Goal: Transaction & Acquisition: Book appointment/travel/reservation

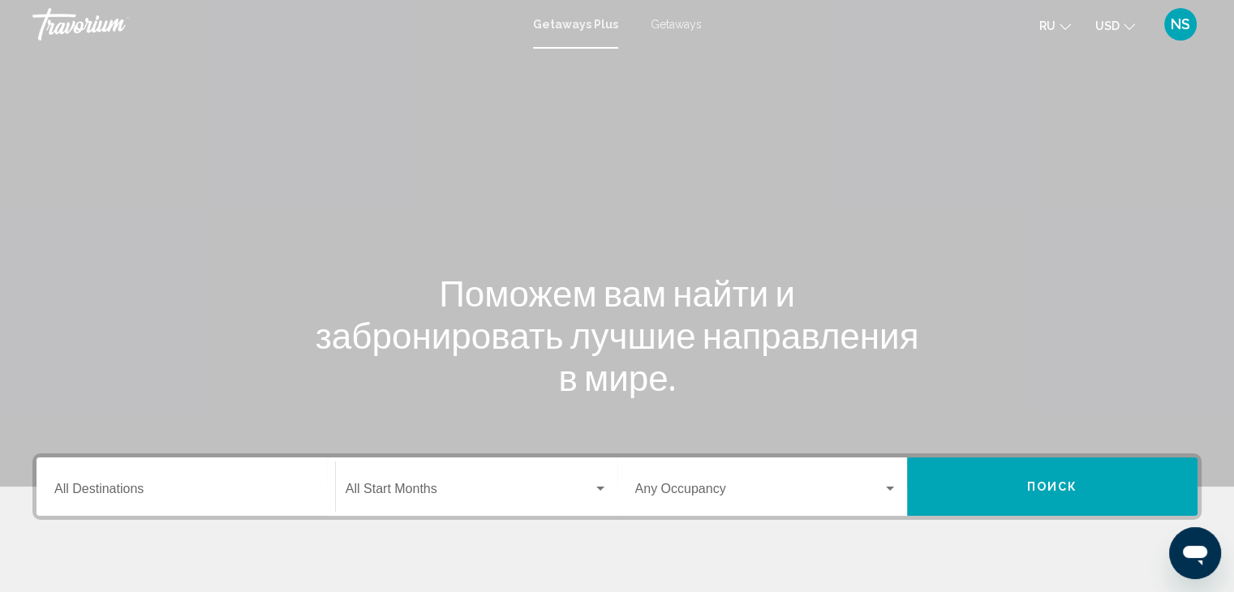
click at [1119, 28] on span "USD" at bounding box center [1107, 25] width 24 height 13
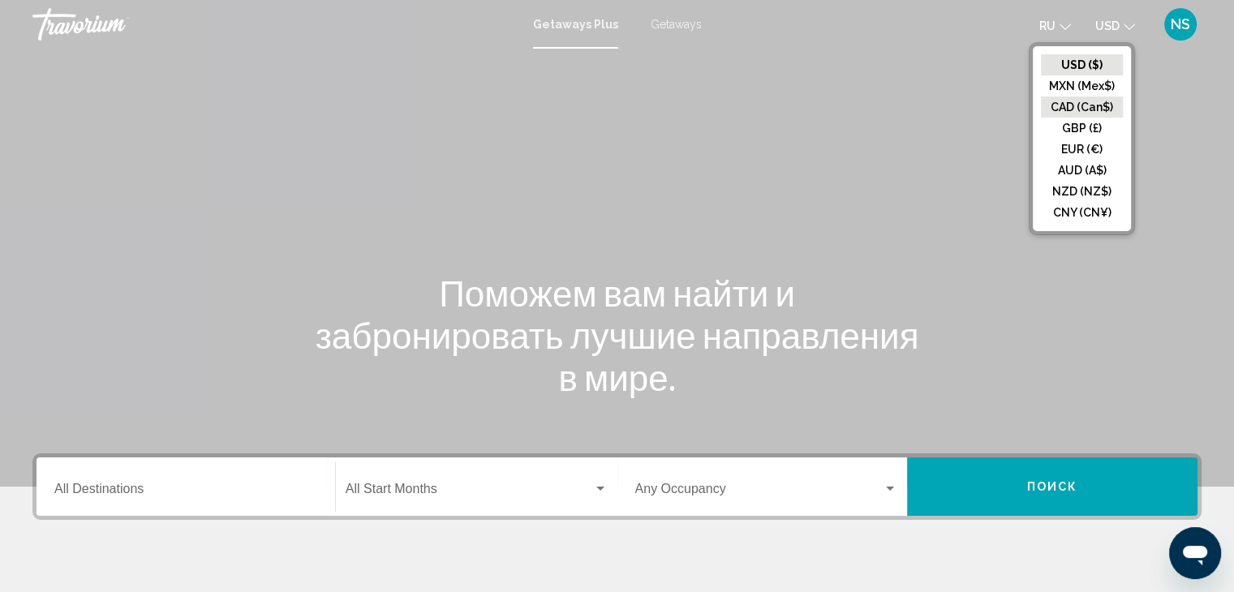
click at [1104, 116] on button "CAD (Can$)" at bounding box center [1082, 107] width 82 height 21
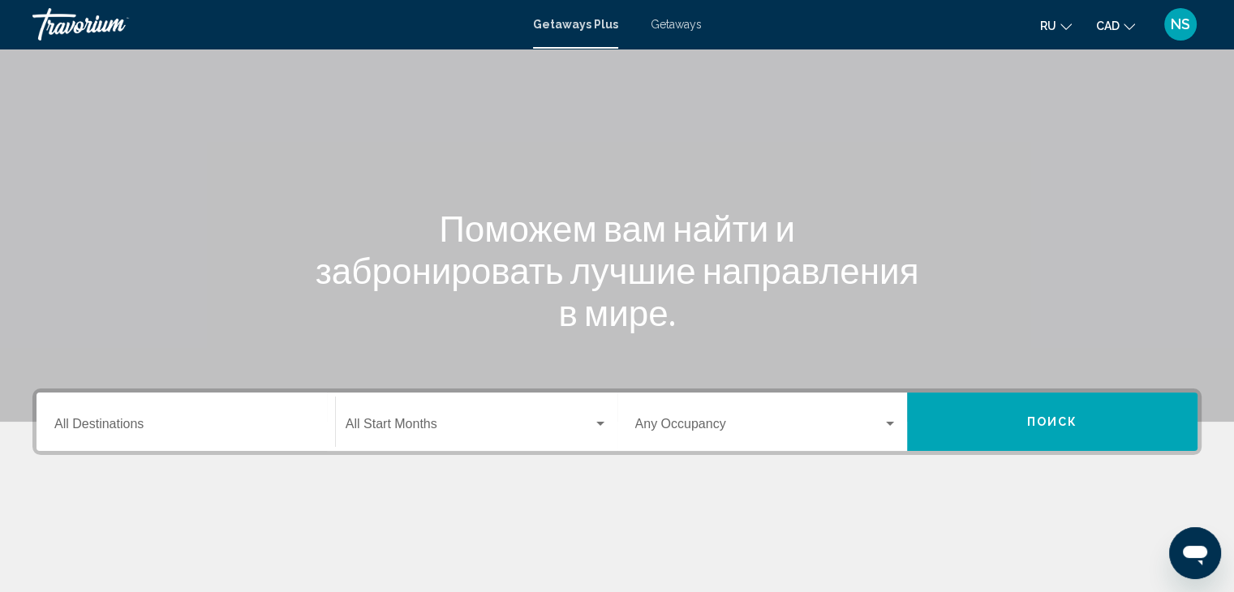
scroll to position [71, 0]
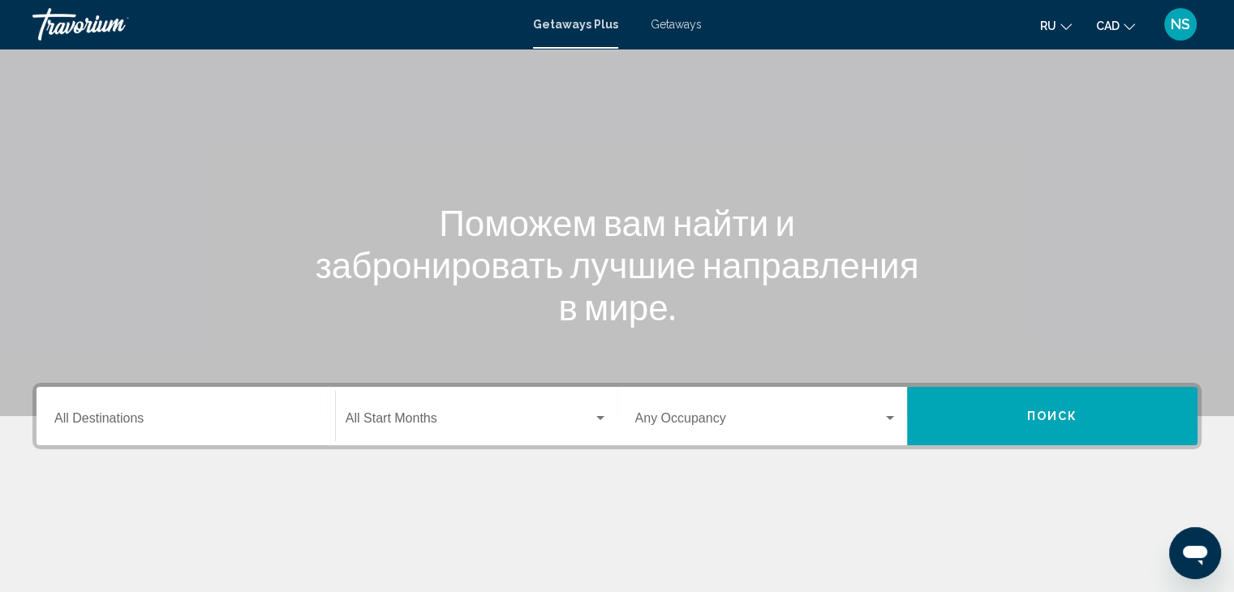
click at [152, 408] on div "Destination All Destinations" at bounding box center [185, 416] width 263 height 51
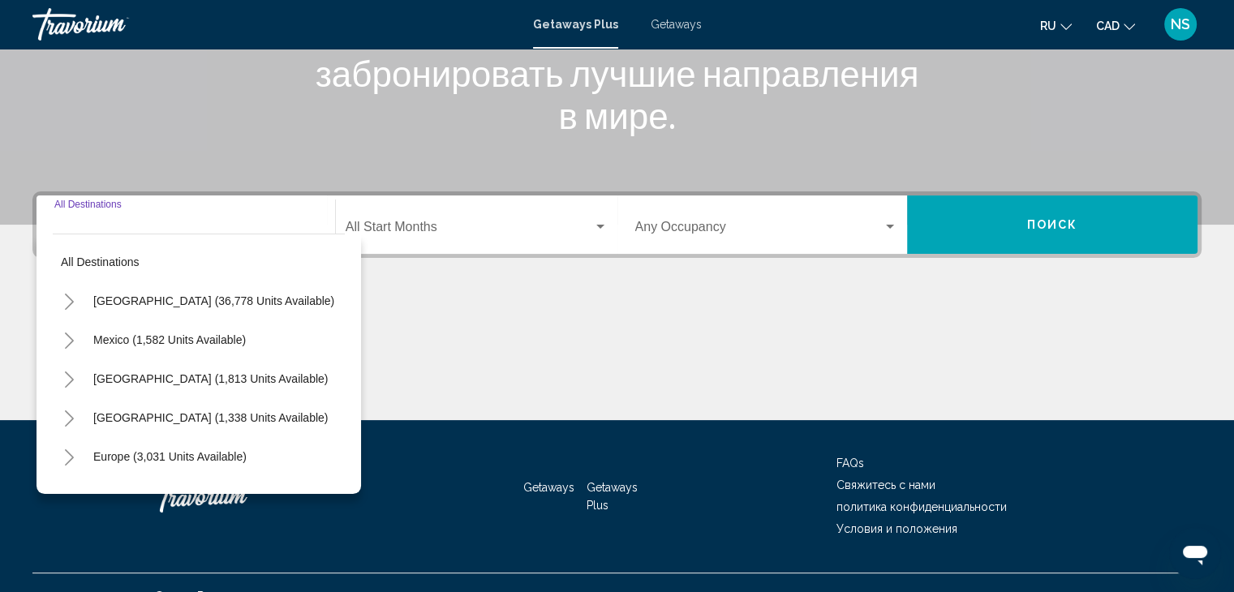
scroll to position [289, 0]
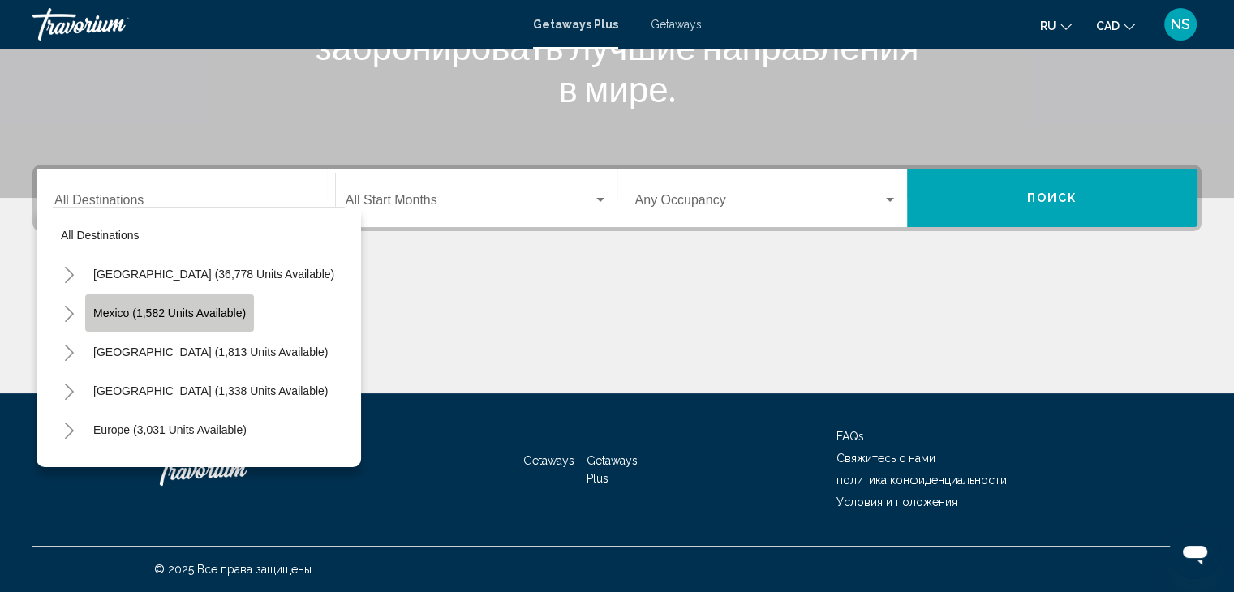
click at [174, 312] on span "Mexico (1,582 units available)" at bounding box center [169, 313] width 153 height 13
type input "**********"
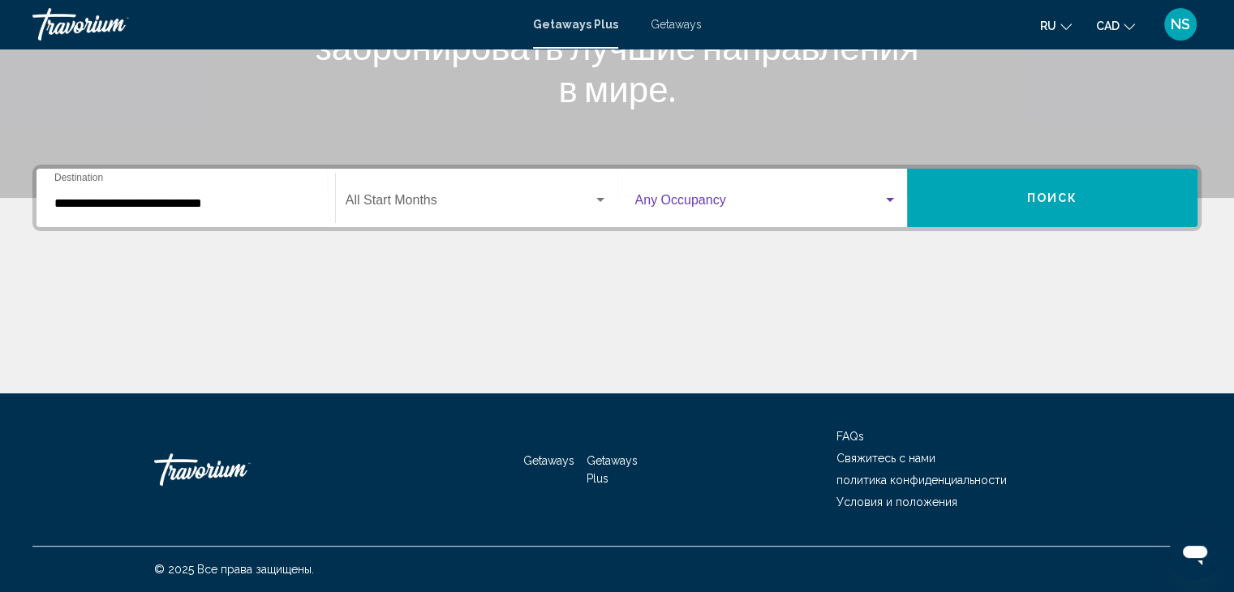
click at [886, 199] on div "Search widget" at bounding box center [890, 200] width 8 height 4
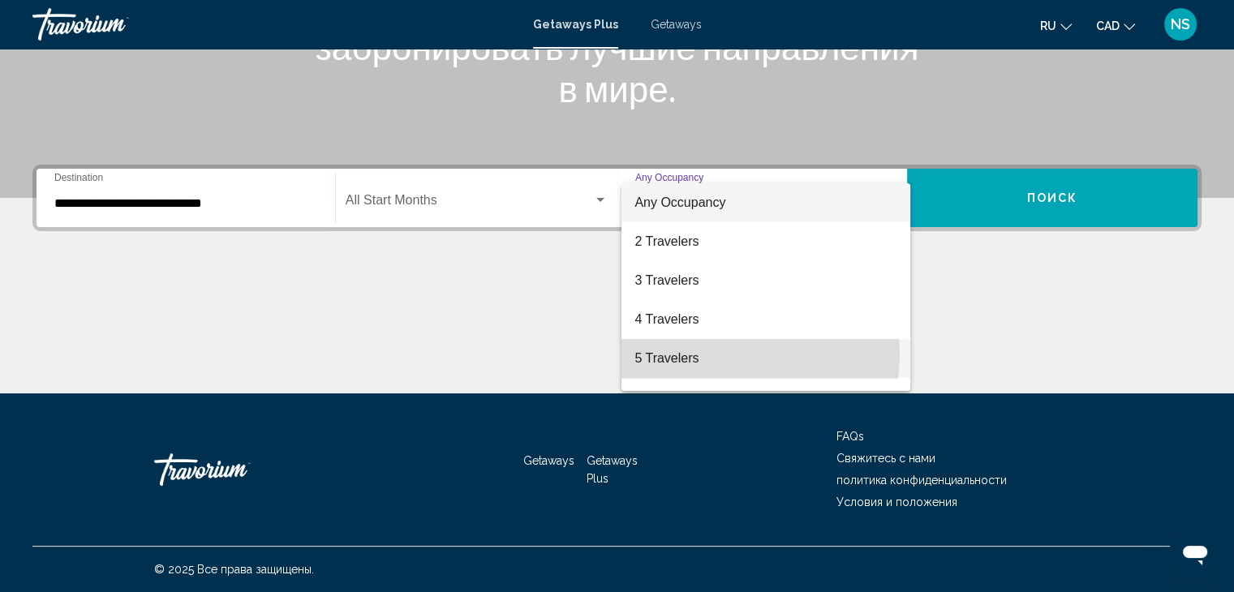
click at [710, 354] on span "5 Travelers" at bounding box center [766, 358] width 263 height 39
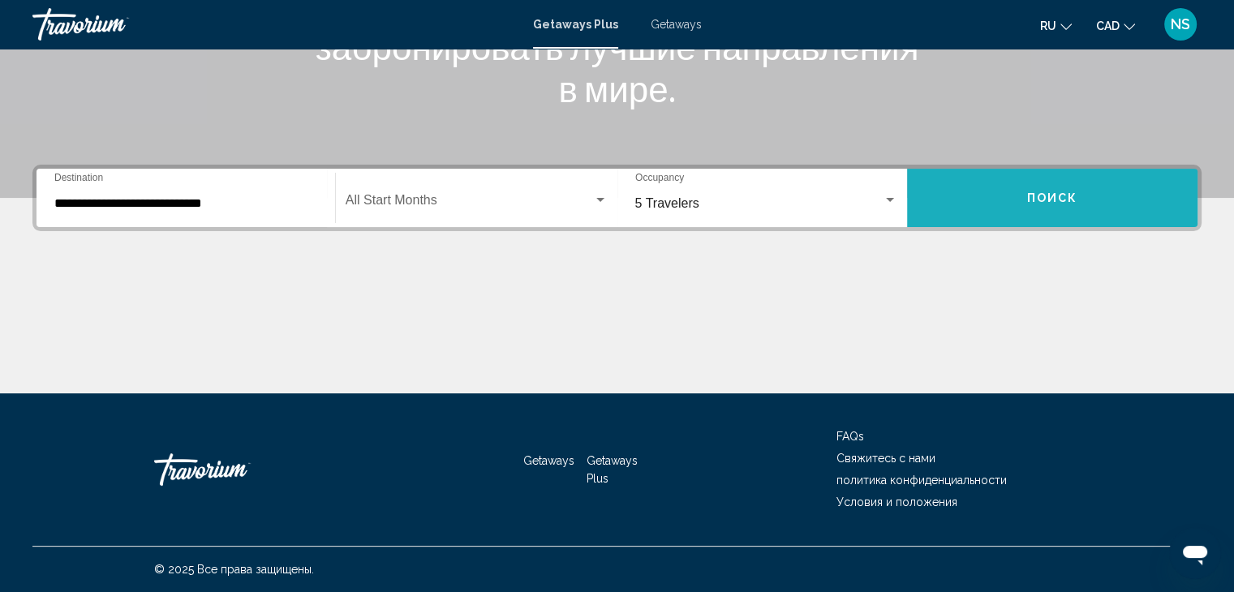
click at [1026, 187] on button "Поиск" at bounding box center [1052, 198] width 290 height 58
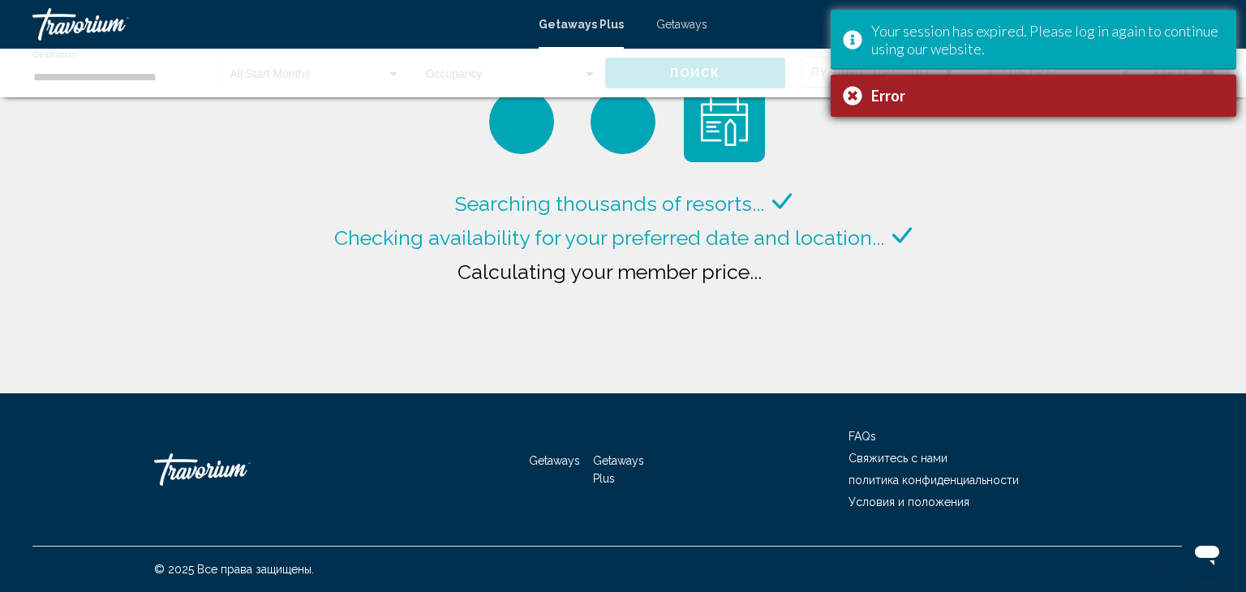
click at [1168, 33] on div "Your session has expired. Please log in again to continue using our website." at bounding box center [1047, 40] width 353 height 36
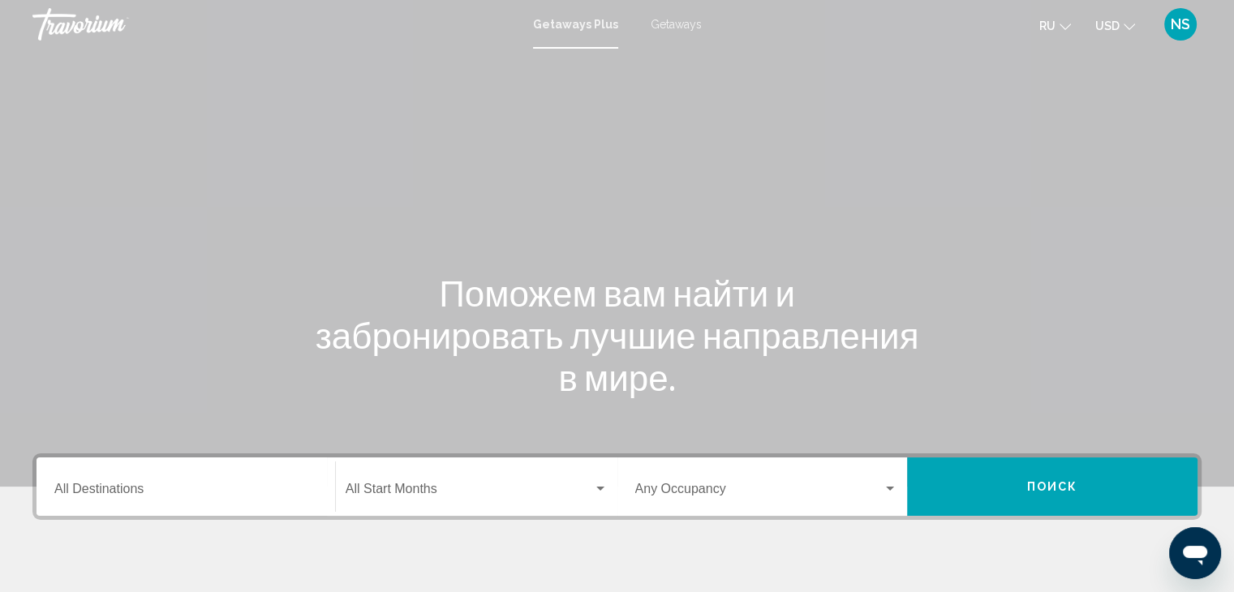
click at [671, 24] on span "Getaways" at bounding box center [676, 24] width 51 height 13
click at [1125, 24] on icon "Change currency" at bounding box center [1129, 26] width 11 height 11
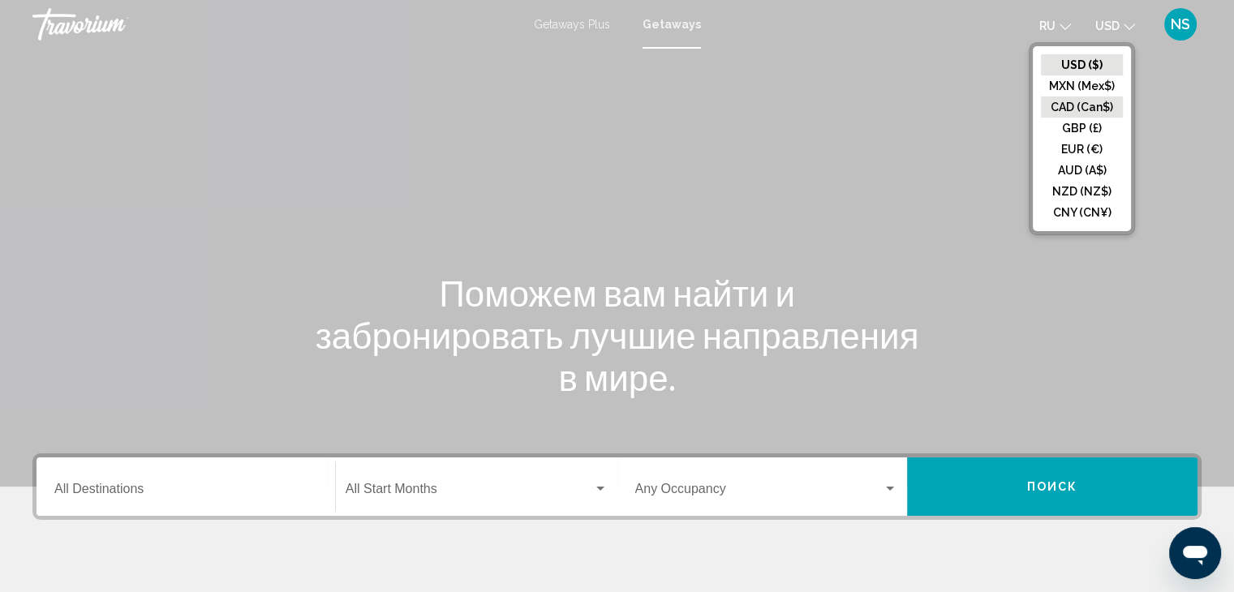
click at [1104, 98] on button "CAD (Can$)" at bounding box center [1082, 107] width 82 height 21
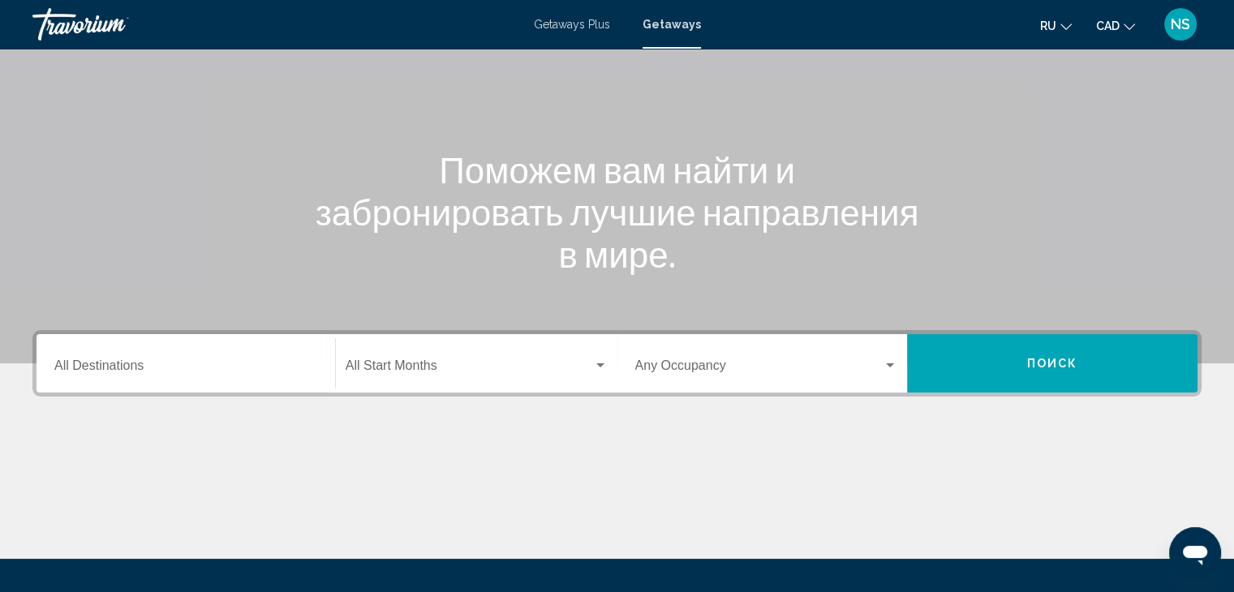
scroll to position [126, 0]
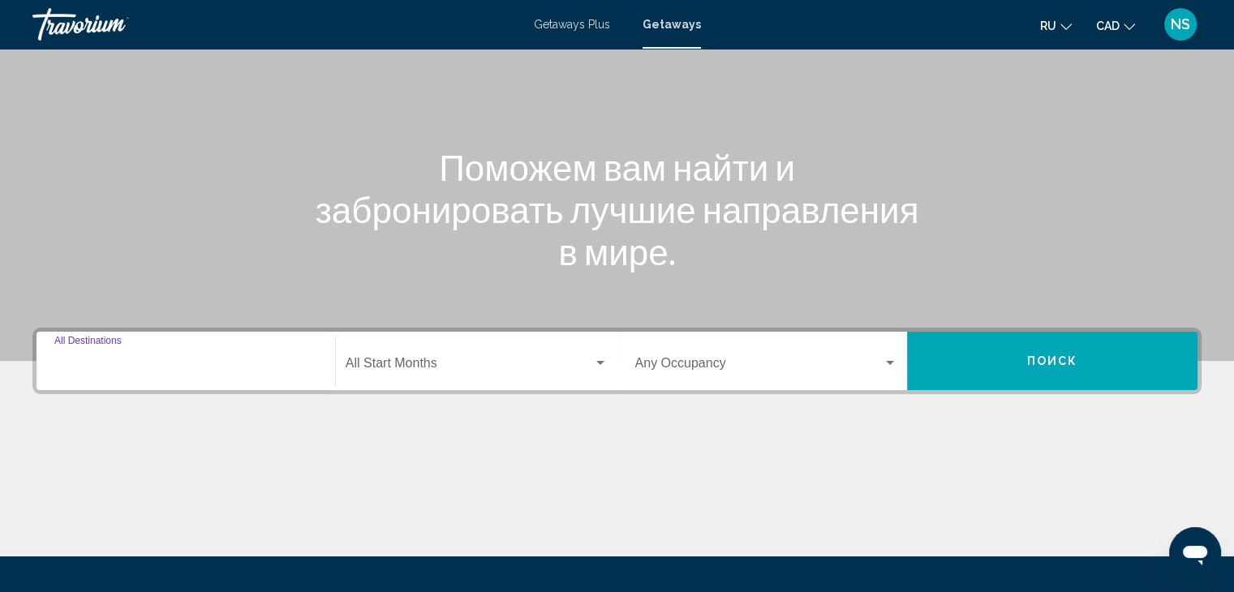
click at [150, 364] on input "Destination All Destinations" at bounding box center [185, 366] width 263 height 15
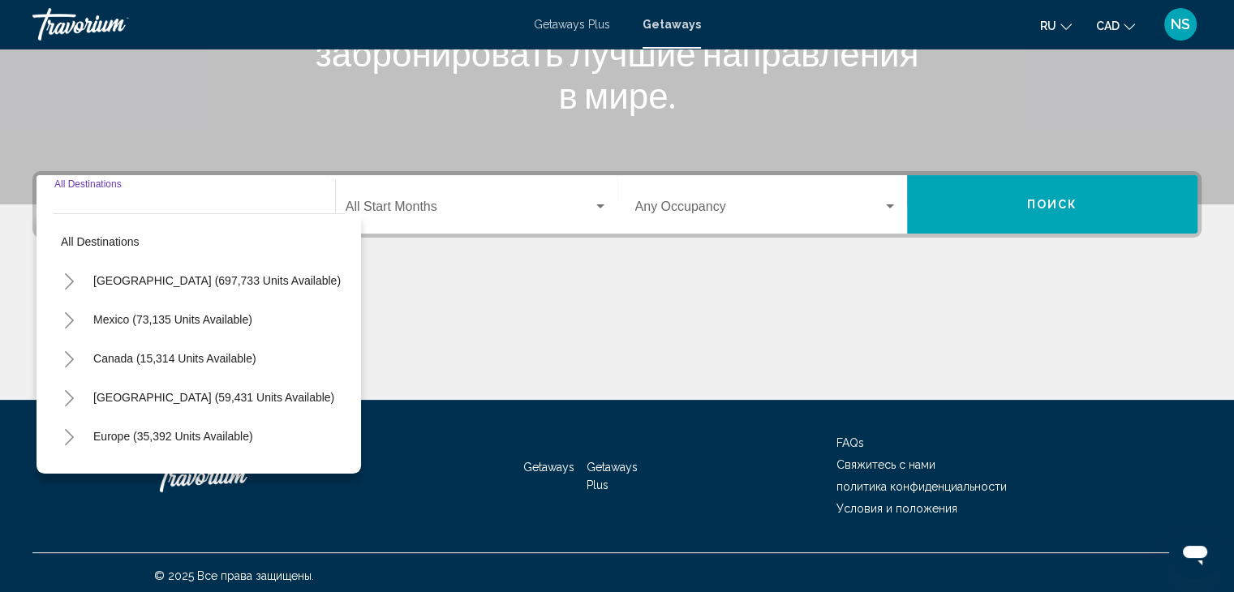
scroll to position [289, 0]
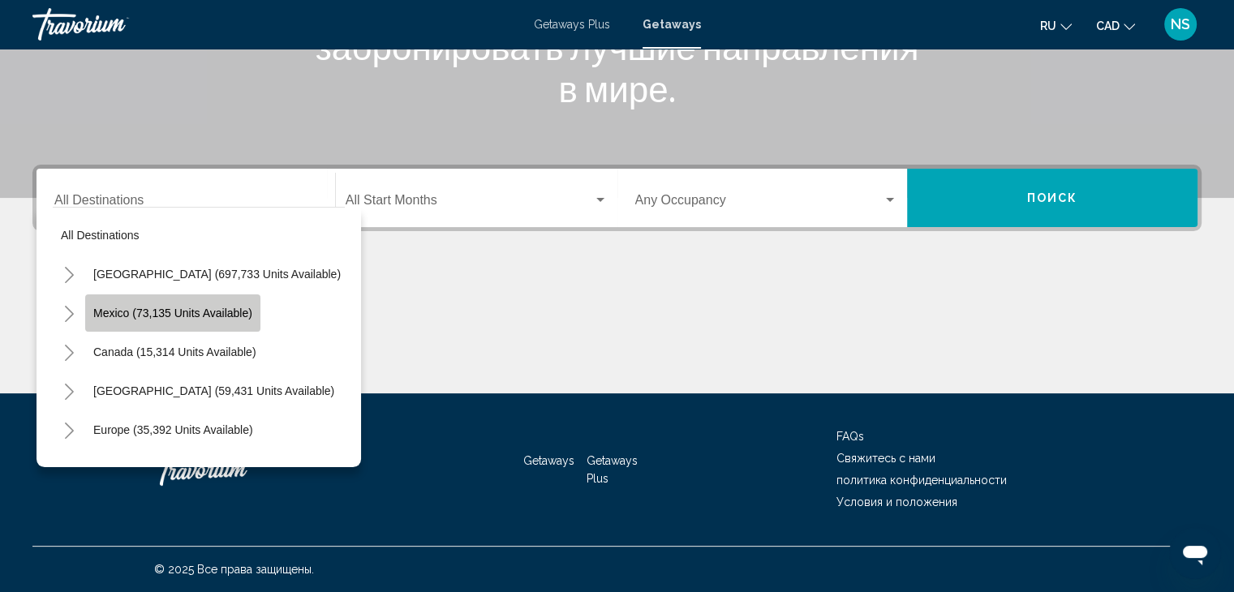
click at [159, 317] on span "Mexico (73,135 units available)" at bounding box center [172, 313] width 159 height 13
type input "**********"
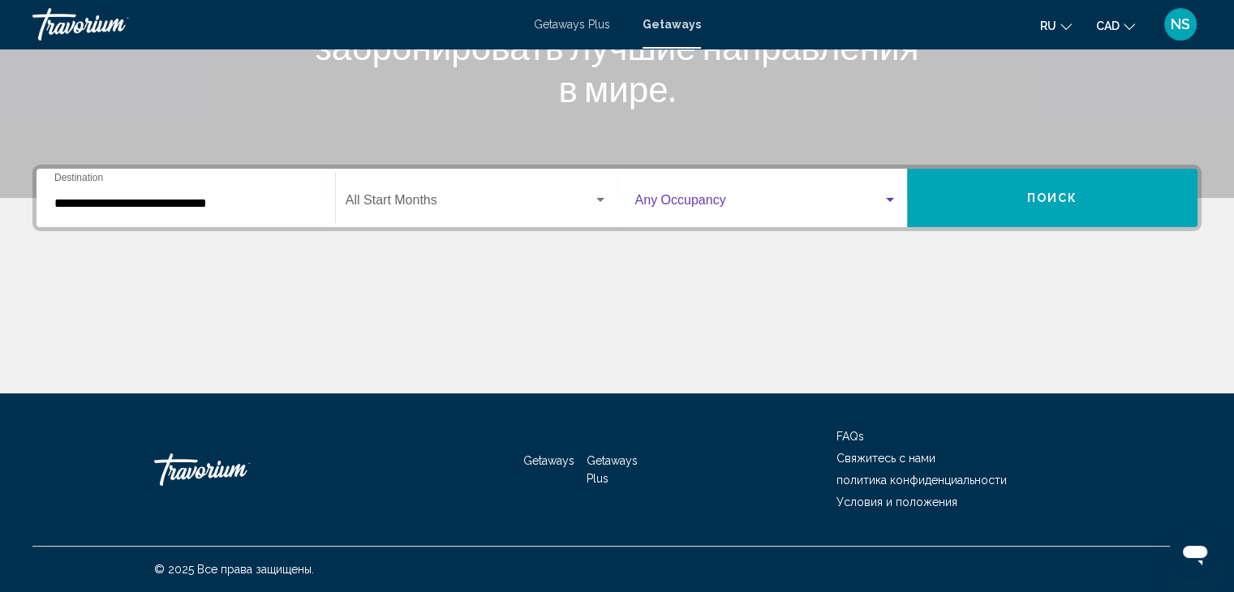
click at [679, 204] on span "Search widget" at bounding box center [759, 203] width 248 height 15
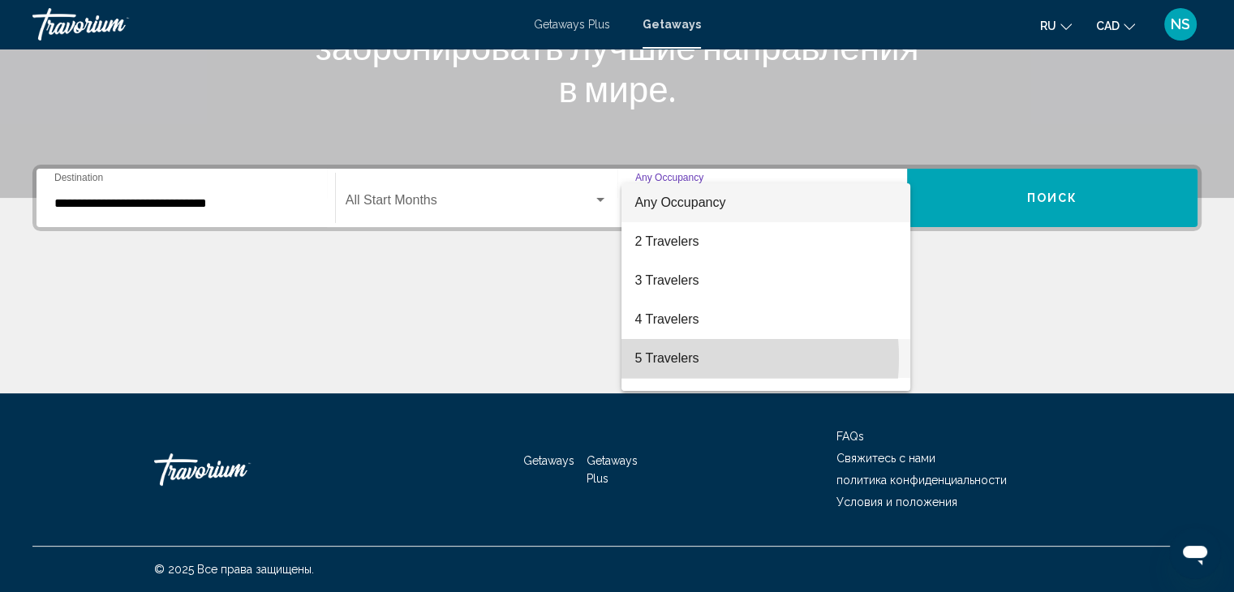
click at [675, 359] on span "5 Travelers" at bounding box center [766, 358] width 263 height 39
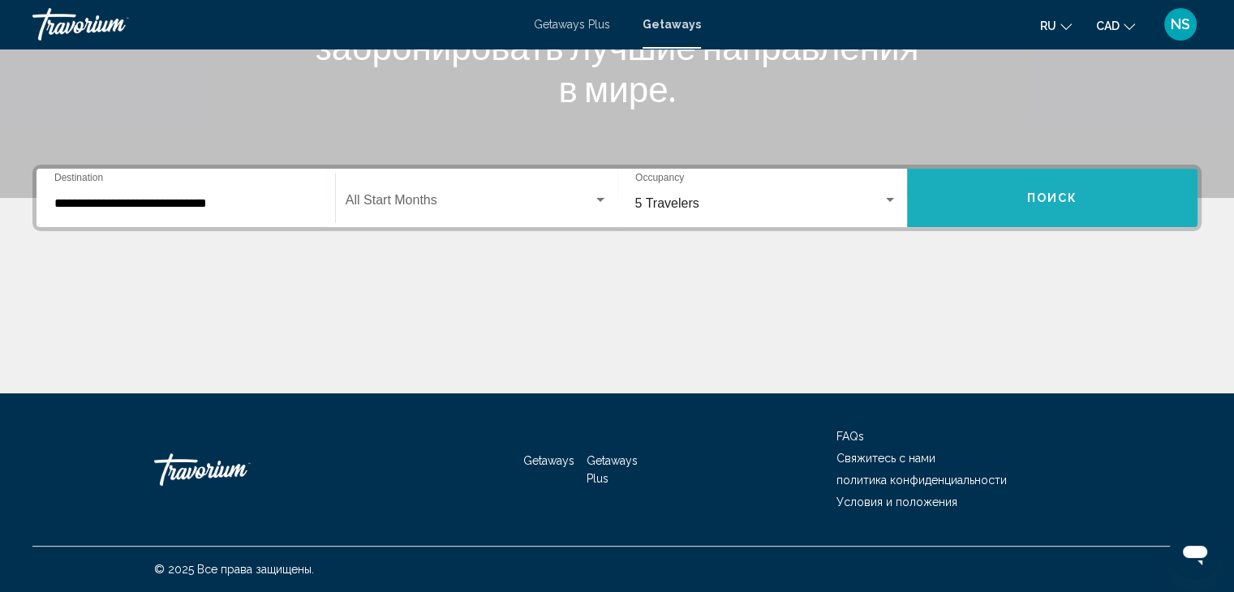
click at [986, 200] on button "Поиск" at bounding box center [1052, 198] width 290 height 58
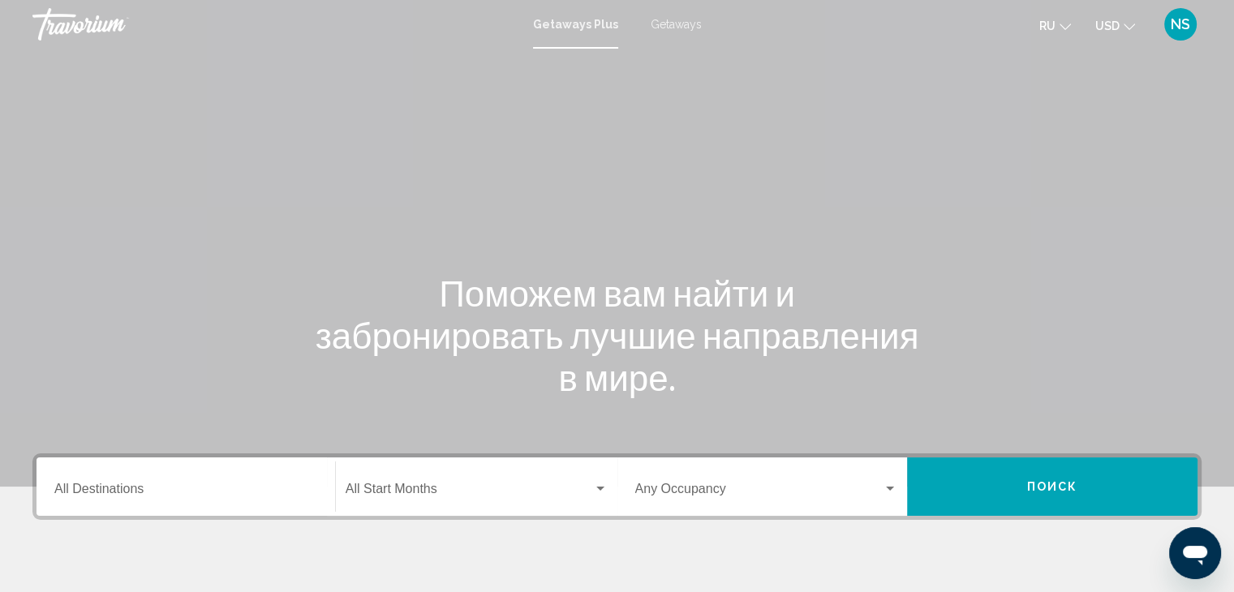
click at [682, 24] on span "Getaways" at bounding box center [676, 24] width 51 height 13
click at [1130, 23] on icon "Change currency" at bounding box center [1129, 26] width 11 height 11
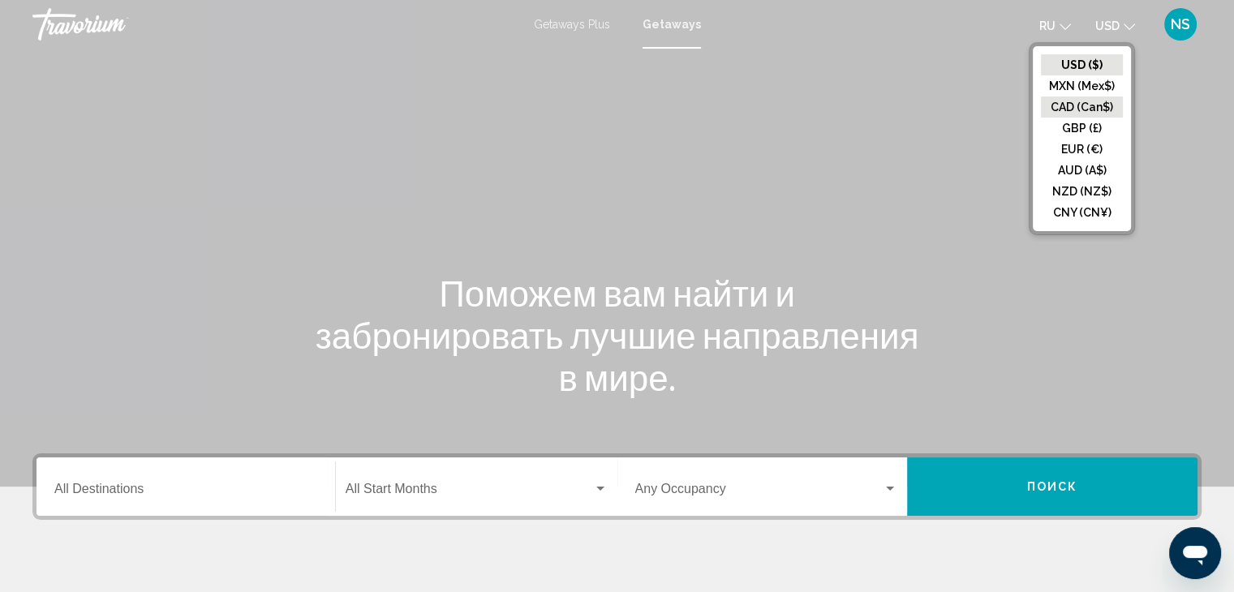
click at [1118, 102] on button "CAD (Can$)" at bounding box center [1082, 107] width 82 height 21
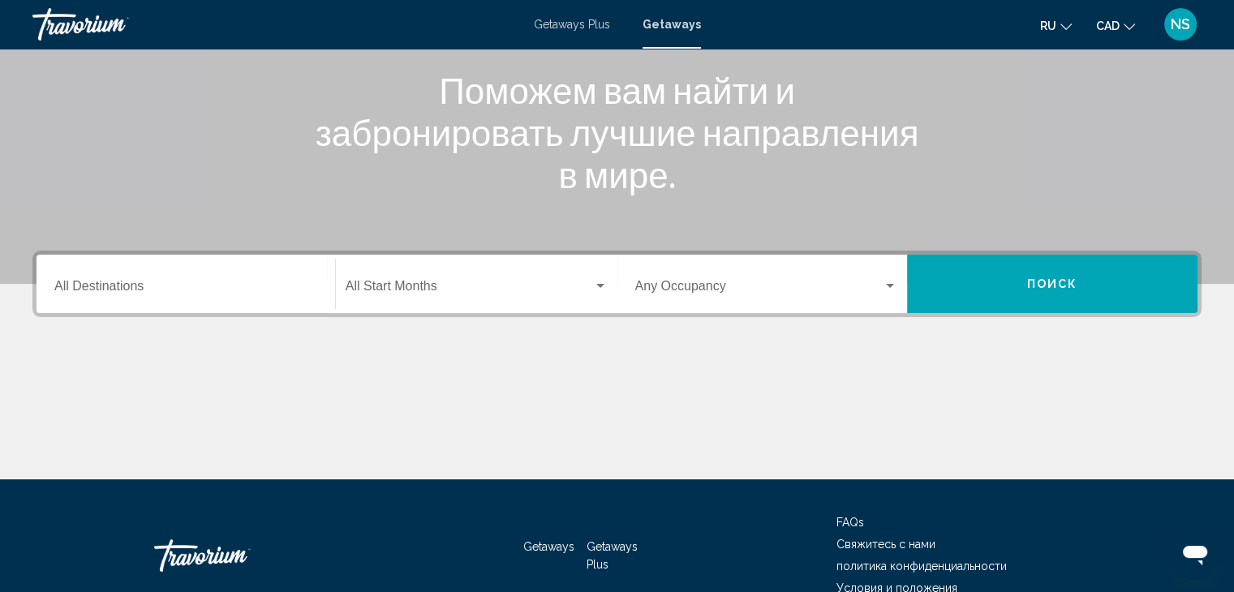
scroll to position [204, 0]
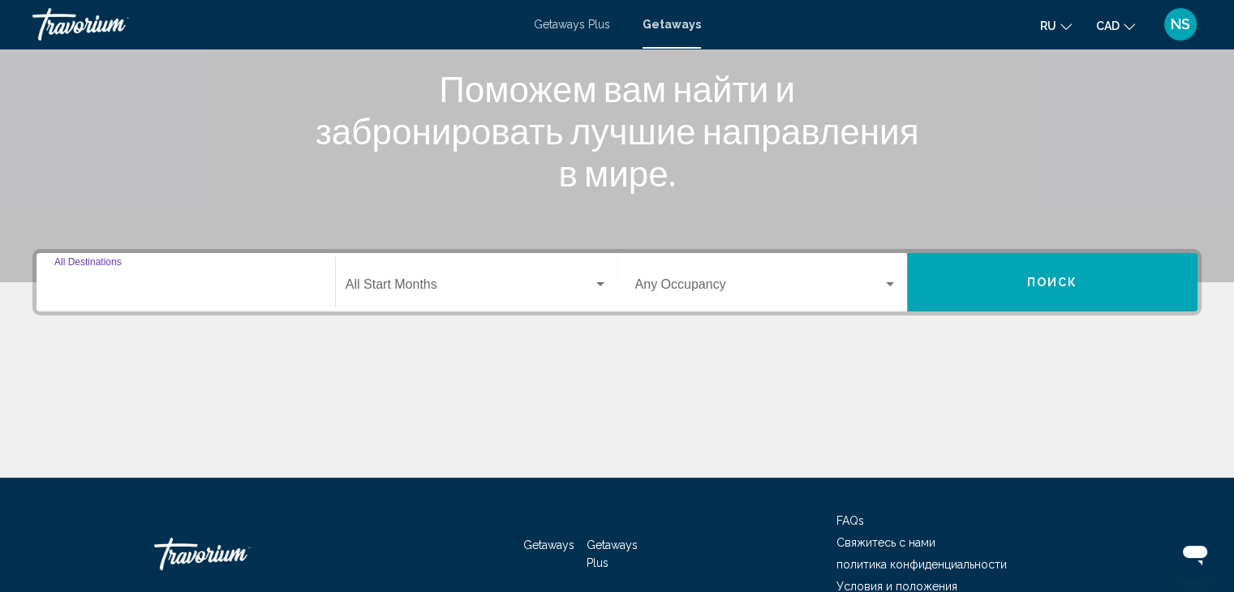
click at [119, 289] on input "Destination All Destinations" at bounding box center [185, 288] width 263 height 15
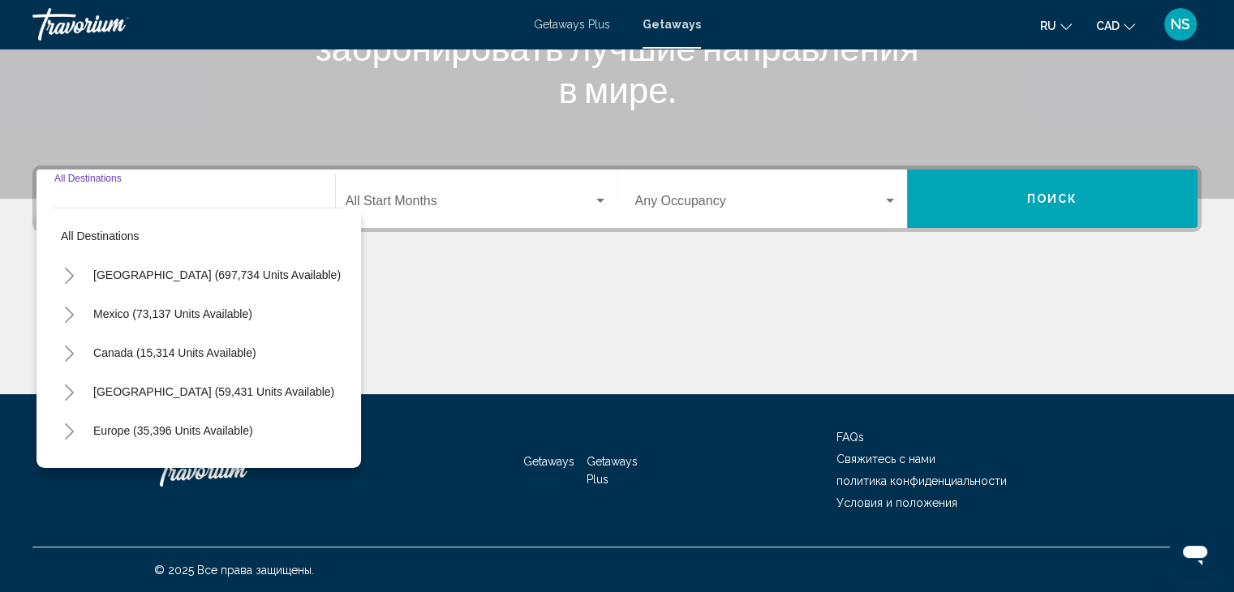
scroll to position [289, 0]
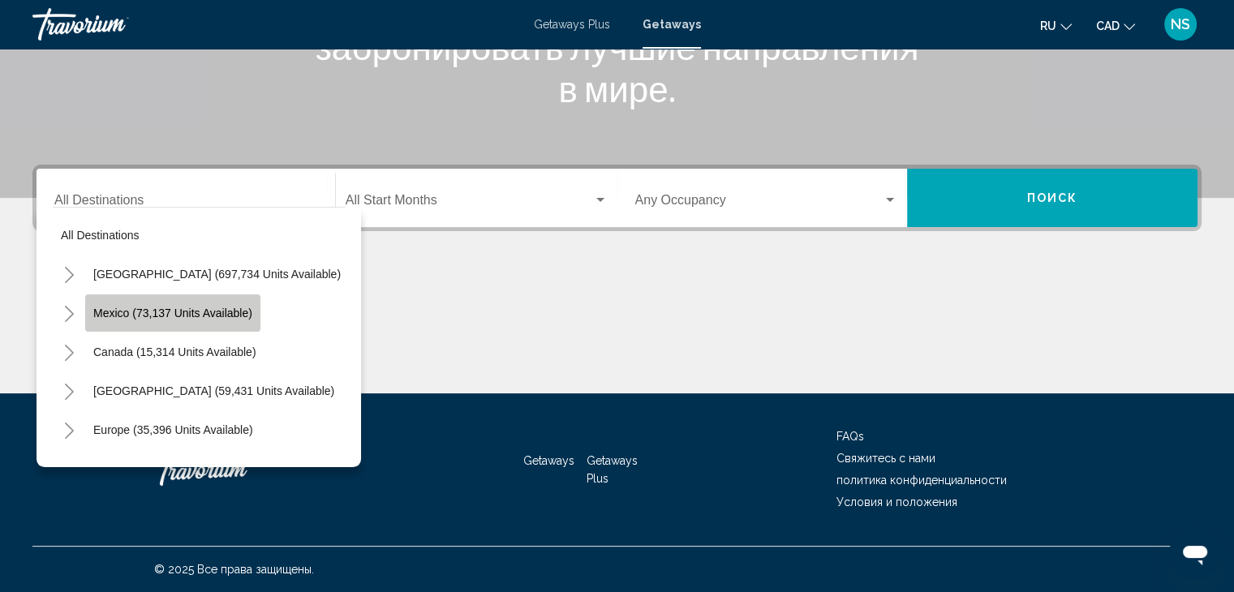
click at [121, 307] on span "Mexico (73,137 units available)" at bounding box center [172, 313] width 159 height 13
type input "**********"
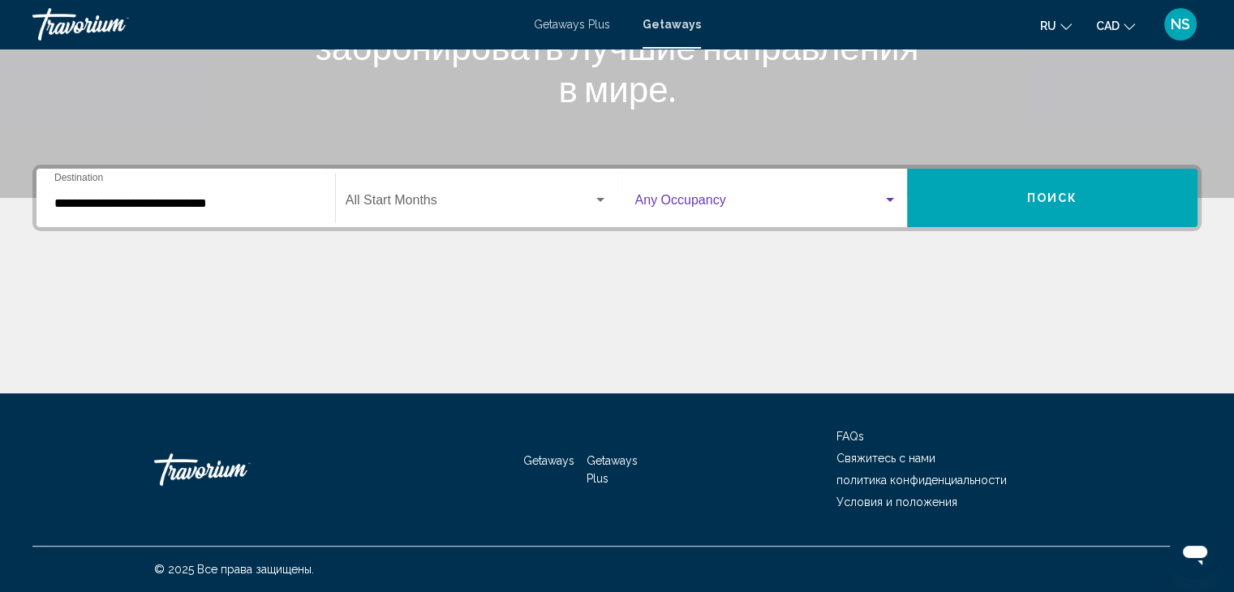
click at [776, 202] on span "Search widget" at bounding box center [759, 203] width 248 height 15
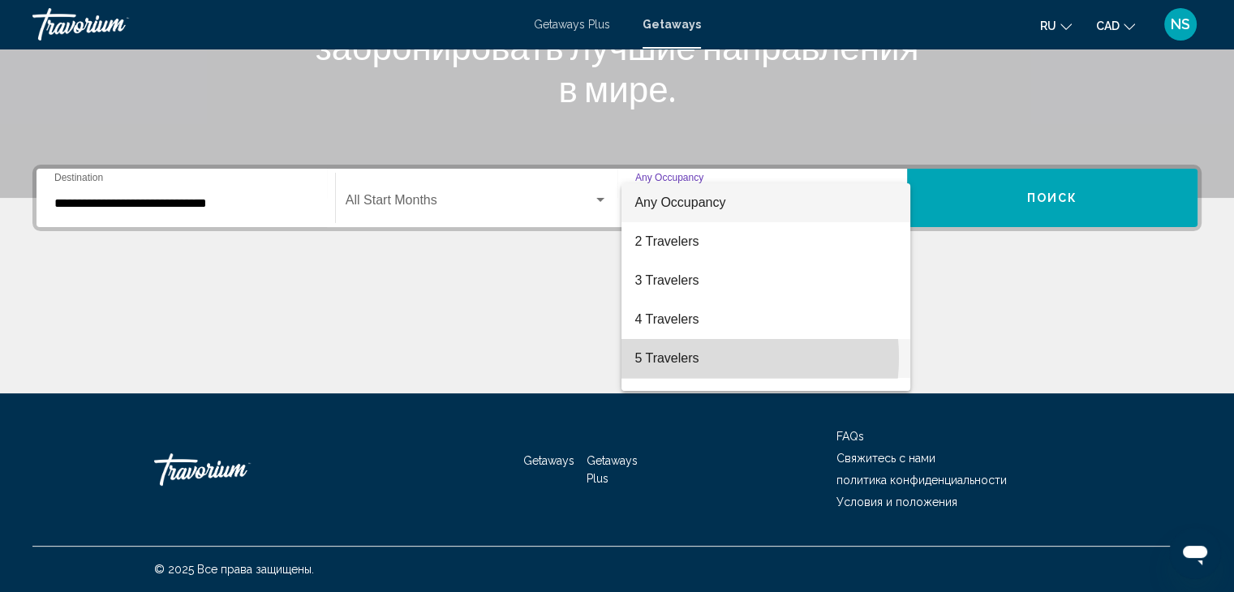
click at [698, 358] on span "5 Travelers" at bounding box center [766, 358] width 263 height 39
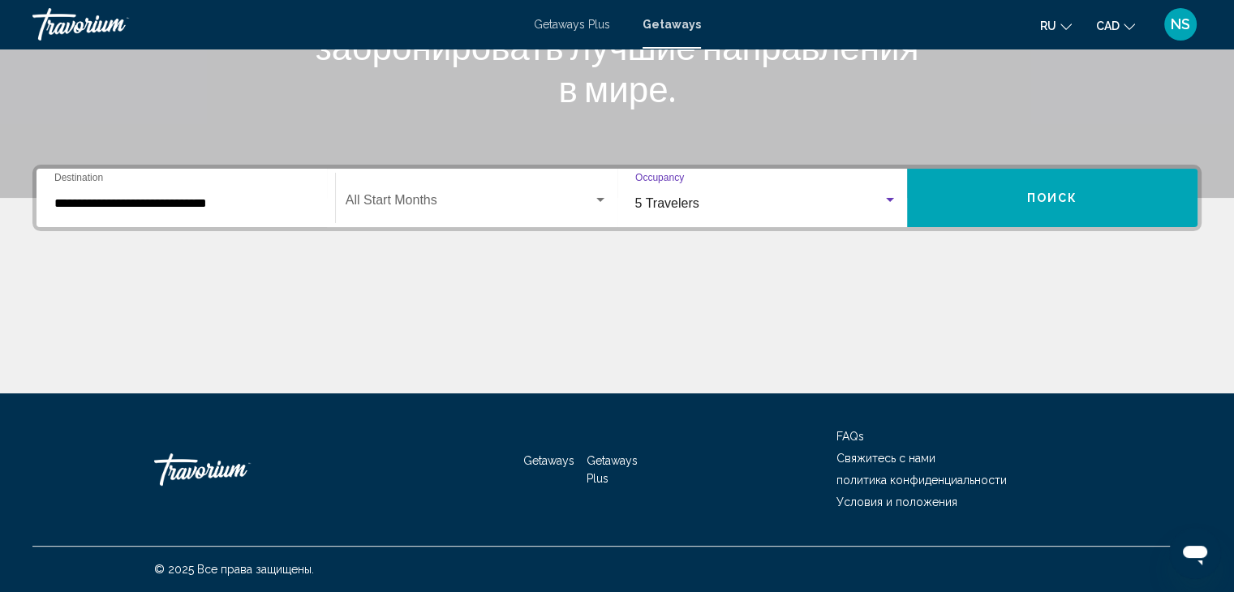
click at [888, 203] on div "Search widget" at bounding box center [890, 200] width 15 height 13
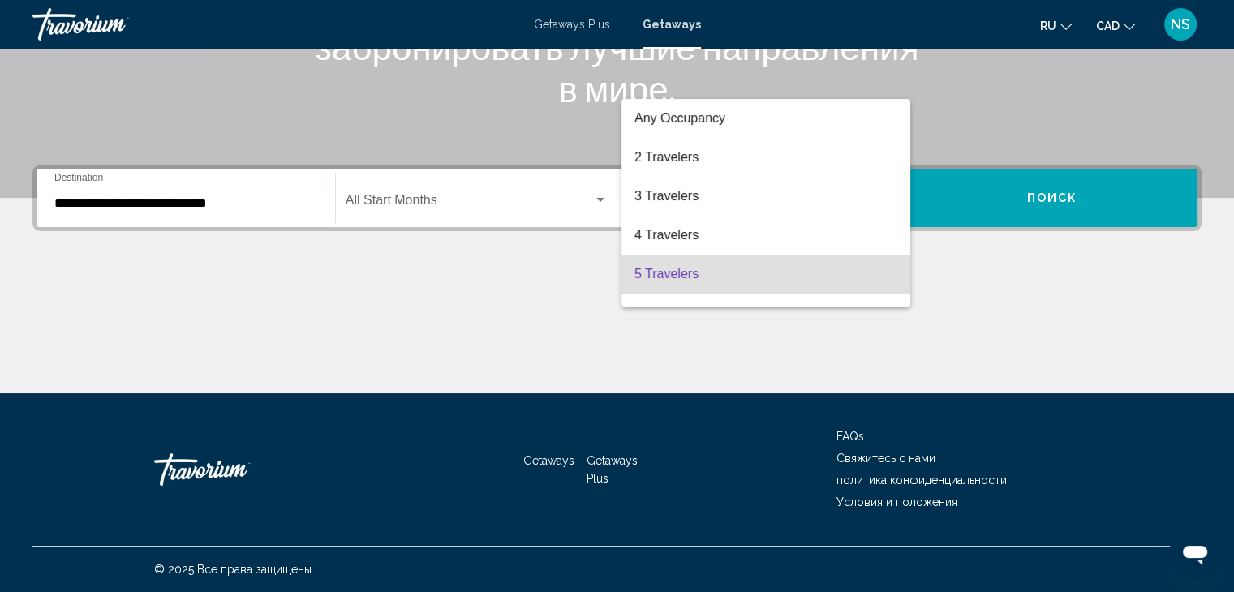
scroll to position [71, 0]
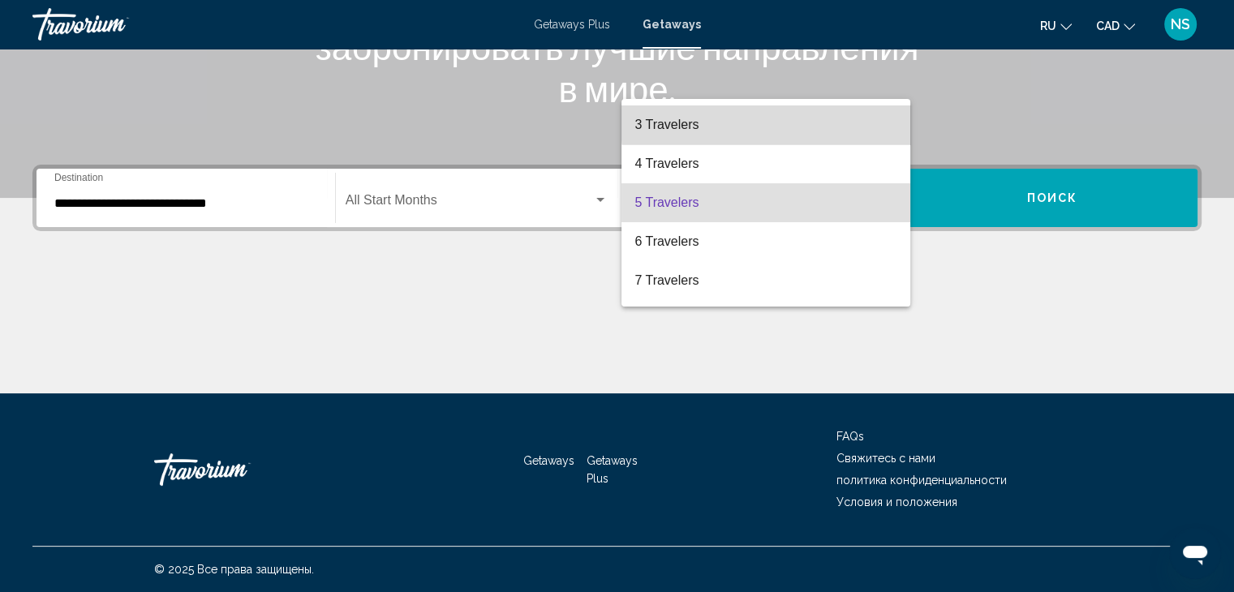
click at [837, 122] on span "3 Travelers" at bounding box center [766, 124] width 263 height 39
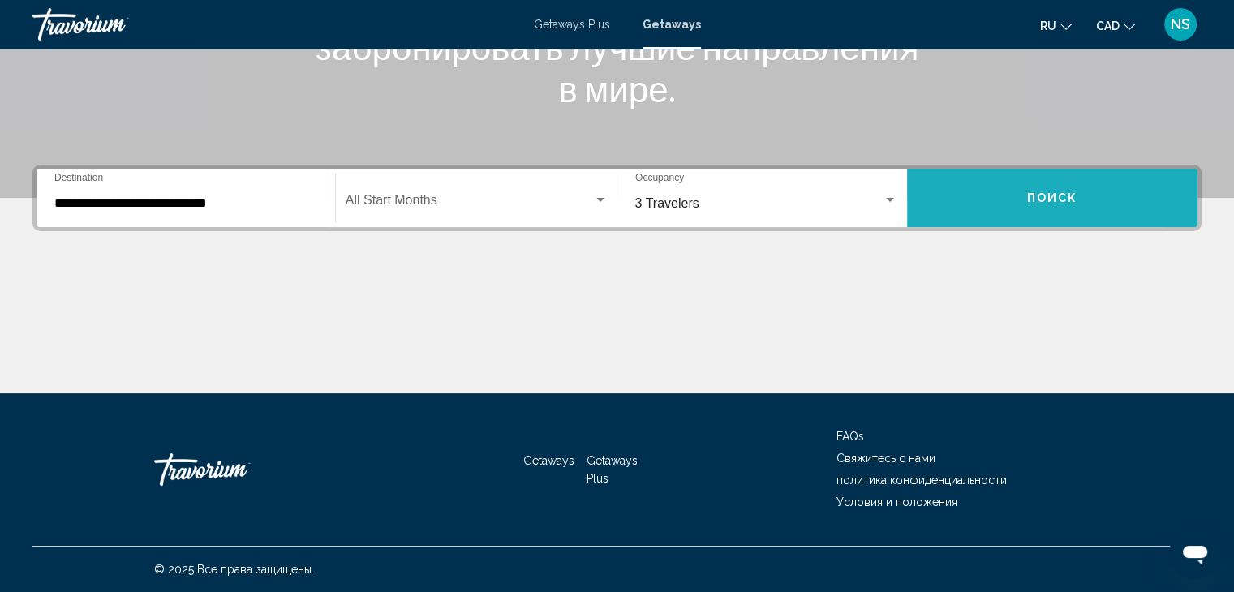
click at [975, 192] on button "Поиск" at bounding box center [1052, 198] width 290 height 58
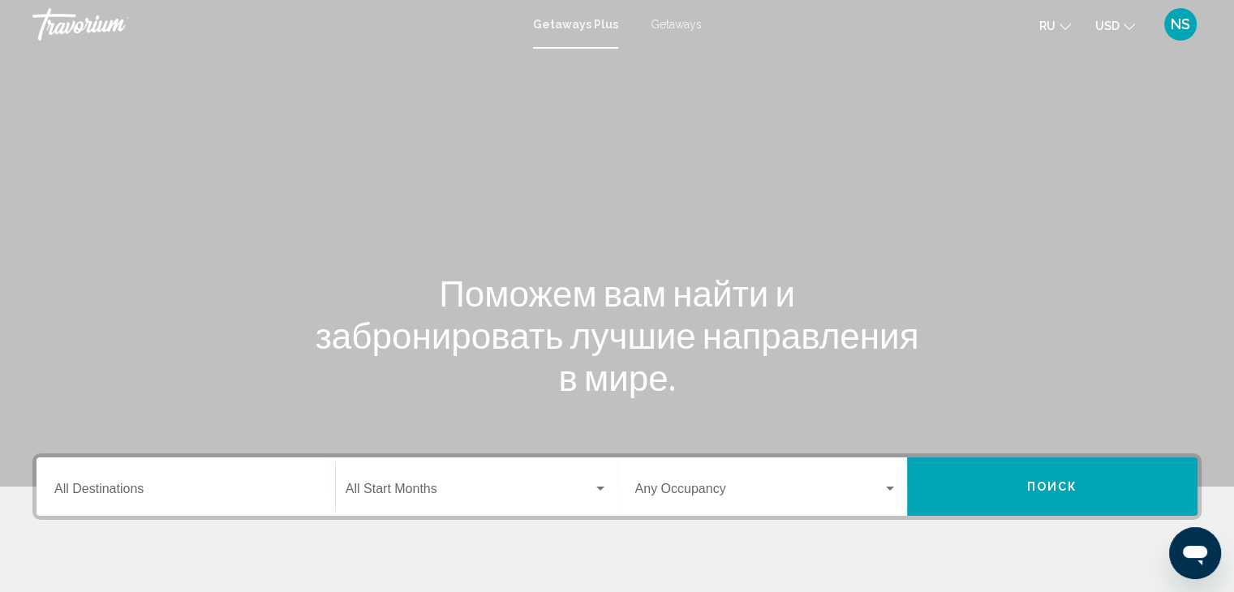
click at [693, 21] on span "Getaways" at bounding box center [676, 24] width 51 height 13
click at [1129, 23] on icon "Change currency" at bounding box center [1129, 26] width 11 height 11
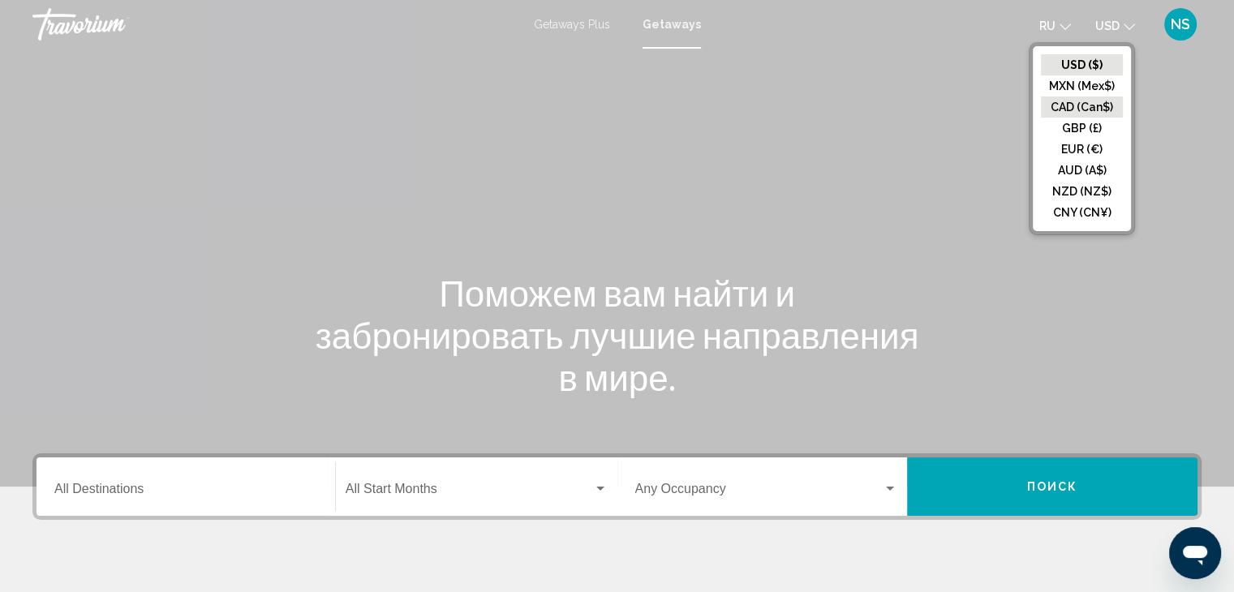
click at [1091, 99] on button "CAD (Can$)" at bounding box center [1082, 107] width 82 height 21
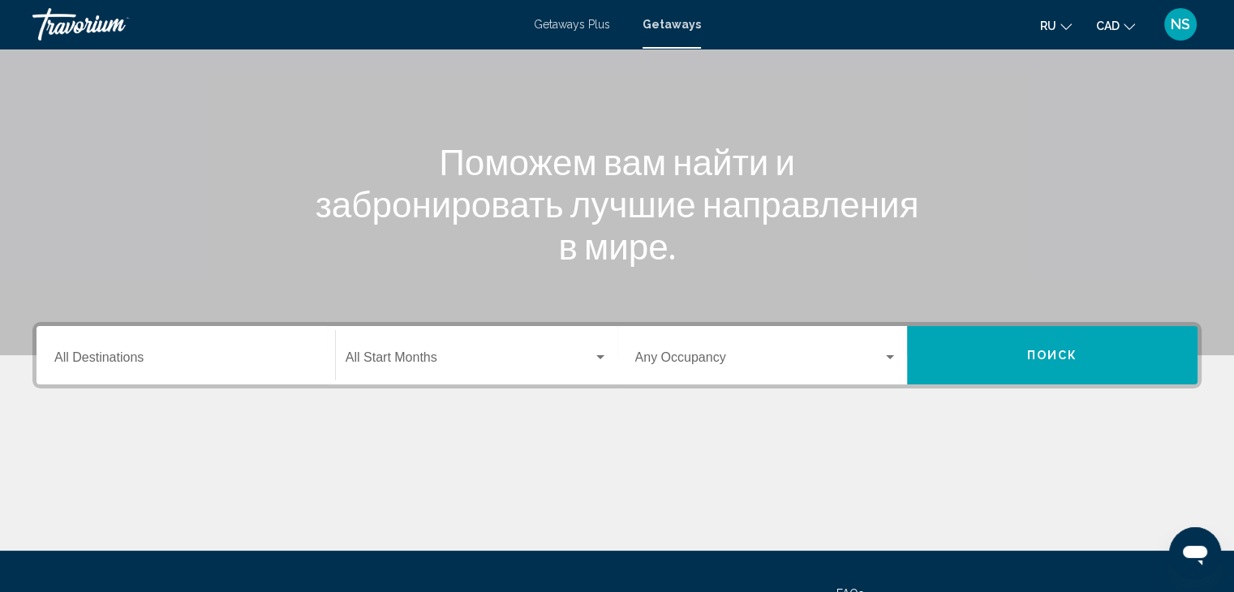
scroll to position [170, 0]
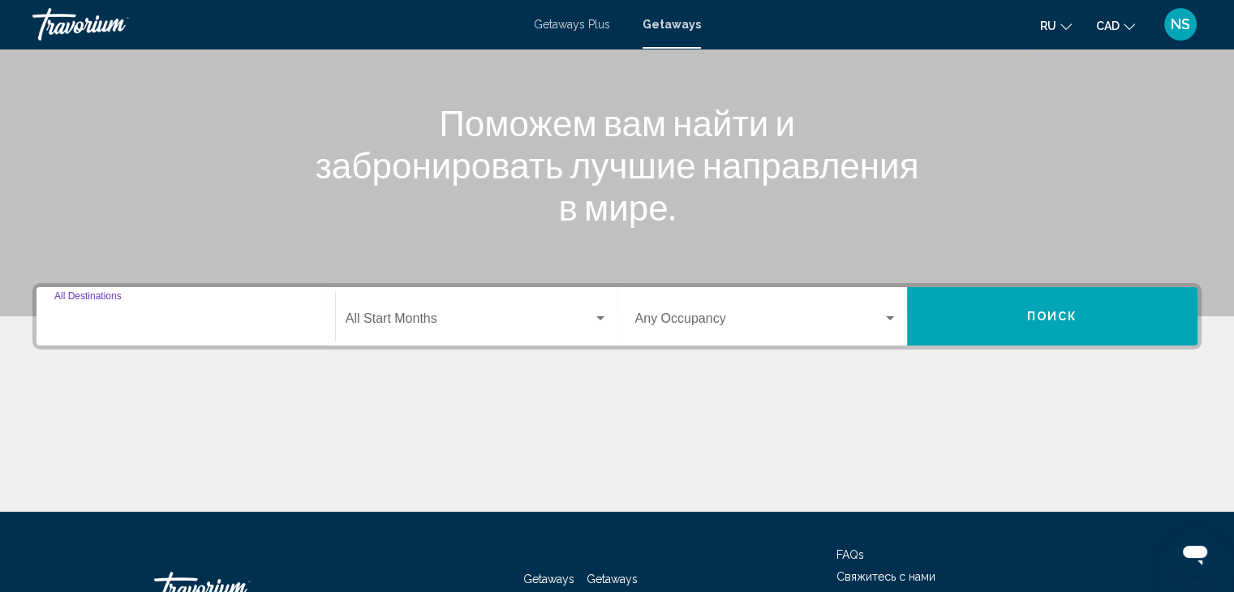
click at [130, 315] on input "Destination All Destinations" at bounding box center [185, 322] width 263 height 15
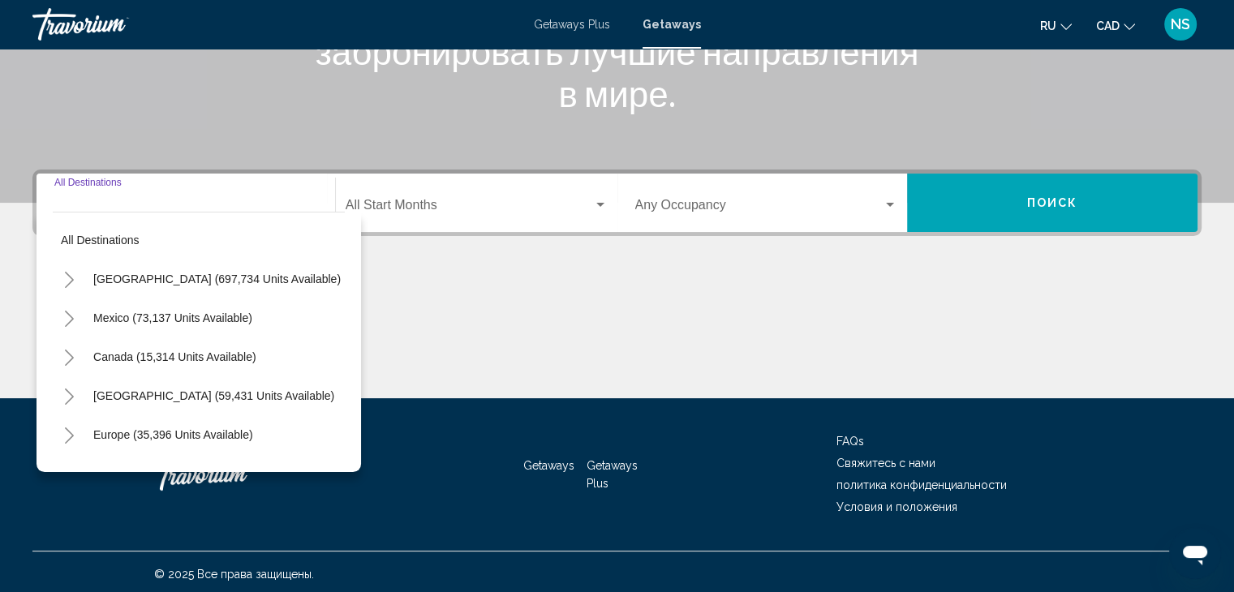
scroll to position [289, 0]
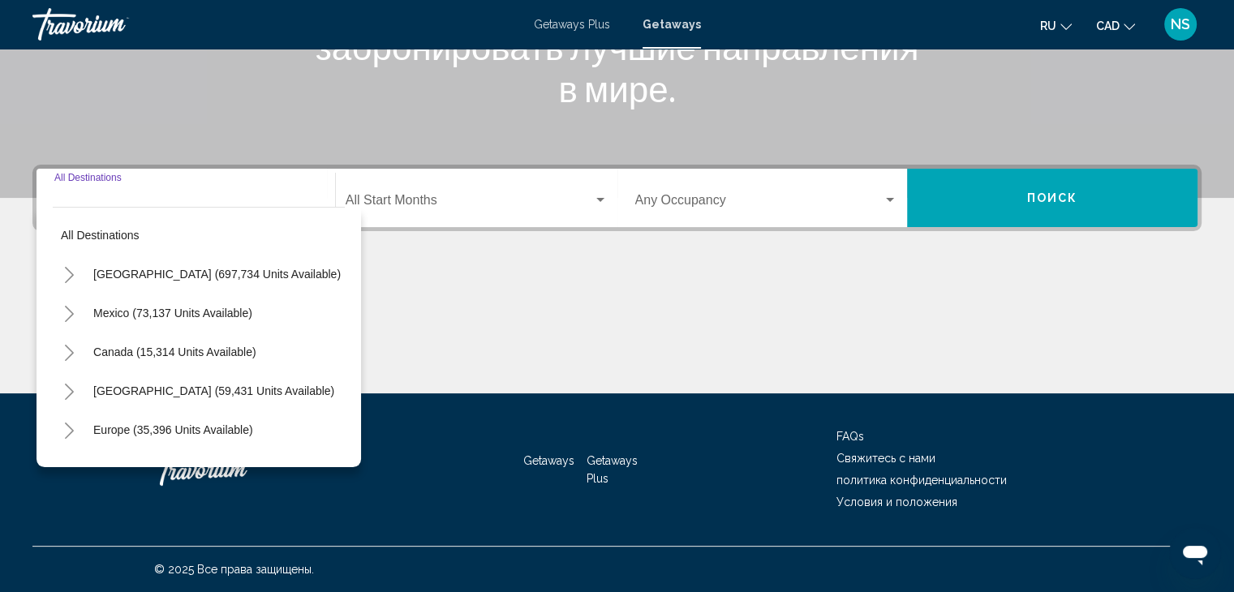
click at [130, 313] on span "Mexico (73,137 units available)" at bounding box center [172, 313] width 159 height 13
type input "**********"
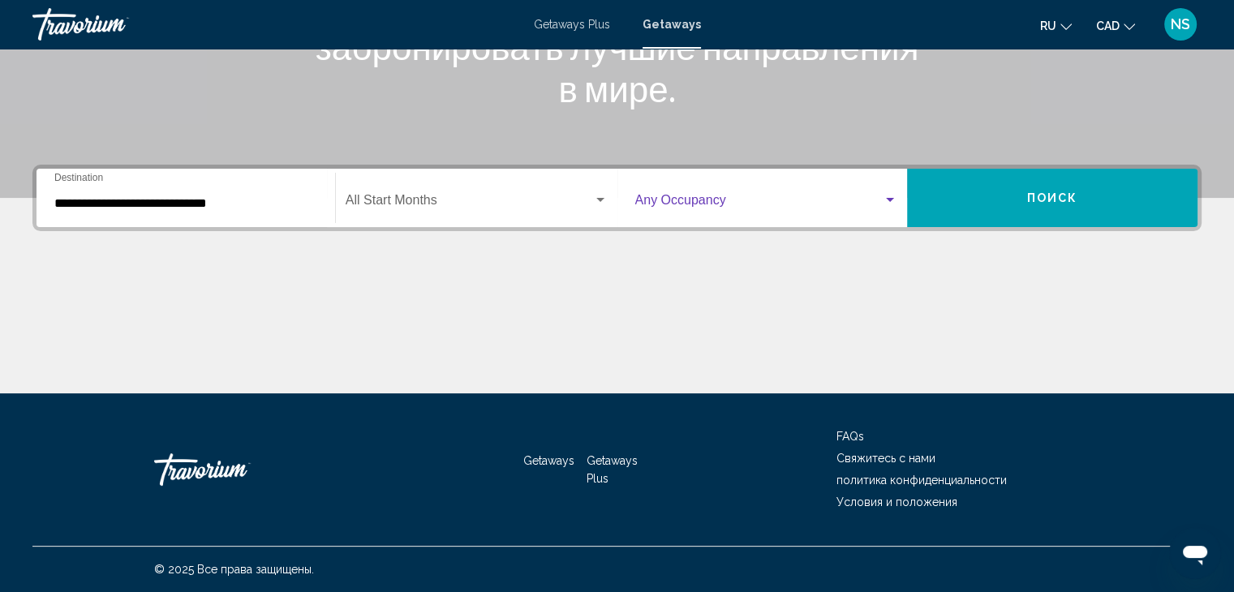
click at [865, 205] on span "Search widget" at bounding box center [759, 203] width 248 height 15
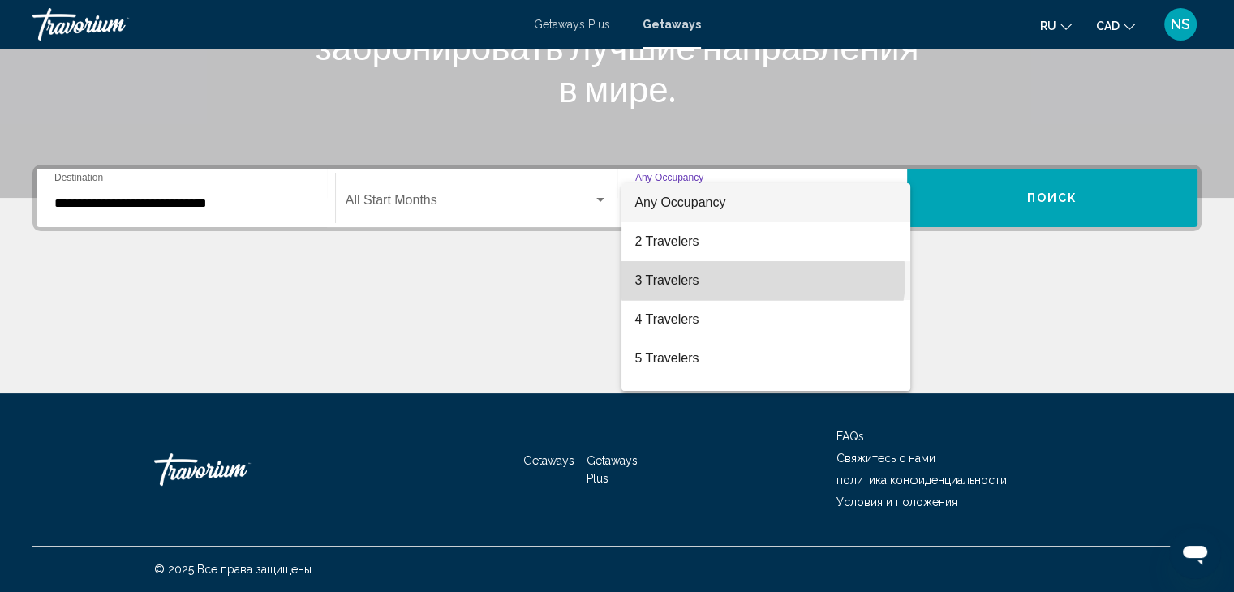
click at [763, 278] on span "3 Travelers" at bounding box center [766, 280] width 263 height 39
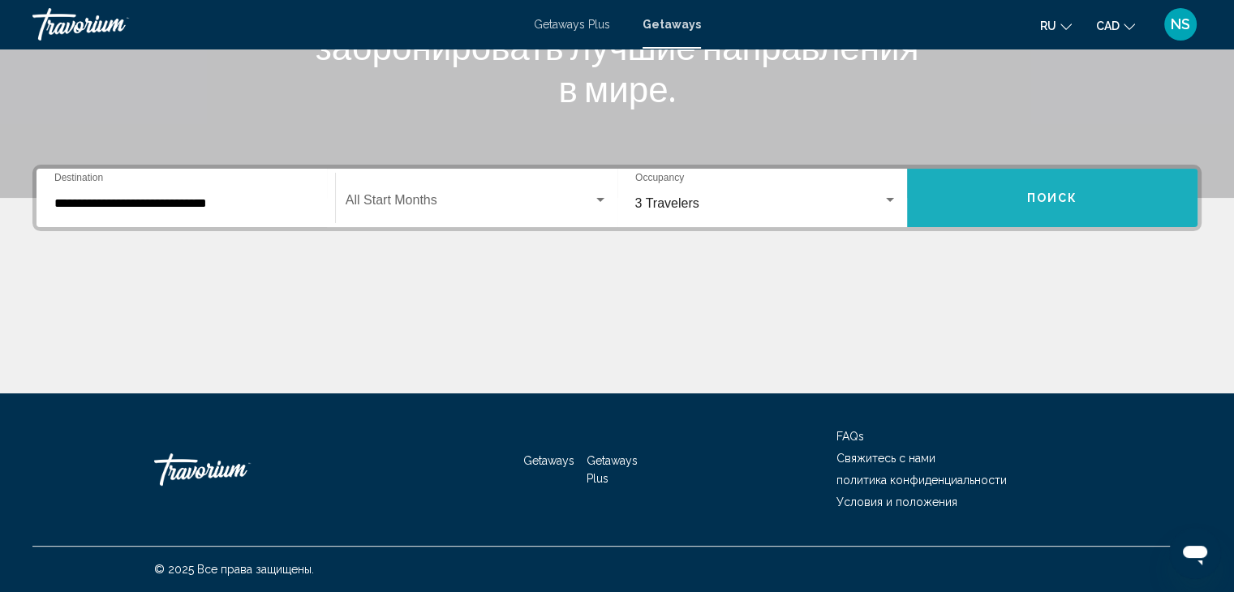
click at [1036, 194] on span "Поиск" at bounding box center [1052, 198] width 51 height 13
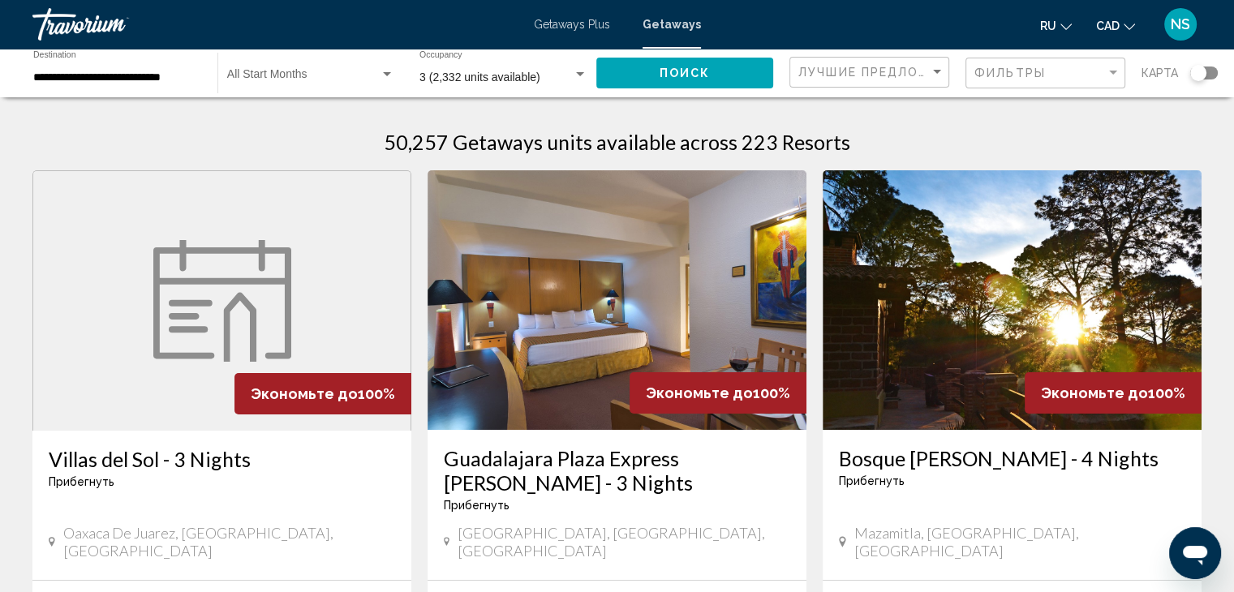
click at [1052, 65] on div "Фильтры" at bounding box center [1047, 73] width 146 height 30
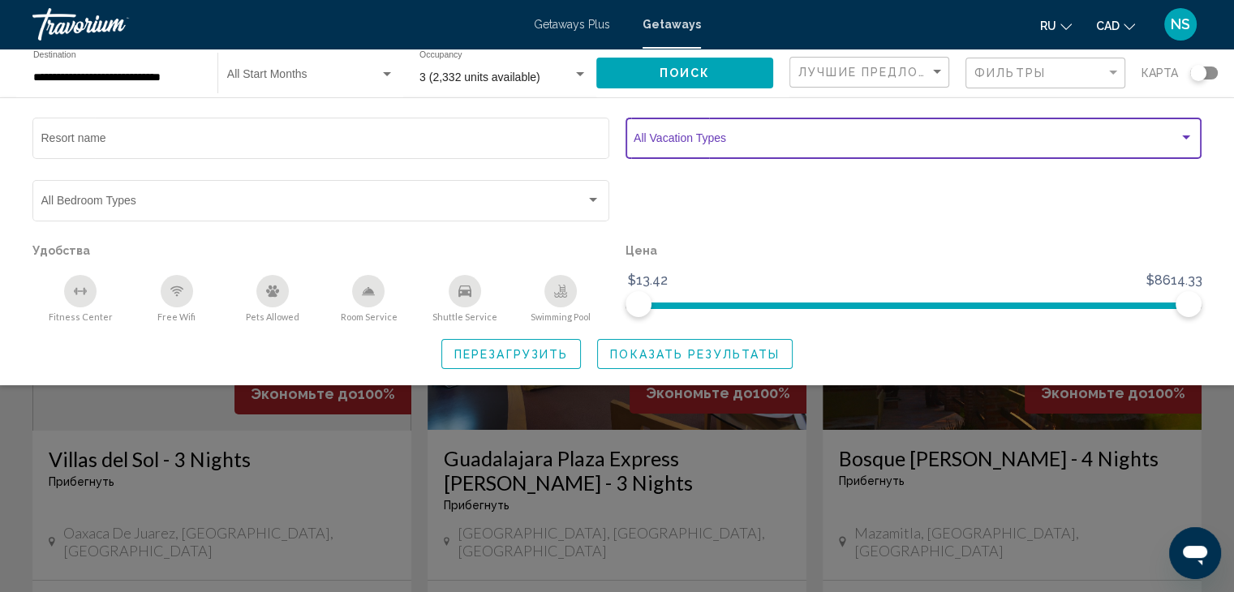
click at [743, 139] on span "Search widget" at bounding box center [906, 141] width 545 height 13
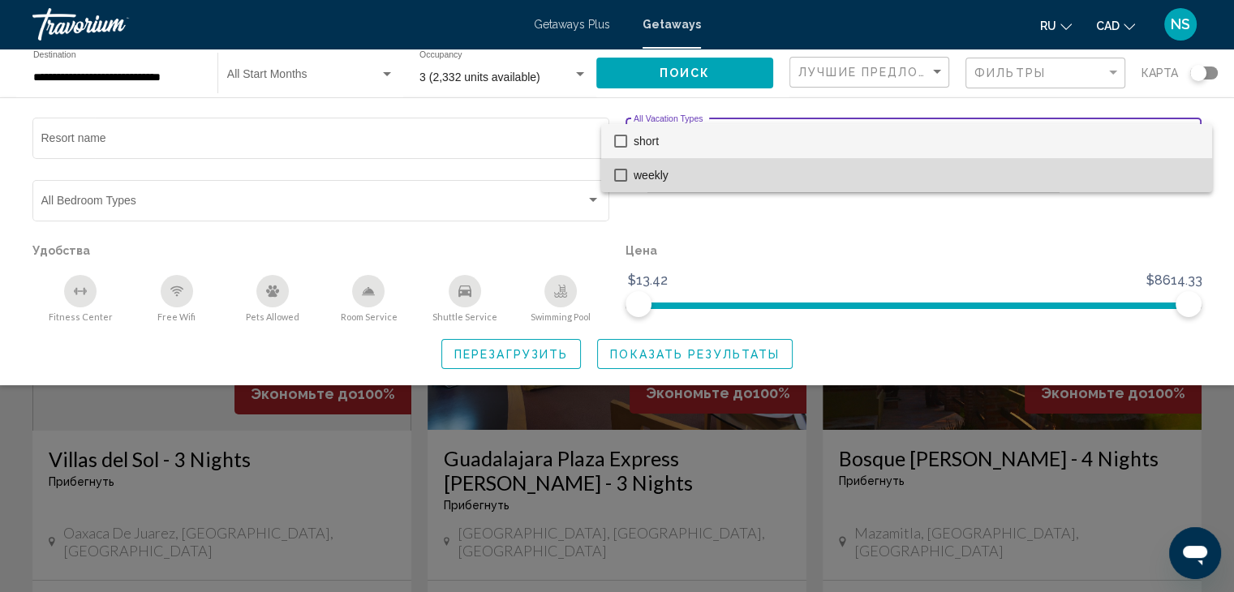
click at [621, 173] on mat-pseudo-checkbox at bounding box center [620, 175] width 13 height 13
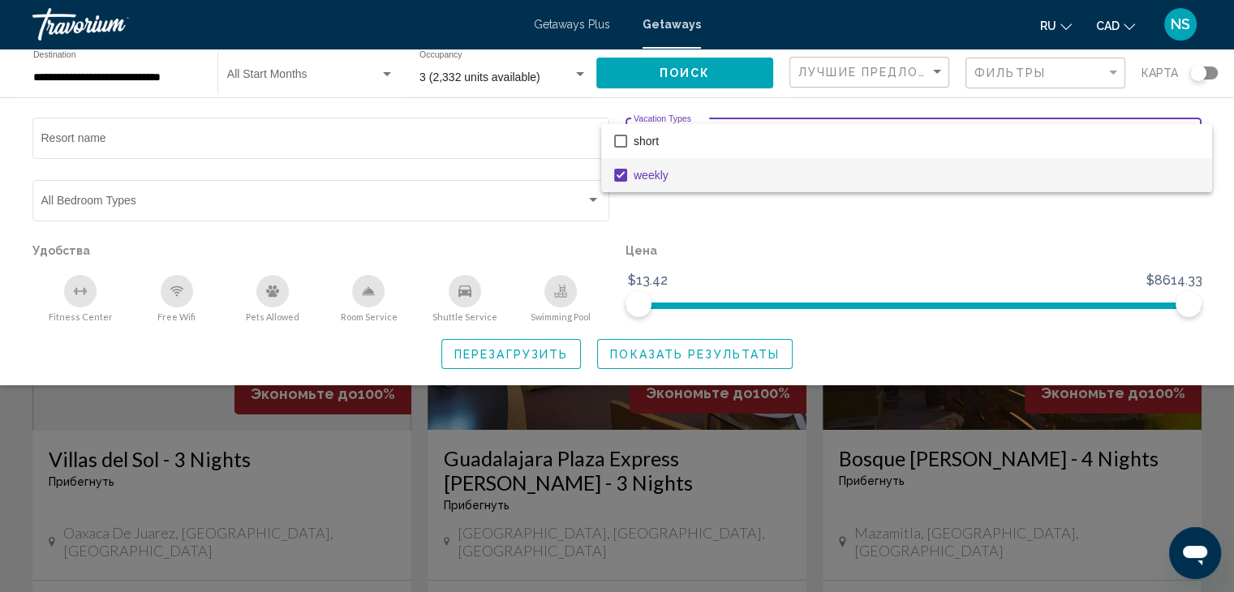
click at [669, 357] on div at bounding box center [617, 296] width 1234 height 592
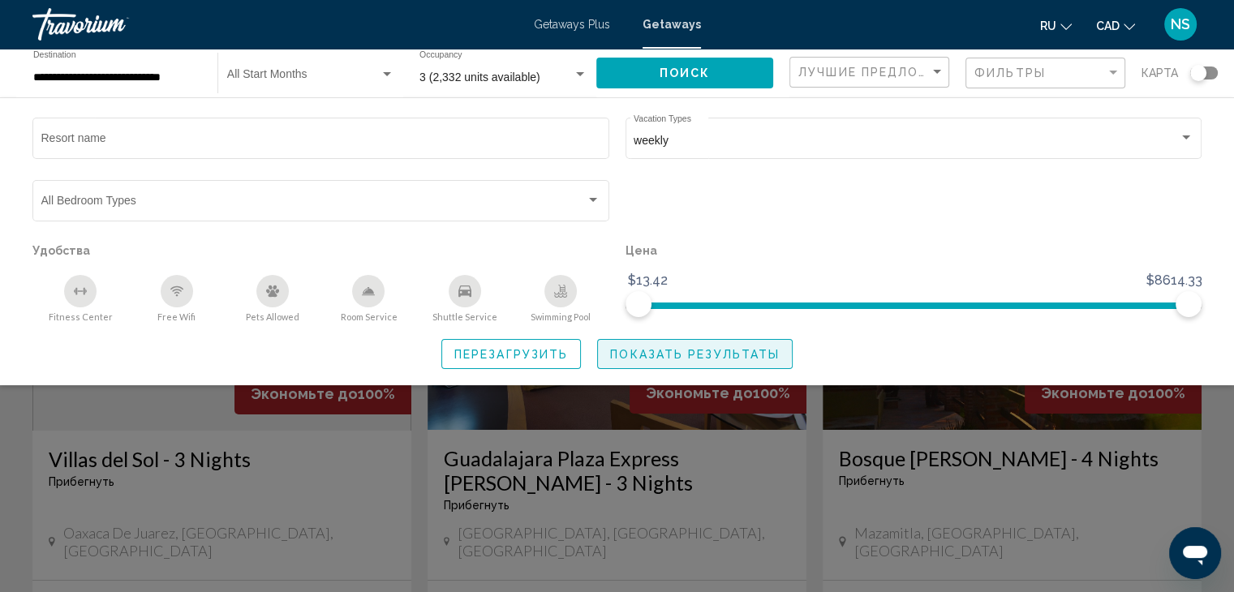
click at [657, 348] on span "Показать результаты" at bounding box center [695, 354] width 170 height 13
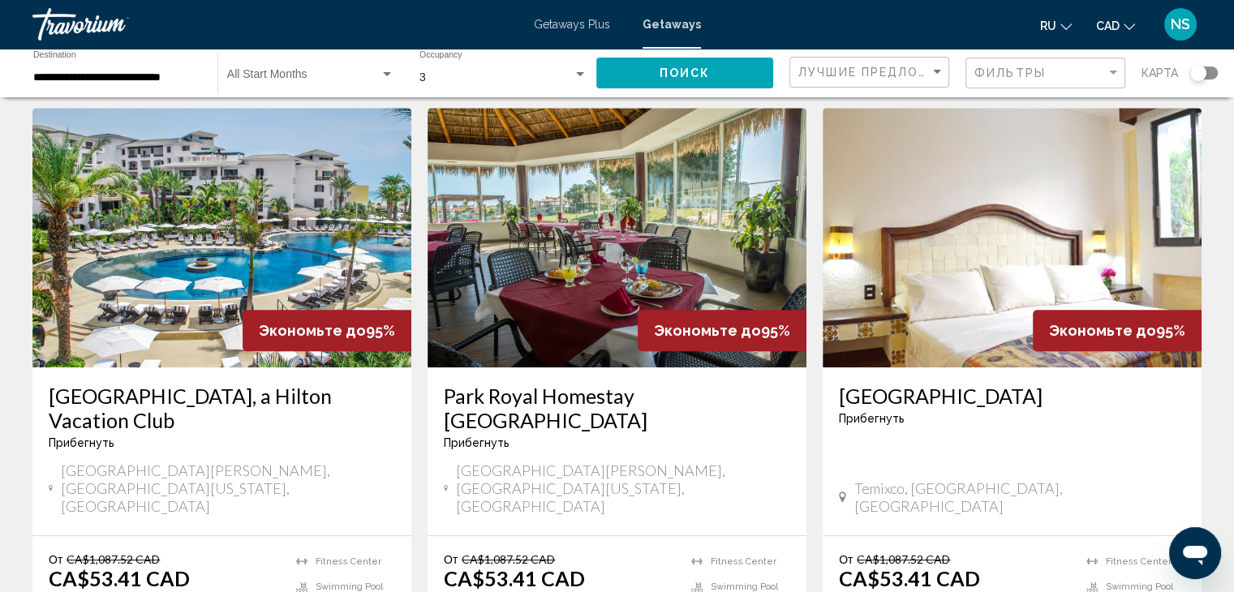
scroll to position [688, 0]
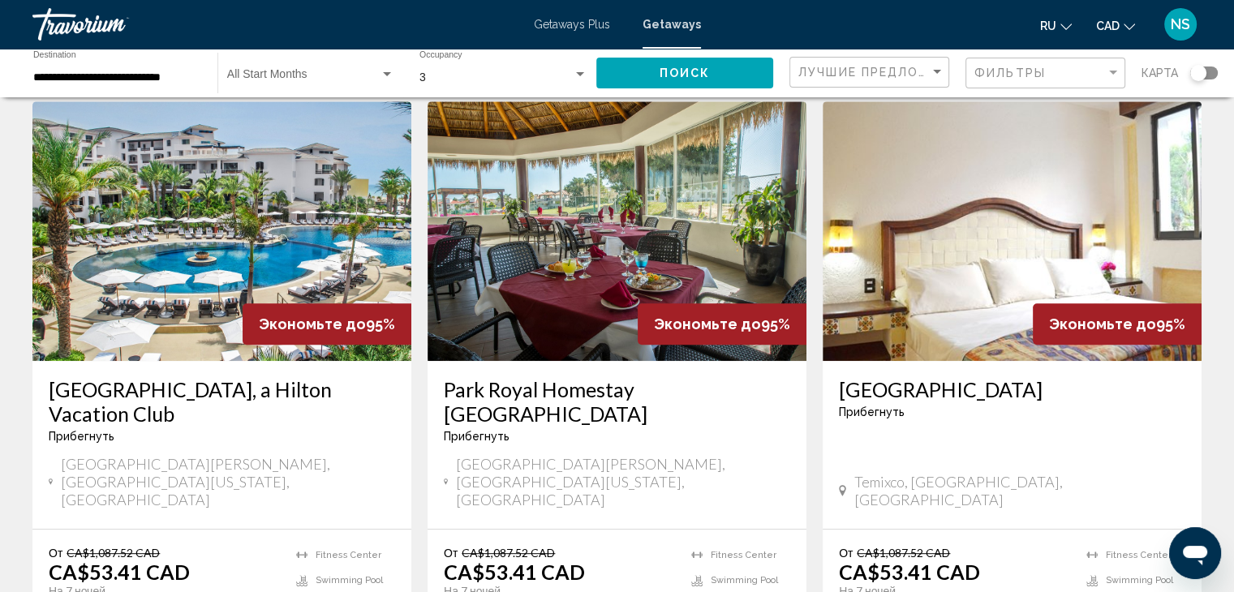
click at [274, 377] on h3 "Cabo Azul, a Hilton Vacation Club" at bounding box center [222, 401] width 346 height 49
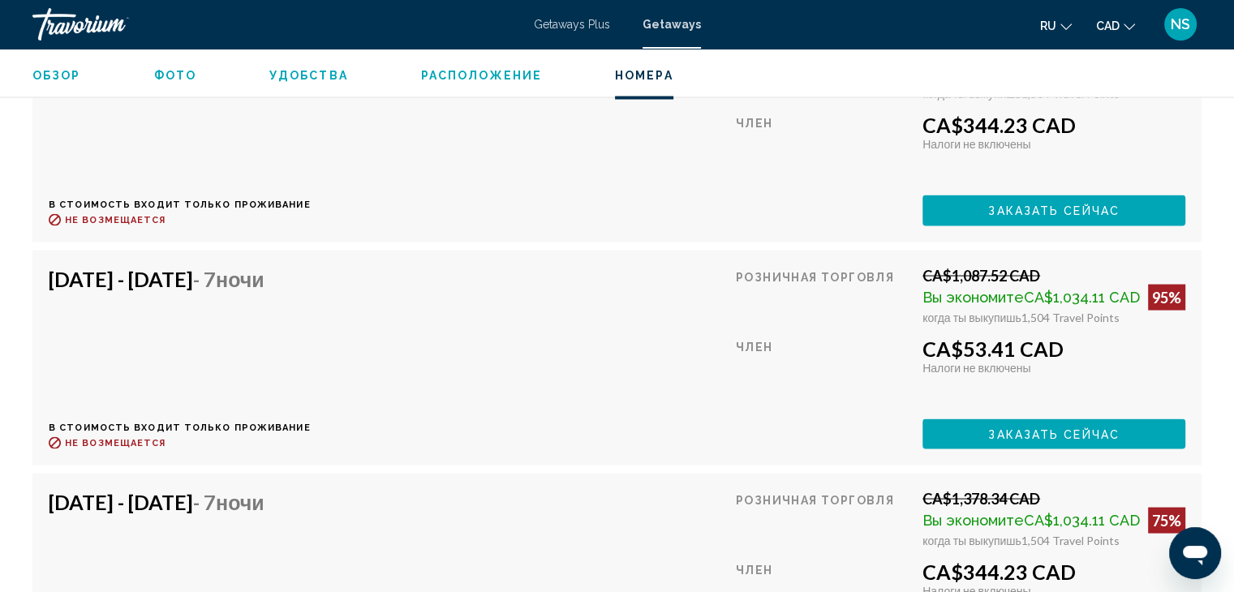
scroll to position [3183, 0]
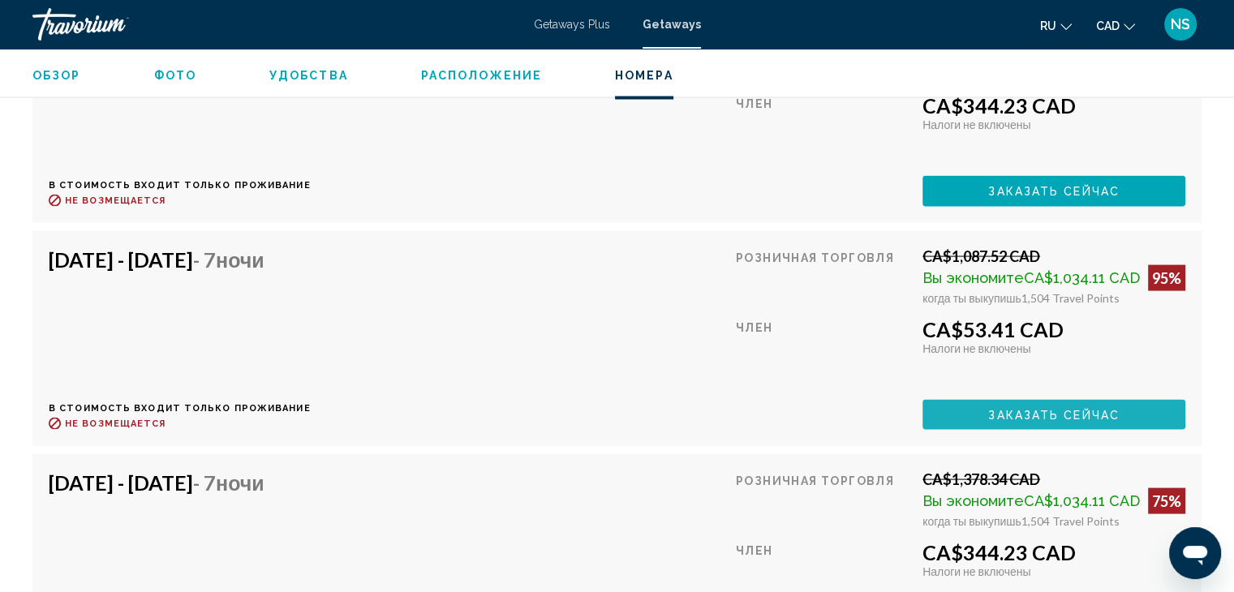
click at [1029, 409] on span "Заказать сейчас" at bounding box center [1053, 415] width 131 height 13
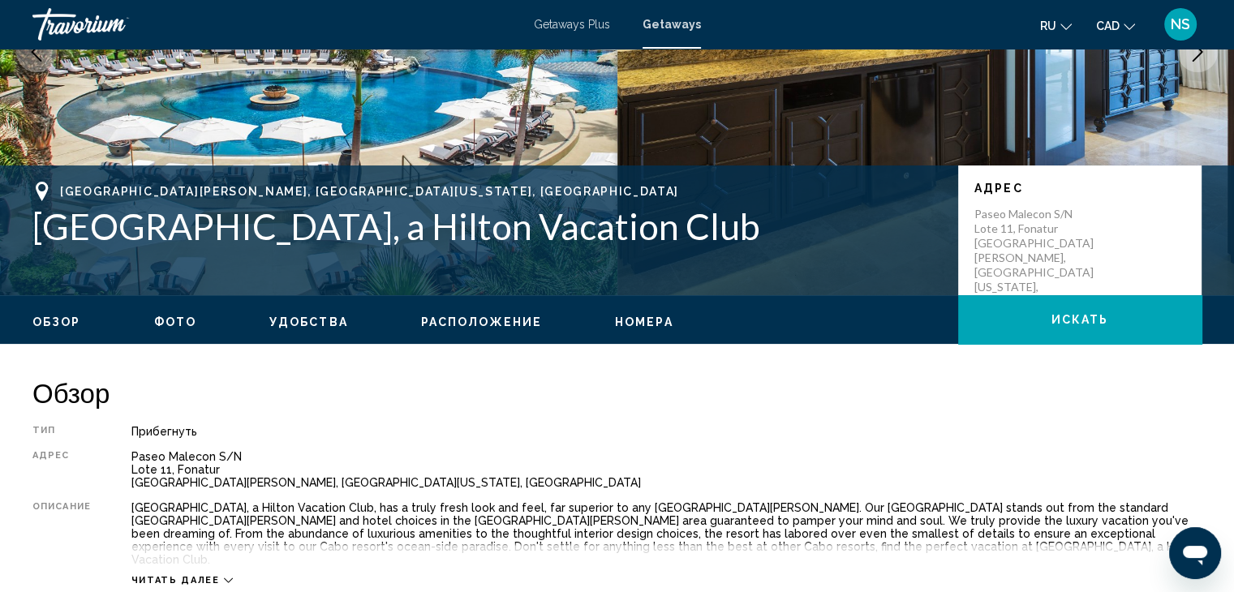
scroll to position [279, 0]
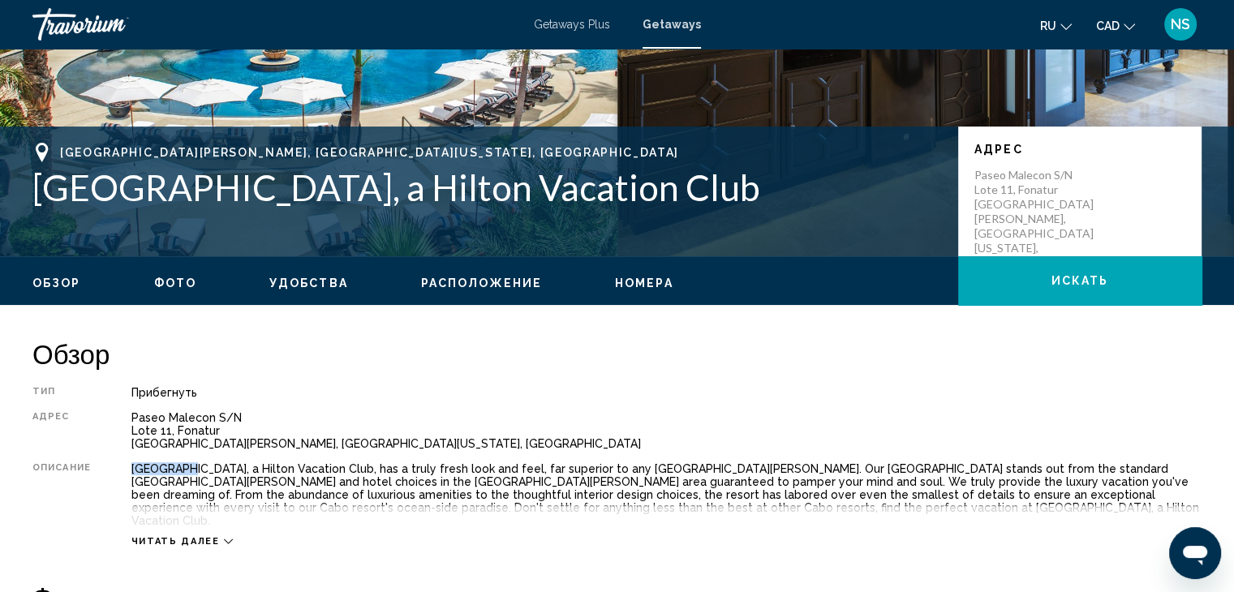
drag, startPoint x: 133, startPoint y: 466, endPoint x: 184, endPoint y: 468, distance: 51.2
click at [184, 468] on div "Cabo Azul, a Hilton Vacation Club, has a truly fresh look and feel, far superio…" at bounding box center [666, 494] width 1070 height 65
copy div "Cabo Azul"
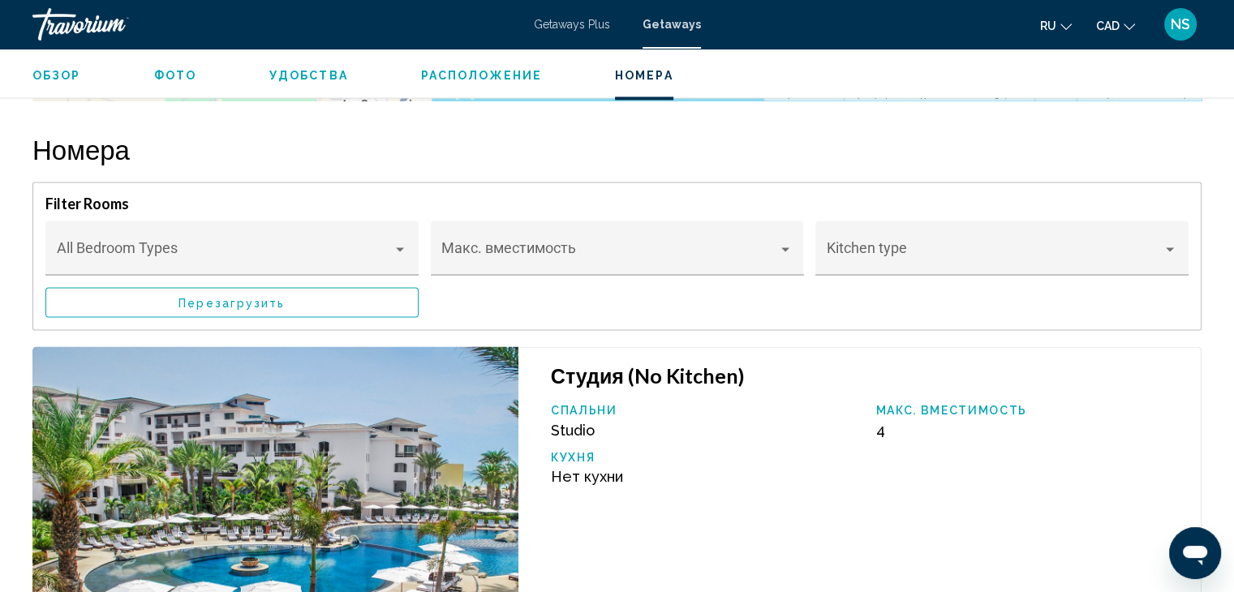
scroll to position [0, 0]
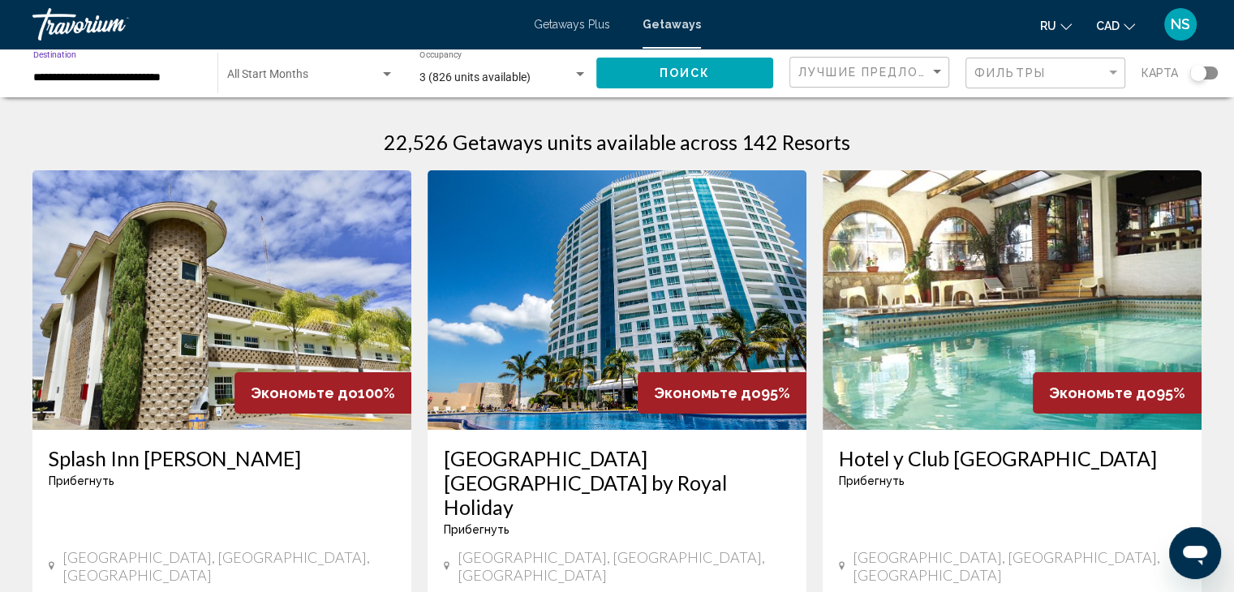
click at [52, 81] on input "**********" at bounding box center [117, 77] width 168 height 13
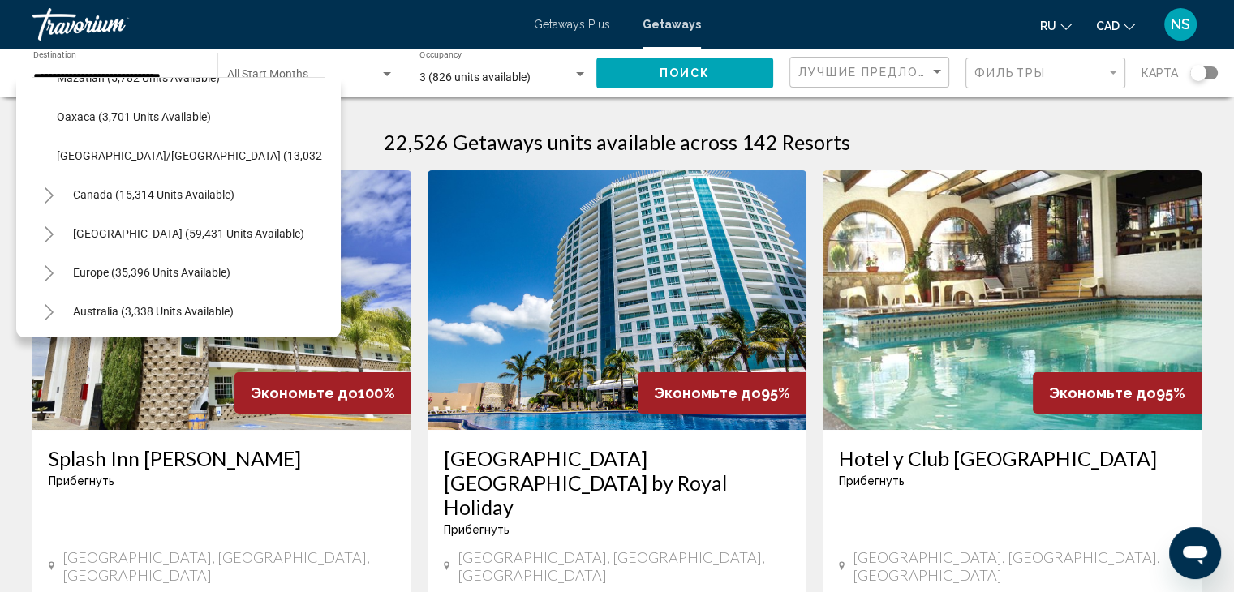
scroll to position [456, 0]
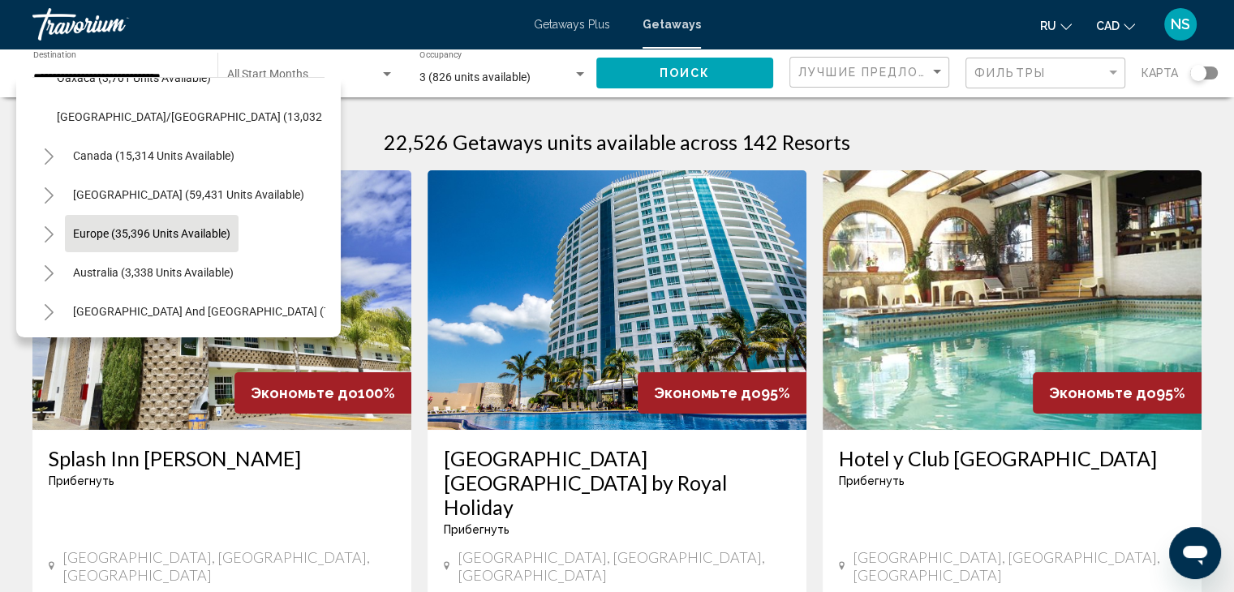
click at [105, 239] on span "Europe (35,396 units available)" at bounding box center [151, 233] width 157 height 13
type input "**********"
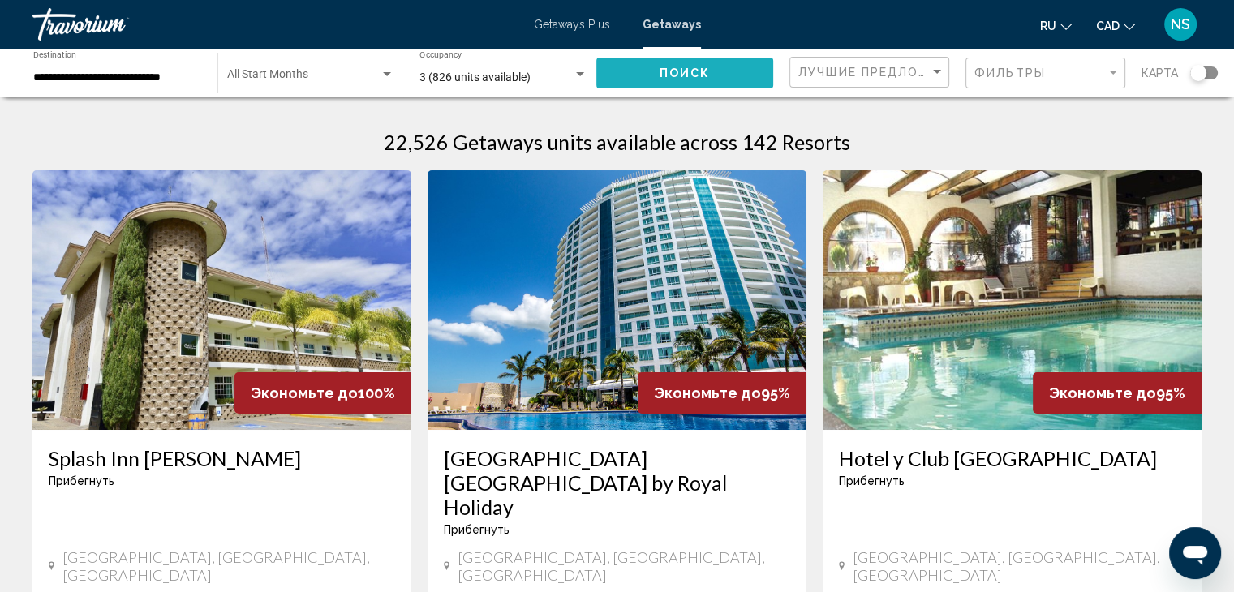
click at [638, 80] on button "Поиск" at bounding box center [684, 73] width 177 height 30
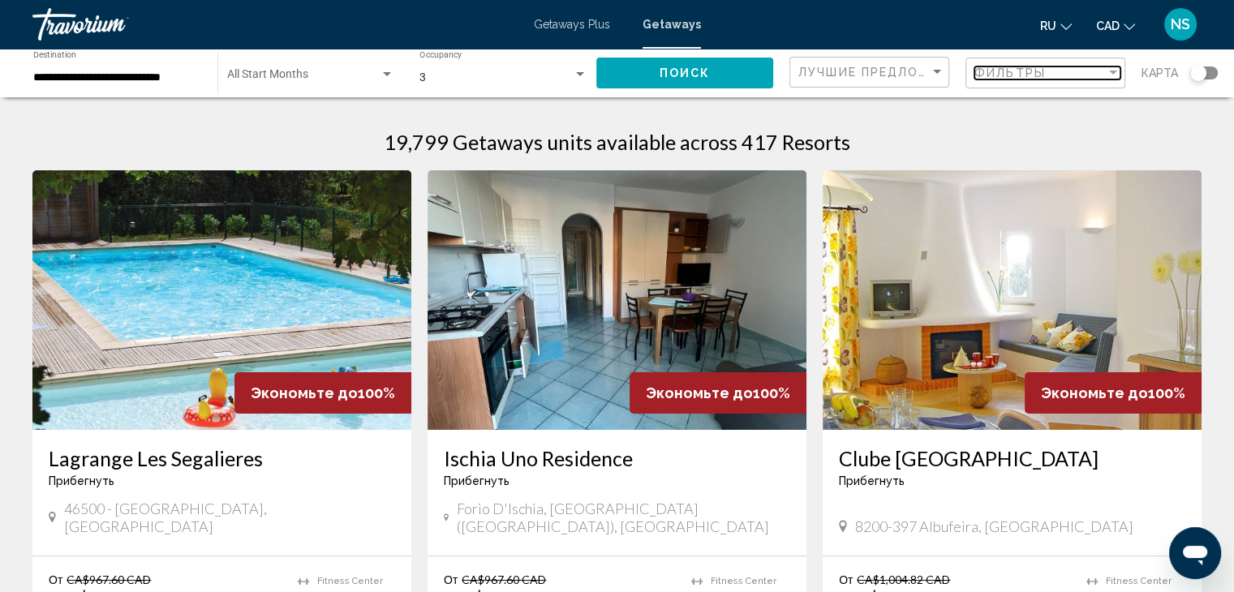
click at [1075, 67] on div "Фильтры" at bounding box center [1039, 73] width 131 height 13
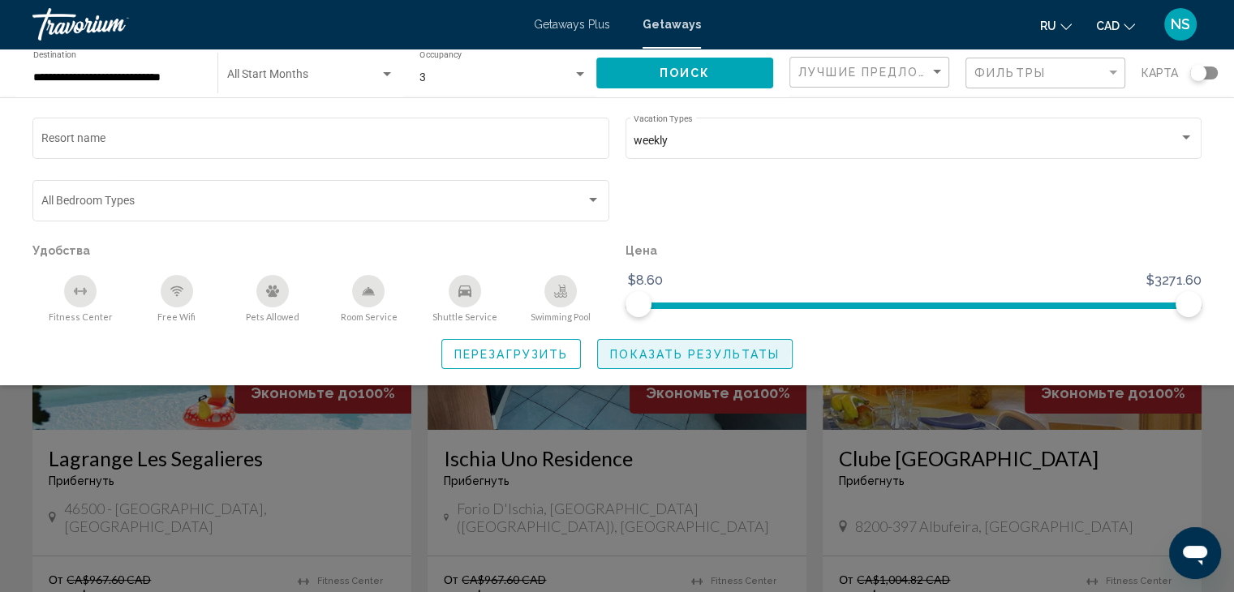
click at [650, 351] on span "Показать результаты" at bounding box center [695, 354] width 170 height 13
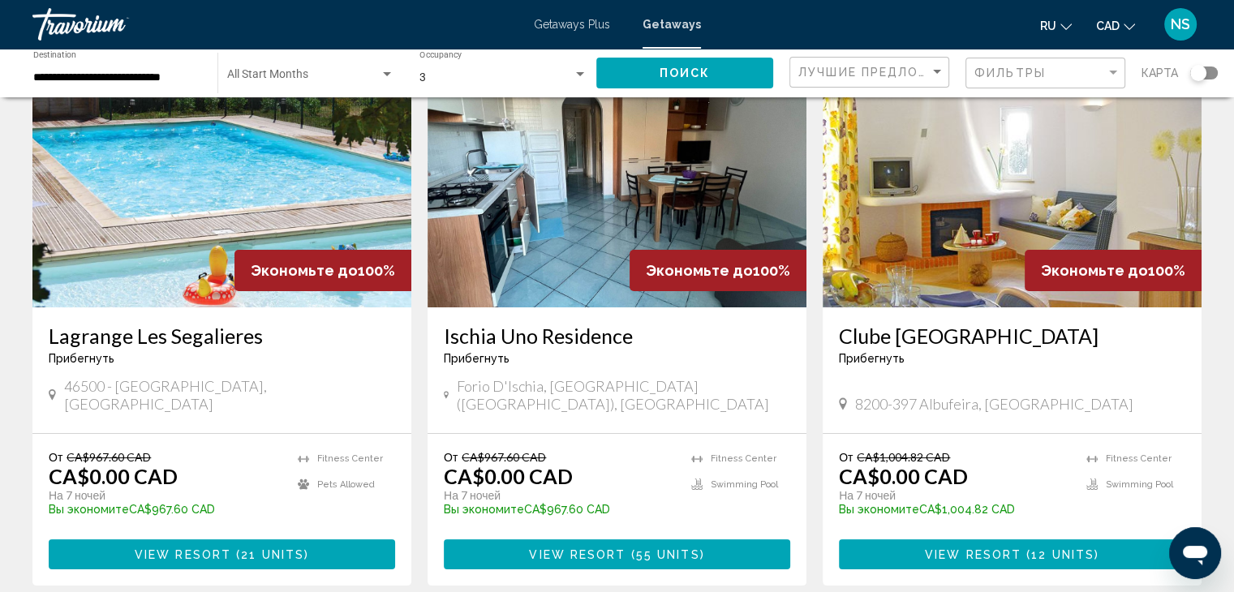
scroll to position [125, 0]
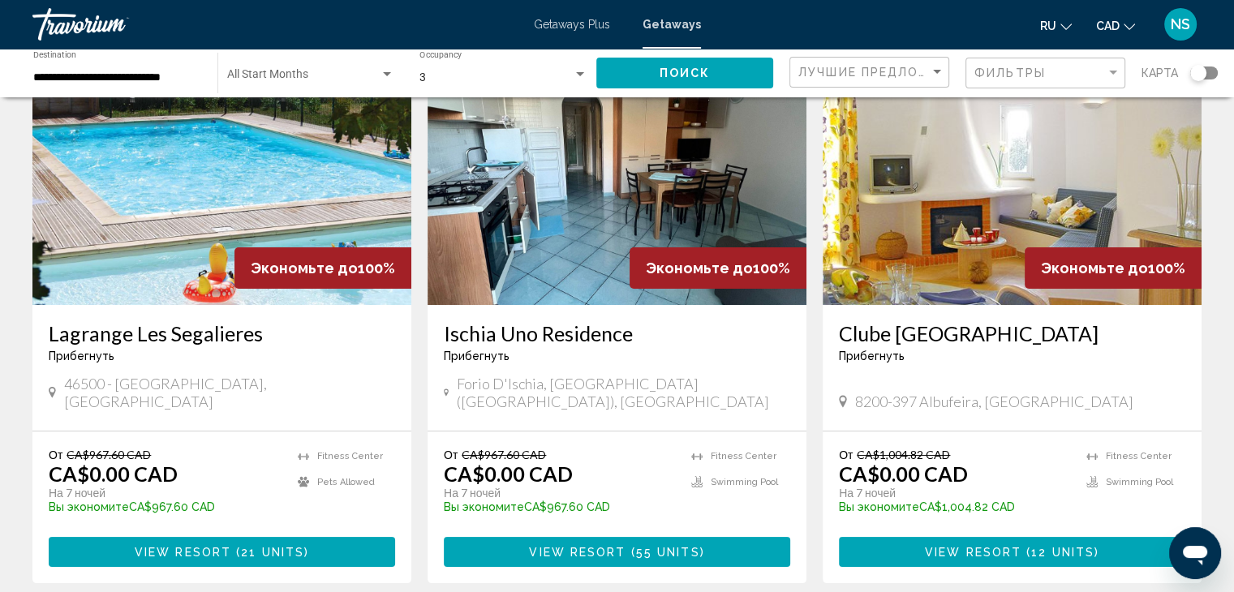
click at [207, 340] on h3 "Lagrange Les Segalieres" at bounding box center [222, 333] width 346 height 24
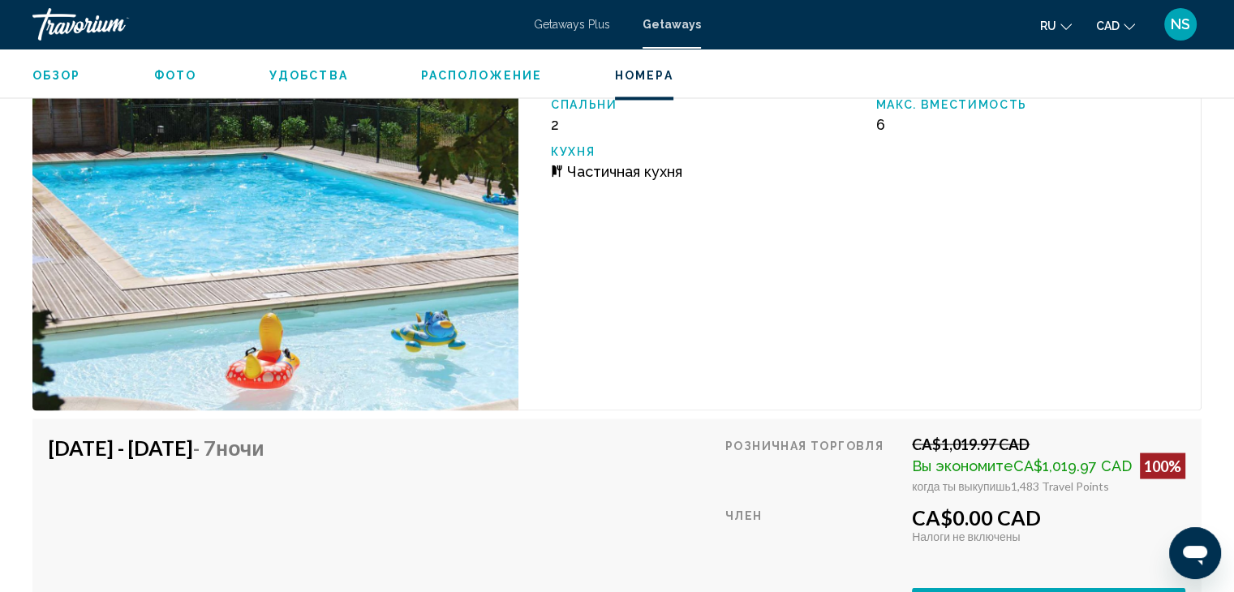
scroll to position [2992, 0]
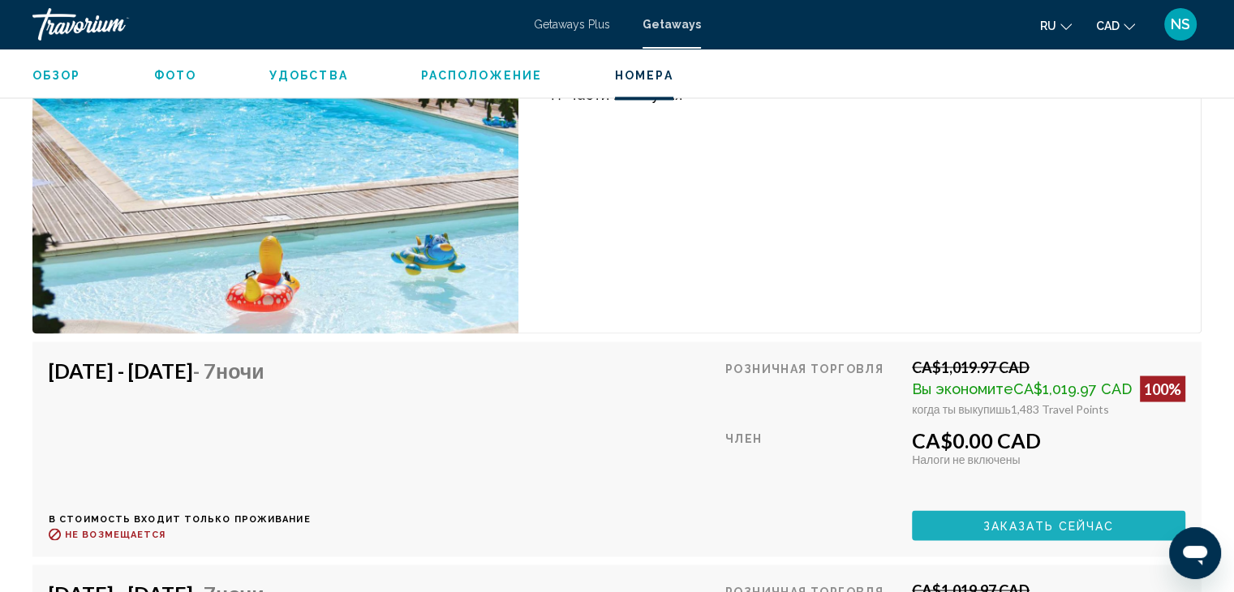
click at [1100, 519] on span "Заказать сейчас" at bounding box center [1048, 525] width 131 height 13
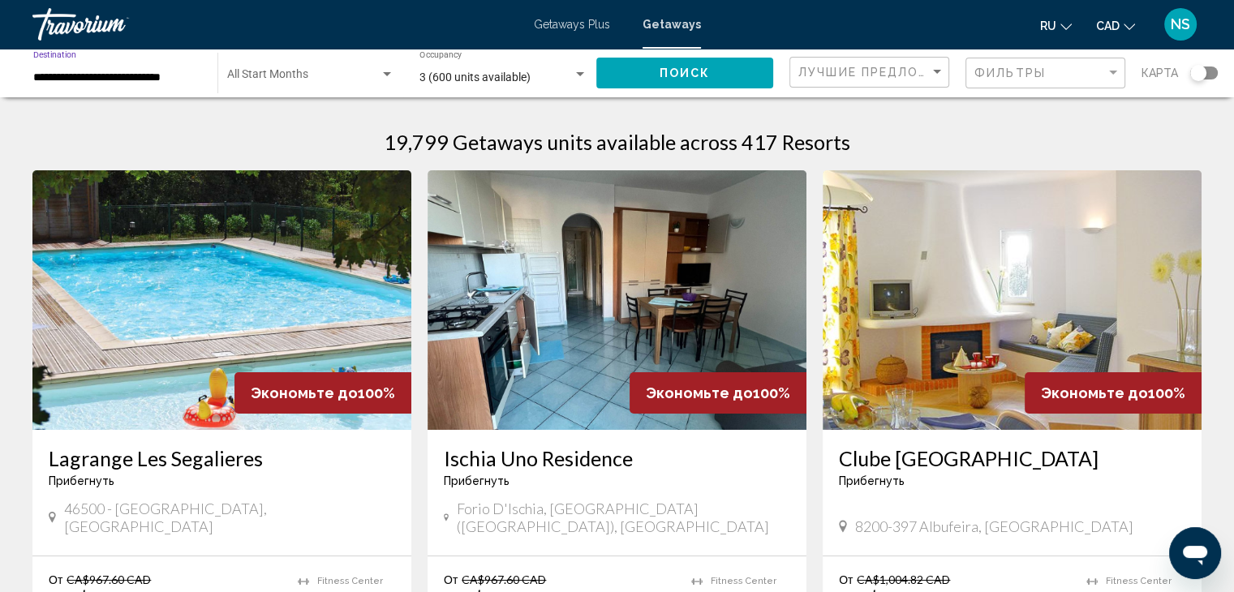
click at [160, 81] on input "**********" at bounding box center [117, 77] width 168 height 13
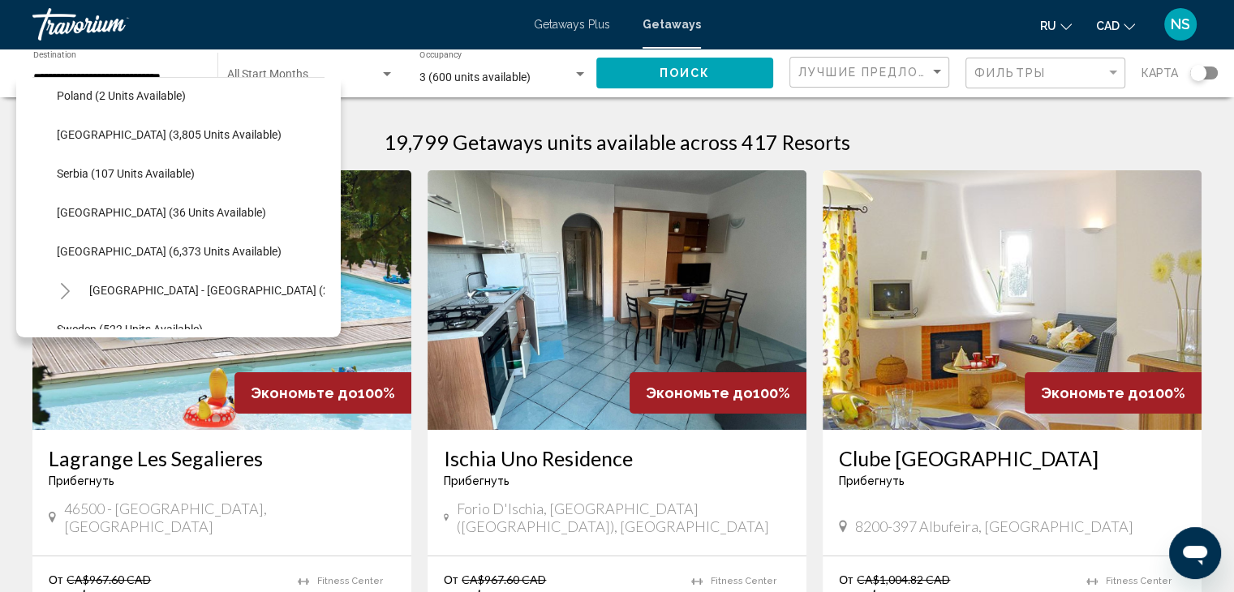
scroll to position [745, 0]
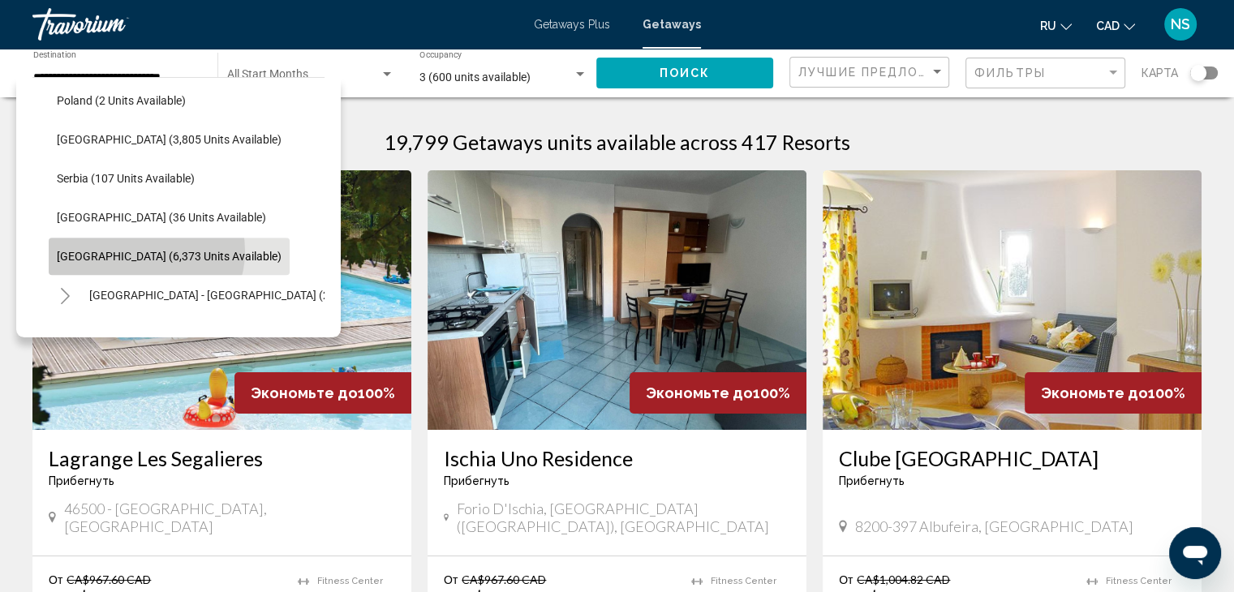
click at [145, 251] on span "Spain (6,373 units available)" at bounding box center [169, 256] width 225 height 13
type input "**********"
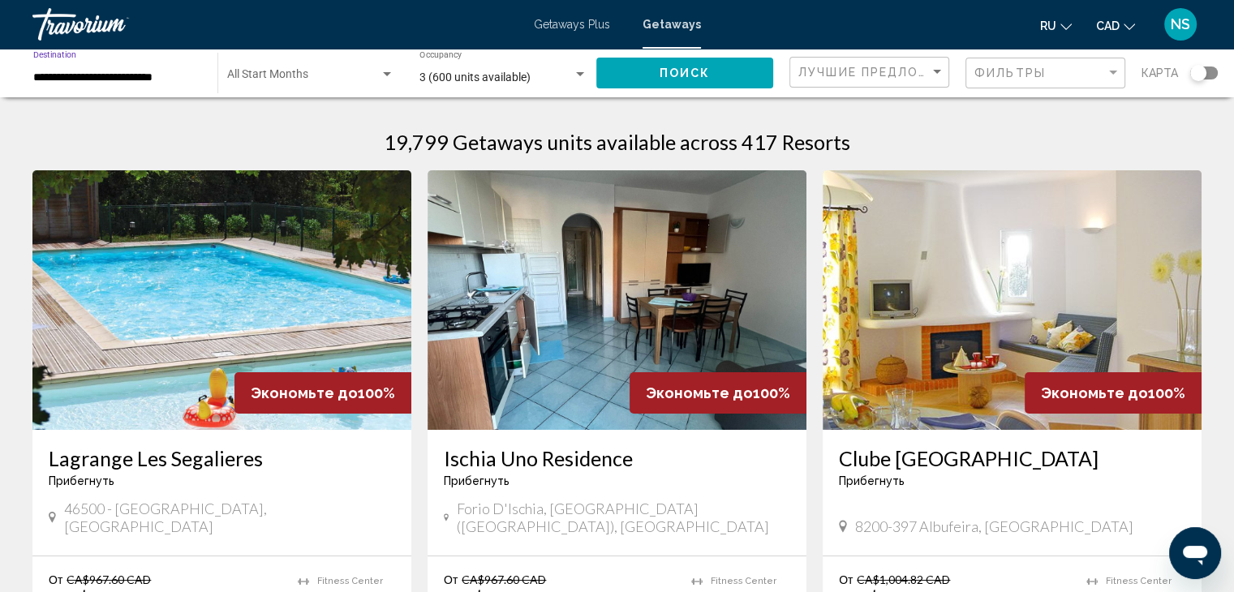
click at [685, 80] on button "Поиск" at bounding box center [684, 73] width 177 height 30
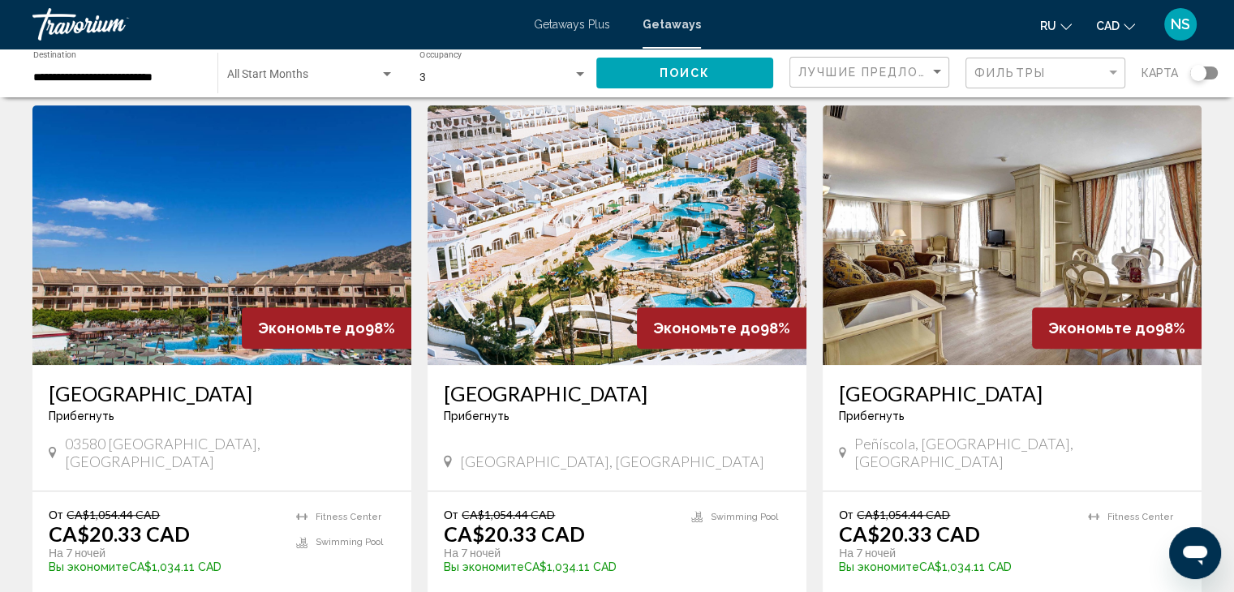
scroll to position [639, 0]
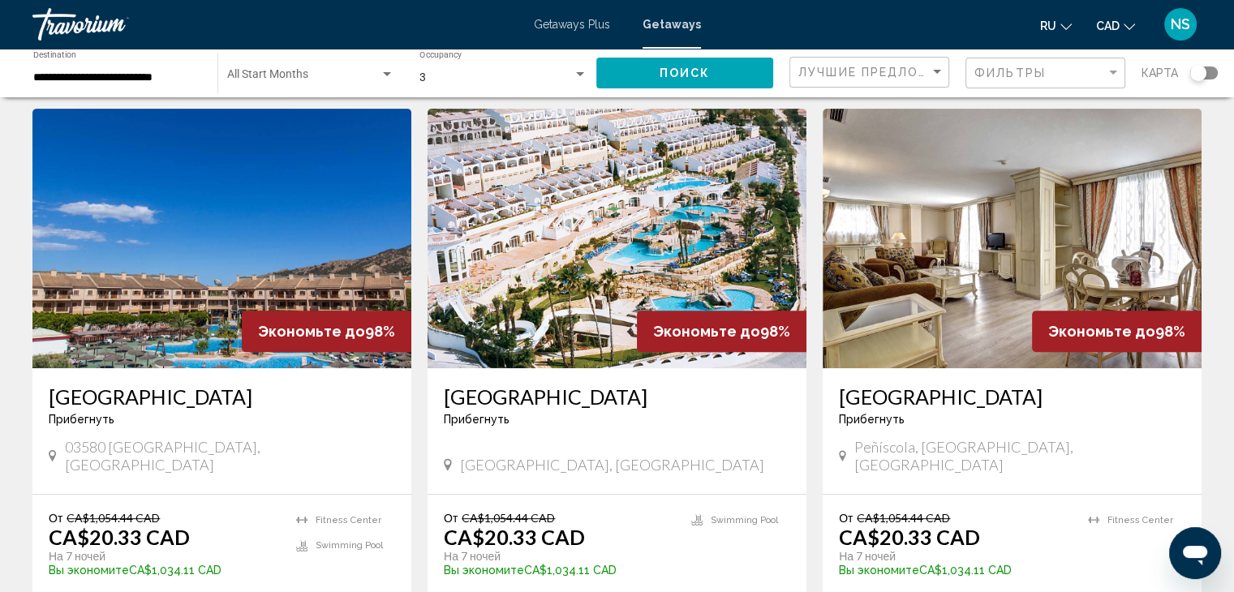
click at [671, 402] on h3 "Imperial Park Country Club" at bounding box center [617, 397] width 346 height 24
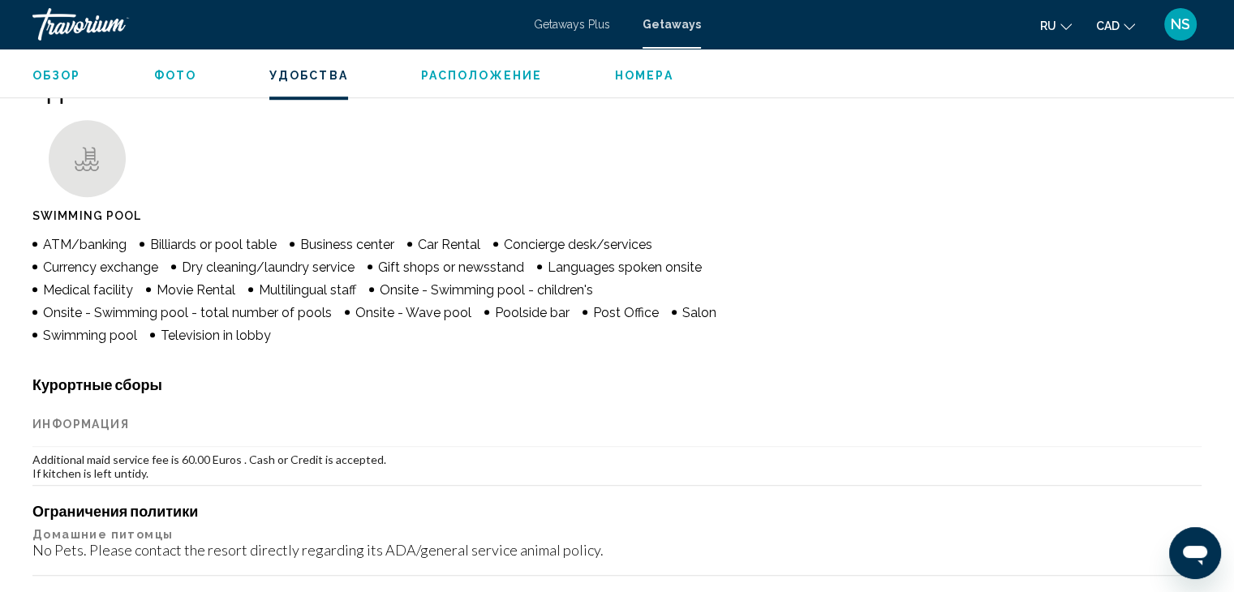
scroll to position [1170, 0]
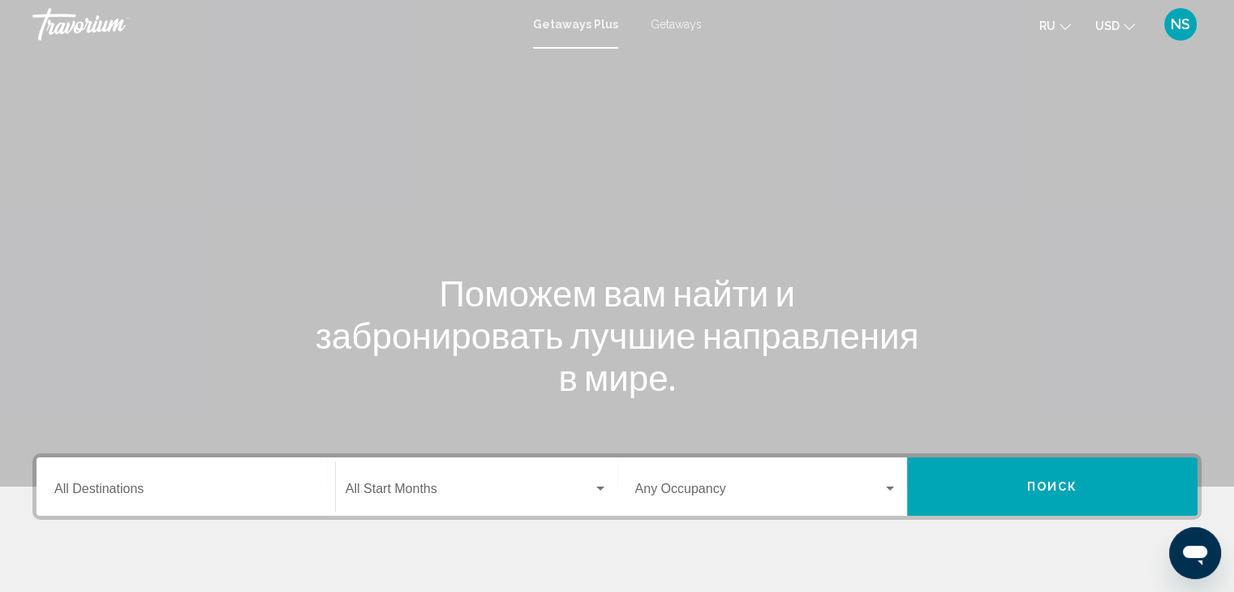
click at [1126, 23] on icon "Change currency" at bounding box center [1129, 26] width 11 height 11
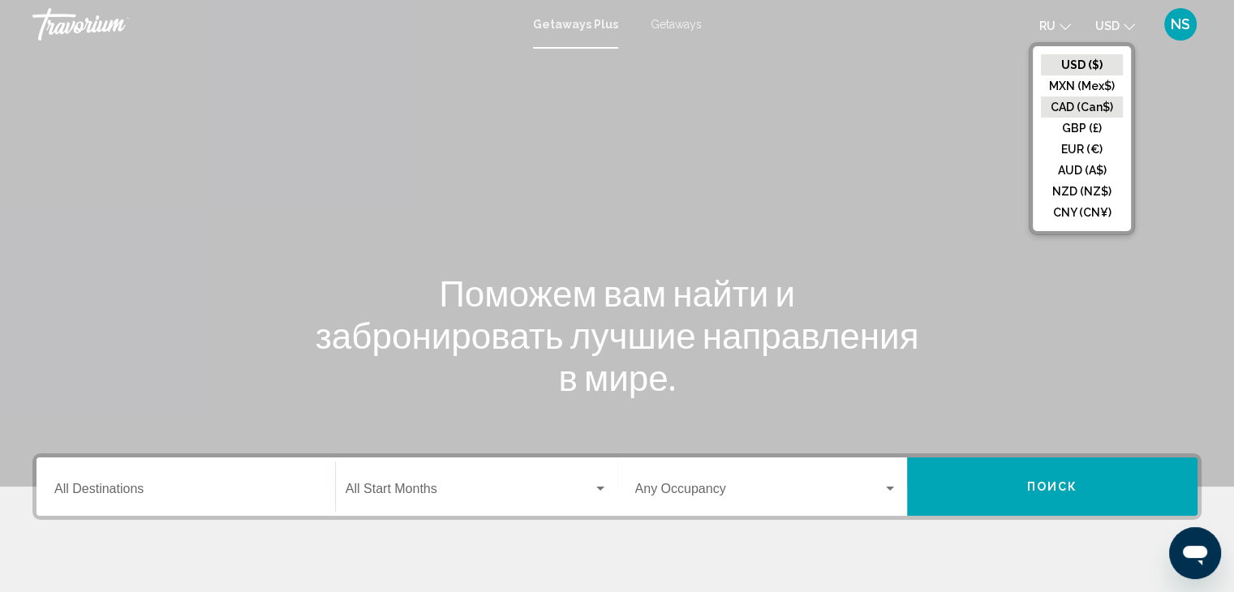
click at [1112, 116] on button "CAD (Can$)" at bounding box center [1082, 107] width 82 height 21
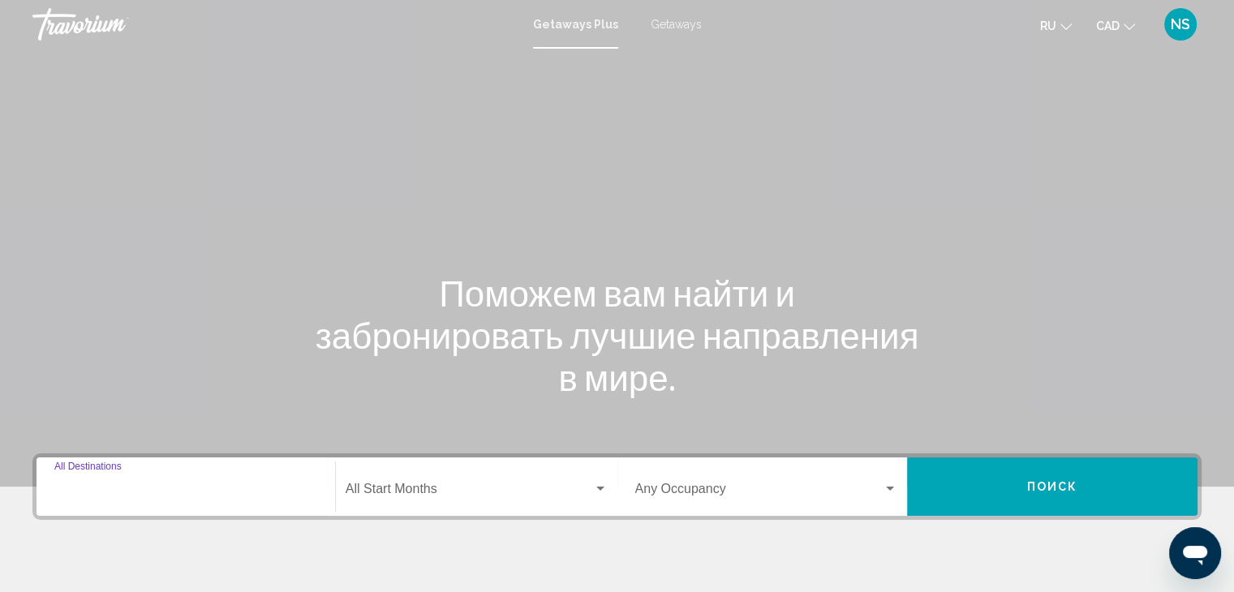
click at [120, 485] on input "Destination All Destinations" at bounding box center [185, 492] width 263 height 15
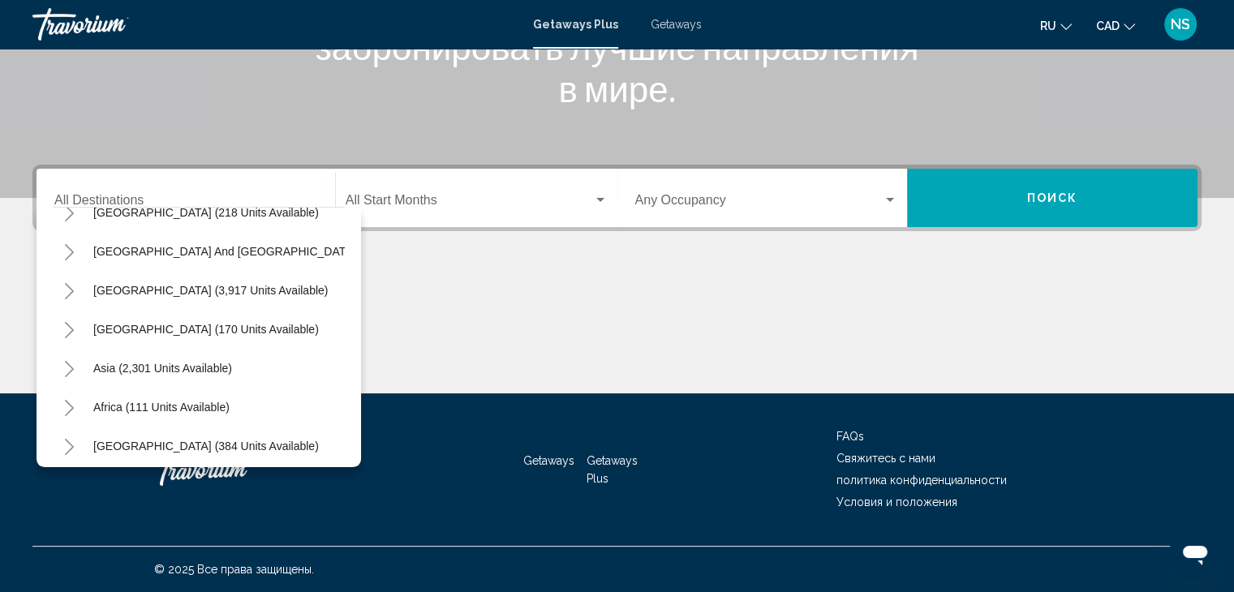
scroll to position [275, 0]
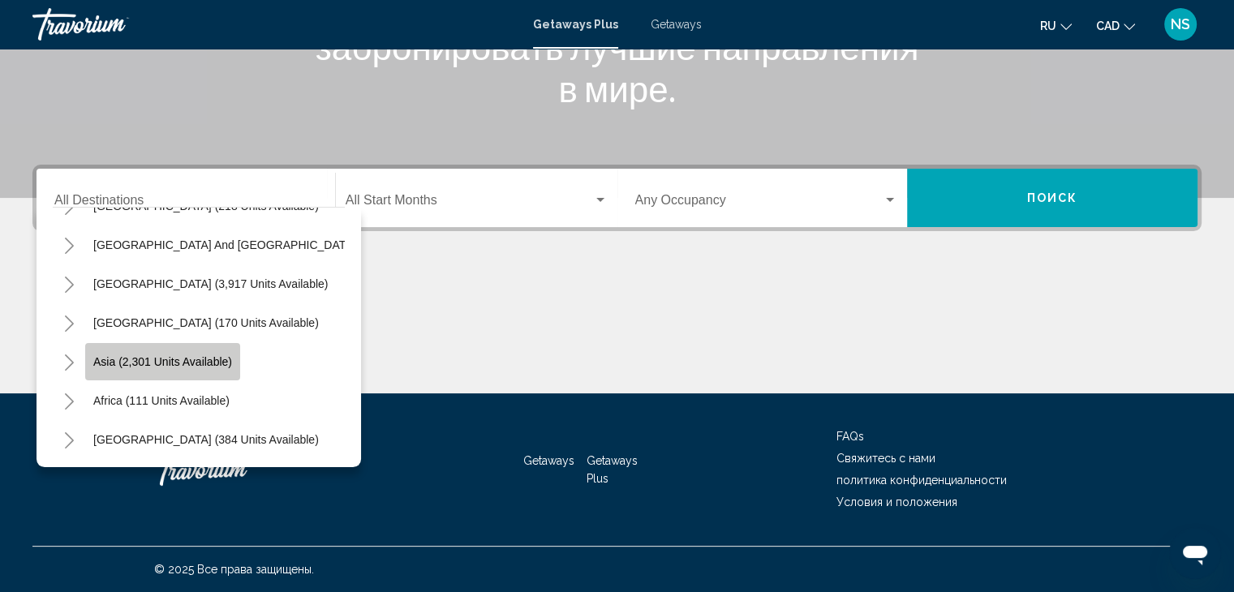
click at [94, 355] on span "Asia (2,301 units available)" at bounding box center [162, 361] width 139 height 13
type input "**********"
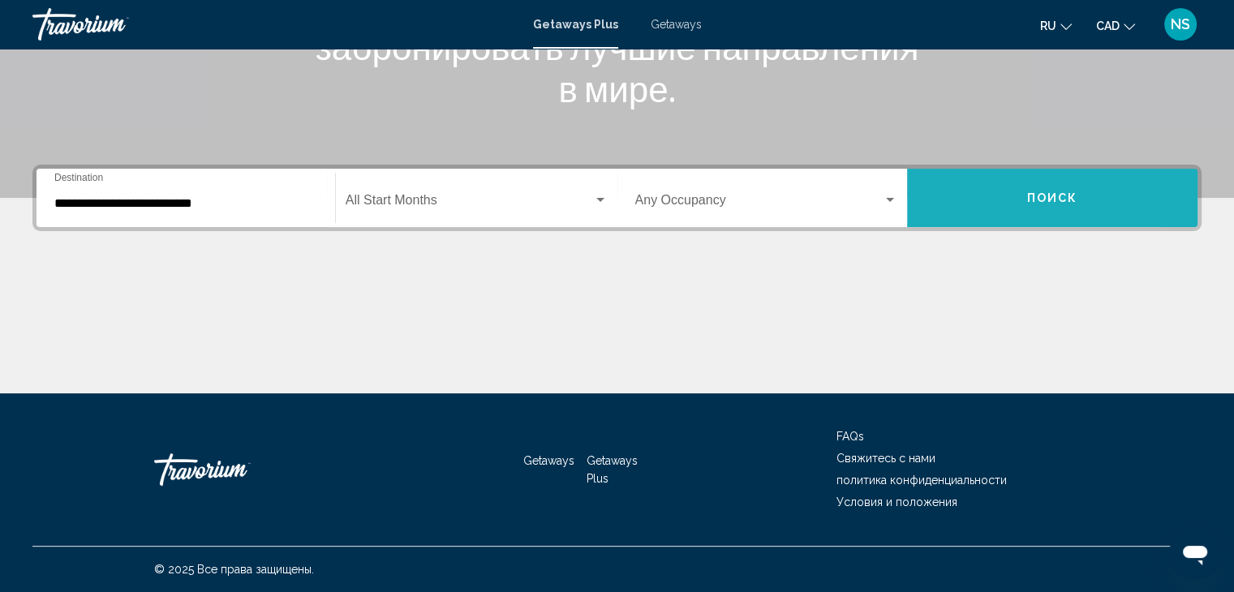
click at [974, 197] on button "Поиск" at bounding box center [1052, 198] width 290 height 58
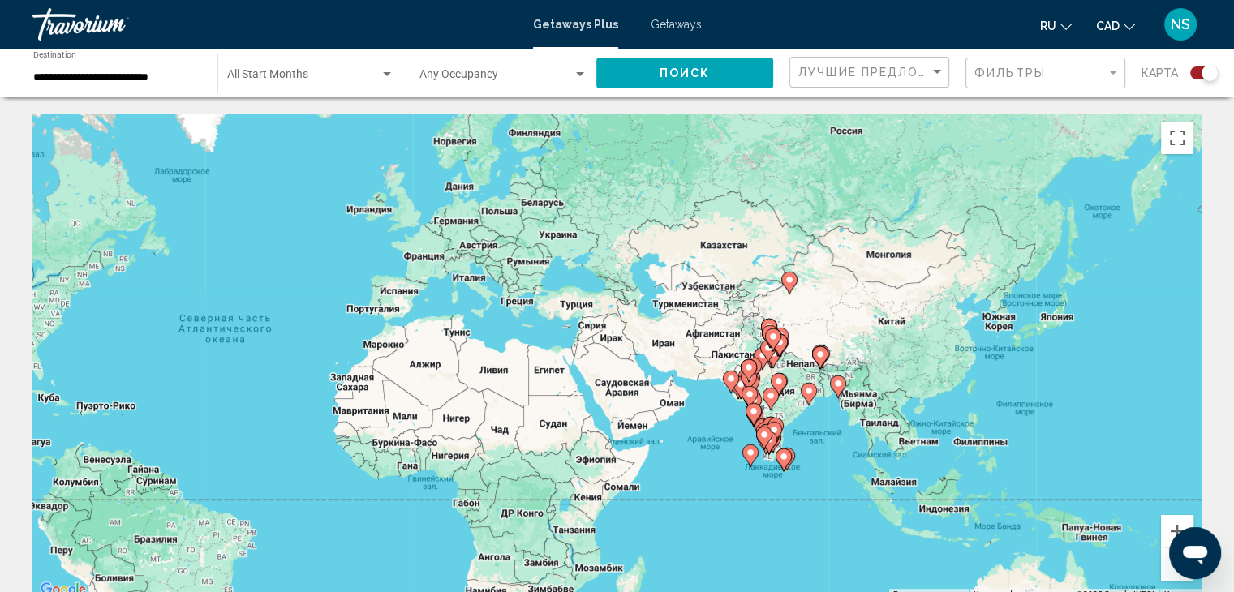
drag, startPoint x: 1116, startPoint y: 299, endPoint x: 771, endPoint y: 295, distance: 345.7
click at [771, 295] on div "Чтобы активировать перетаскивание с помощью клавиатуры, нажмите Alt + Ввод. Пос…" at bounding box center [616, 357] width 1169 height 487
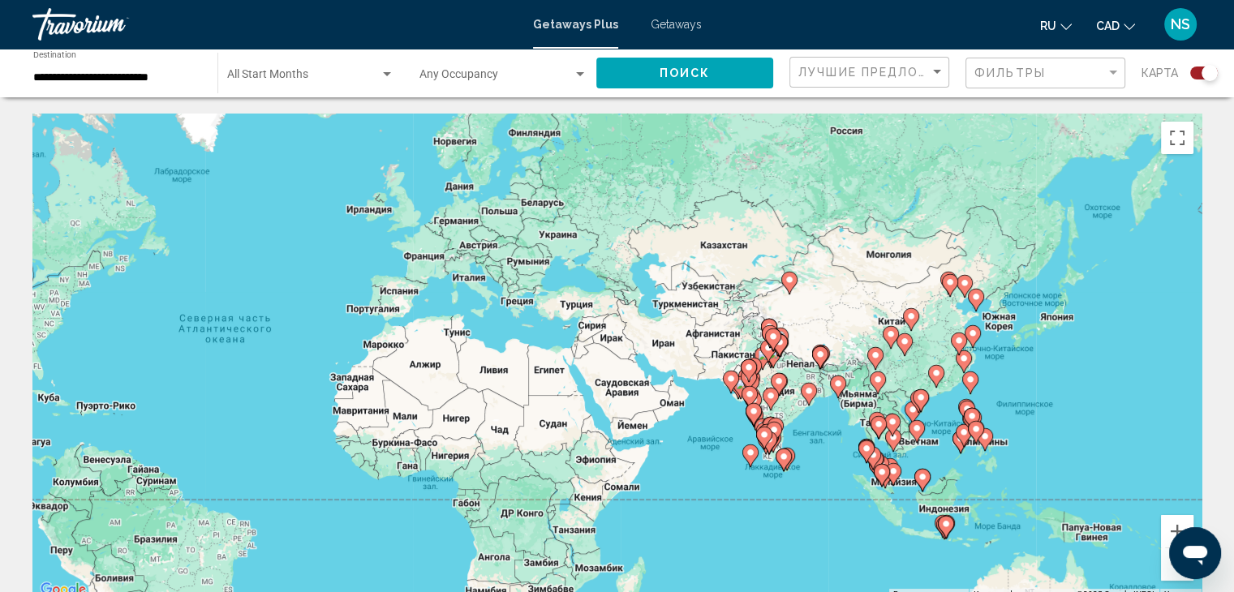
click at [1107, 514] on div "Чтобы активировать перетаскивание с помощью клавиатуры, нажмите Alt + Ввод. Пос…" at bounding box center [616, 357] width 1169 height 487
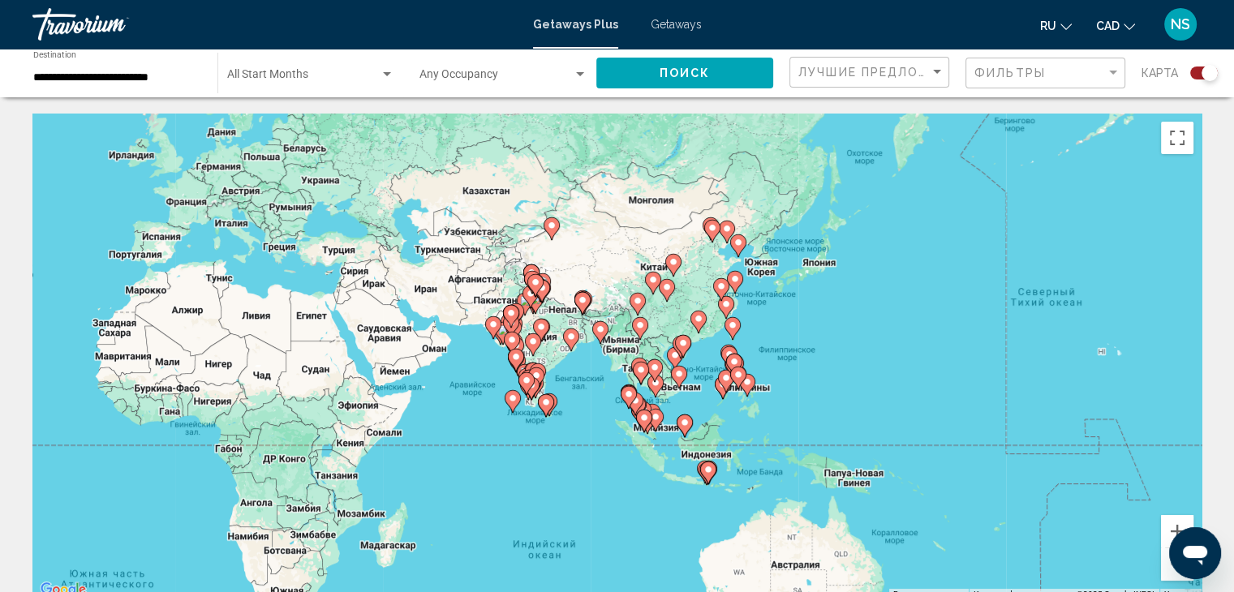
drag, startPoint x: 1107, startPoint y: 514, endPoint x: 863, endPoint y: 462, distance: 249.7
click at [863, 462] on div "Чтобы активировать перетаскивание с помощью клавиатуры, нажмите Alt + Ввод. Пос…" at bounding box center [616, 357] width 1169 height 487
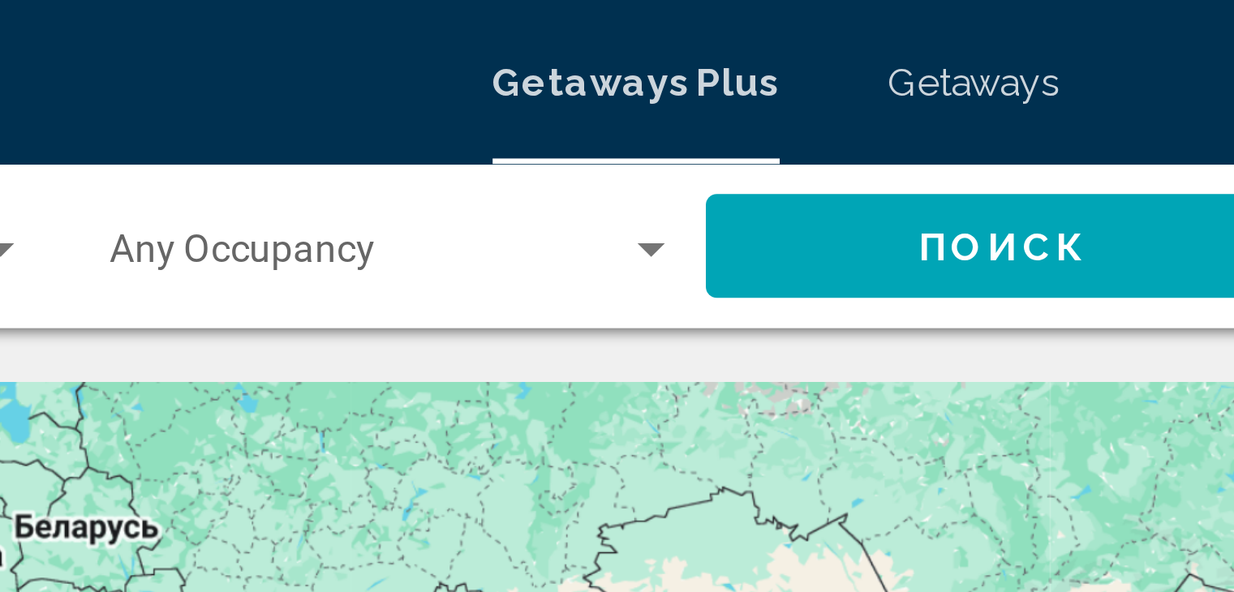
drag, startPoint x: 574, startPoint y: 142, endPoint x: 725, endPoint y: 144, distance: 150.9
click at [725, 144] on div "Чтобы активировать перетаскивание с помощью клавиатуры, нажмите Alt + Ввод. Пос…" at bounding box center [616, 357] width 1169 height 487
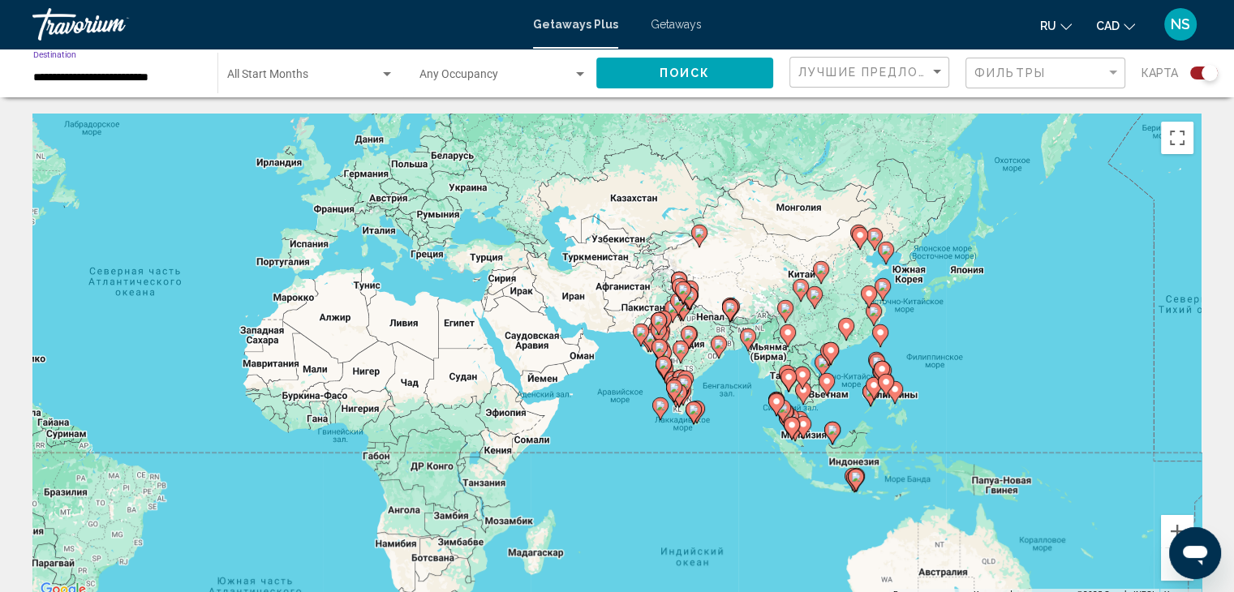
click at [58, 72] on input "**********" at bounding box center [117, 77] width 168 height 13
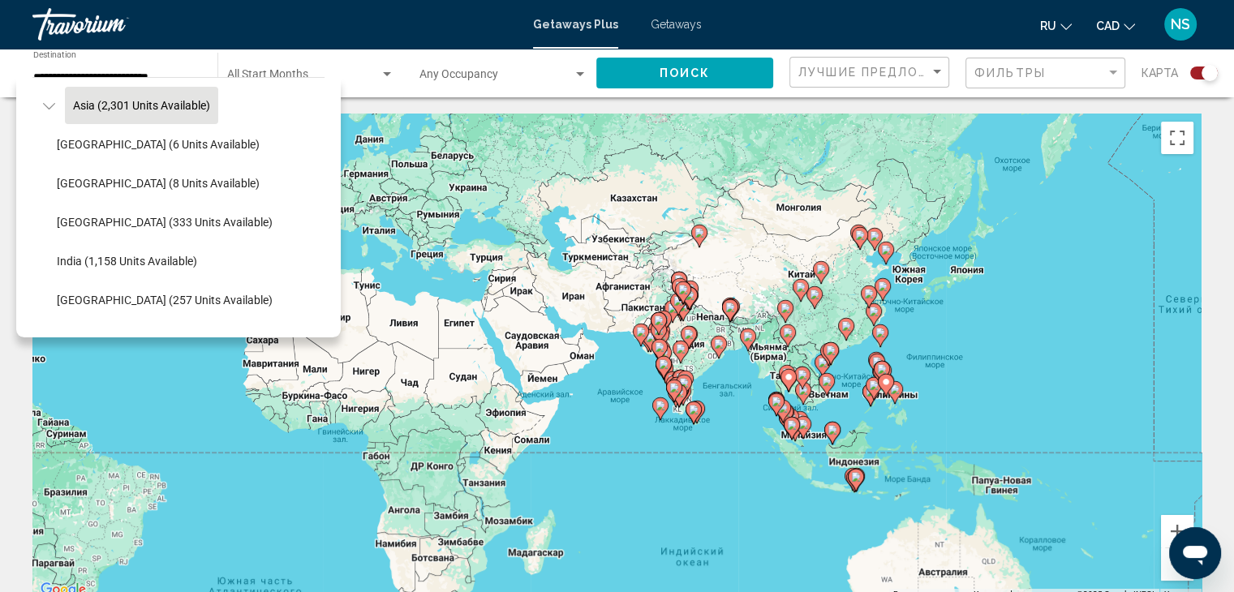
scroll to position [399, 0]
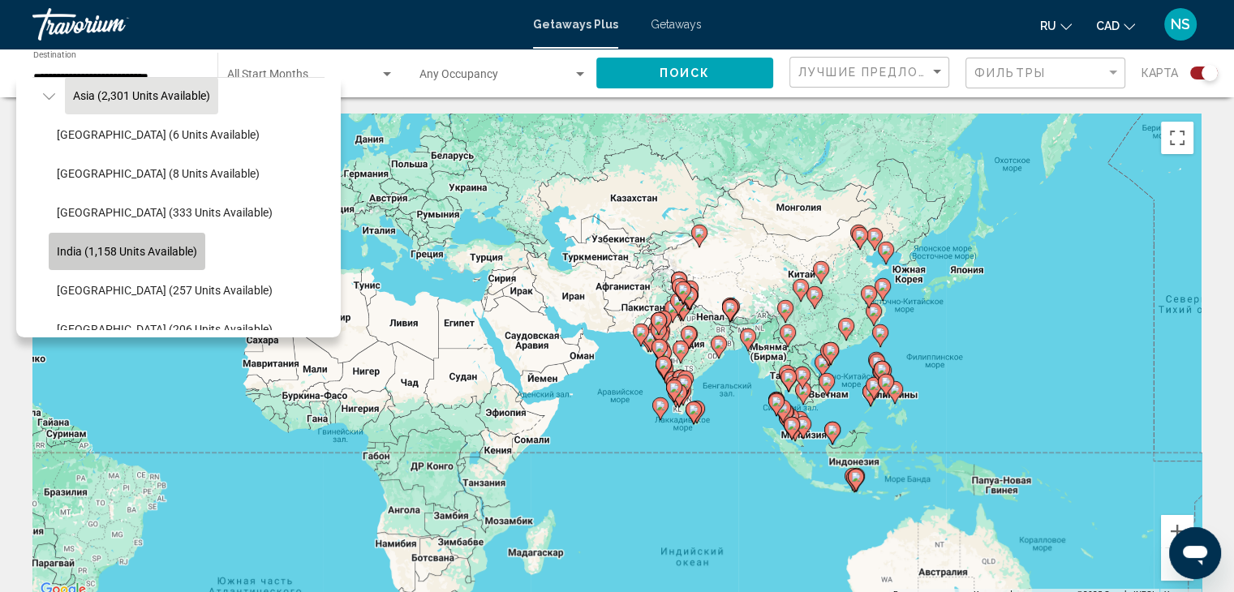
click at [82, 248] on span "India (1,158 units available)" at bounding box center [127, 251] width 140 height 13
type input "**********"
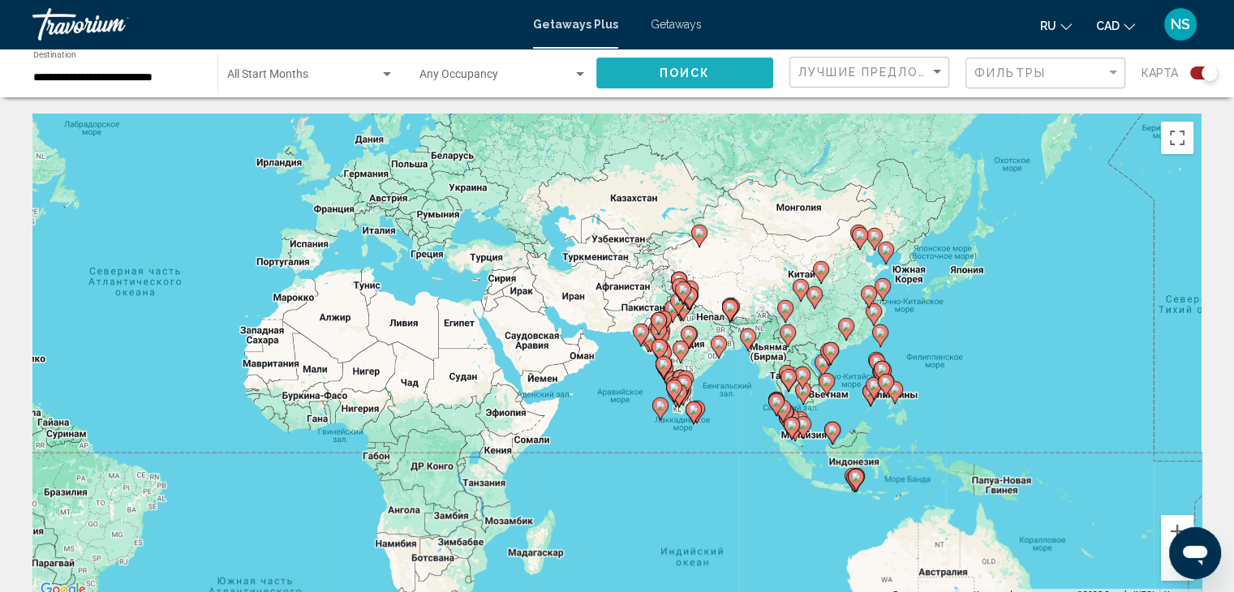
click at [678, 66] on span "Поиск" at bounding box center [685, 72] width 51 height 13
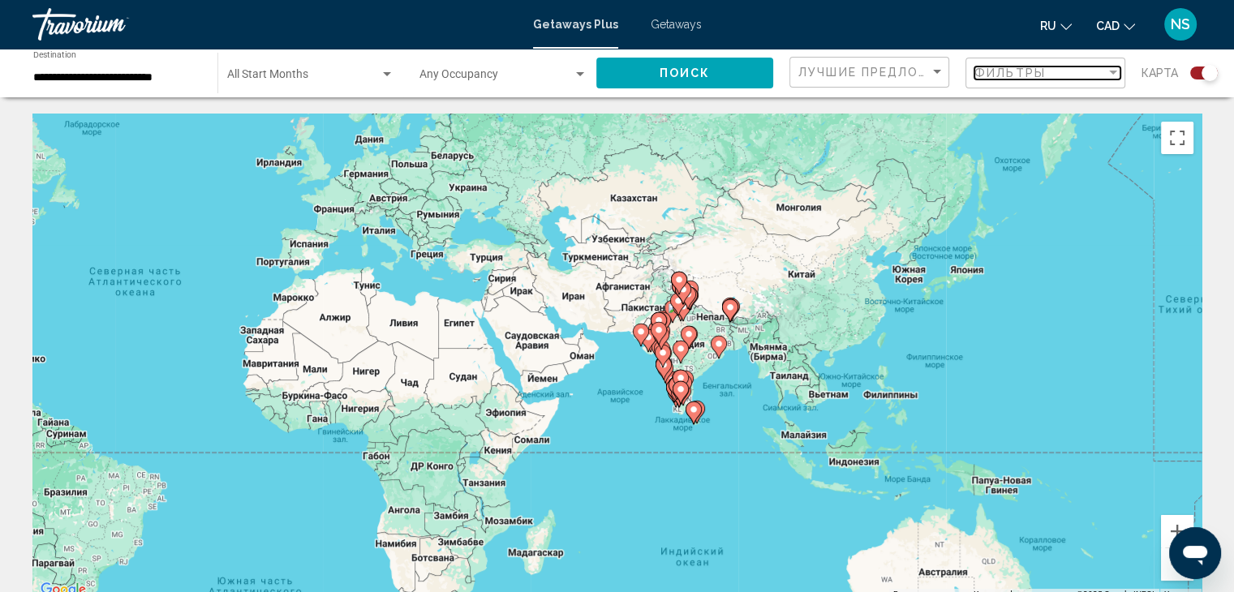
click at [1065, 69] on div "Фильтры" at bounding box center [1039, 73] width 131 height 13
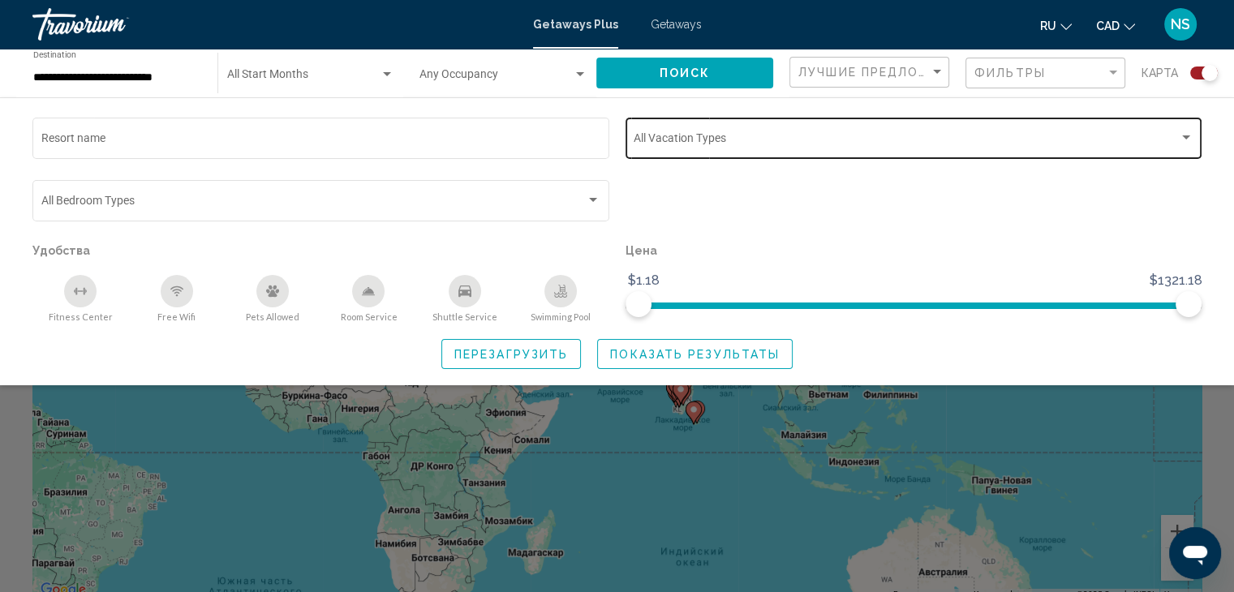
click at [948, 145] on span "Search widget" at bounding box center [906, 141] width 545 height 13
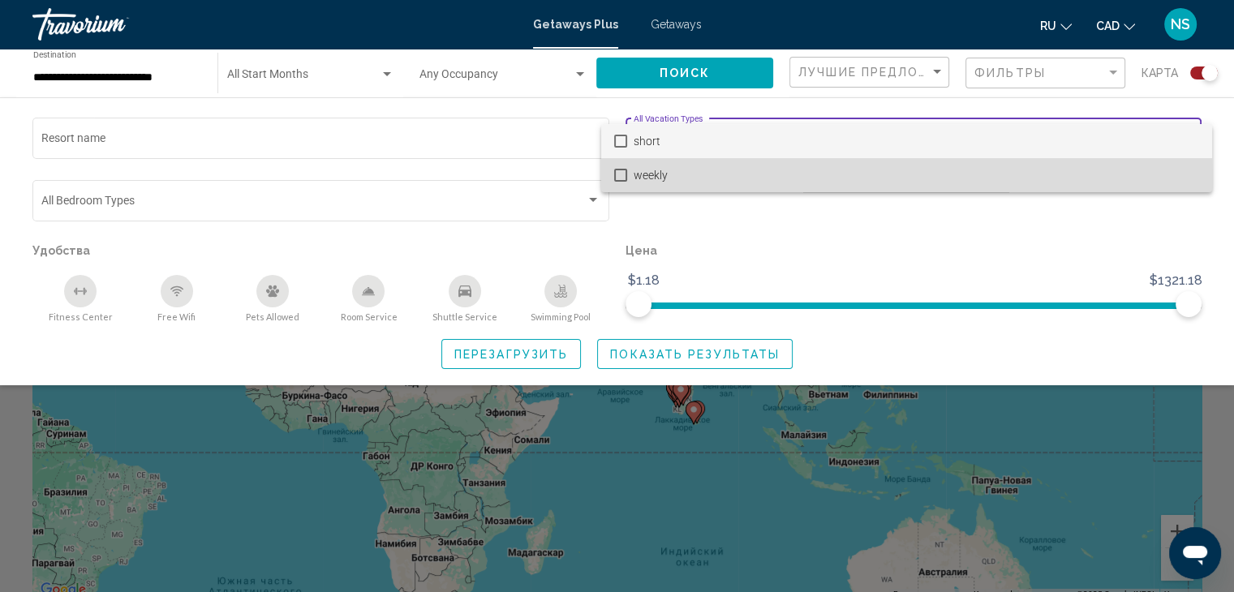
click at [699, 183] on span "weekly" at bounding box center [917, 175] width 566 height 34
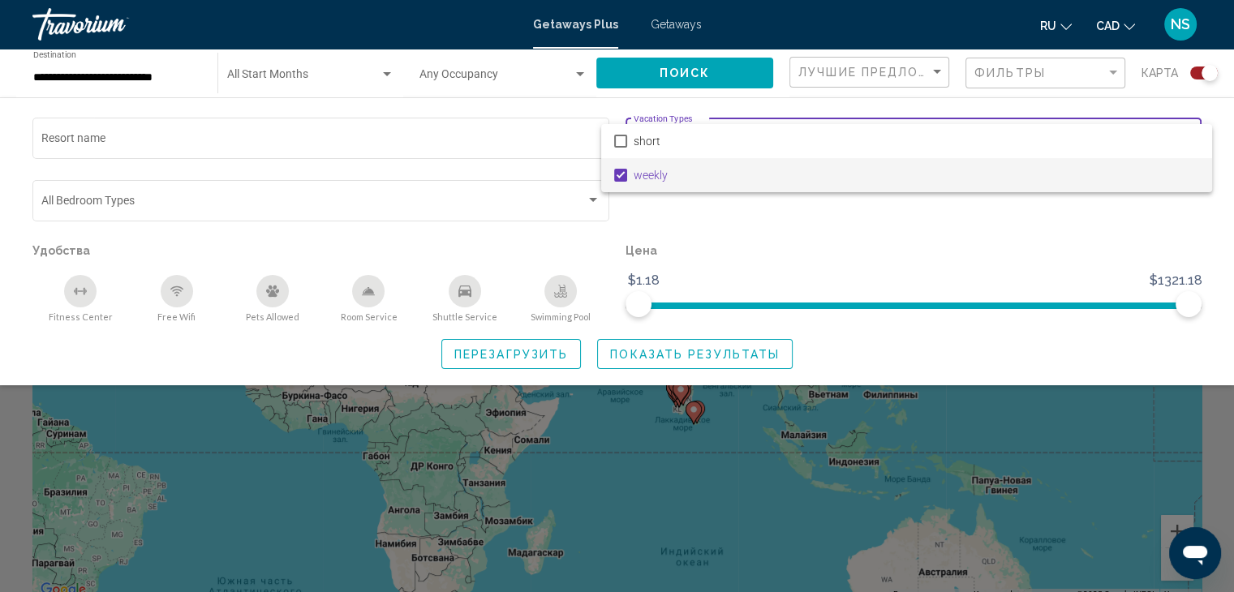
click at [662, 352] on div at bounding box center [617, 296] width 1234 height 592
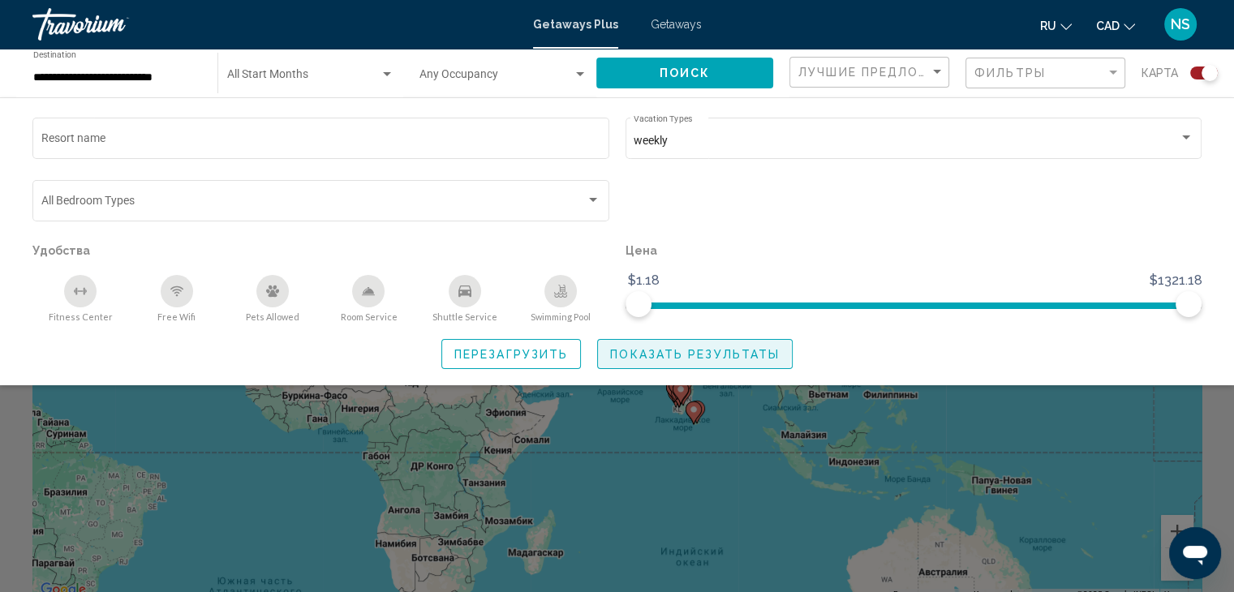
click at [662, 352] on span "Показать результаты" at bounding box center [695, 354] width 170 height 13
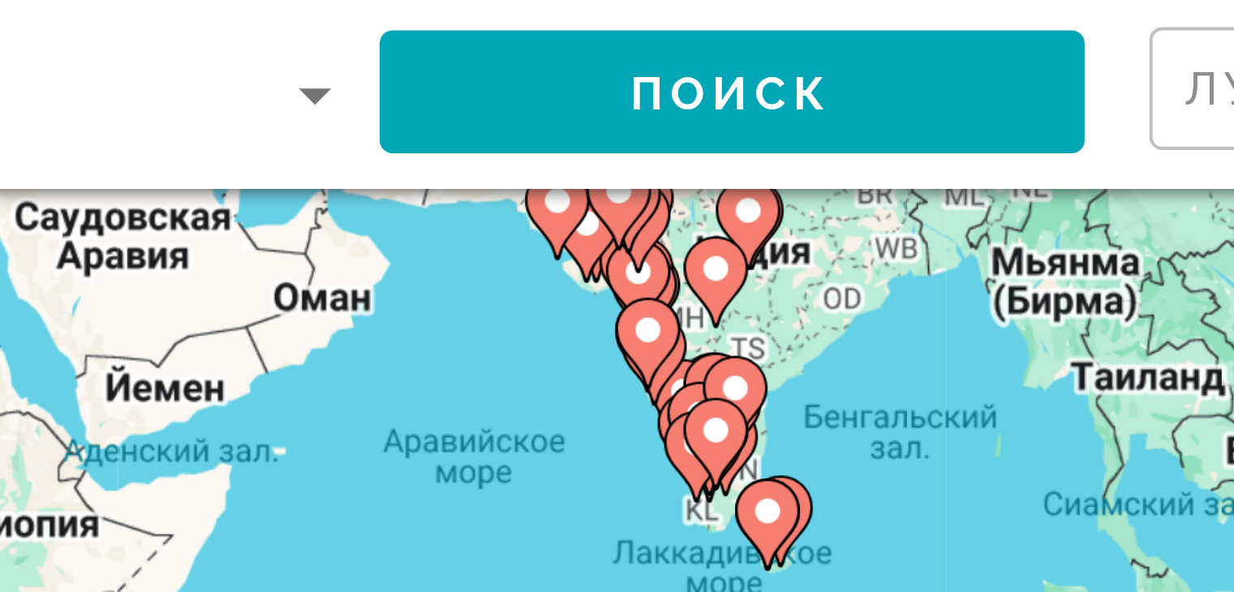
scroll to position [231, 0]
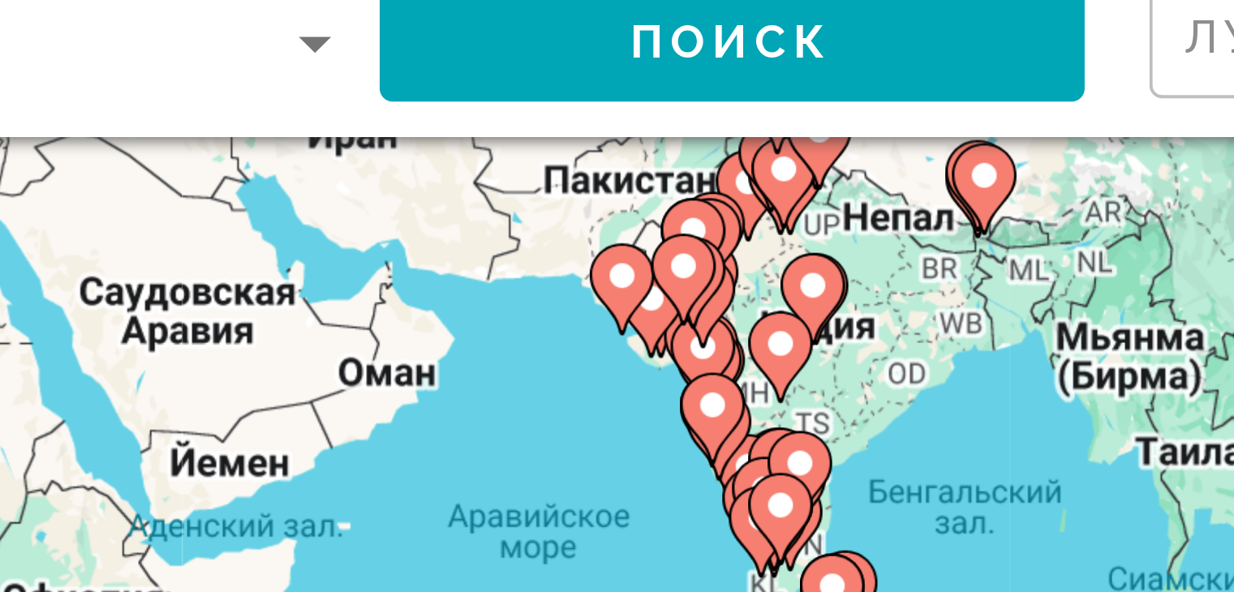
drag, startPoint x: 709, startPoint y: 118, endPoint x: 726, endPoint y: 151, distance: 37.4
click at [726, 151] on div "Чтобы активировать перетаскивание с помощью клавиатуры, нажмите Alt + Ввод. Пос…" at bounding box center [616, 125] width 1169 height 487
click at [685, 171] on gmp-advanced-marker "Main content" at bounding box center [680, 168] width 16 height 24
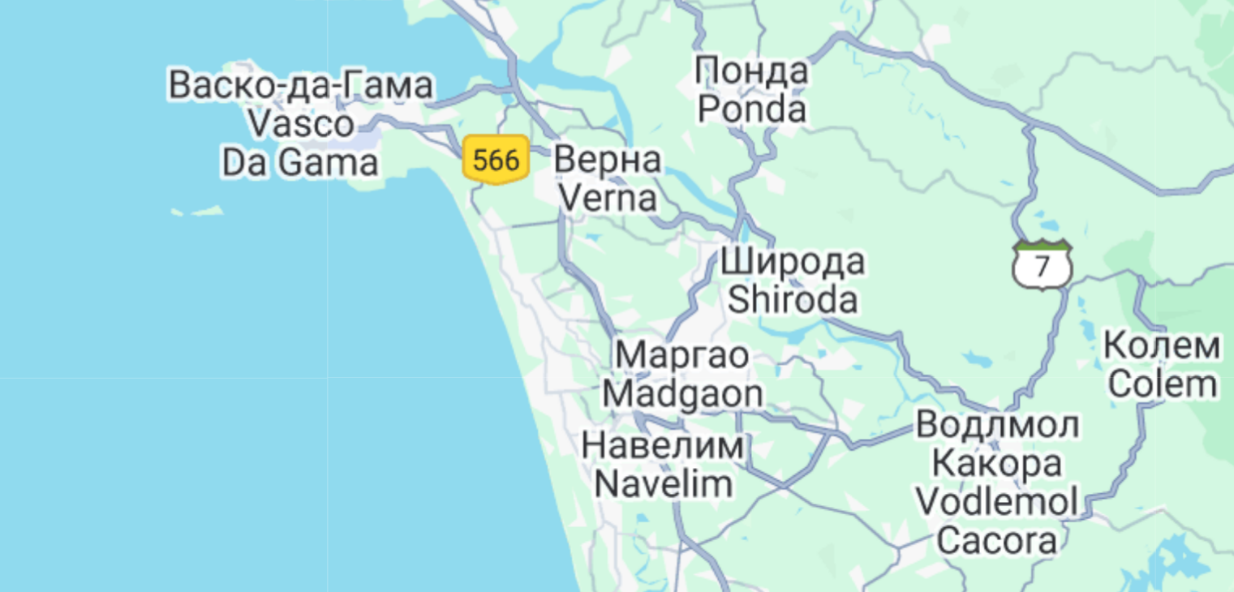
drag, startPoint x: 667, startPoint y: 256, endPoint x: 671, endPoint y: 198, distance: 57.8
click at [671, 198] on div "Чтобы активировать перетаскивание с помощью клавиатуры, нажмите Alt + Ввод. Пос…" at bounding box center [616, 125] width 1169 height 487
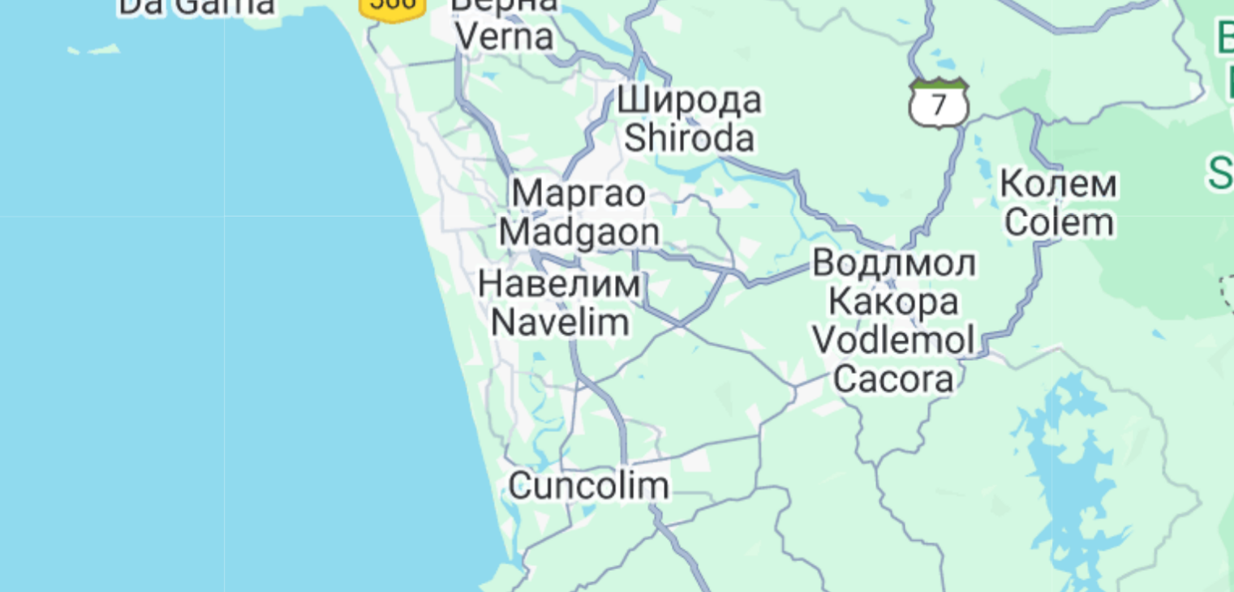
drag, startPoint x: 688, startPoint y: 279, endPoint x: 656, endPoint y: 201, distance: 84.1
click at [656, 201] on div "Чтобы активировать перетаскивание с помощью клавиатуры, нажмите Alt + Ввод. Пос…" at bounding box center [616, 125] width 1169 height 487
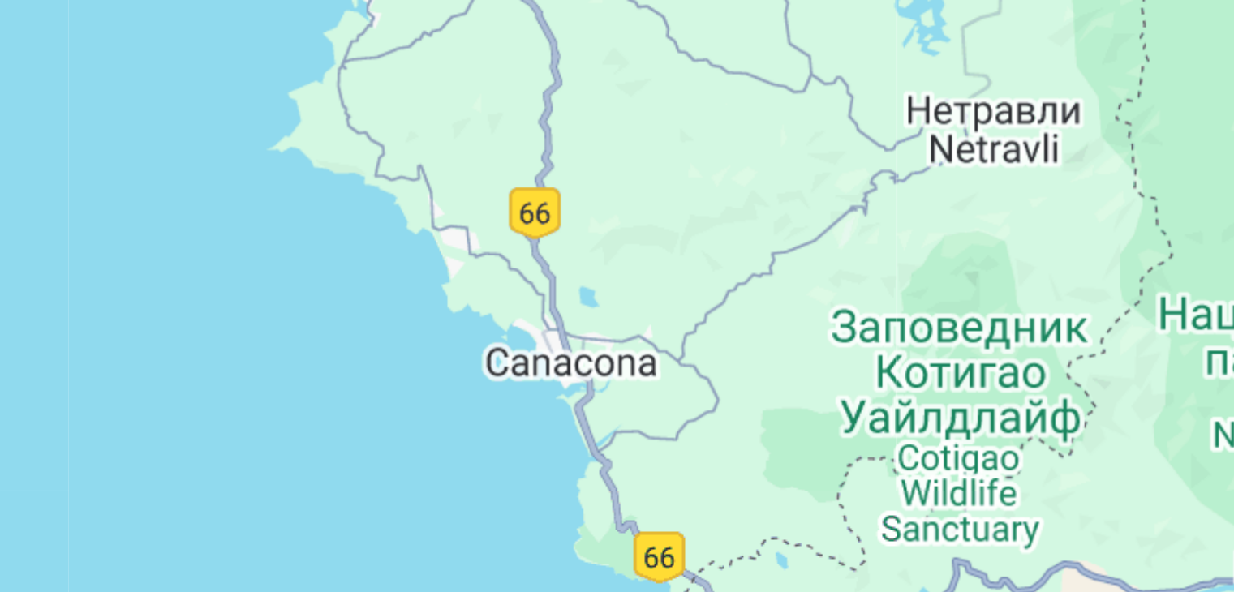
drag, startPoint x: 682, startPoint y: 275, endPoint x: 662, endPoint y: 183, distance: 94.7
click at [662, 183] on div "Чтобы активировать перетаскивание с помощью клавиатуры, нажмите Alt + Ввод. Пос…" at bounding box center [616, 125] width 1169 height 487
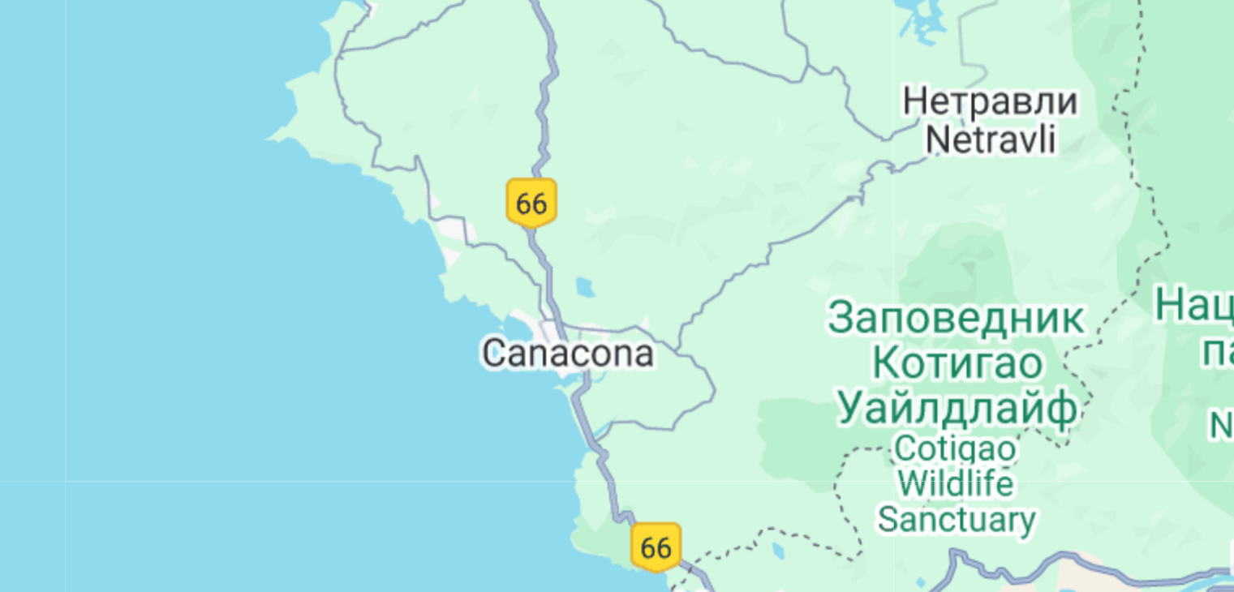
click at [657, 262] on div "Чтобы активировать перетаскивание с помощью клавиатуры, нажмите Alt + Ввод. Пос…" at bounding box center [616, 125] width 1169 height 487
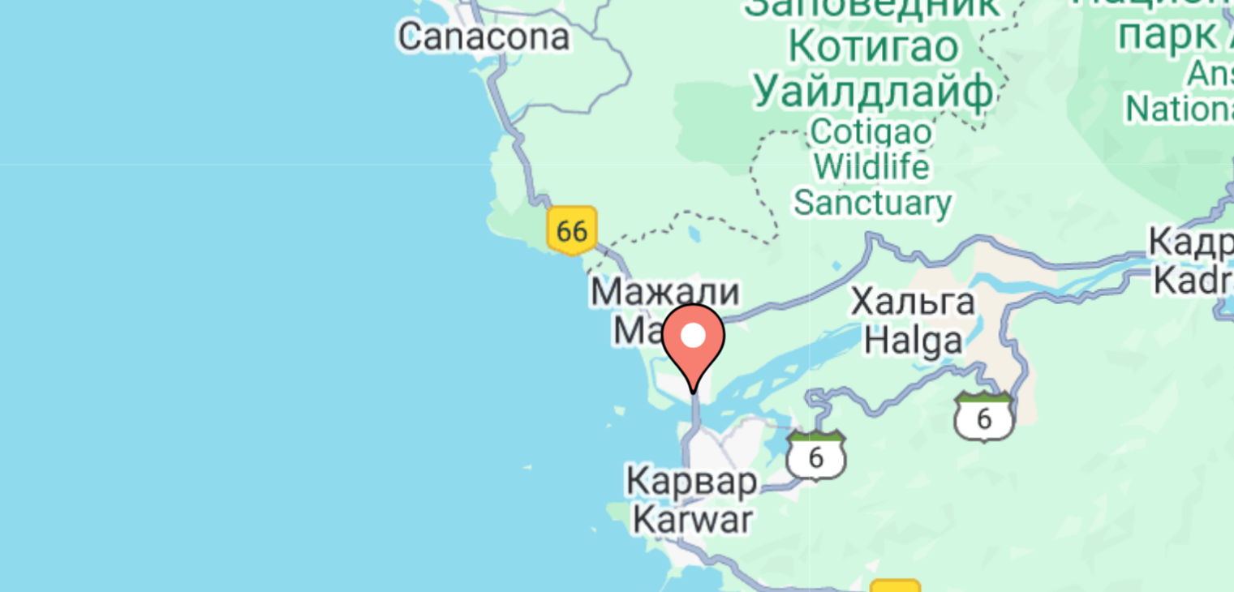
drag, startPoint x: 657, startPoint y: 262, endPoint x: 636, endPoint y: 181, distance: 83.8
click at [636, 181] on div "Чтобы активировать перетаскивание с помощью клавиатуры, нажмите Alt + Ввод. Пос…" at bounding box center [616, 125] width 1169 height 487
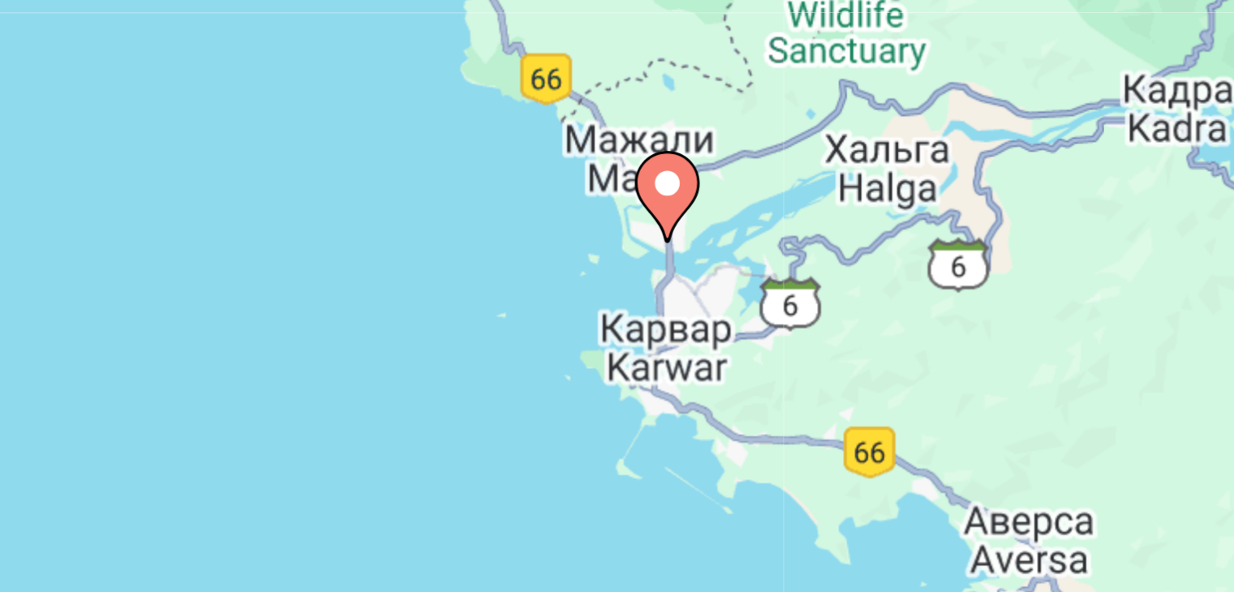
drag, startPoint x: 669, startPoint y: 270, endPoint x: 646, endPoint y: 174, distance: 99.2
click at [660, 229] on gmp-advanced-marker "Main content" at bounding box center [668, 241] width 16 height 24
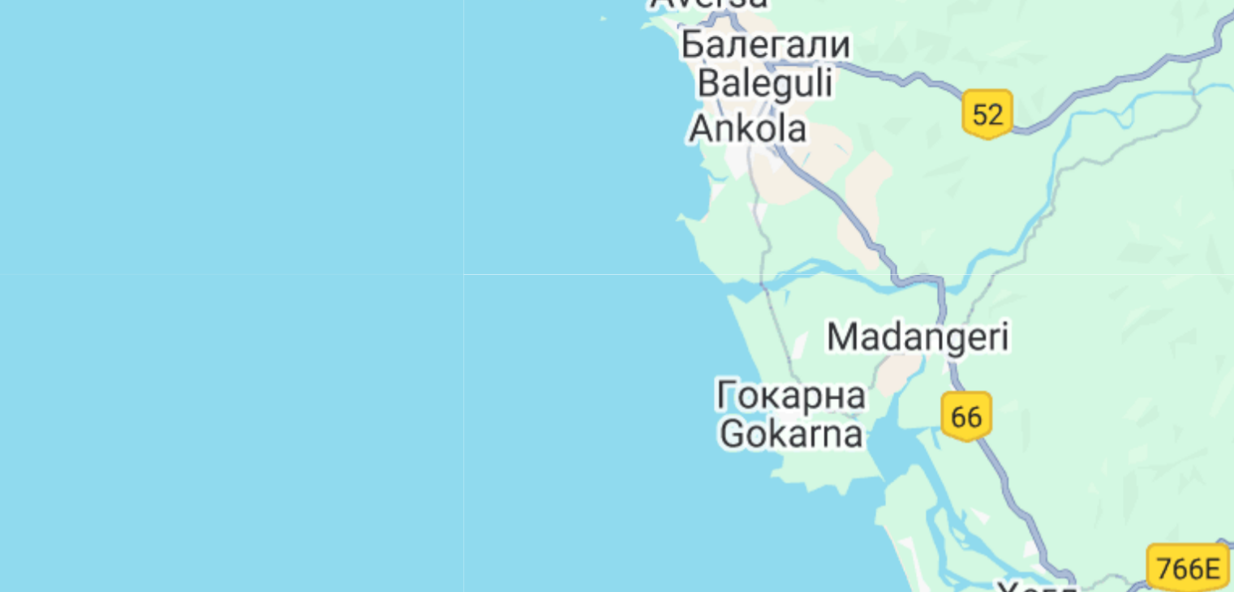
drag, startPoint x: 735, startPoint y: 241, endPoint x: 649, endPoint y: 192, distance: 98.8
click at [649, 192] on div "Чтобы активировать перетаскивание с помощью клавиатуры, нажмите Alt + Ввод. Пос…" at bounding box center [616, 125] width 1169 height 487
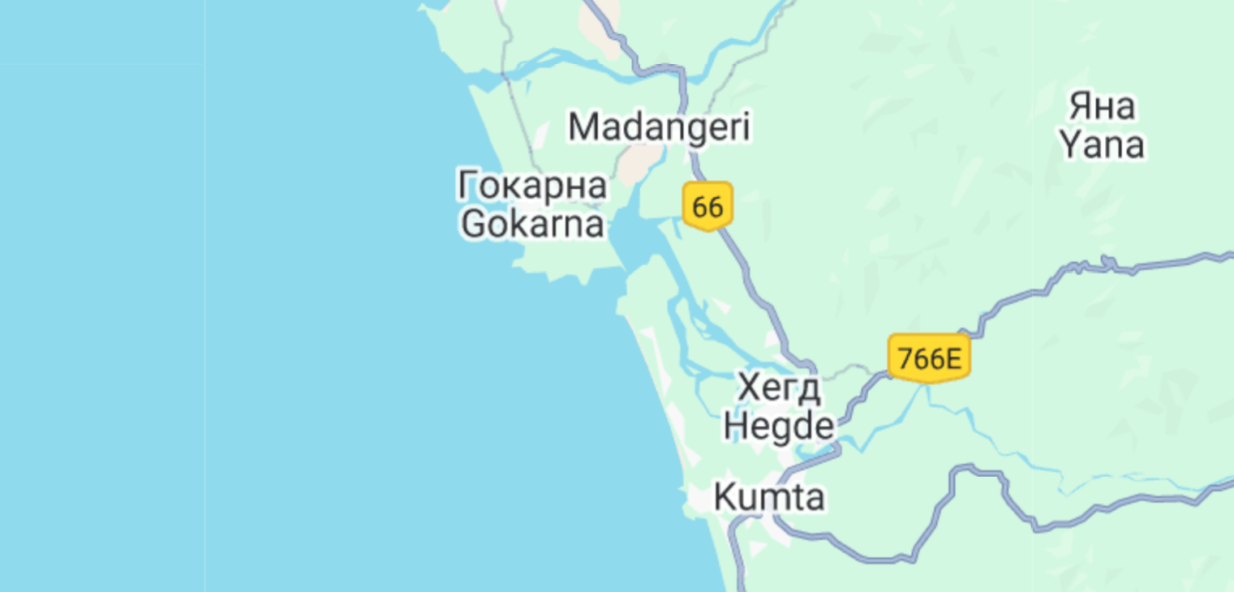
drag, startPoint x: 716, startPoint y: 261, endPoint x: 694, endPoint y: 183, distance: 81.7
click at [694, 183] on div "Чтобы активировать перетаскивание с помощью клавиатуры, нажмите Alt + Ввод. Пос…" at bounding box center [616, 125] width 1169 height 487
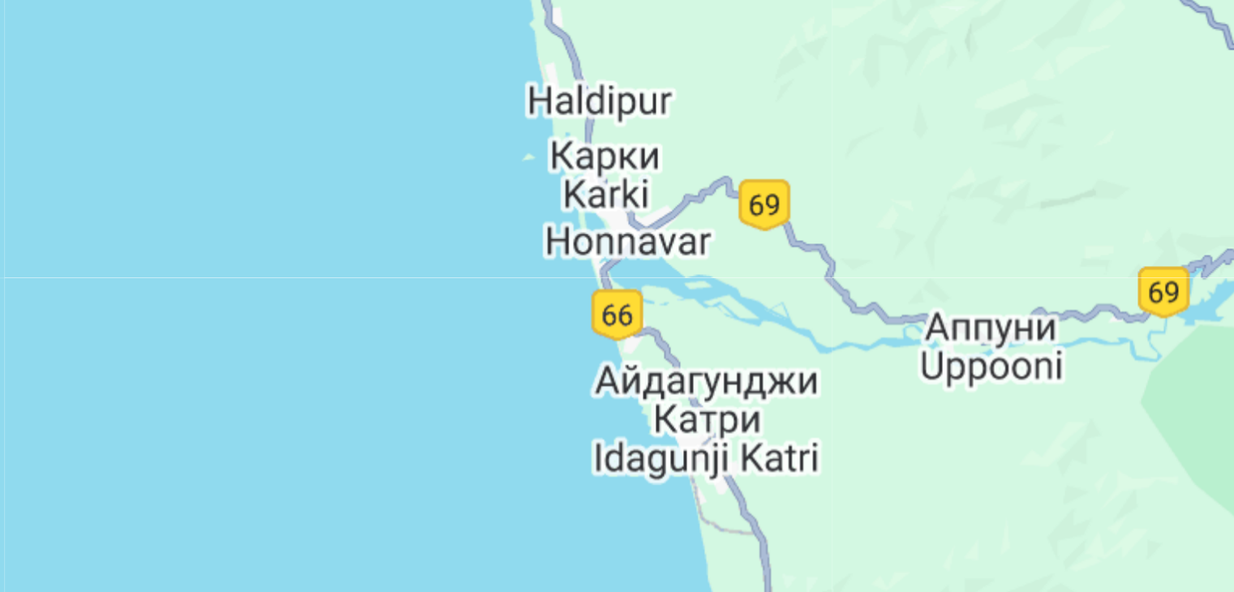
drag, startPoint x: 701, startPoint y: 271, endPoint x: 678, endPoint y: 187, distance: 86.6
click at [678, 187] on div "Чтобы активировать перетаскивание с помощью клавиатуры, нажмите Alt + Ввод. Пос…" at bounding box center [616, 125] width 1169 height 487
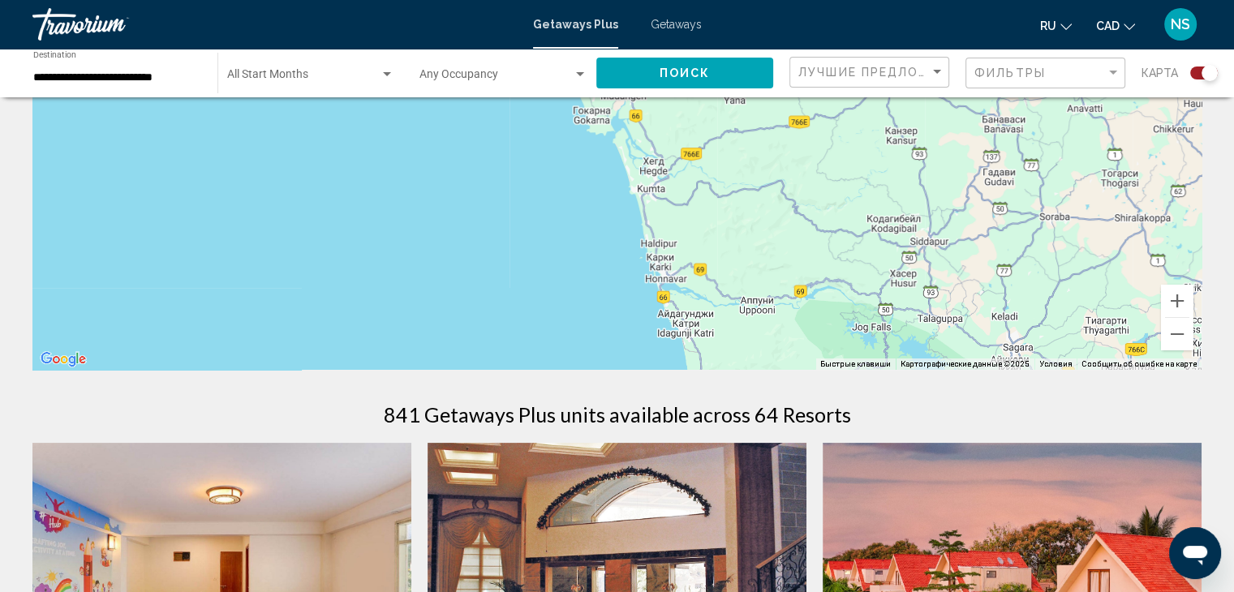
scroll to position [71, 0]
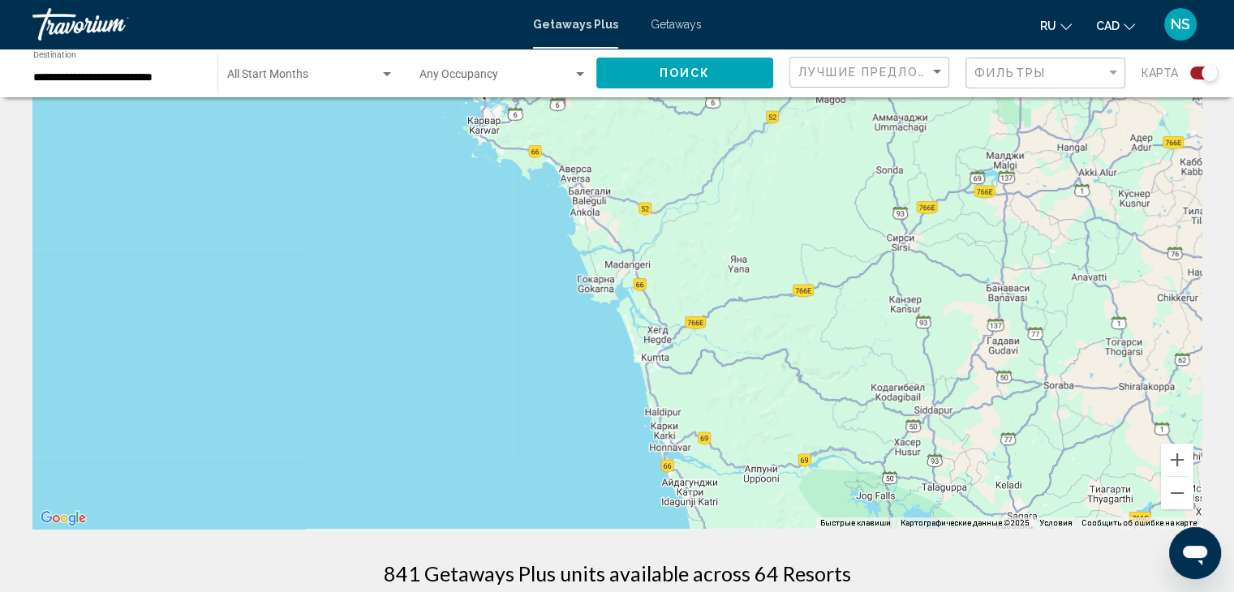
drag, startPoint x: 734, startPoint y: 238, endPoint x: 798, endPoint y: 499, distance: 269.2
click at [798, 499] on div "Чтобы активировать перетаскивание с помощью клавиатуры, нажмите Alt + Ввод. Пос…" at bounding box center [616, 285] width 1169 height 487
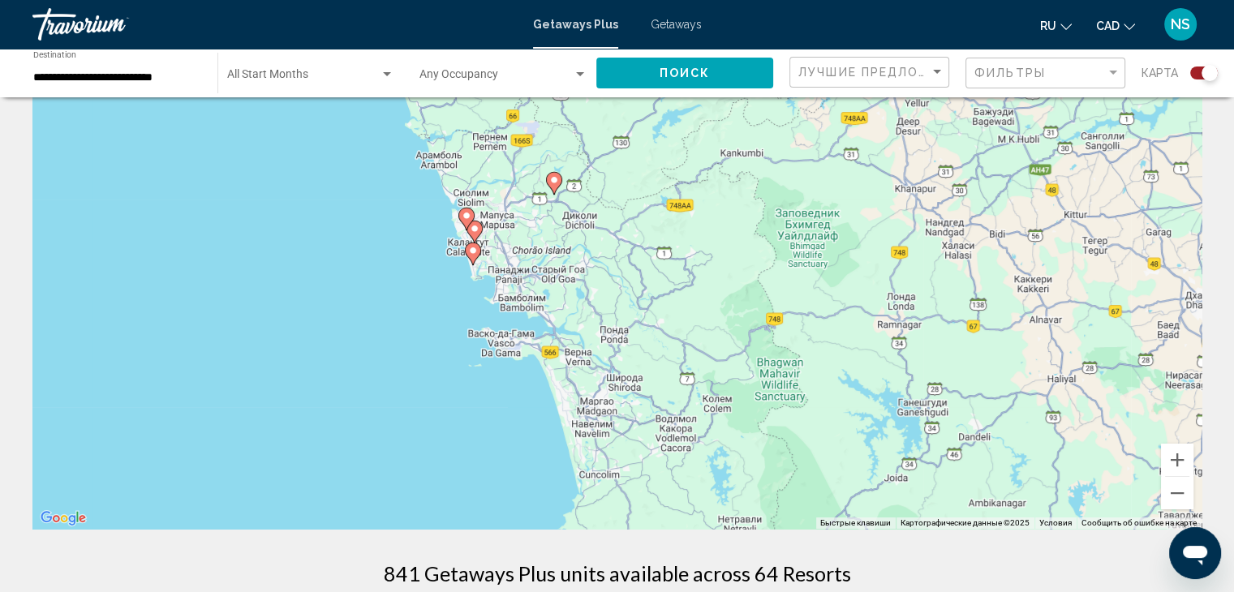
drag, startPoint x: 598, startPoint y: 363, endPoint x: 740, endPoint y: 550, distance: 235.1
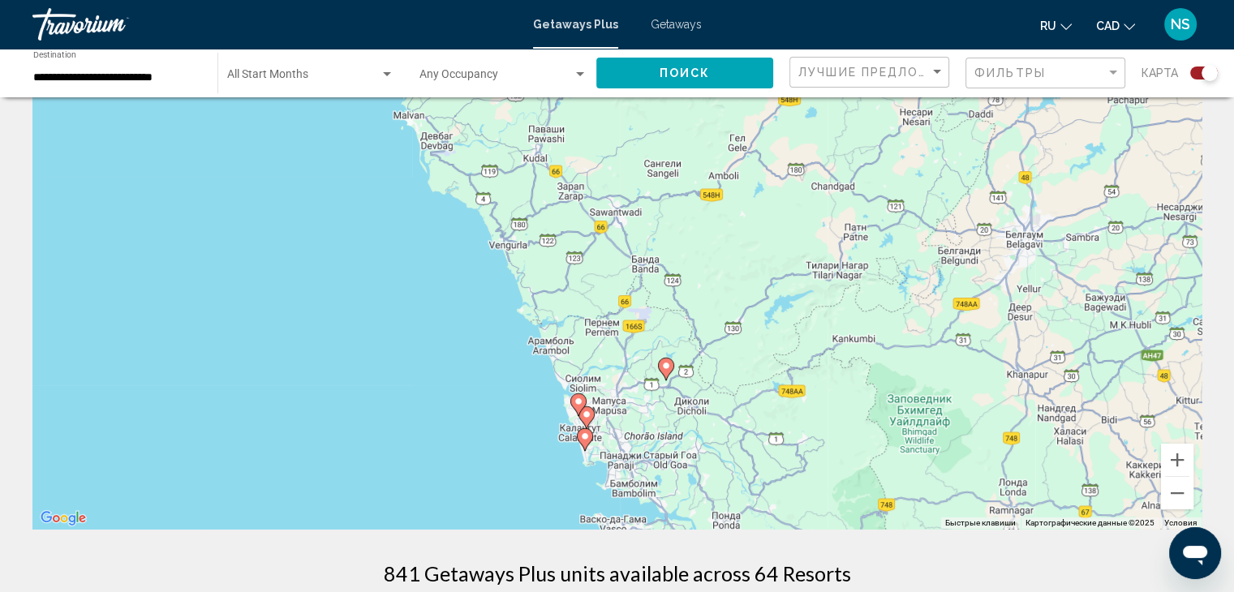
drag, startPoint x: 643, startPoint y: 350, endPoint x: 676, endPoint y: 598, distance: 250.4
click at [676, 521] on html "**********" at bounding box center [617, 225] width 1234 height 592
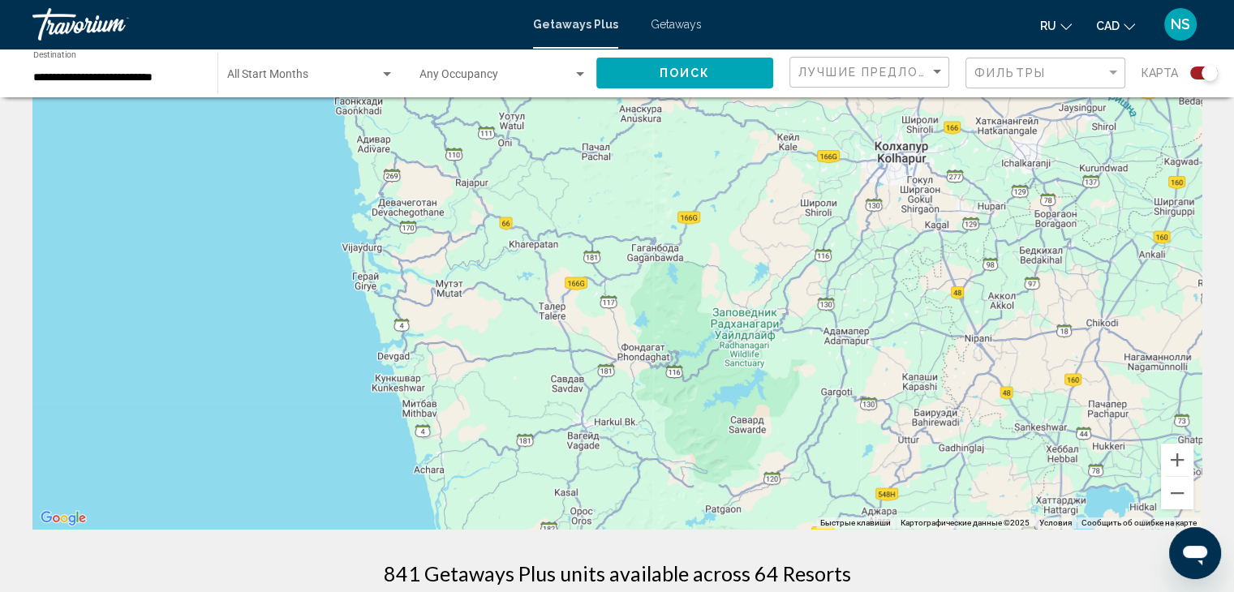
drag, startPoint x: 626, startPoint y: 376, endPoint x: 665, endPoint y: 574, distance: 201.8
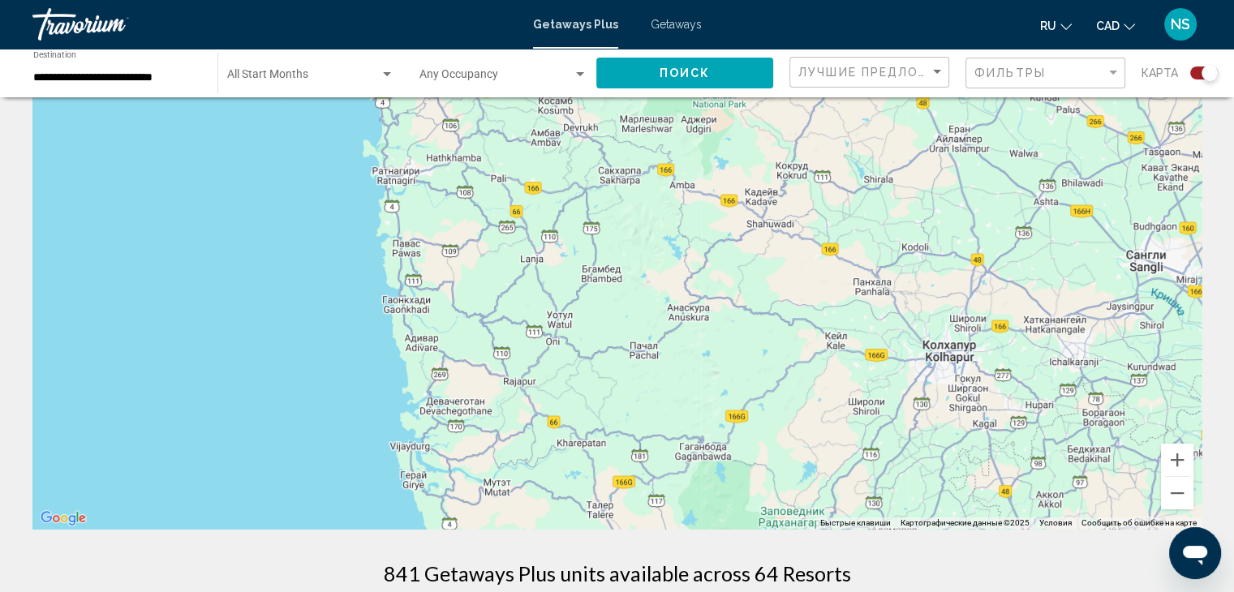
drag, startPoint x: 657, startPoint y: 356, endPoint x: 740, endPoint y: 419, distance: 104.2
click at [740, 419] on div "Main content" at bounding box center [616, 285] width 1169 height 487
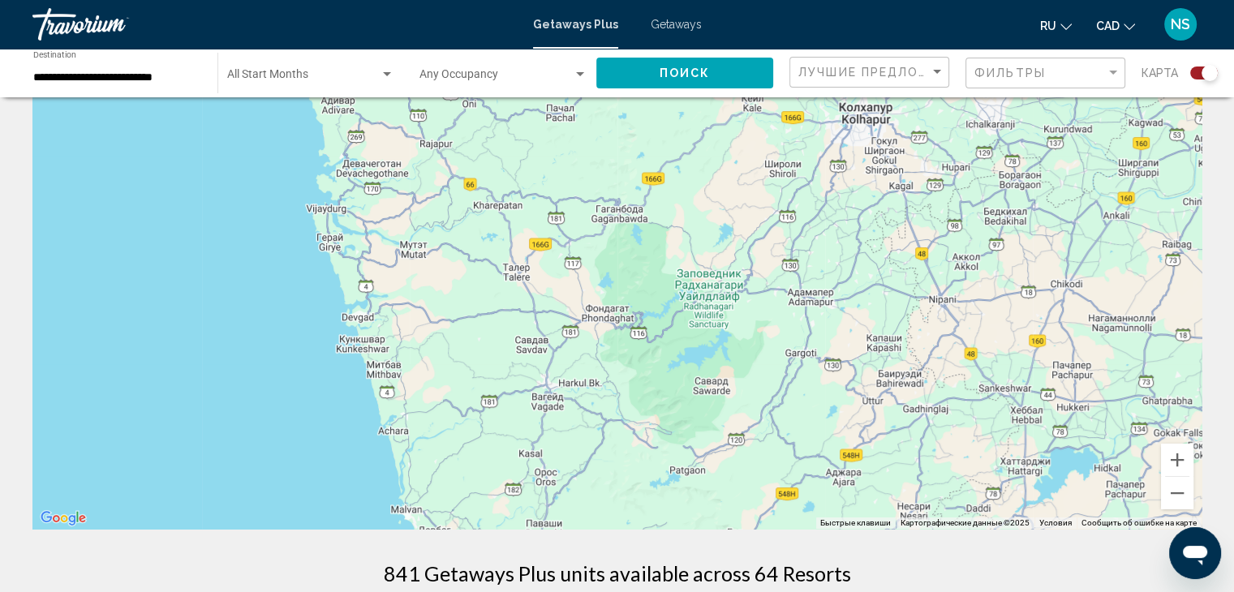
drag, startPoint x: 740, startPoint y: 419, endPoint x: 626, endPoint y: 79, distance: 359.2
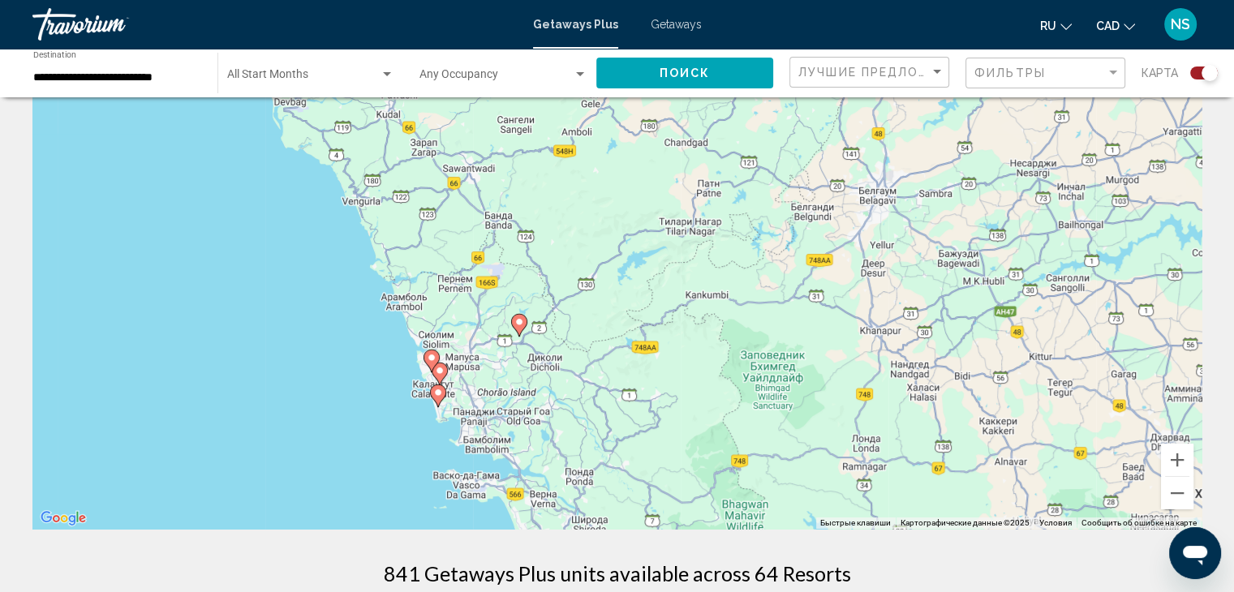
click at [431, 361] on image "Main content" at bounding box center [432, 358] width 10 height 10
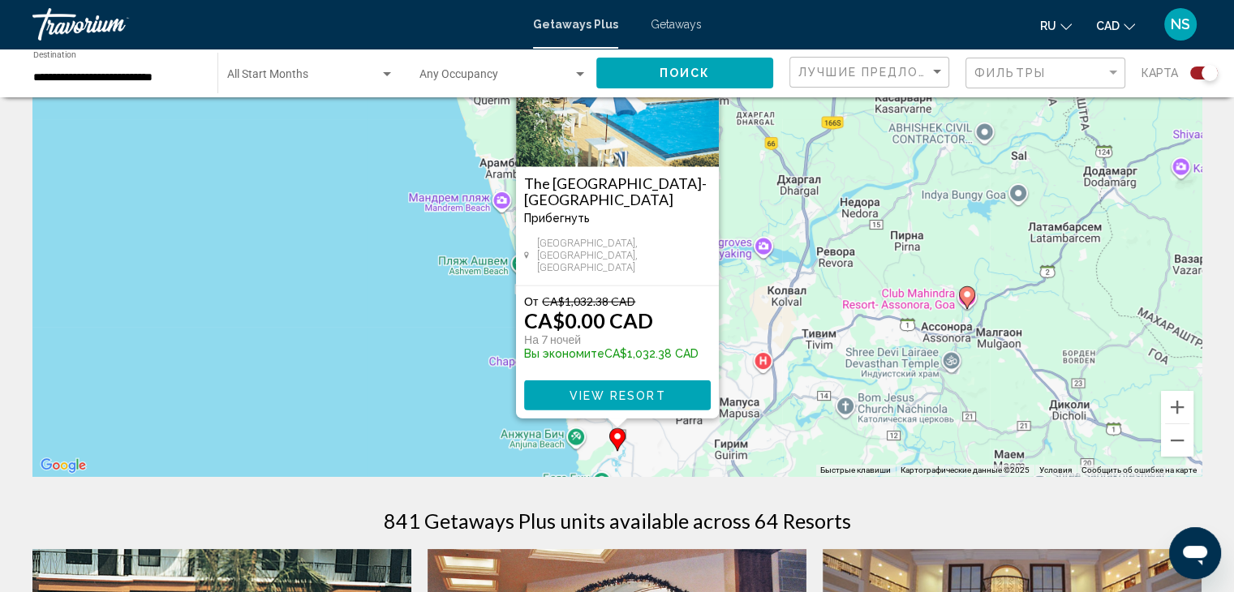
scroll to position [0, 0]
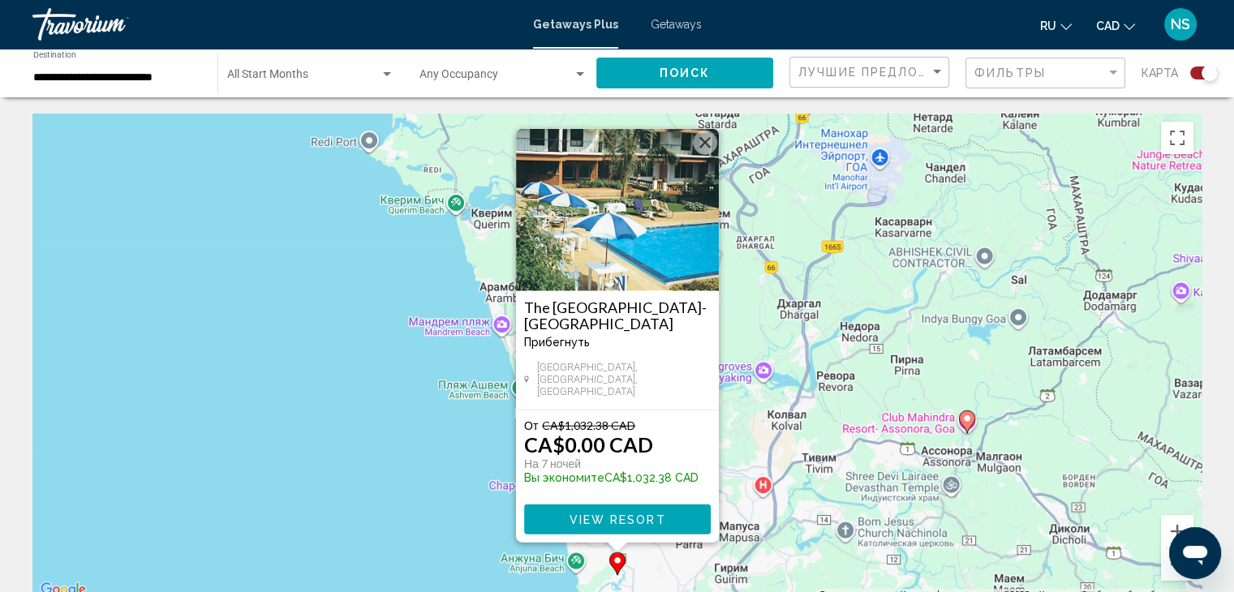
click at [674, 299] on div "The [GEOGRAPHIC_DATA]-[GEOGRAPHIC_DATA] Прибегнуть - Это курорт только для взро…" at bounding box center [617, 350] width 203 height 118
click at [680, 322] on h3 "The [GEOGRAPHIC_DATA]-[GEOGRAPHIC_DATA]" at bounding box center [617, 315] width 187 height 32
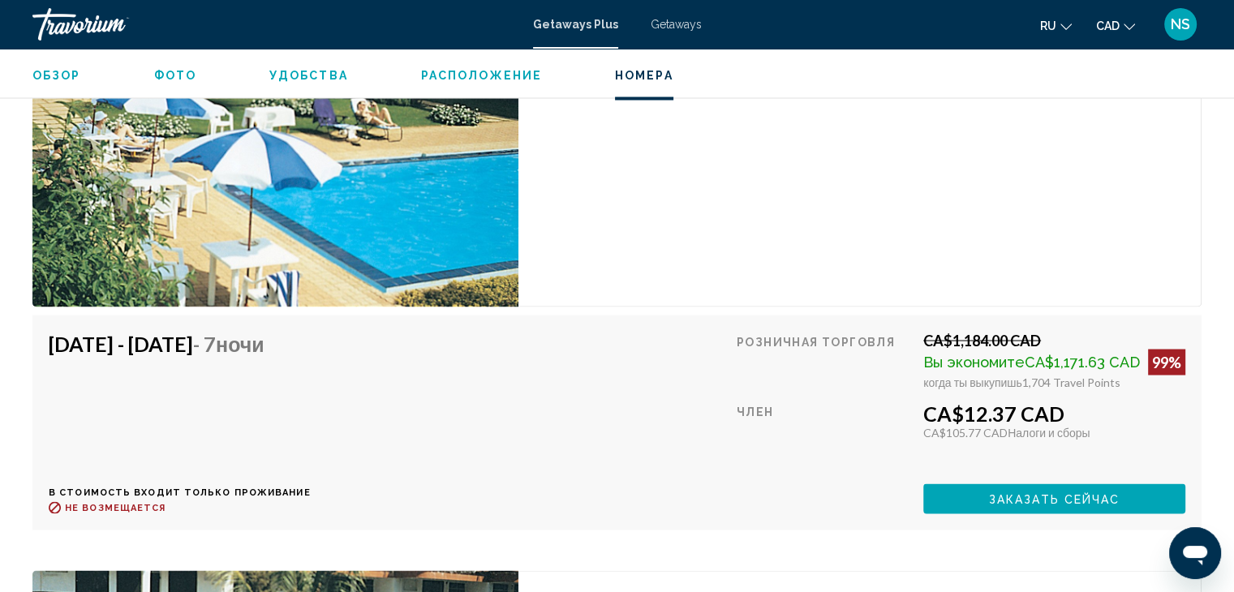
scroll to position [2948, 0]
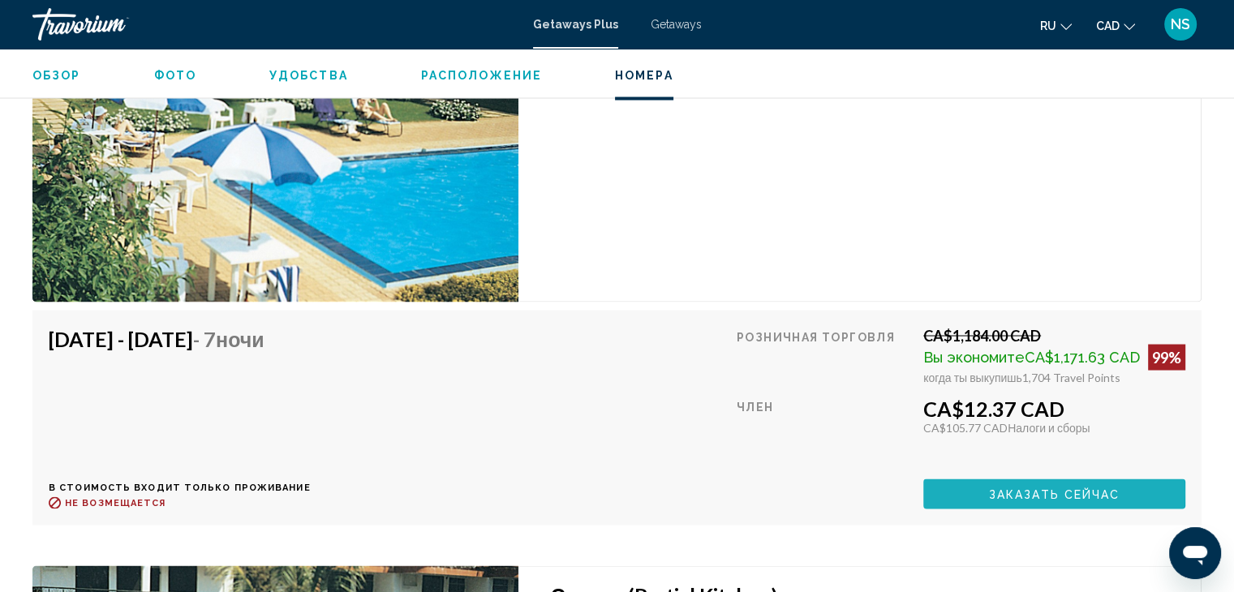
click at [1040, 490] on span "Заказать сейчас" at bounding box center [1054, 494] width 131 height 13
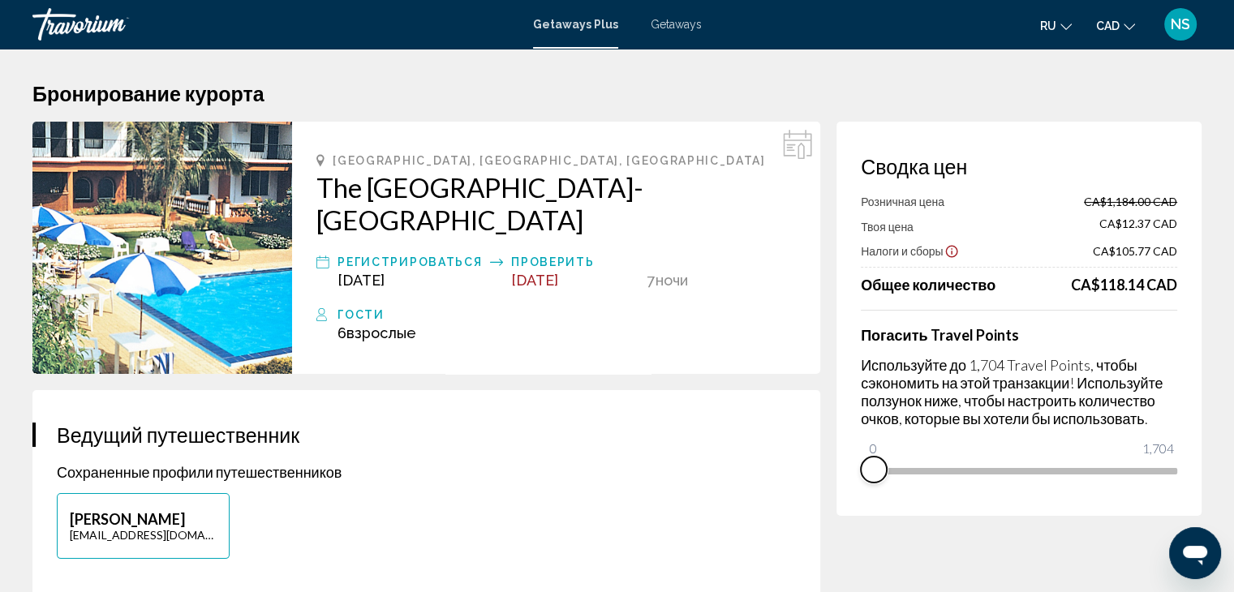
drag, startPoint x: 1163, startPoint y: 497, endPoint x: 771, endPoint y: 471, distance: 392.8
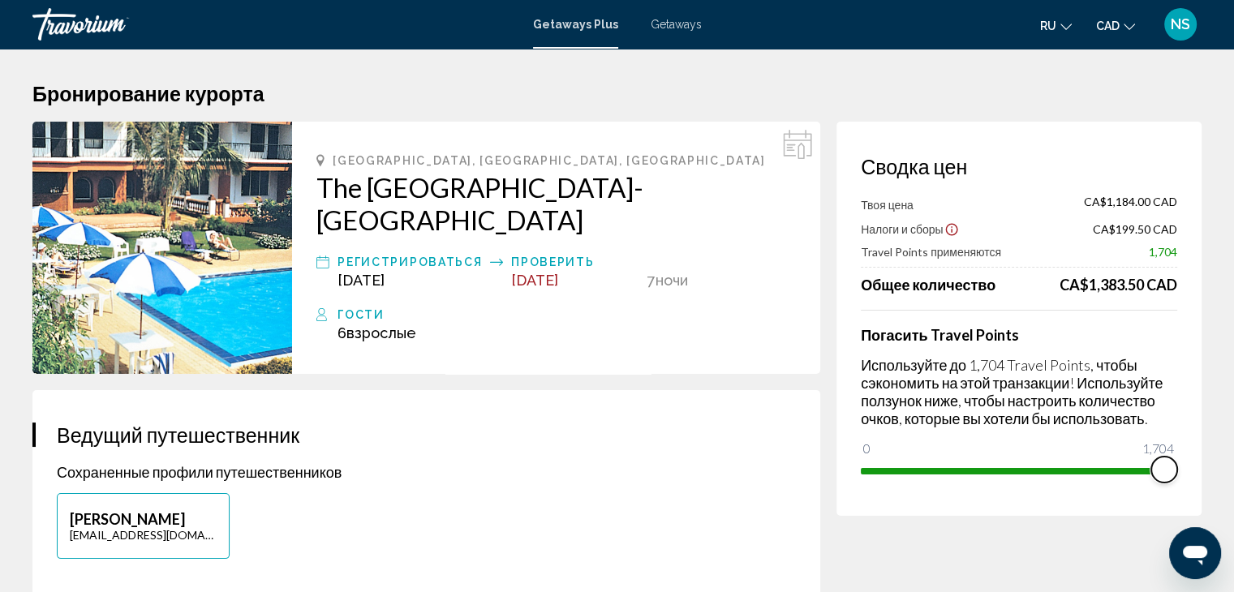
drag, startPoint x: 880, startPoint y: 451, endPoint x: 1246, endPoint y: 450, distance: 365.9
click at [1234, 450] on html "Перейти к основному содержанию Getaways Plus Getaways ru English Español França…" at bounding box center [617, 296] width 1234 height 592
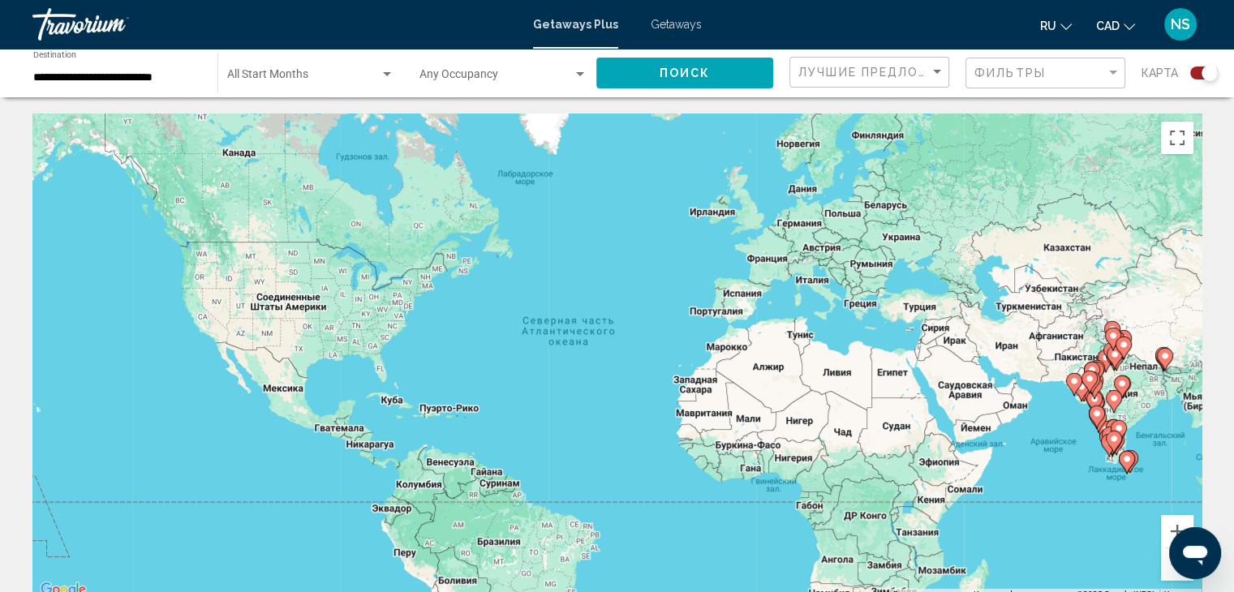
click at [1099, 413] on image "Main content" at bounding box center [1097, 414] width 10 height 10
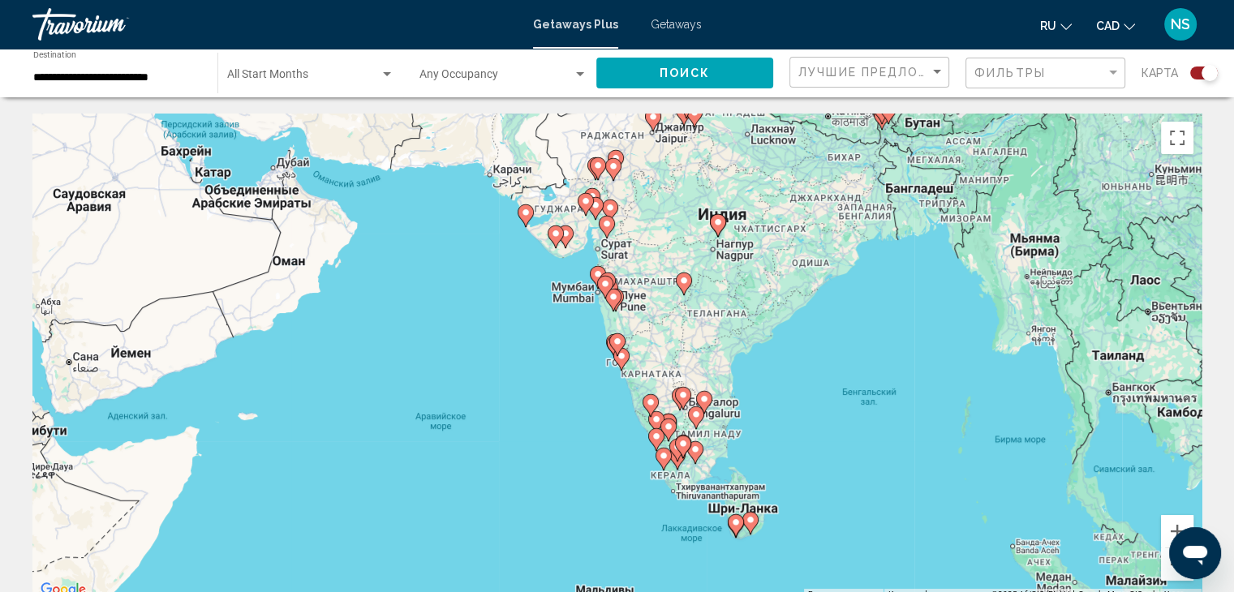
click at [622, 355] on gmp-advanced-marker "Main content" at bounding box center [617, 345] width 16 height 24
type input "**********"
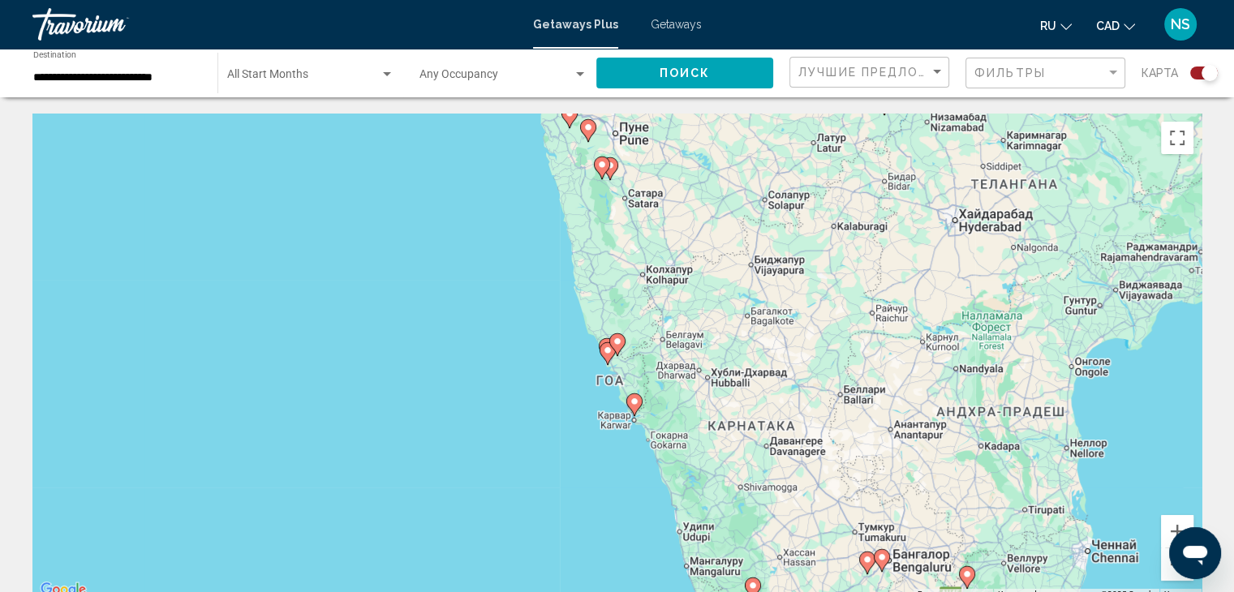
click at [605, 340] on icon "Main content" at bounding box center [606, 349] width 15 height 21
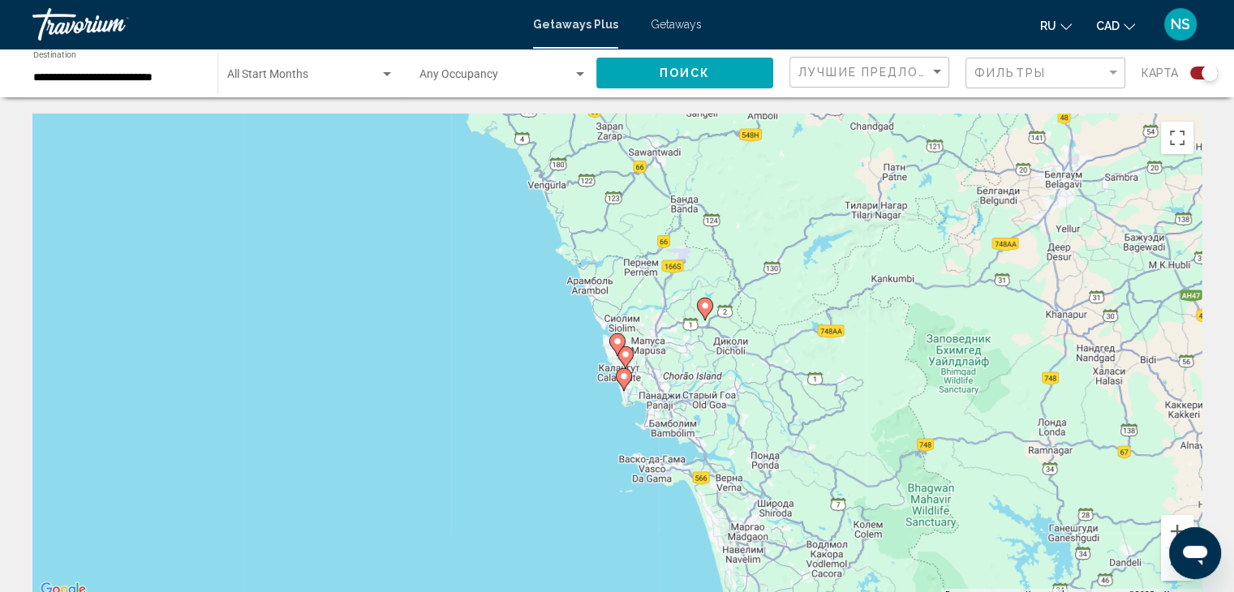
click at [617, 342] on image "Main content" at bounding box center [618, 342] width 10 height 10
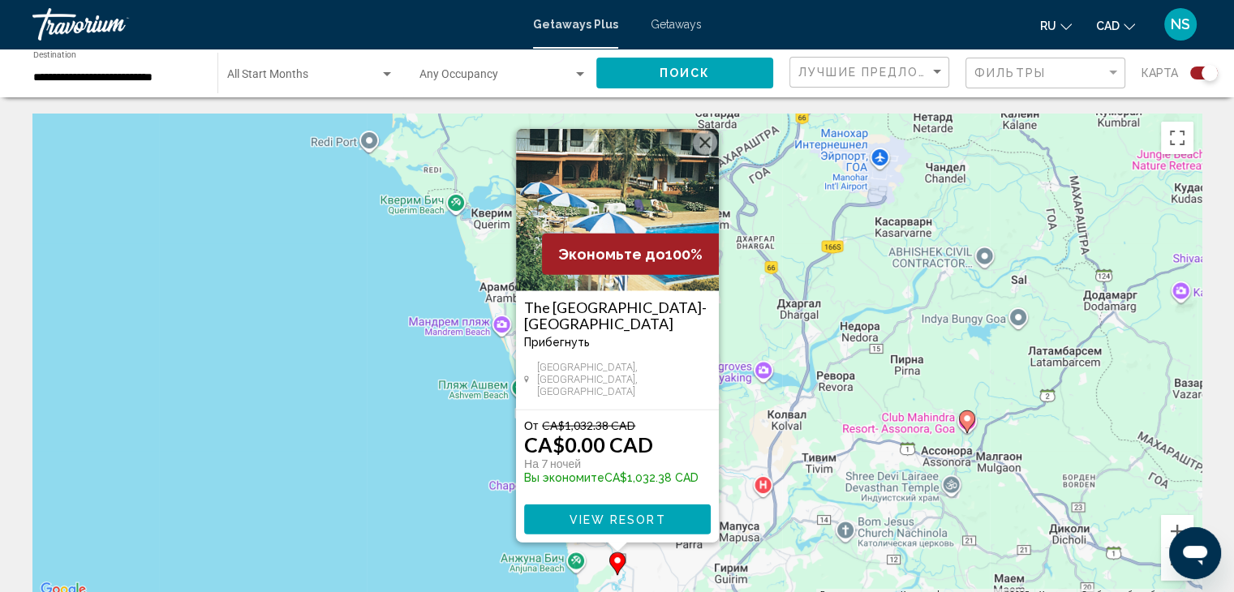
click at [703, 150] on button "Закрыть" at bounding box center [705, 143] width 24 height 24
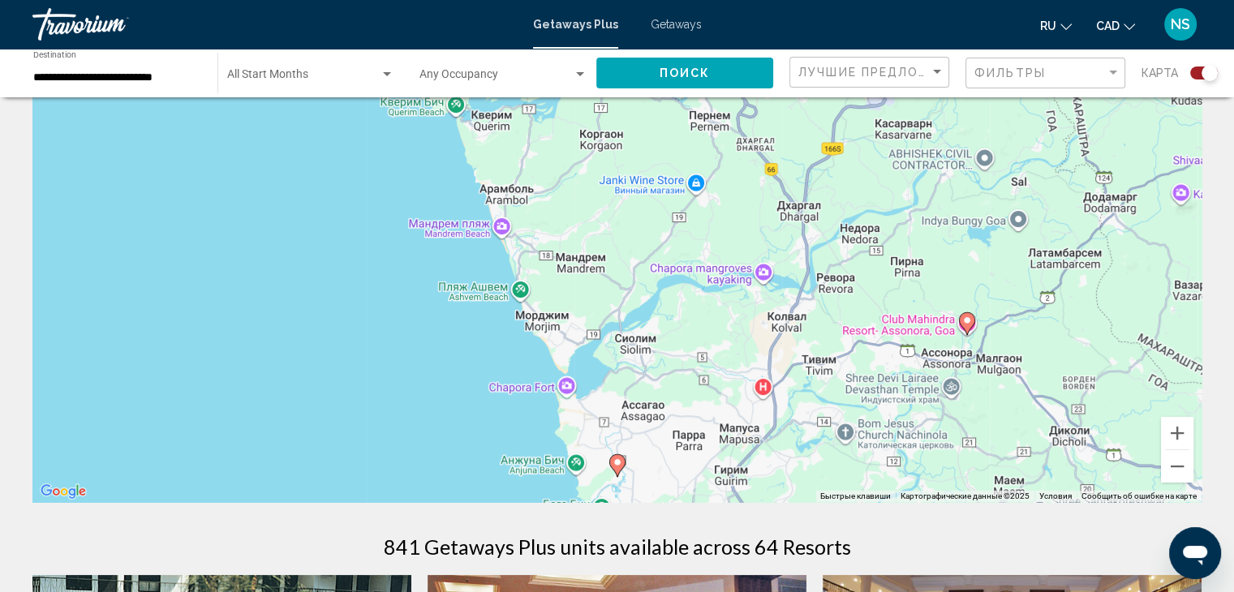
scroll to position [191, 0]
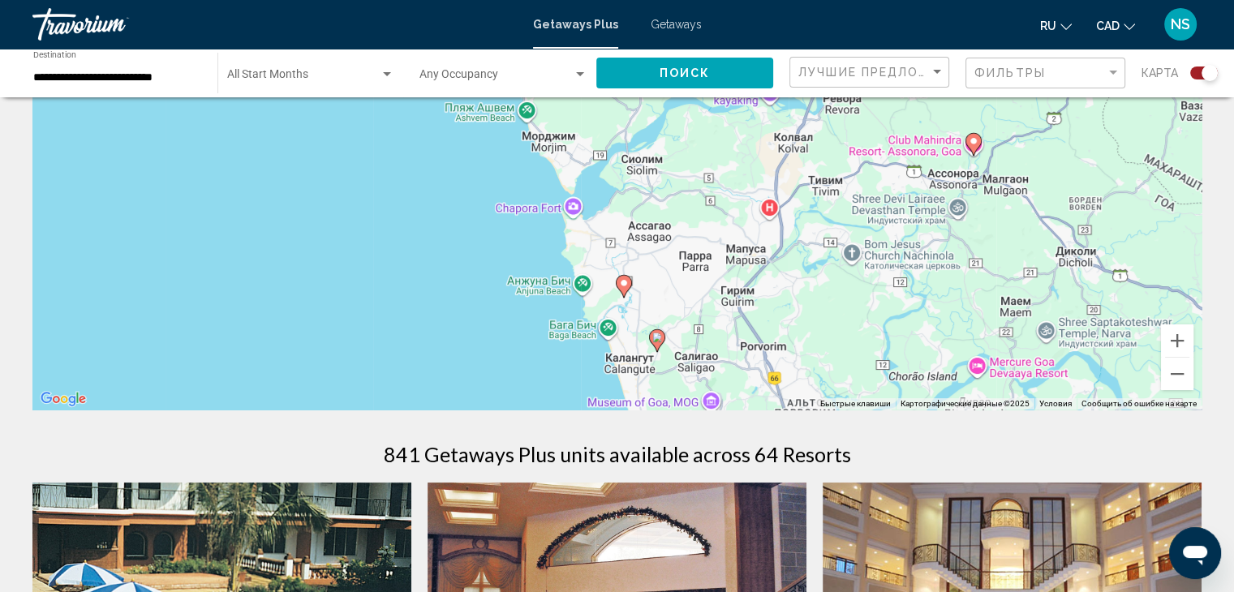
drag, startPoint x: 682, startPoint y: 330, endPoint x: 687, endPoint y: 242, distance: 88.6
click at [687, 242] on div "Чтобы активировать перетаскивание с помощью клавиатуры, нажмите Alt + Ввод. Пос…" at bounding box center [616, 166] width 1169 height 487
click at [655, 340] on image "Main content" at bounding box center [657, 338] width 10 height 10
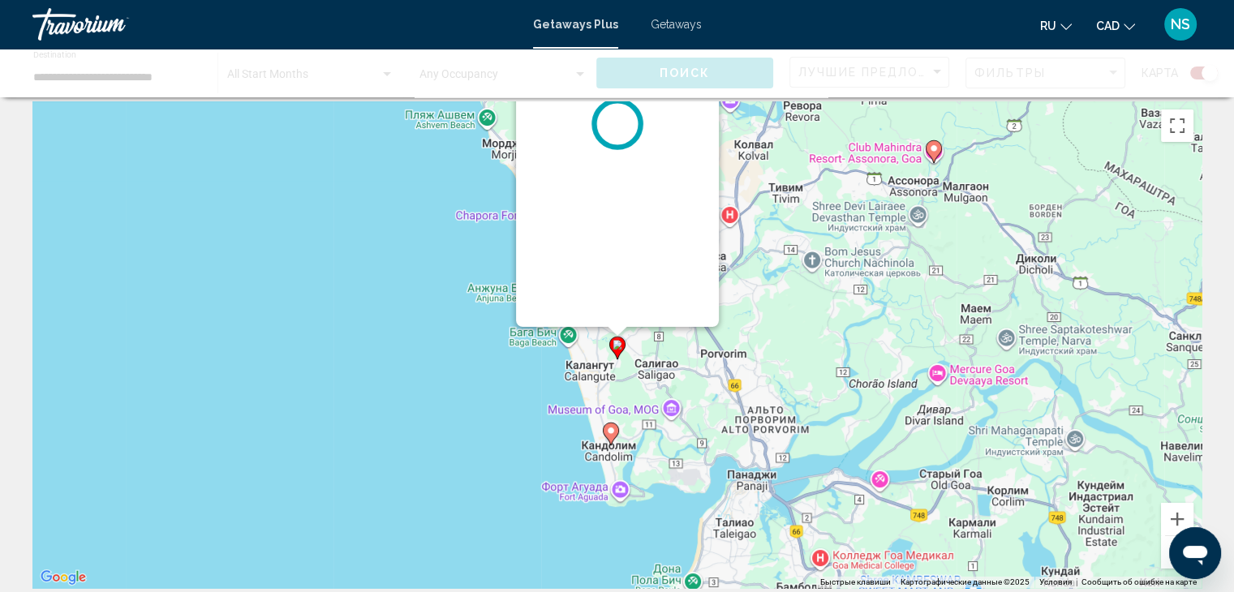
scroll to position [0, 0]
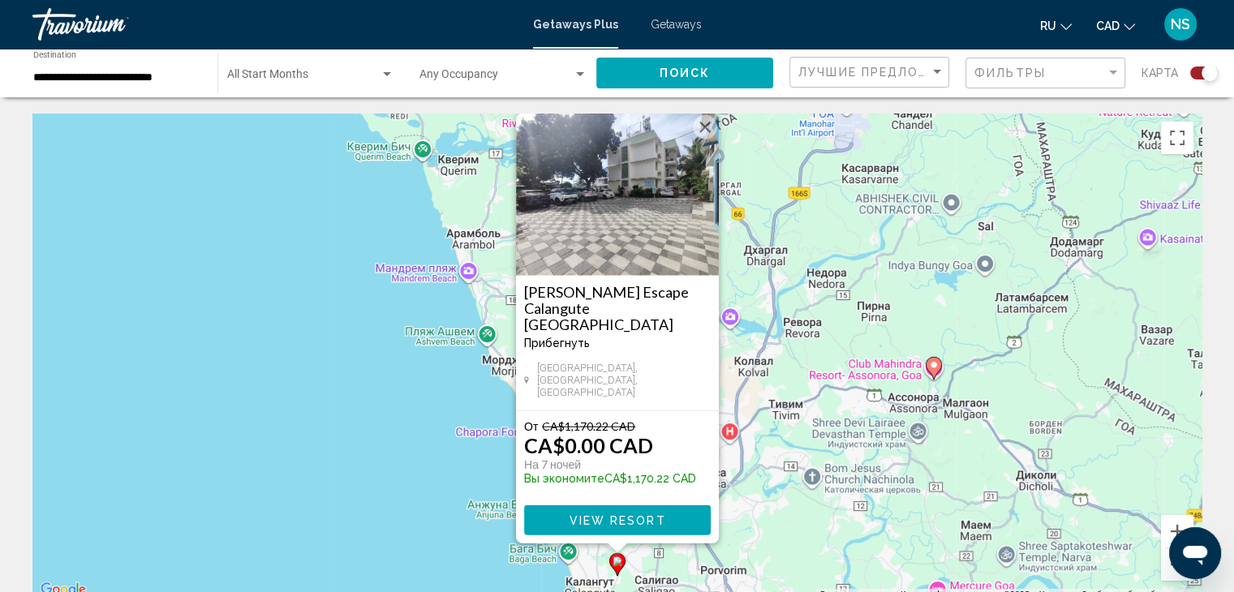
click at [596, 317] on h3 "[PERSON_NAME] Escape Calangute [GEOGRAPHIC_DATA]" at bounding box center [617, 308] width 187 height 49
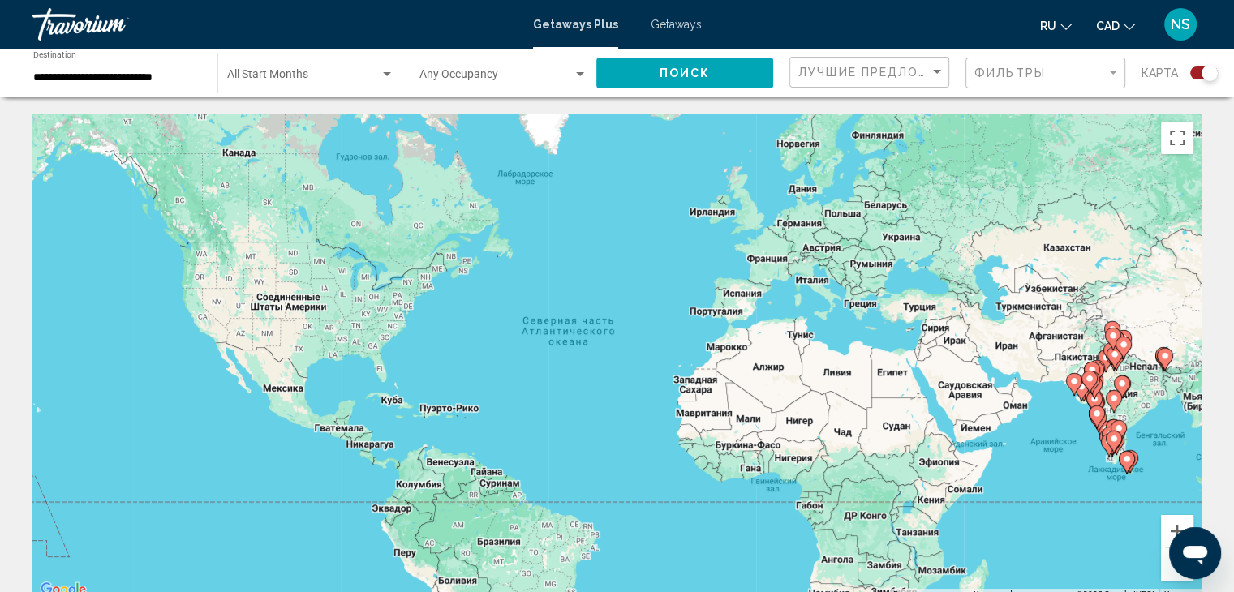
click at [1092, 410] on image "Main content" at bounding box center [1097, 414] width 10 height 10
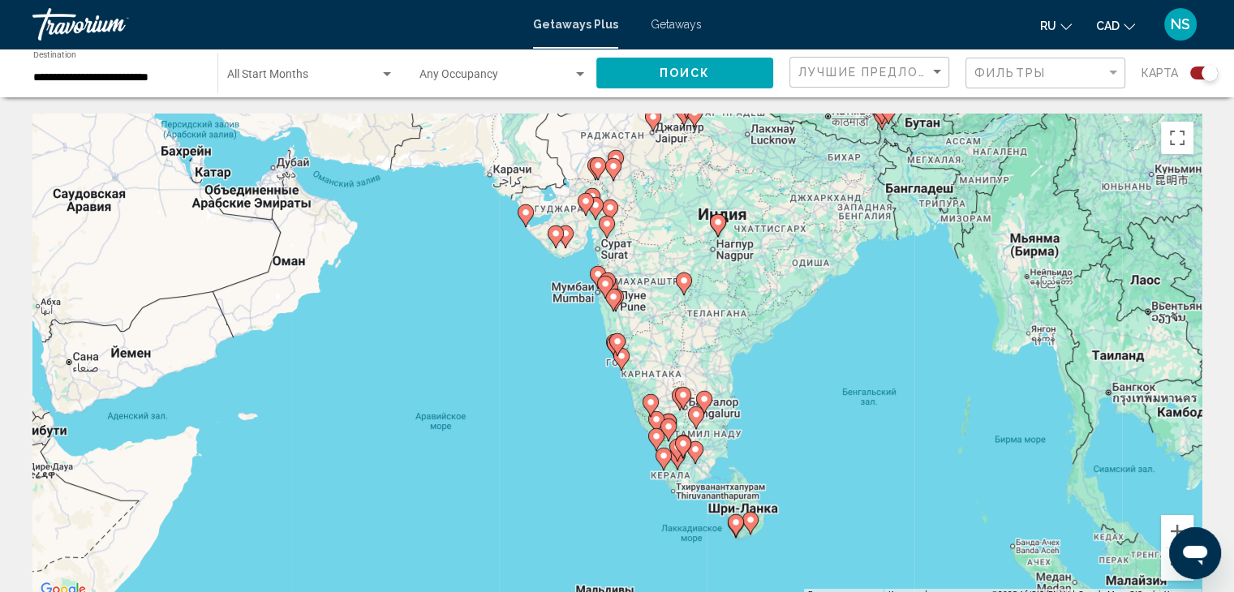
click at [621, 364] on icon "Main content" at bounding box center [620, 359] width 15 height 21
type input "**********"
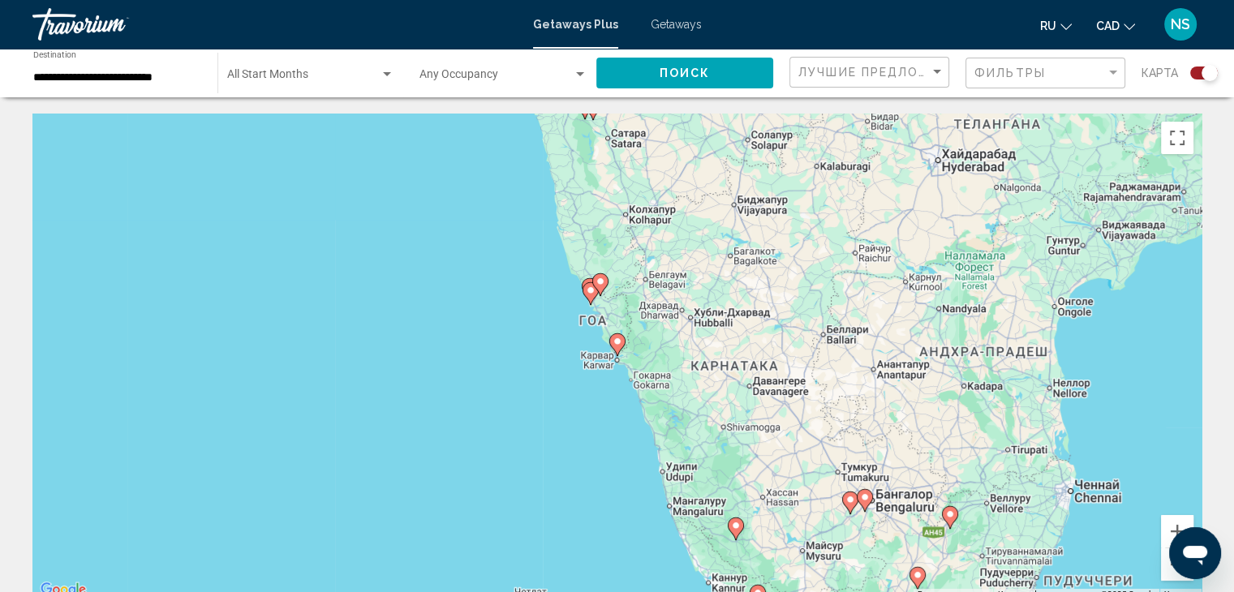
click at [617, 340] on image "Main content" at bounding box center [618, 342] width 10 height 10
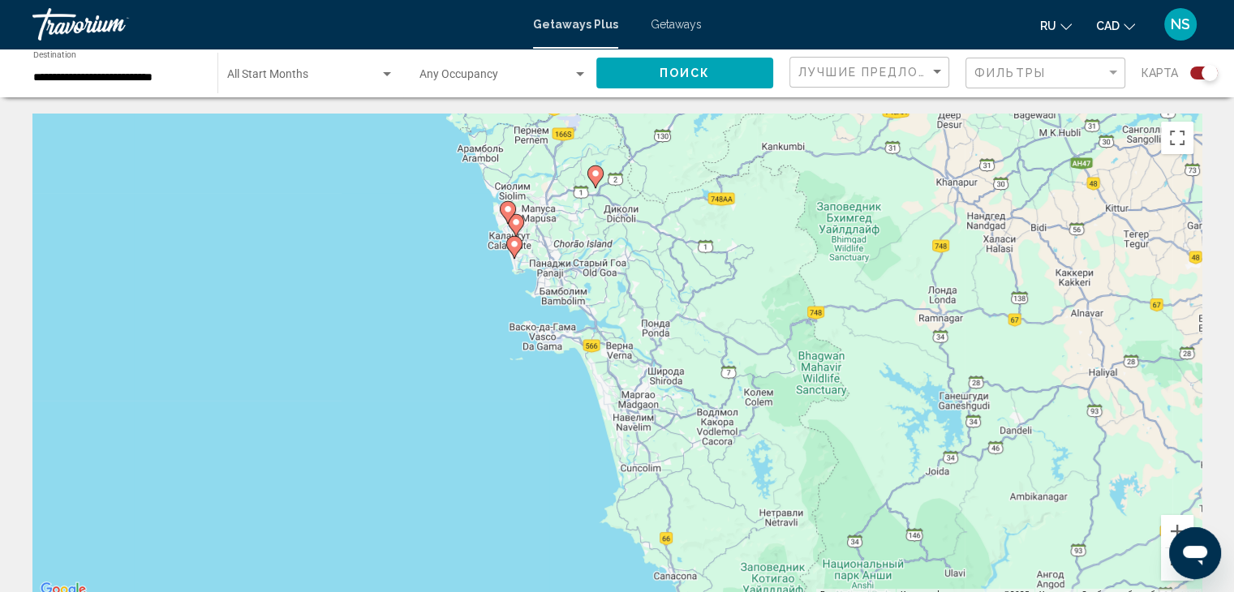
drag, startPoint x: 721, startPoint y: 269, endPoint x: 833, endPoint y: 587, distance: 337.2
click at [833, 587] on div "Чтобы активировать перетаскивание с помощью клавиатуры, нажмите Alt + Ввод. Пос…" at bounding box center [616, 357] width 1169 height 487
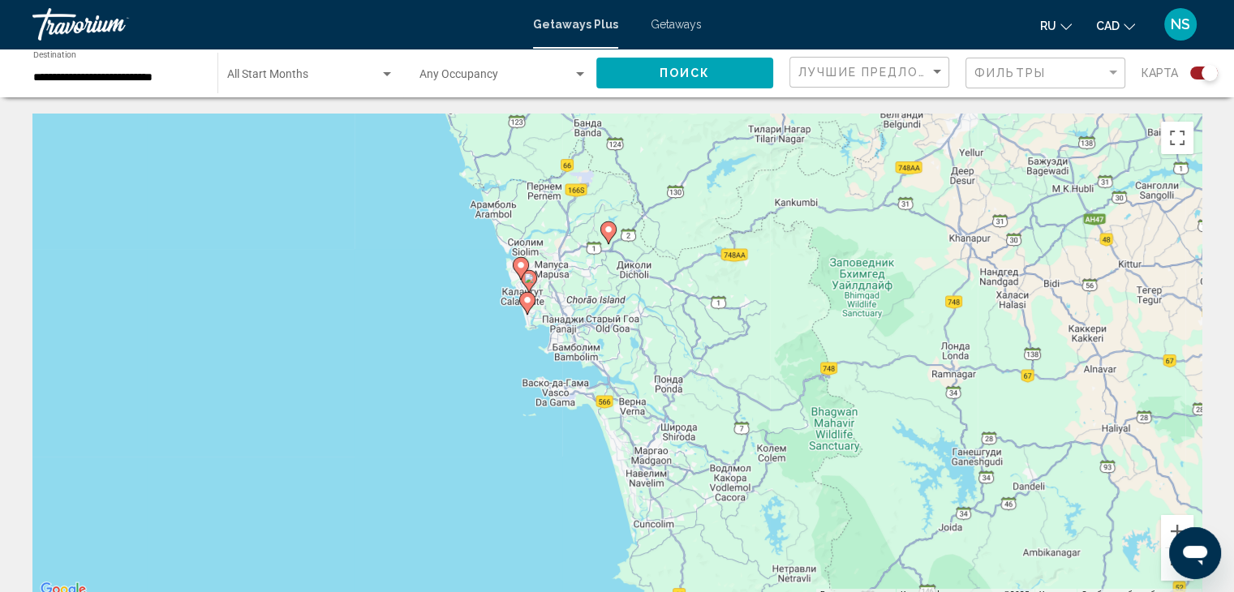
click at [530, 308] on icon "Main content" at bounding box center [526, 303] width 15 height 21
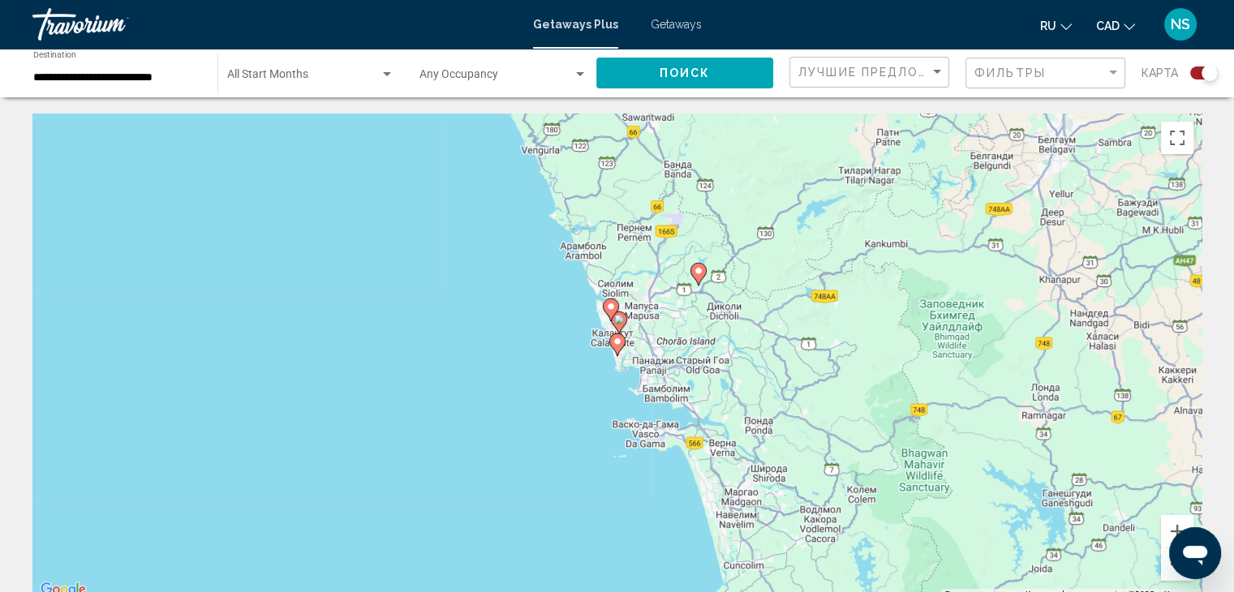
click at [615, 343] on image "Main content" at bounding box center [618, 342] width 10 height 10
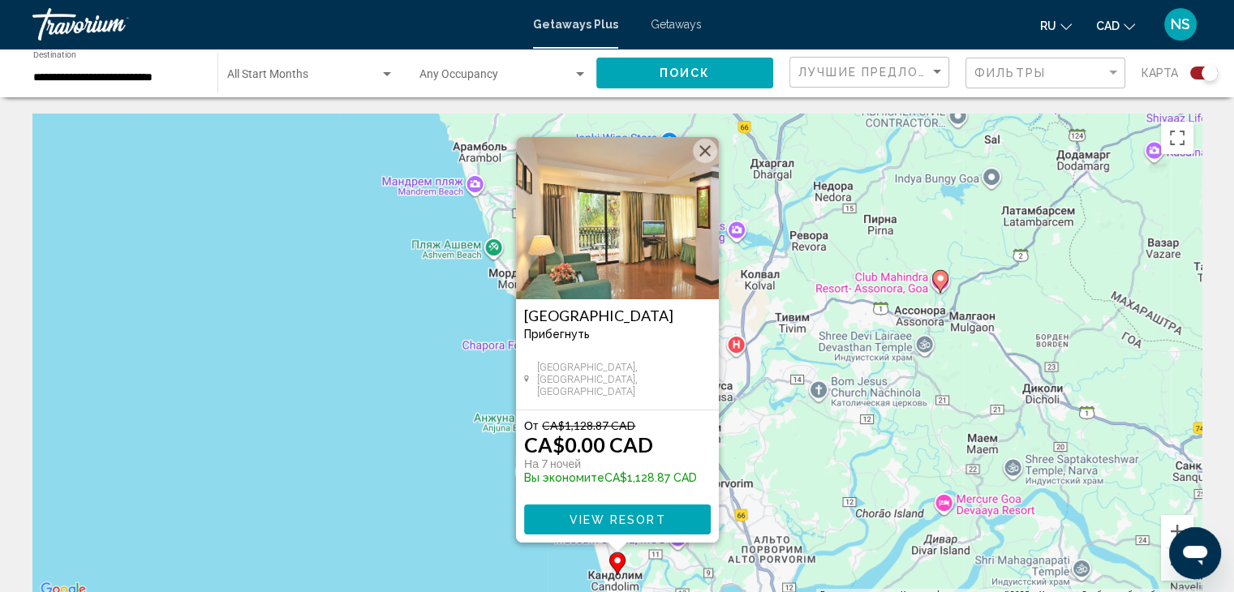
click at [600, 211] on img "Main content" at bounding box center [617, 218] width 203 height 162
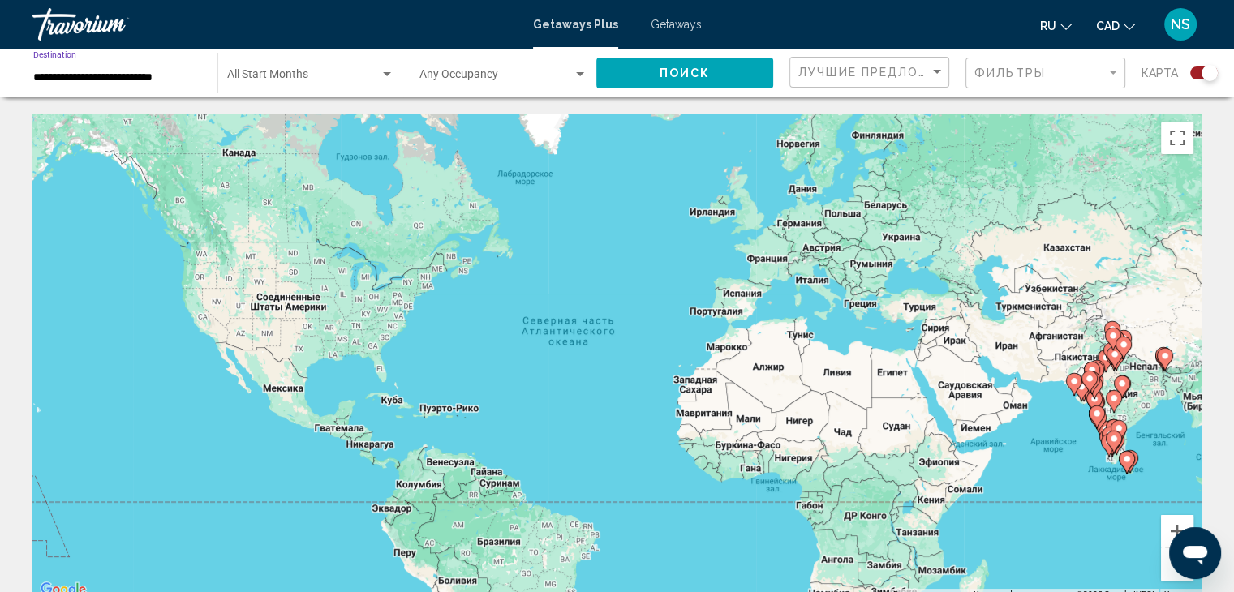
click at [99, 79] on input "**********" at bounding box center [117, 77] width 168 height 13
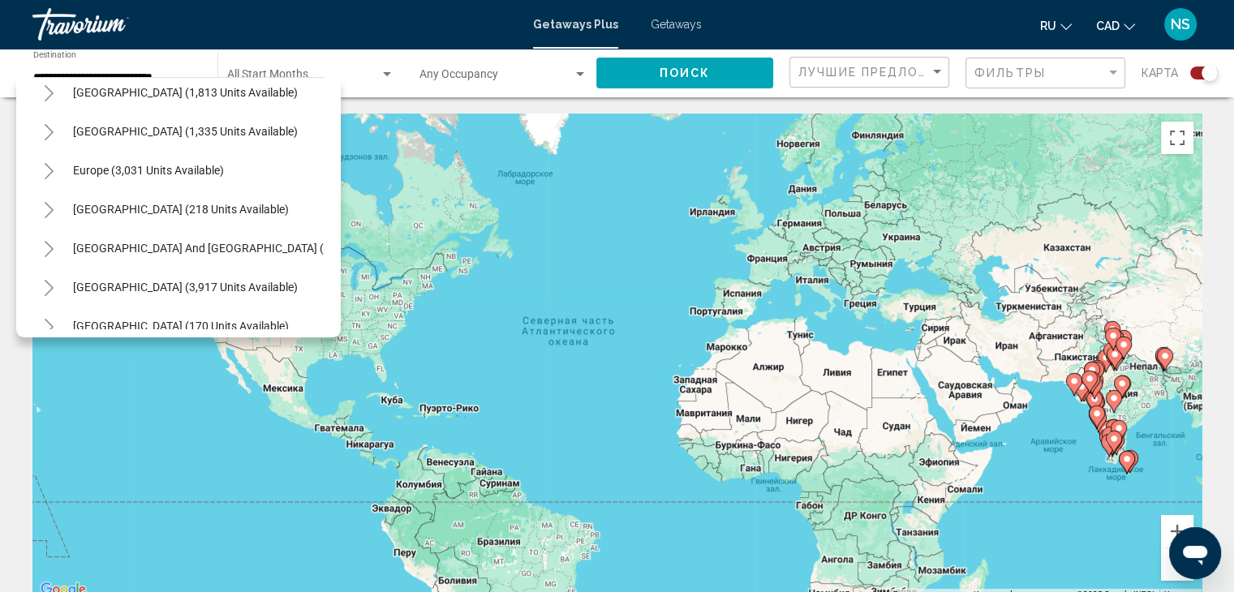
scroll to position [101, 0]
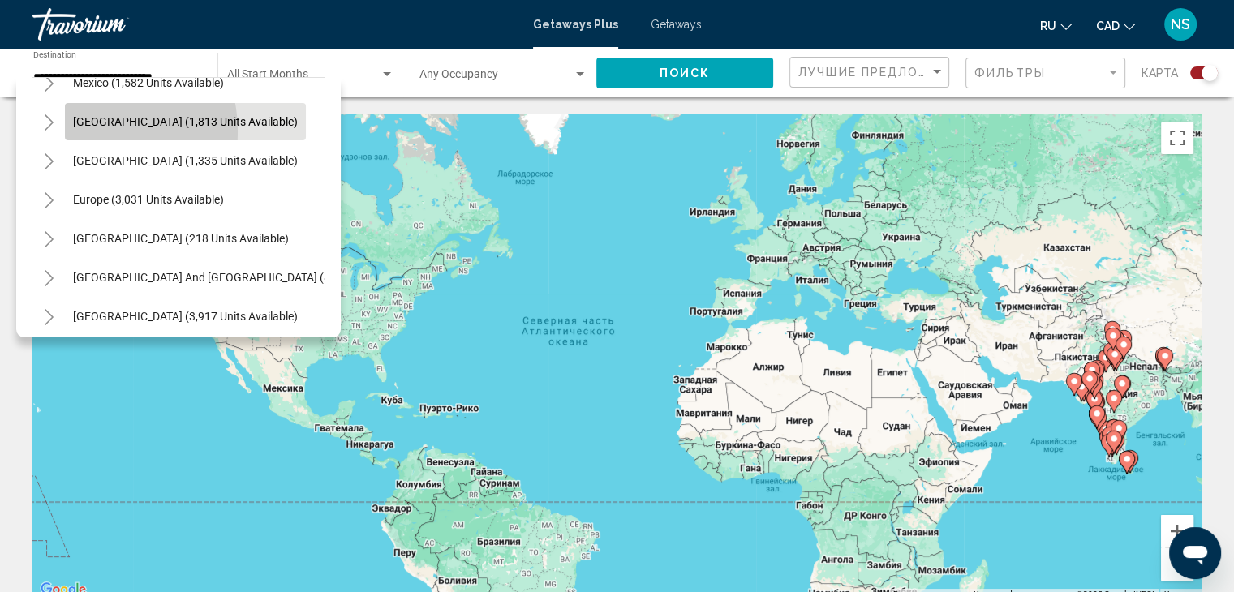
click at [79, 131] on button "[GEOGRAPHIC_DATA] (1,813 units available)" at bounding box center [185, 121] width 241 height 37
type input "**********"
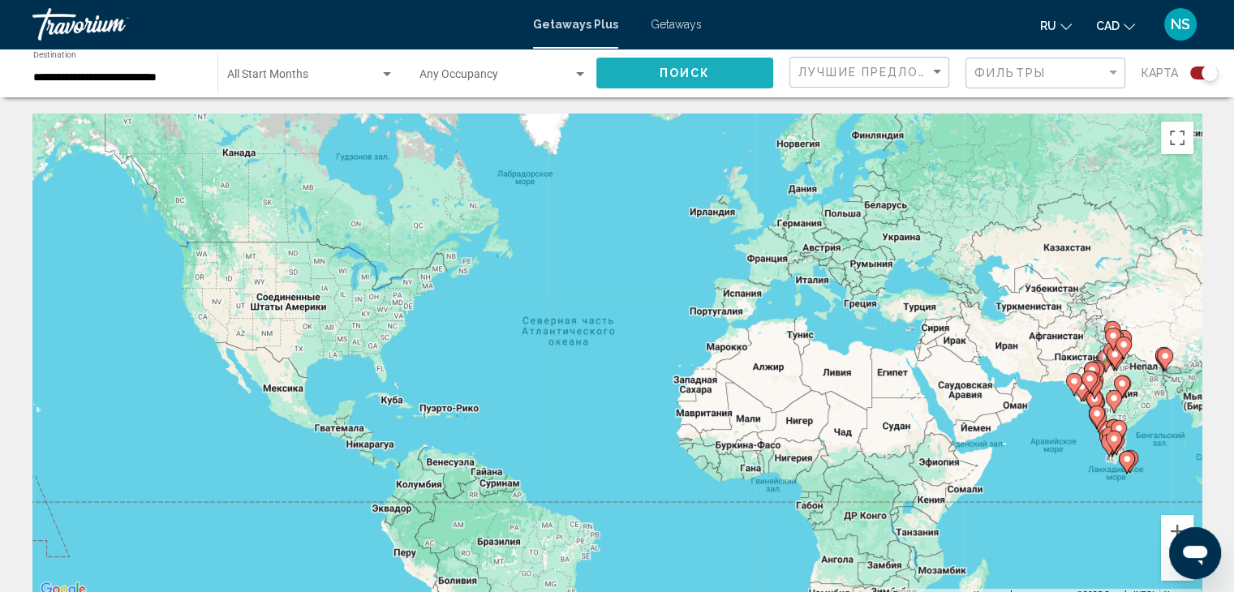
click at [689, 75] on span "Поиск" at bounding box center [685, 73] width 51 height 13
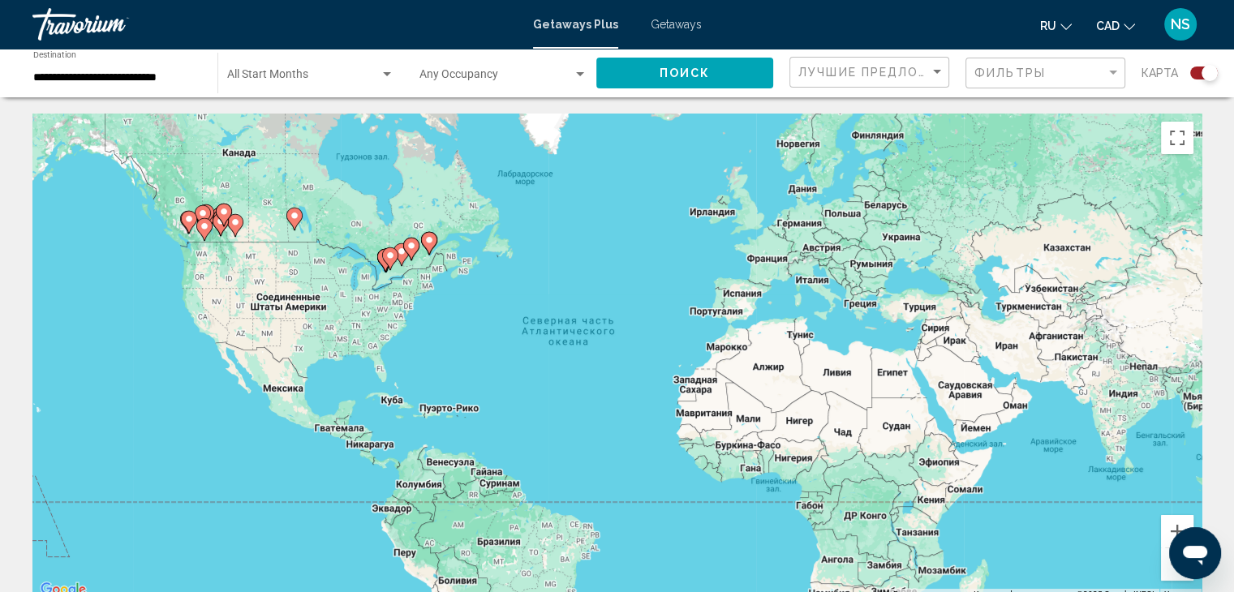
click at [682, 27] on span "Getaways" at bounding box center [676, 24] width 51 height 13
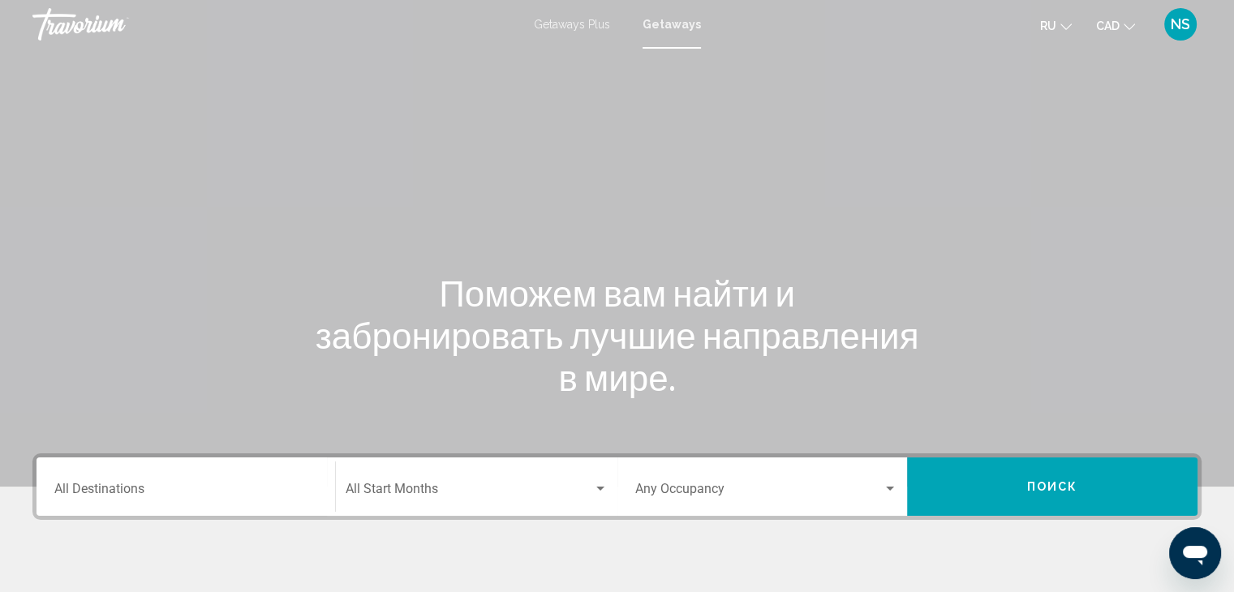
click at [92, 495] on input "Destination All Destinations" at bounding box center [185, 492] width 263 height 15
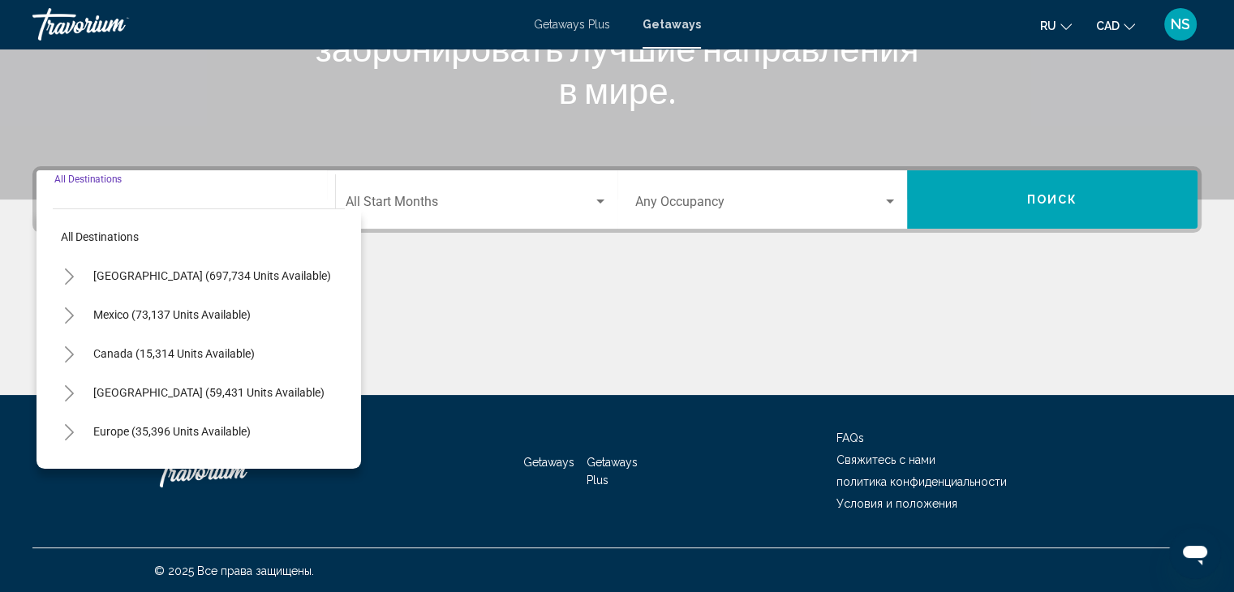
scroll to position [289, 0]
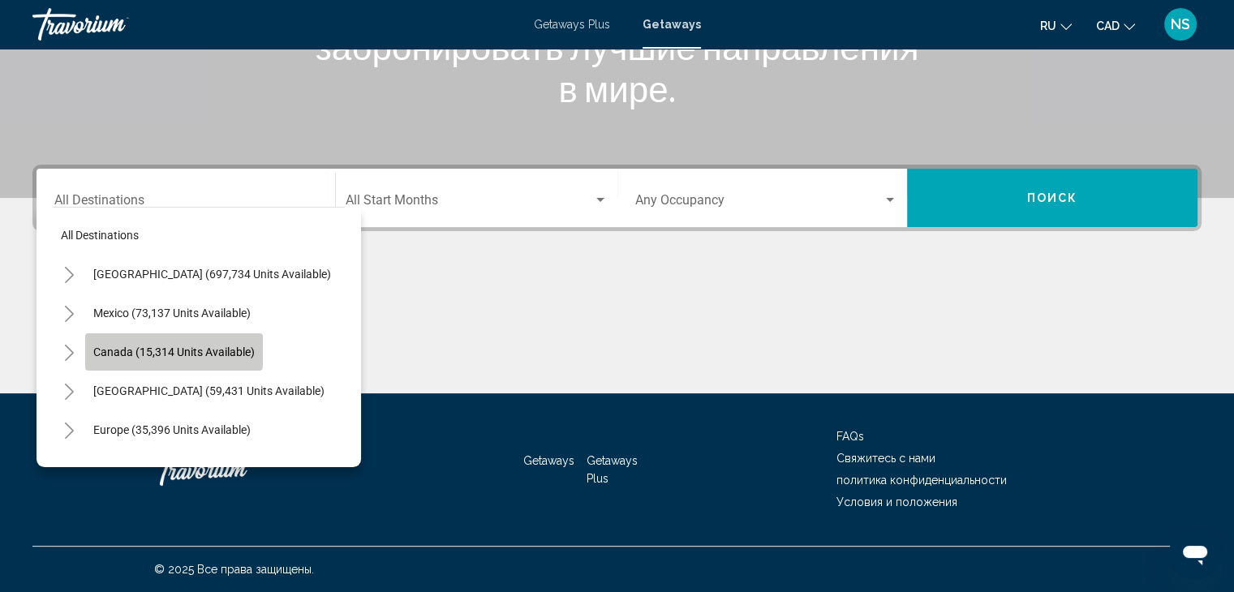
click at [153, 346] on span "Canada (15,314 units available)" at bounding box center [173, 352] width 161 height 13
type input "**********"
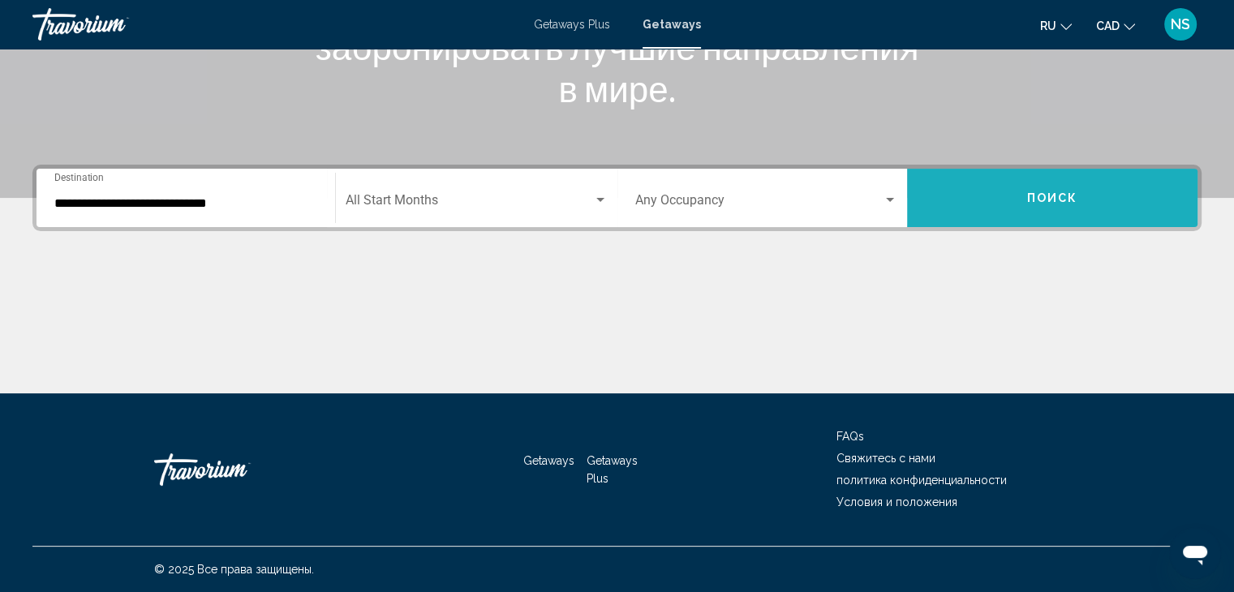
click at [1083, 196] on button "Поиск" at bounding box center [1052, 198] width 290 height 58
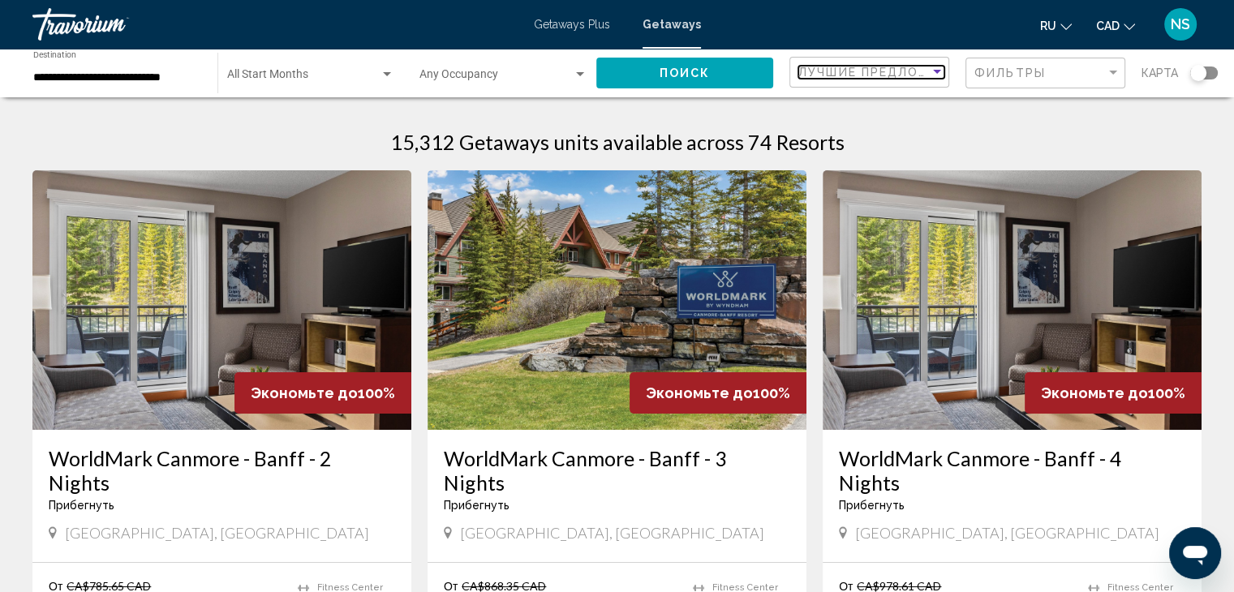
click at [909, 76] on span "Лучшие предложения" at bounding box center [883, 72] width 171 height 13
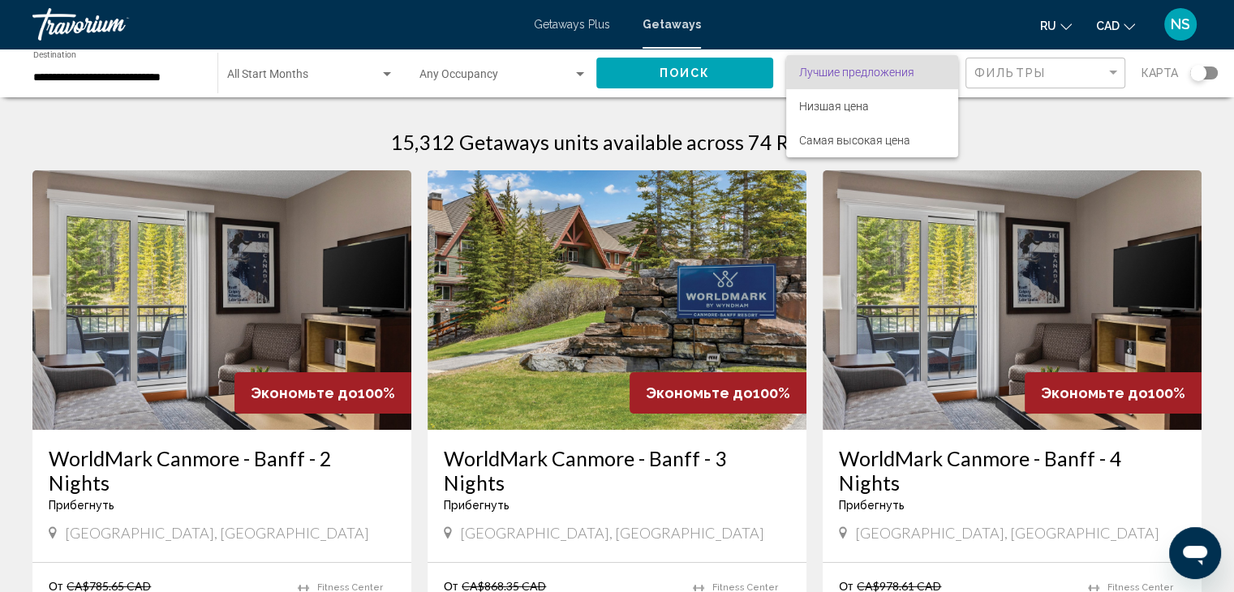
click at [1023, 75] on div at bounding box center [617, 296] width 1234 height 592
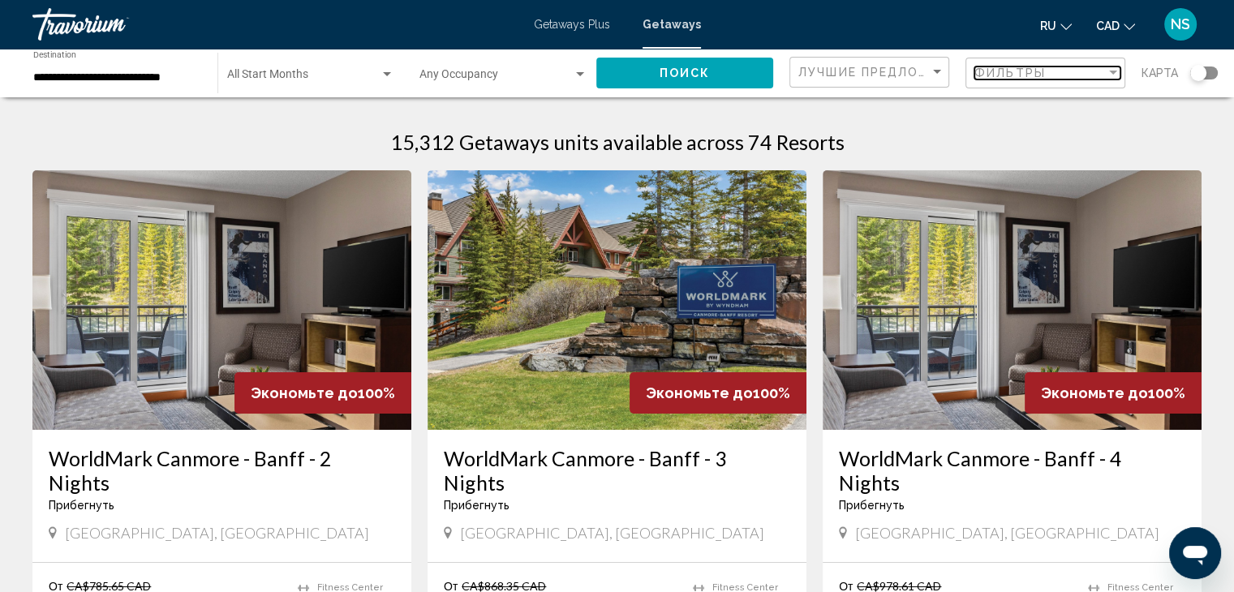
click at [1023, 75] on span "Фильтры" at bounding box center [1009, 73] width 71 height 13
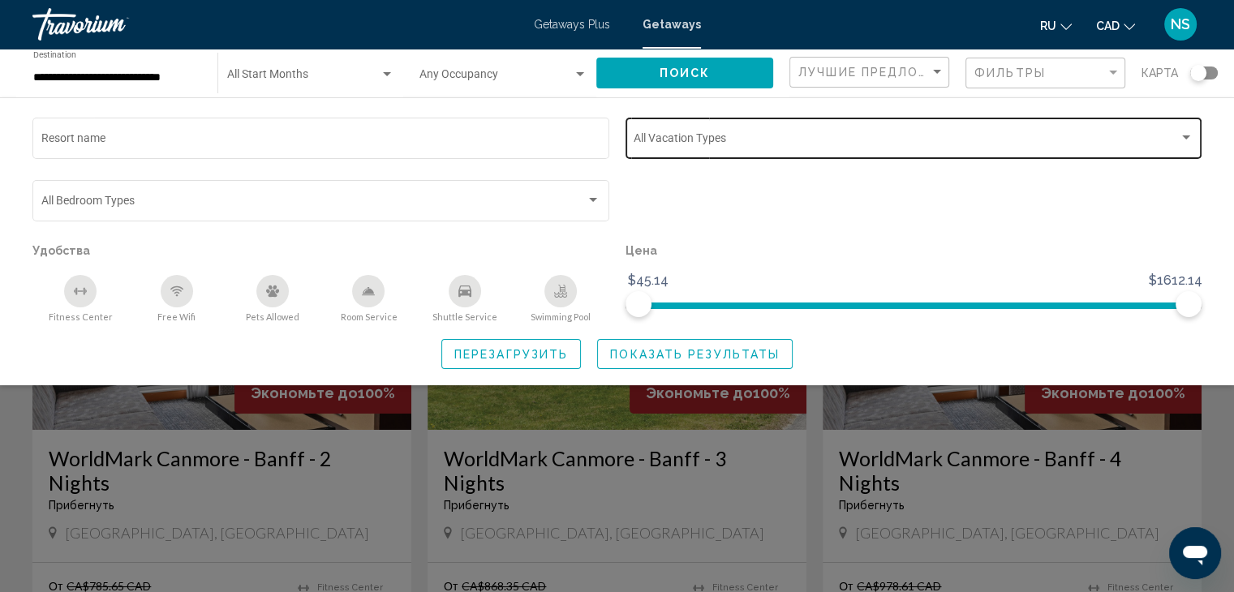
click at [753, 153] on div "Vacation Types All Vacation Types" at bounding box center [914, 136] width 560 height 45
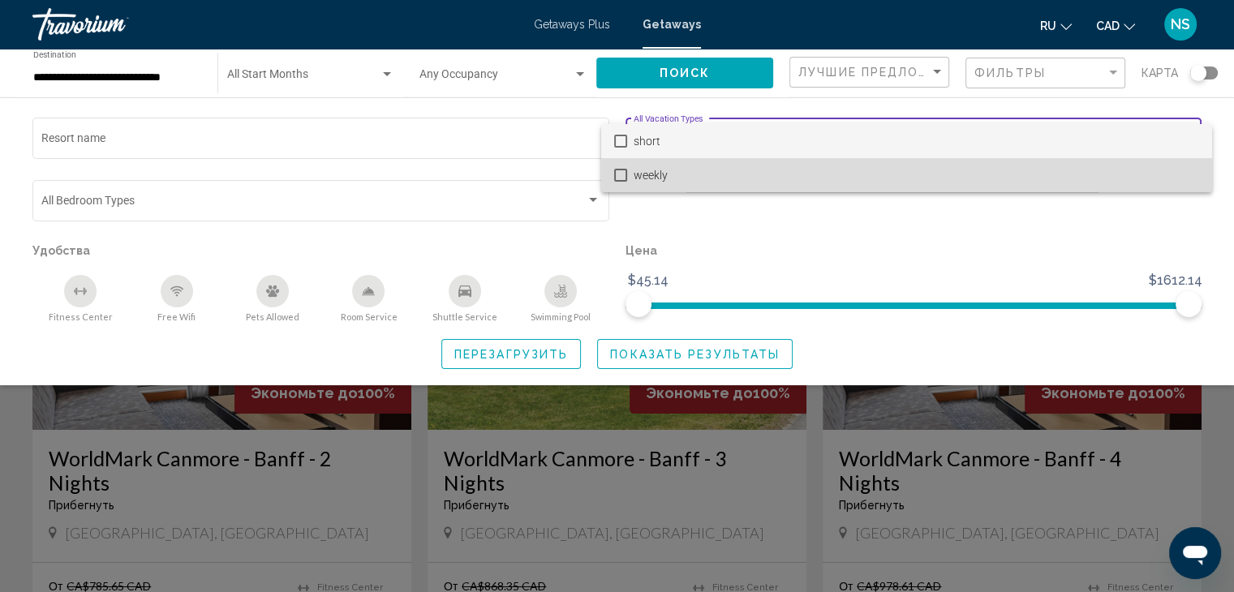
click at [743, 169] on span "weekly" at bounding box center [917, 175] width 566 height 34
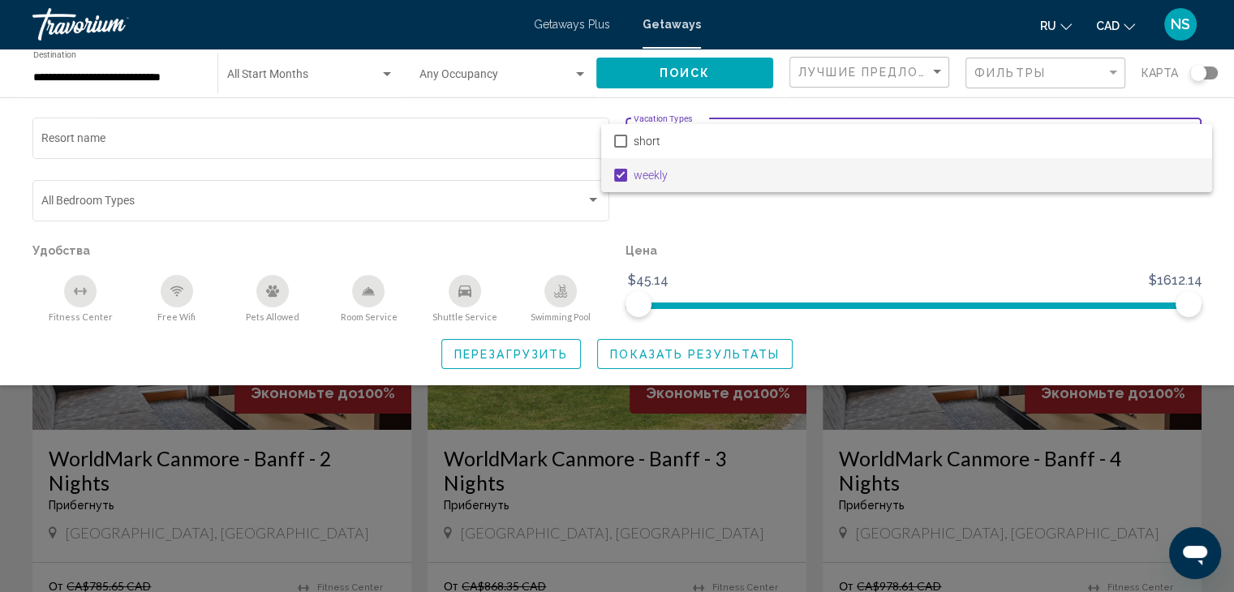
click at [672, 362] on div at bounding box center [617, 296] width 1234 height 592
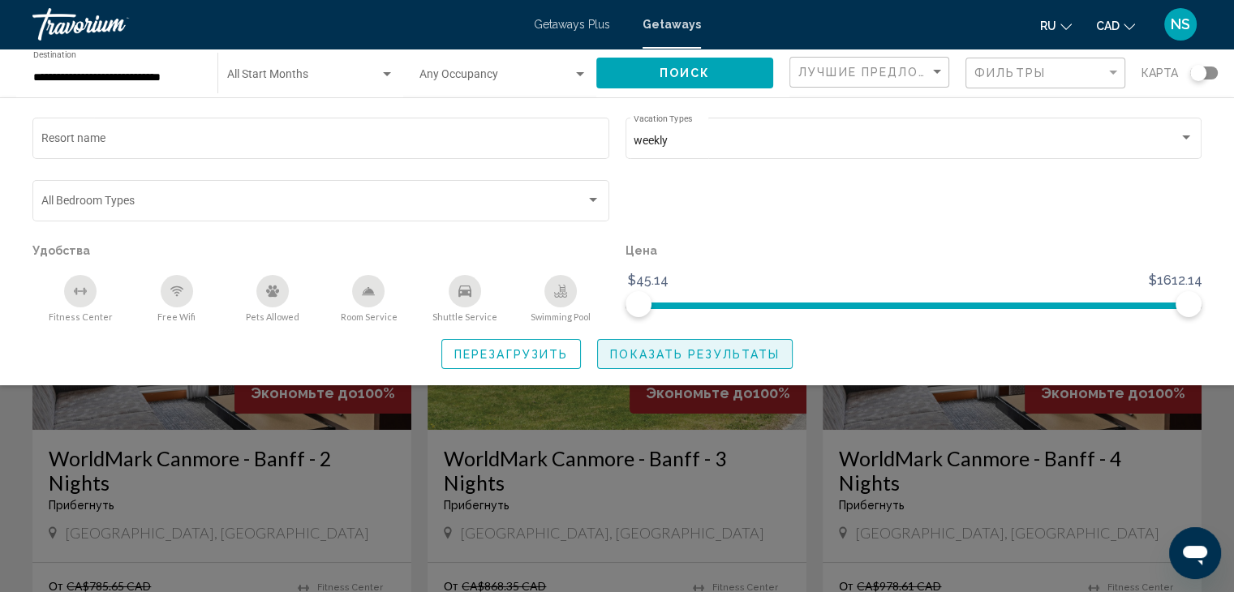
click at [668, 350] on span "Показать результаты" at bounding box center [695, 354] width 170 height 13
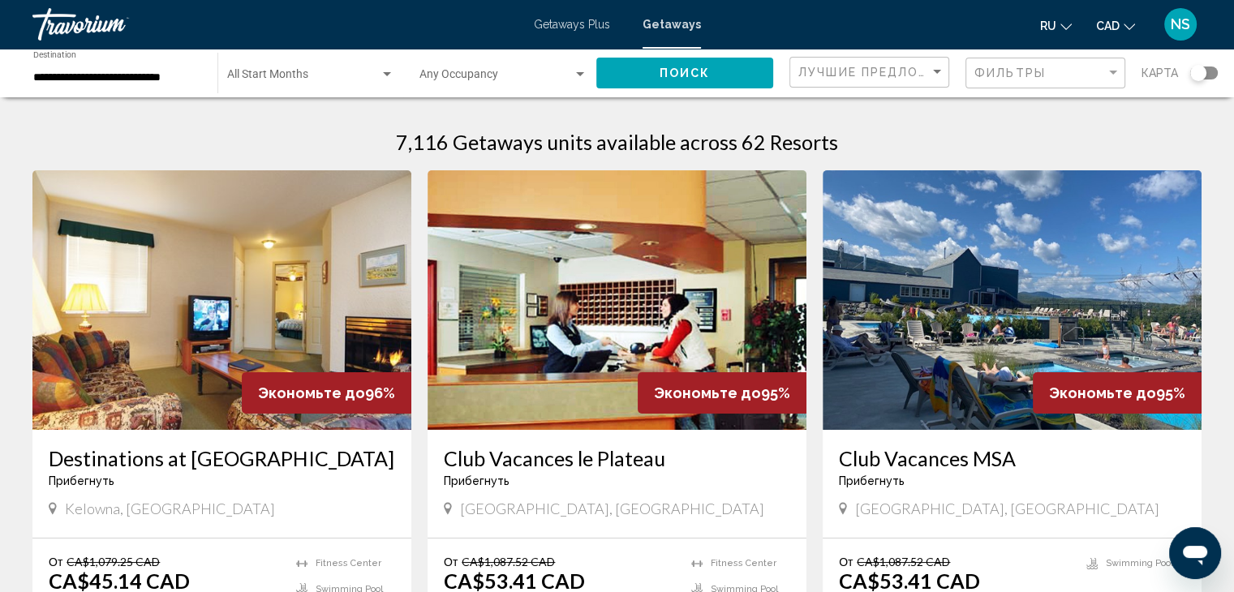
click at [1203, 79] on div "Search widget" at bounding box center [1204, 73] width 28 height 13
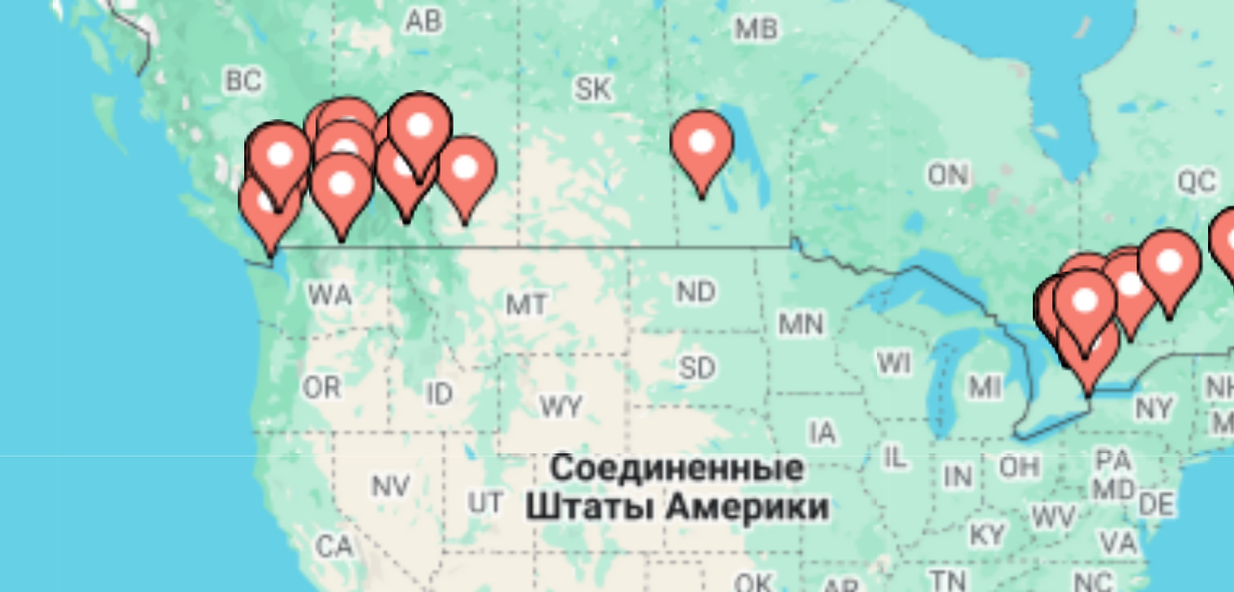
drag, startPoint x: 209, startPoint y: 243, endPoint x: 269, endPoint y: 253, distance: 61.8
click at [269, 253] on div "Чтобы активировать перетаскивание с помощью клавиатуры, нажмите Alt + Ввод. Пос…" at bounding box center [616, 357] width 1169 height 487
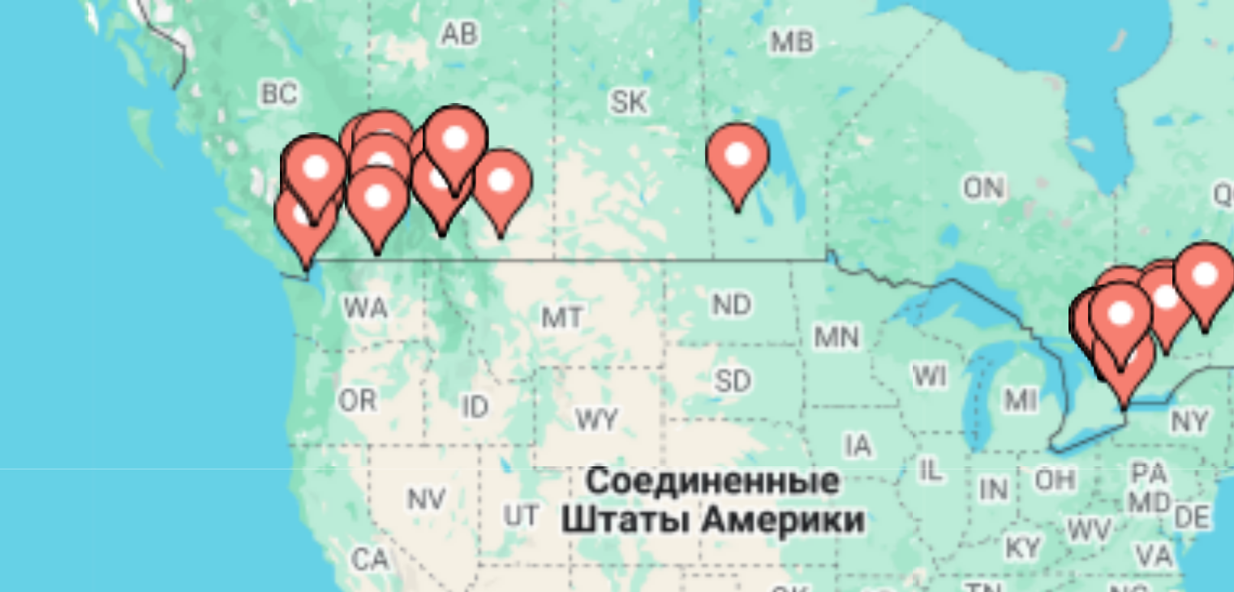
click at [276, 234] on gmp-advanced-marker "Main content" at bounding box center [283, 225] width 16 height 24
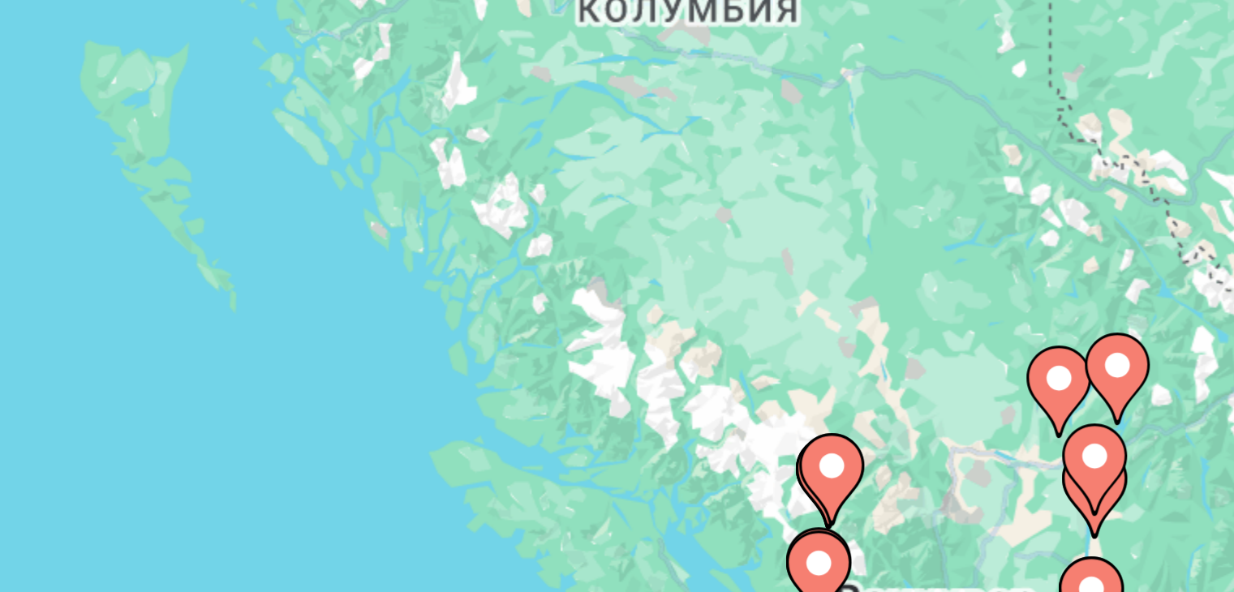
drag, startPoint x: 451, startPoint y: 295, endPoint x: 314, endPoint y: 213, distance: 159.7
click at [314, 213] on div "Чтобы активировать перетаскивание с помощью клавиатуры, нажмите Alt + Ввод. Пос…" at bounding box center [616, 357] width 1169 height 487
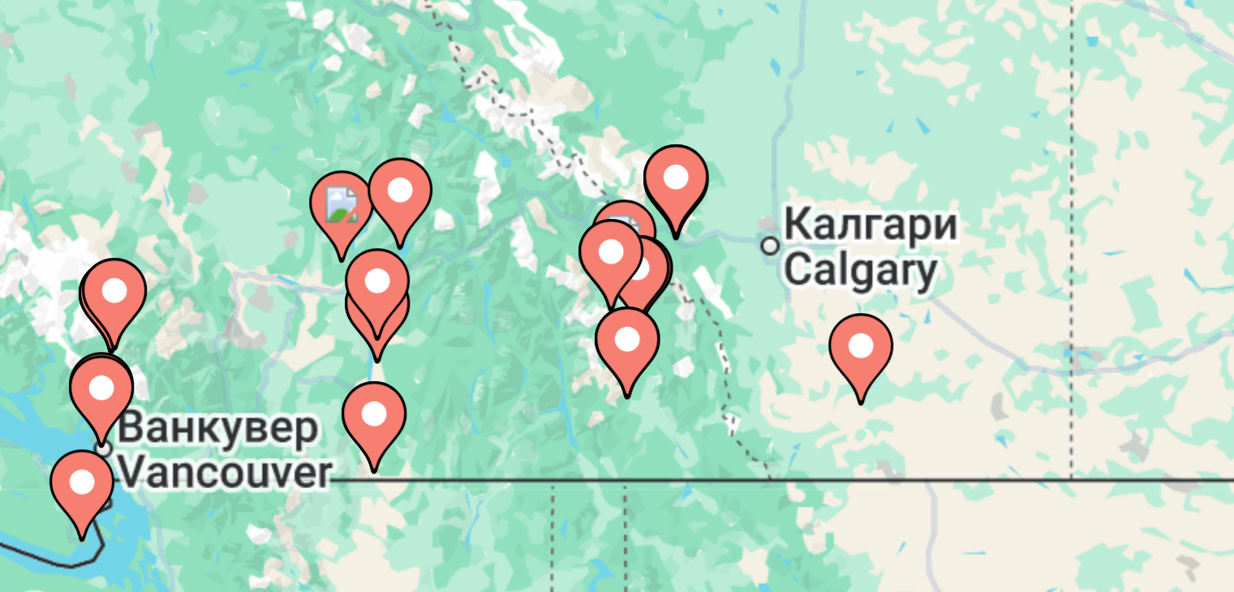
drag, startPoint x: 438, startPoint y: 291, endPoint x: 325, endPoint y: 277, distance: 113.6
click at [325, 277] on icon "Main content" at bounding box center [325, 275] width 15 height 21
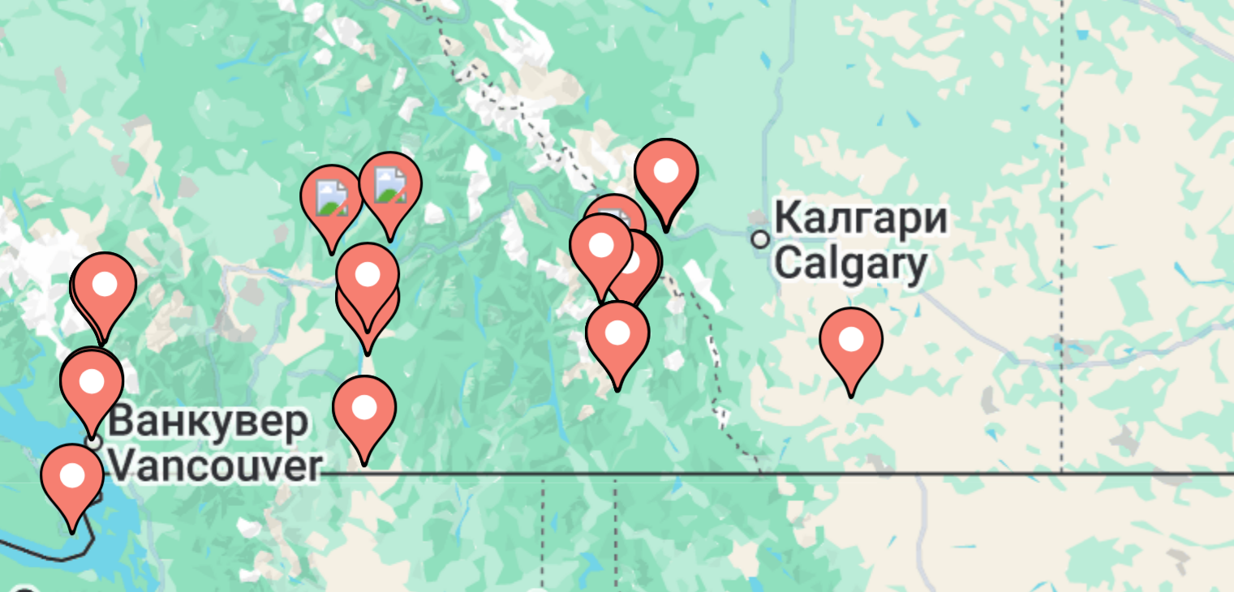
click at [337, 234] on image "Main content" at bounding box center [336, 231] width 10 height 10
type input "**********"
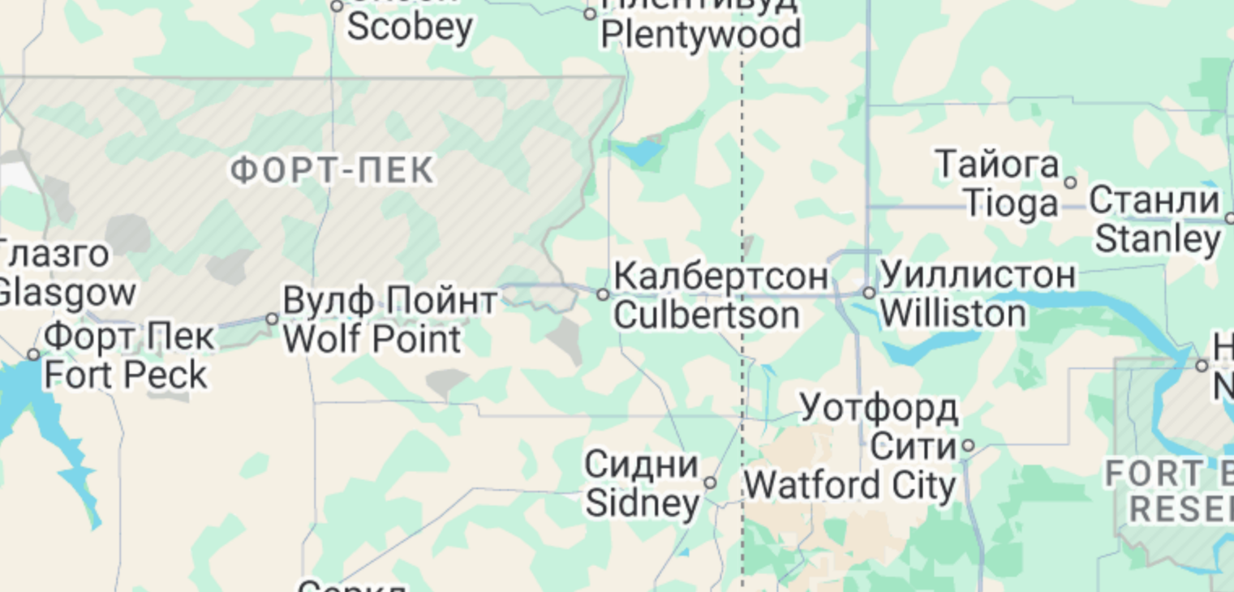
drag, startPoint x: 209, startPoint y: 236, endPoint x: 398, endPoint y: 295, distance: 197.3
click at [398, 295] on div "Для навигации используйте клавиши со стрелками. Чтобы активировать перетаскиван…" at bounding box center [616, 357] width 1169 height 487
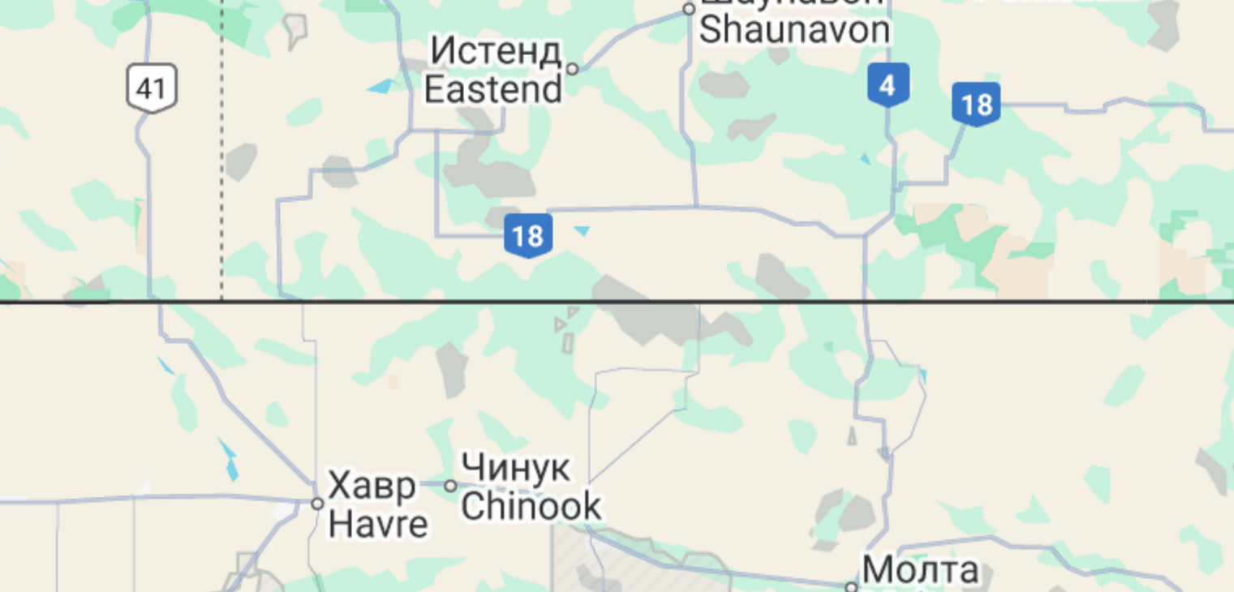
drag, startPoint x: 250, startPoint y: 242, endPoint x: 375, endPoint y: 312, distance: 143.1
click at [375, 312] on div "Для навигации используйте клавиши со стрелками. Чтобы активировать перетаскиван…" at bounding box center [616, 357] width 1169 height 487
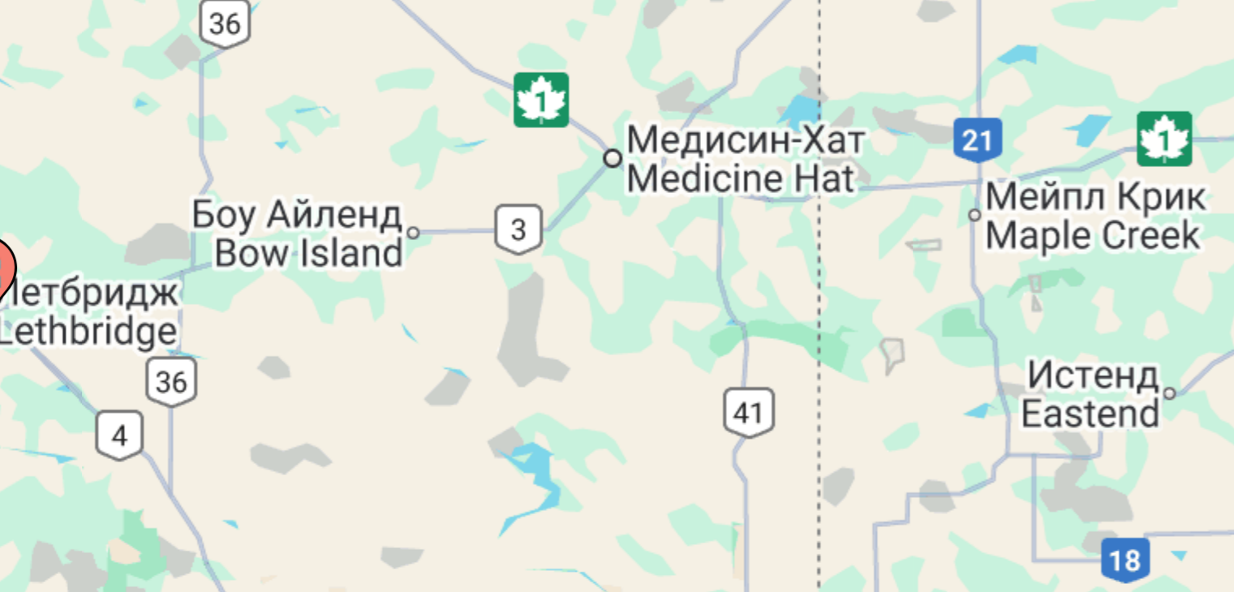
click at [222, 259] on div "Для навигации используйте клавиши со стрелками. Чтобы активировать перетаскиван…" at bounding box center [616, 357] width 1169 height 487
drag, startPoint x: 234, startPoint y: 256, endPoint x: 346, endPoint y: 314, distance: 127.0
click at [346, 314] on div "Для навигации используйте клавиши со стрелками. Чтобы активировать перетаскиван…" at bounding box center [616, 357] width 1169 height 487
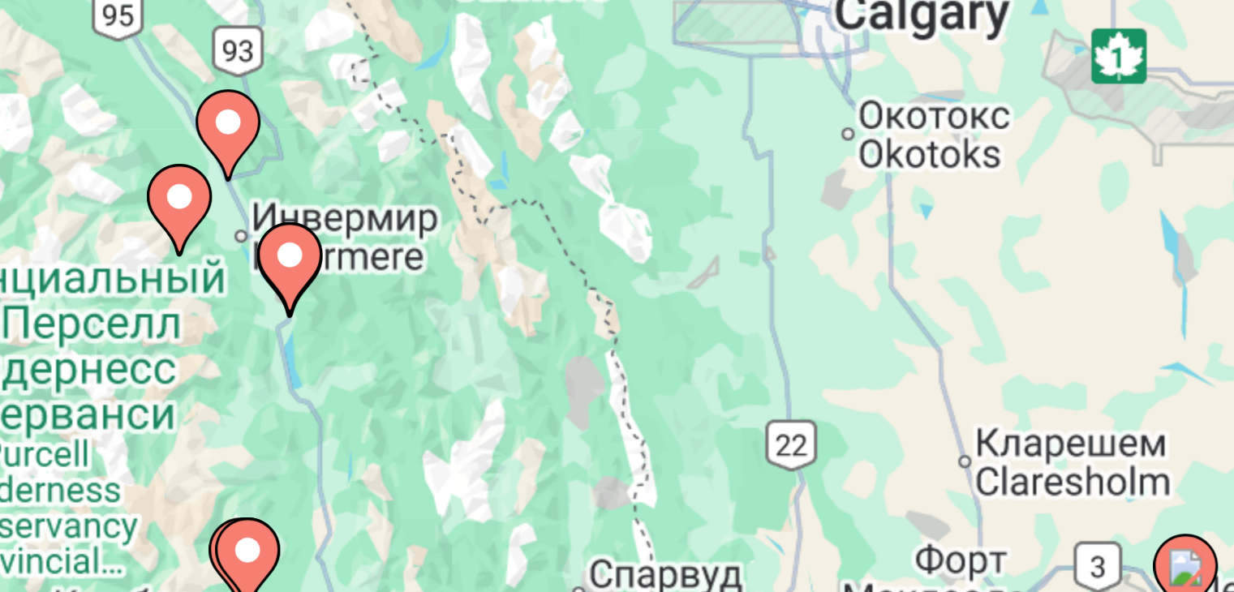
drag, startPoint x: 217, startPoint y: 262, endPoint x: 354, endPoint y: 247, distance: 137.2
click at [354, 247] on div "Для навигации используйте клавиши со стрелками. Чтобы активировать перетаскиван…" at bounding box center [616, 357] width 1169 height 487
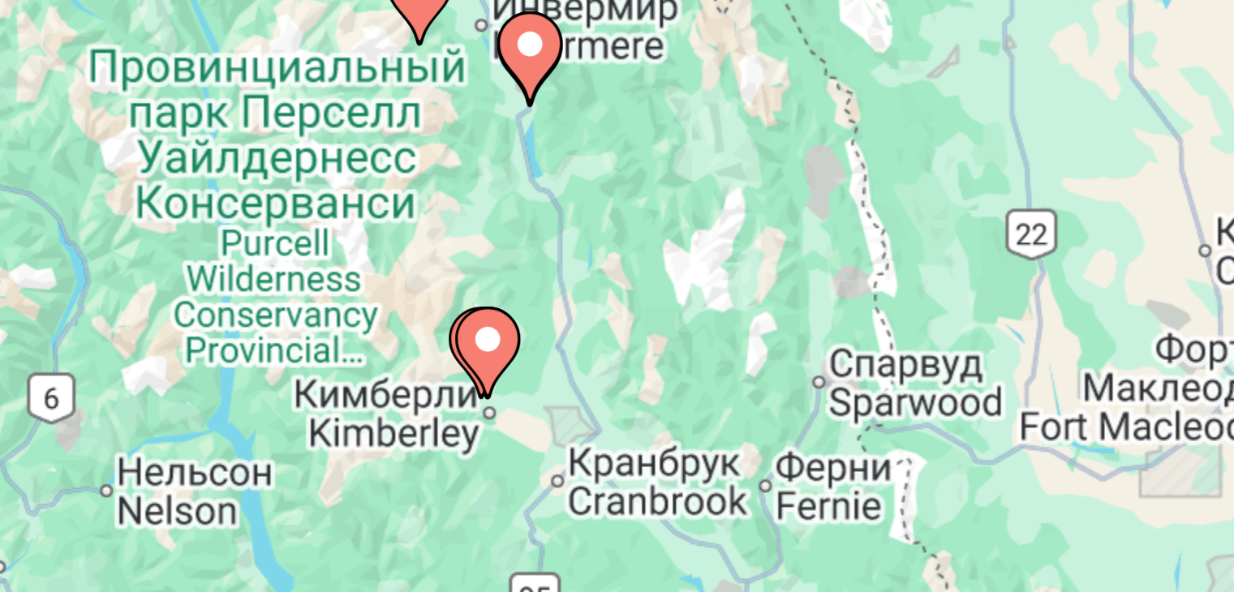
drag, startPoint x: 240, startPoint y: 266, endPoint x: 302, endPoint y: 213, distance: 81.1
click at [302, 213] on gmp-advanced-marker "Main content" at bounding box center [302, 202] width 16 height 24
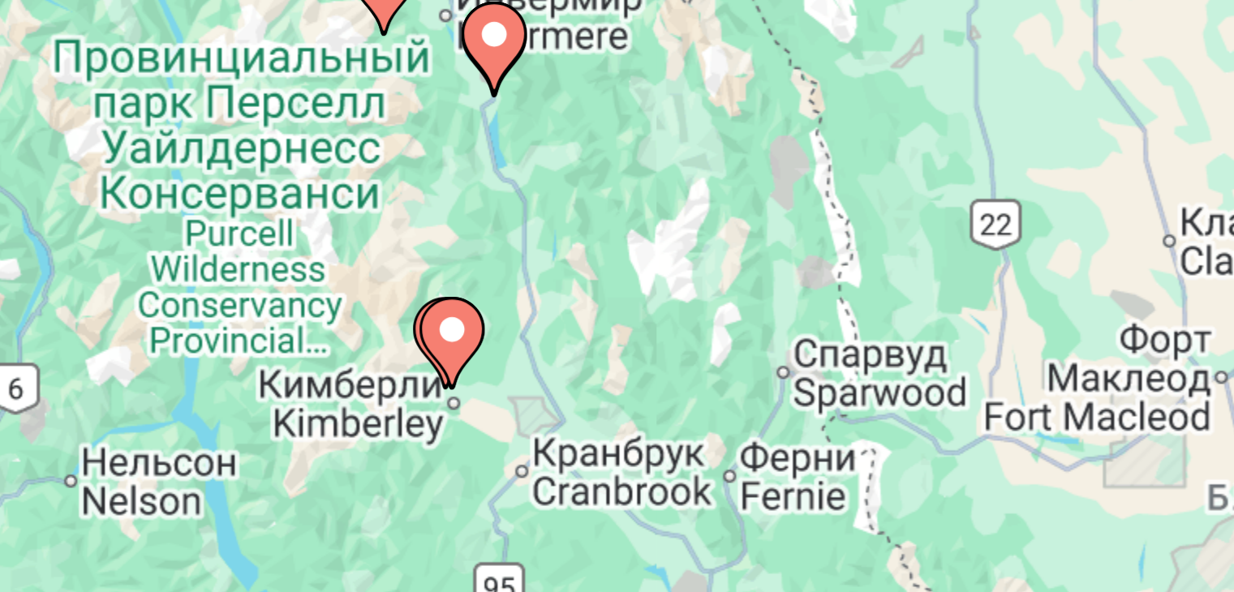
drag, startPoint x: 335, startPoint y: 228, endPoint x: 326, endPoint y: 227, distance: 9.0
click at [326, 227] on div "Чтобы активировать перетаскивание с помощью клавиатуры, нажмите Alt + Ввод. Пос…" at bounding box center [616, 357] width 1169 height 487
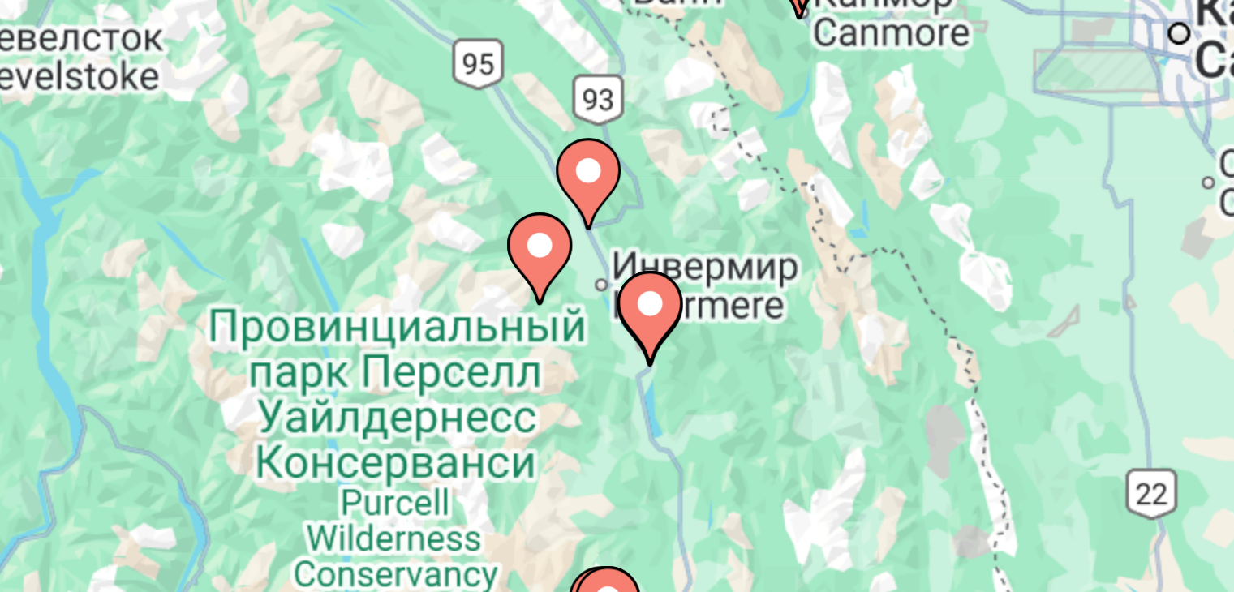
drag, startPoint x: 331, startPoint y: 263, endPoint x: 371, endPoint y: 331, distance: 78.9
click at [371, 331] on div "Чтобы активировать перетаскивание с помощью клавиатуры, нажмите Alt + Ввод. Пос…" at bounding box center [616, 357] width 1169 height 487
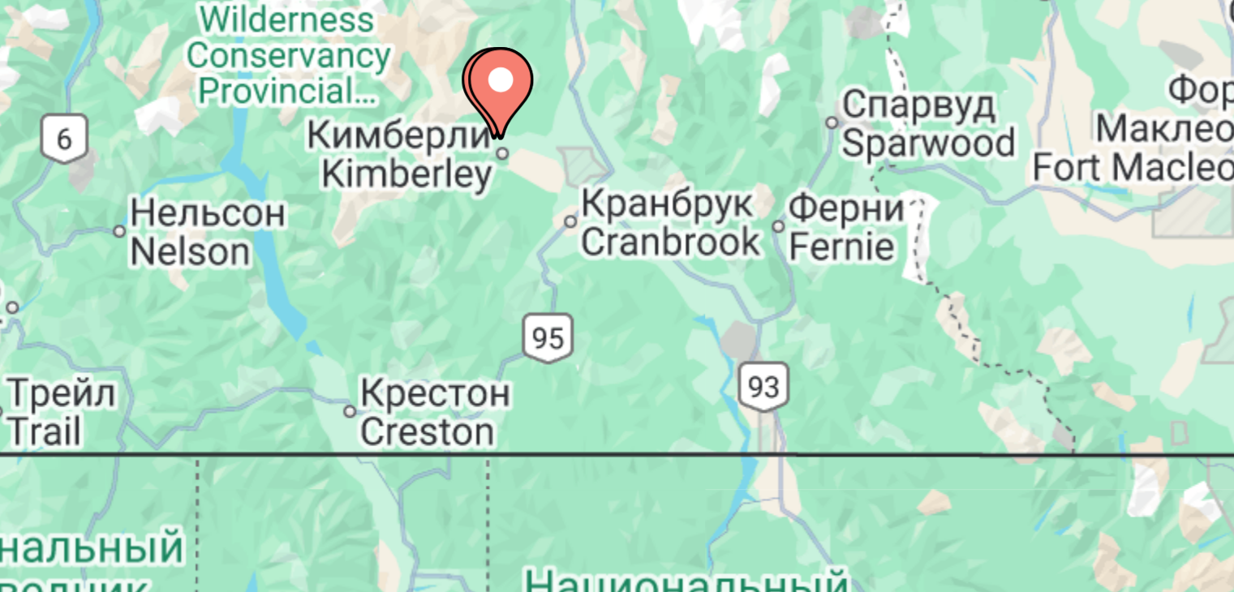
drag, startPoint x: 298, startPoint y: 308, endPoint x: 268, endPoint y: 432, distance: 127.7
click at [268, 579] on div "Чтобы активировать перетаскивание с помощью клавиатуры, нажмите Alt + Ввод. Пос…" at bounding box center [616, 357] width 1169 height 487
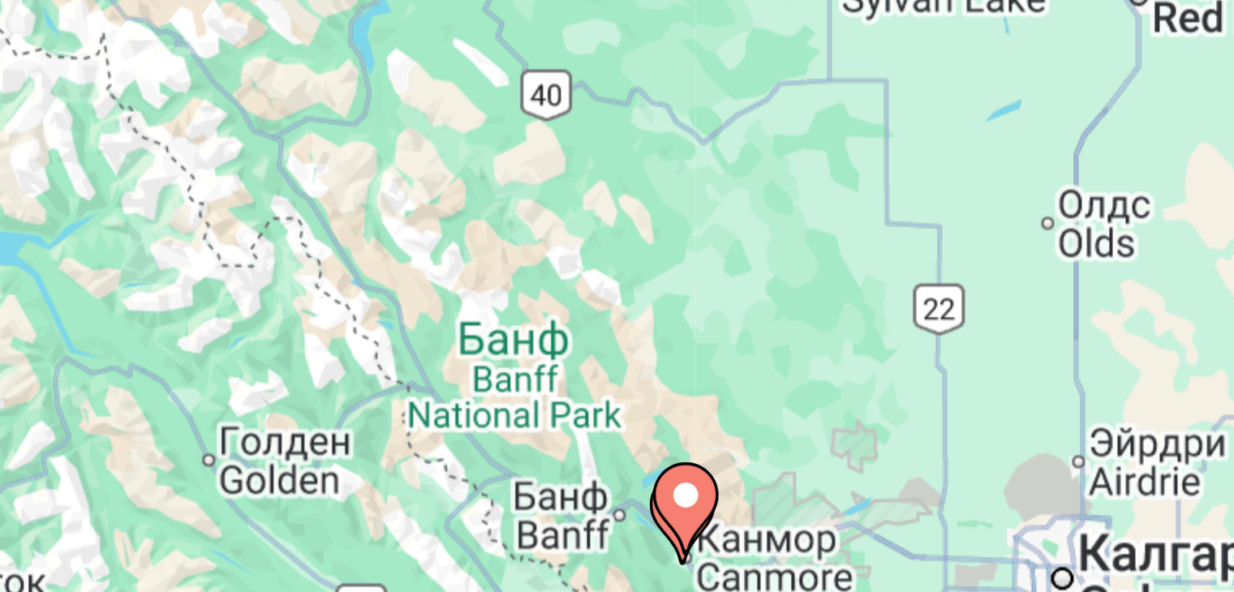
drag, startPoint x: 351, startPoint y: 531, endPoint x: 346, endPoint y: 446, distance: 84.5
click at [346, 446] on div "Чтобы активировать перетаскивание с помощью клавиатуры, нажмите Alt + Ввод. Пос…" at bounding box center [616, 357] width 1169 height 487
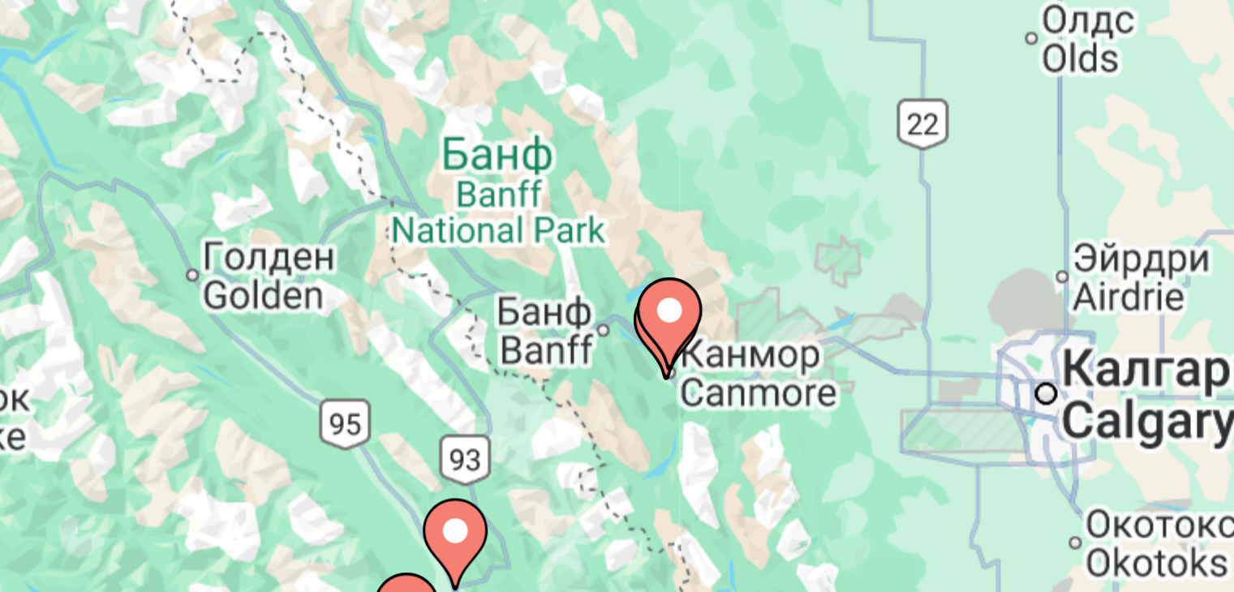
click at [338, 501] on image "Main content" at bounding box center [337, 499] width 10 height 10
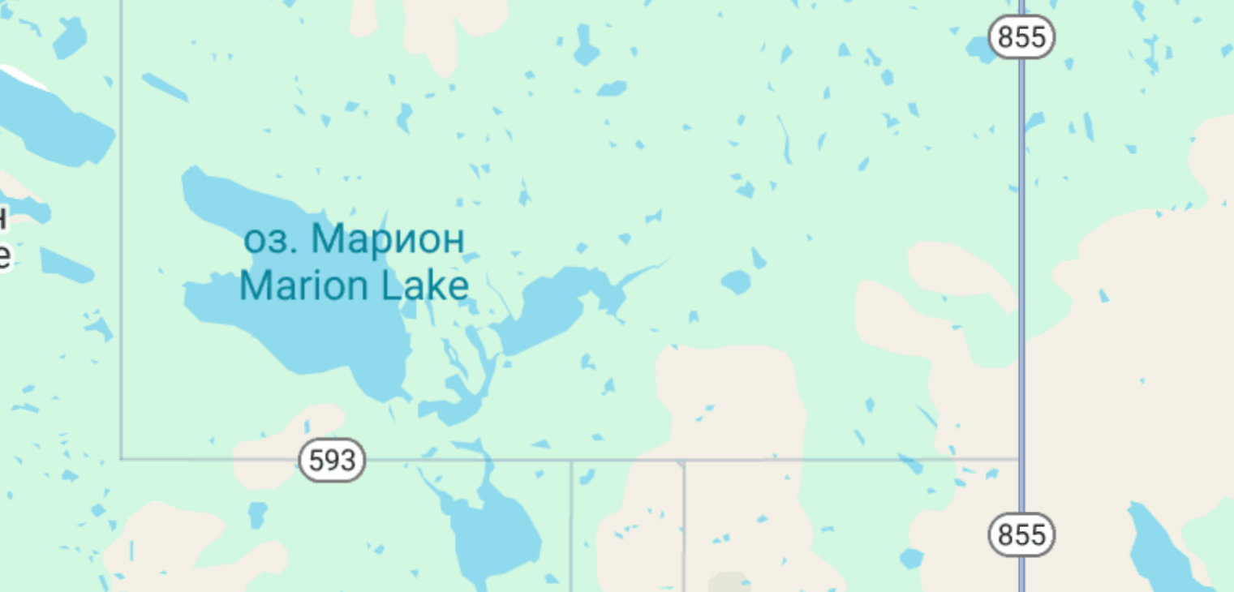
drag, startPoint x: 268, startPoint y: 528, endPoint x: 433, endPoint y: 447, distance: 184.3
click at [433, 447] on div "Для навигации используйте клавиши со стрелками. Чтобы активировать перетаскиван…" at bounding box center [616, 357] width 1169 height 487
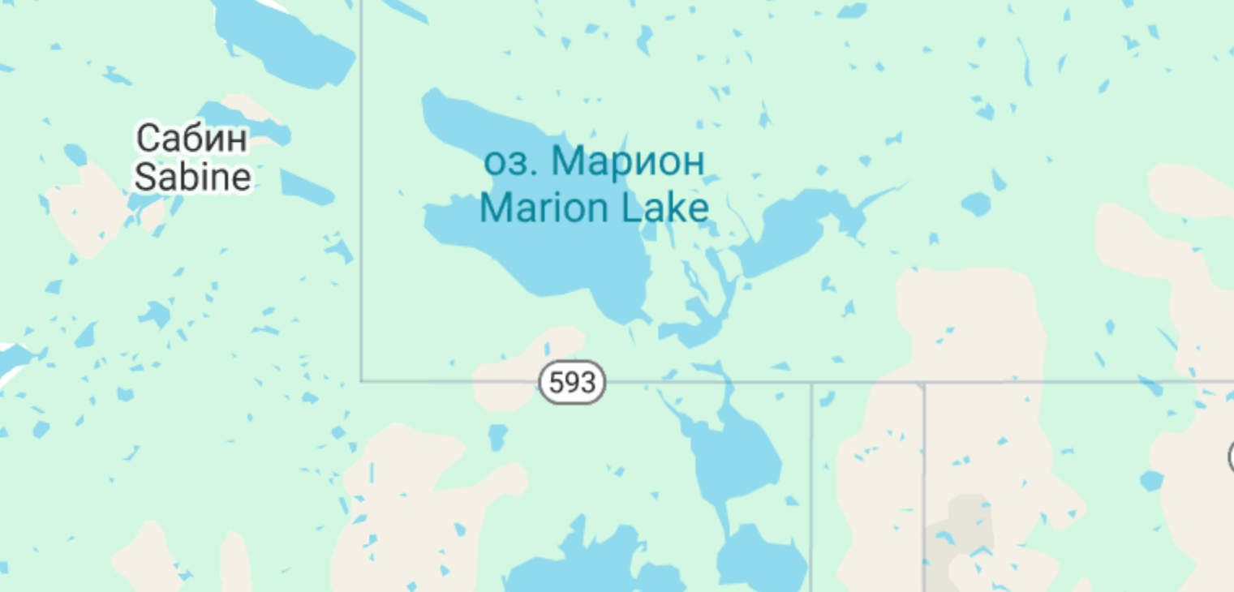
drag, startPoint x: 345, startPoint y: 477, endPoint x: 376, endPoint y: 466, distance: 32.9
click at [376, 466] on div "Для навигации используйте клавиши со стрелками. Чтобы активировать перетаскиван…" at bounding box center [616, 357] width 1169 height 487
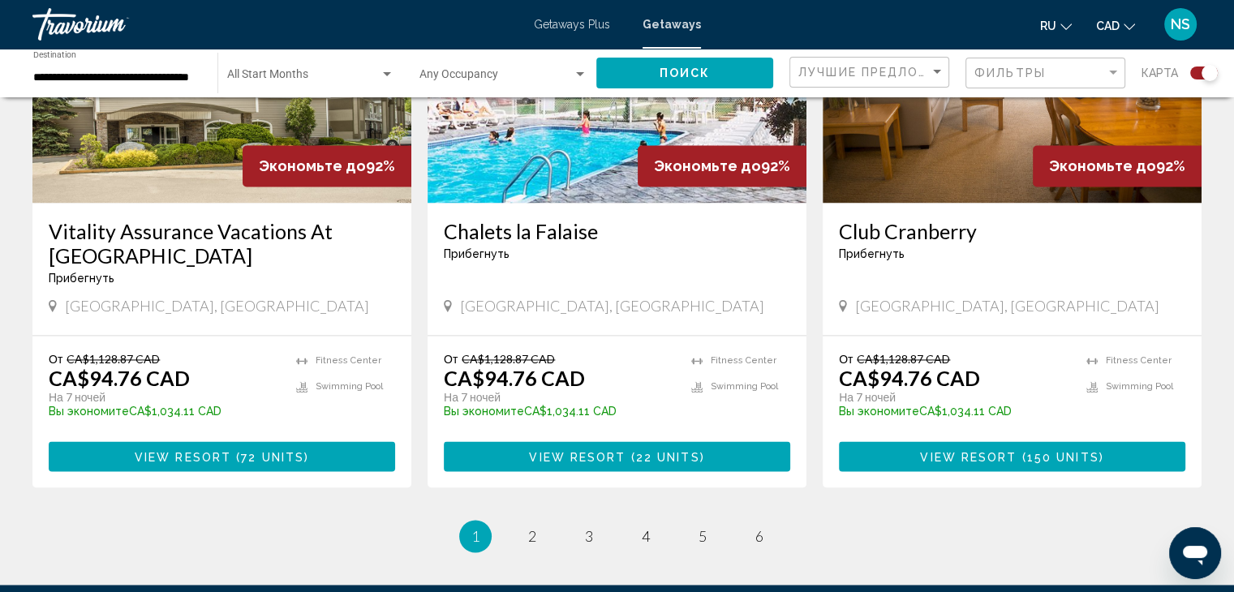
scroll to position [2434, 0]
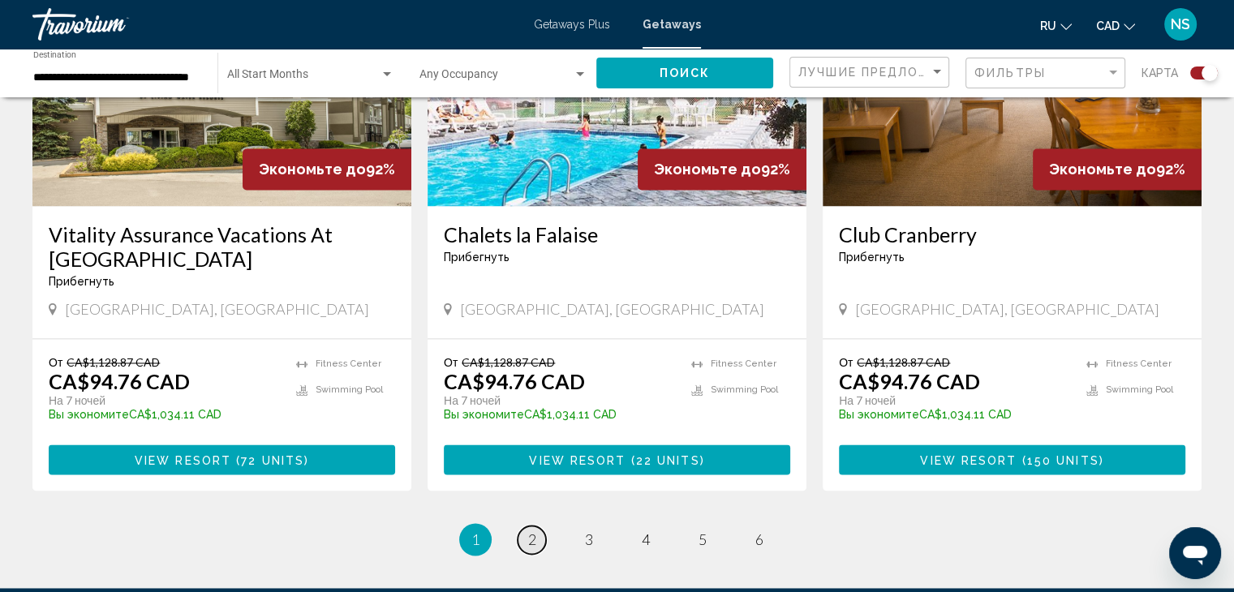
click at [534, 531] on span "2" at bounding box center [532, 540] width 8 height 18
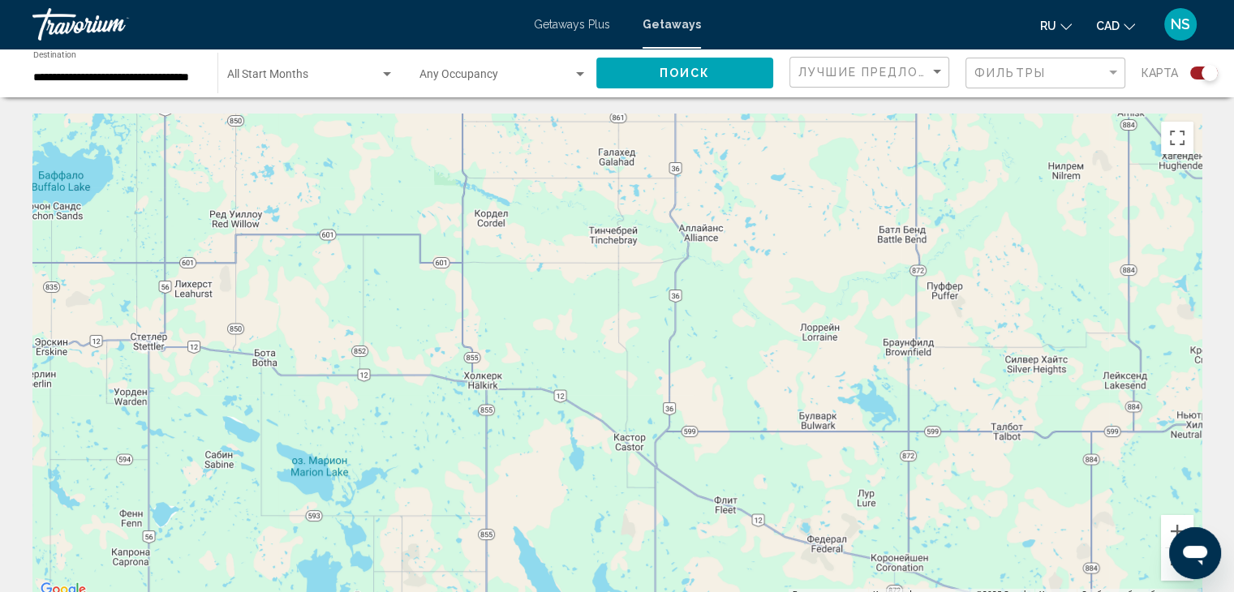
scroll to position [5, 0]
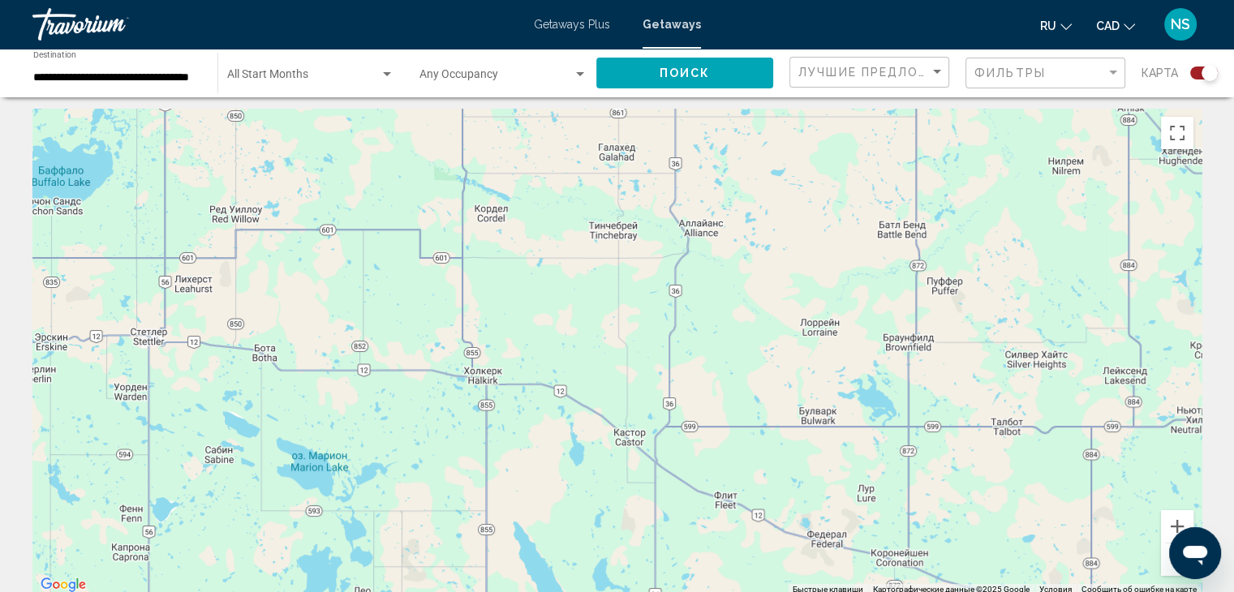
click at [1165, 568] on button "Уменьшить" at bounding box center [1177, 560] width 32 height 32
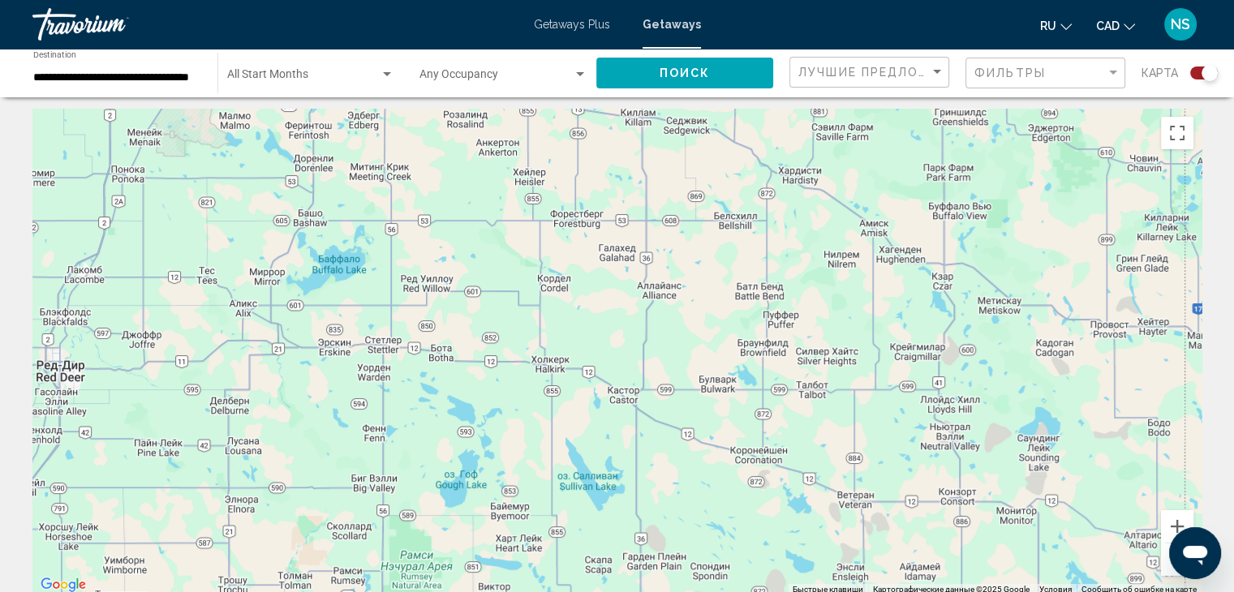
click at [1165, 568] on button "Уменьшить" at bounding box center [1177, 560] width 32 height 32
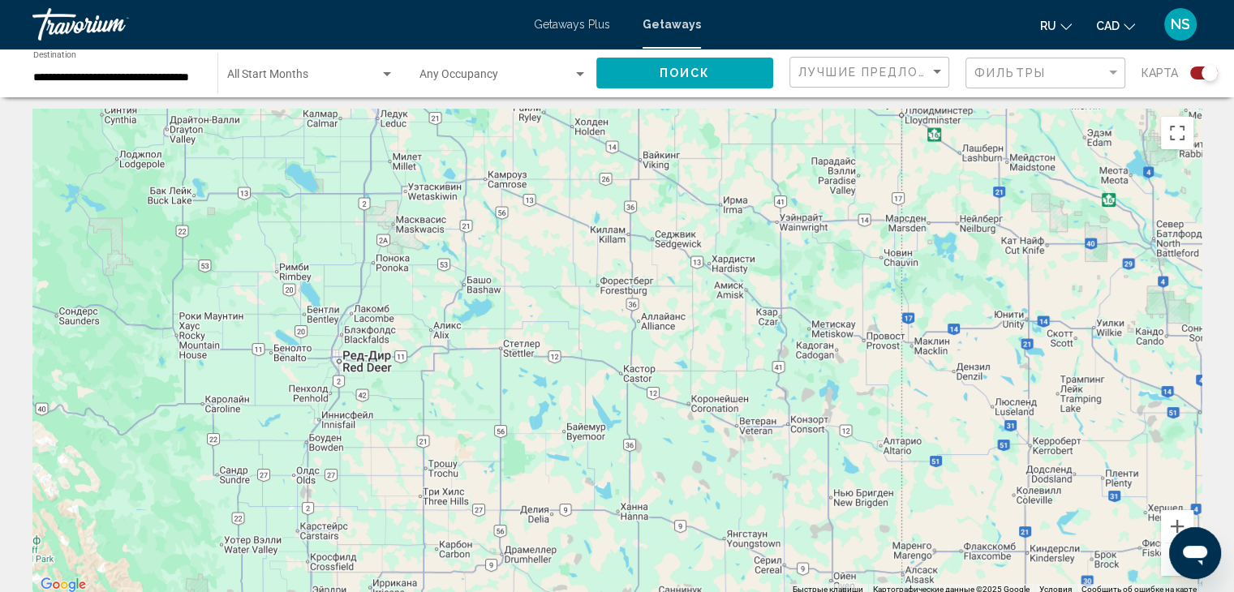
click at [1165, 568] on button "Уменьшить" at bounding box center [1177, 560] width 32 height 32
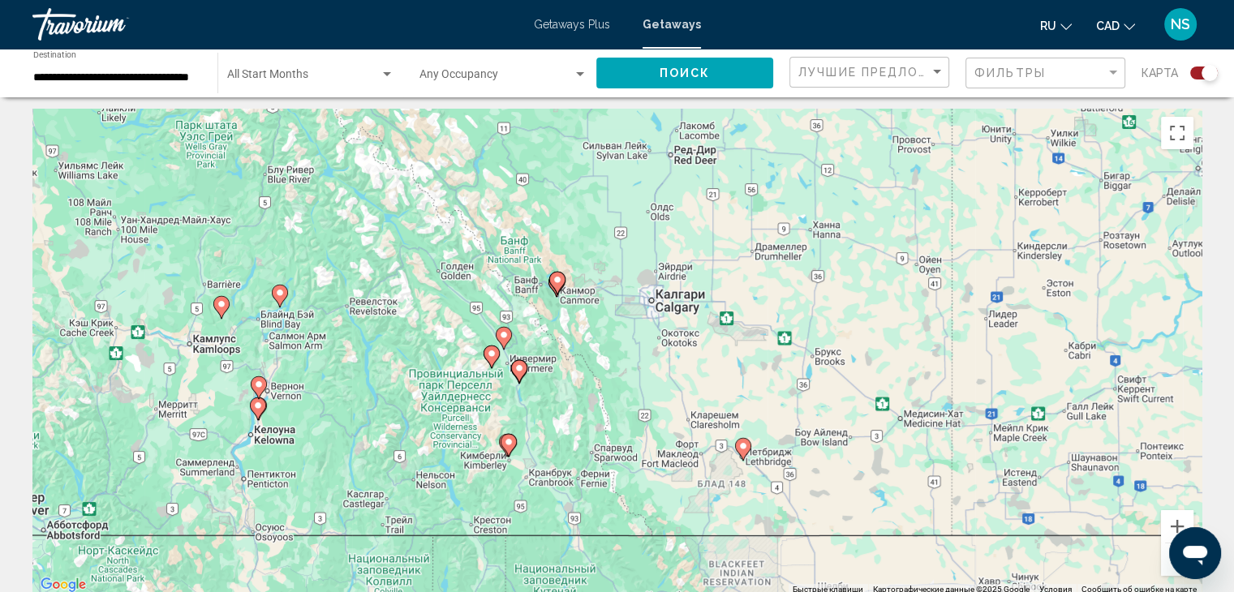
drag, startPoint x: 472, startPoint y: 529, endPoint x: 669, endPoint y: 321, distance: 287.0
click at [669, 321] on div "Для навигации используйте клавиши со стрелками. Чтобы активировать перетаскиван…" at bounding box center [616, 352] width 1169 height 487
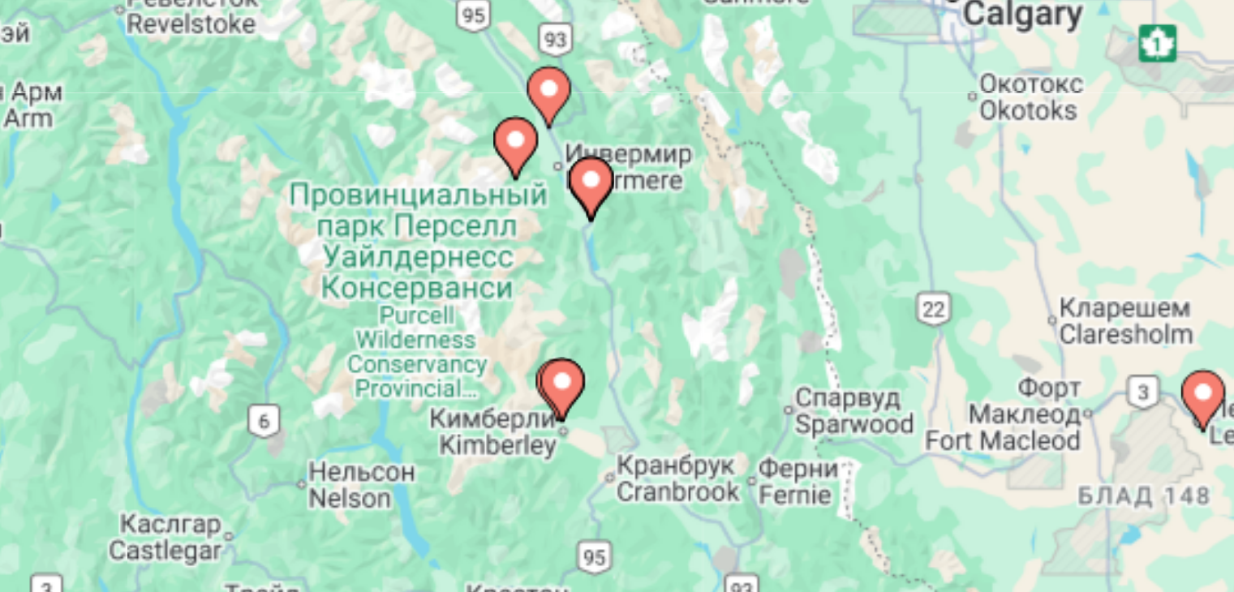
scroll to position [12, 0]
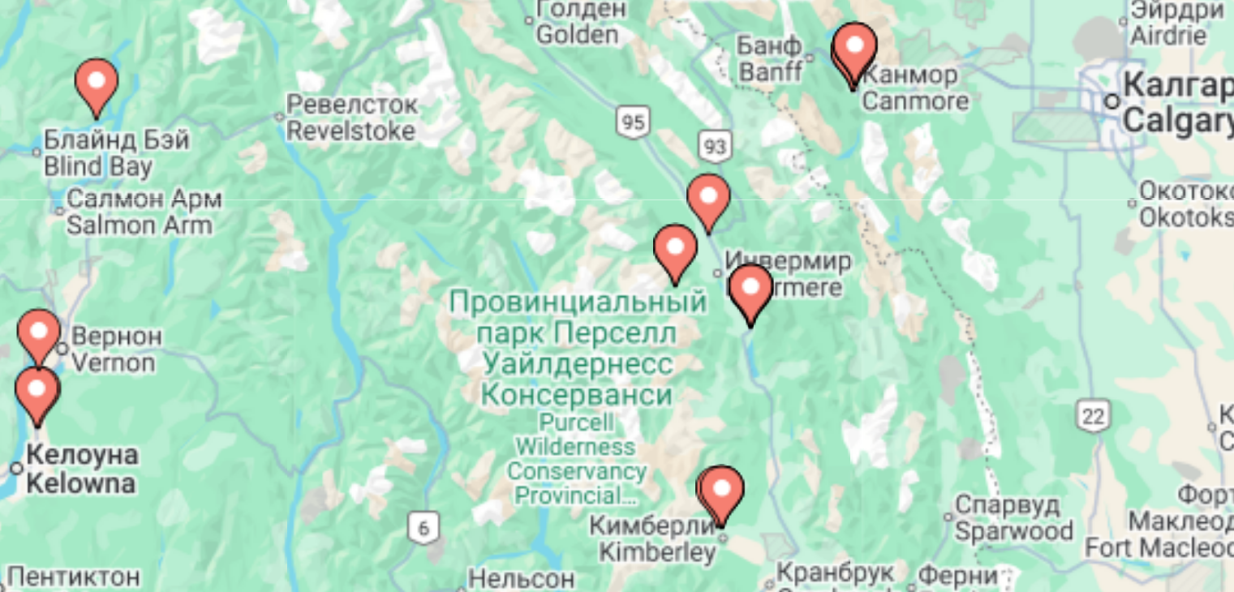
drag, startPoint x: 546, startPoint y: 390, endPoint x: 607, endPoint y: 435, distance: 75.5
click at [607, 435] on div "Для навигации используйте клавиши со стрелками. Чтобы активировать перетаскиван…" at bounding box center [616, 344] width 1169 height 487
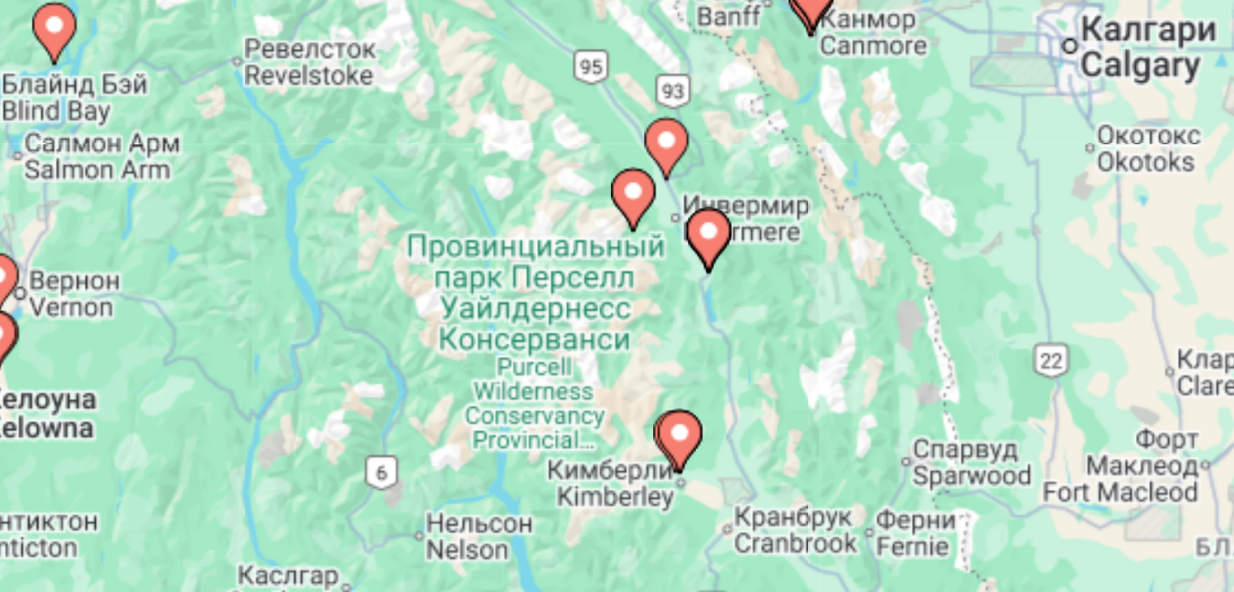
drag, startPoint x: 622, startPoint y: 438, endPoint x: 609, endPoint y: 419, distance: 22.7
click at [609, 419] on div "Для навигации используйте клавиши со стрелками. Чтобы активировать перетаскиван…" at bounding box center [616, 344] width 1169 height 487
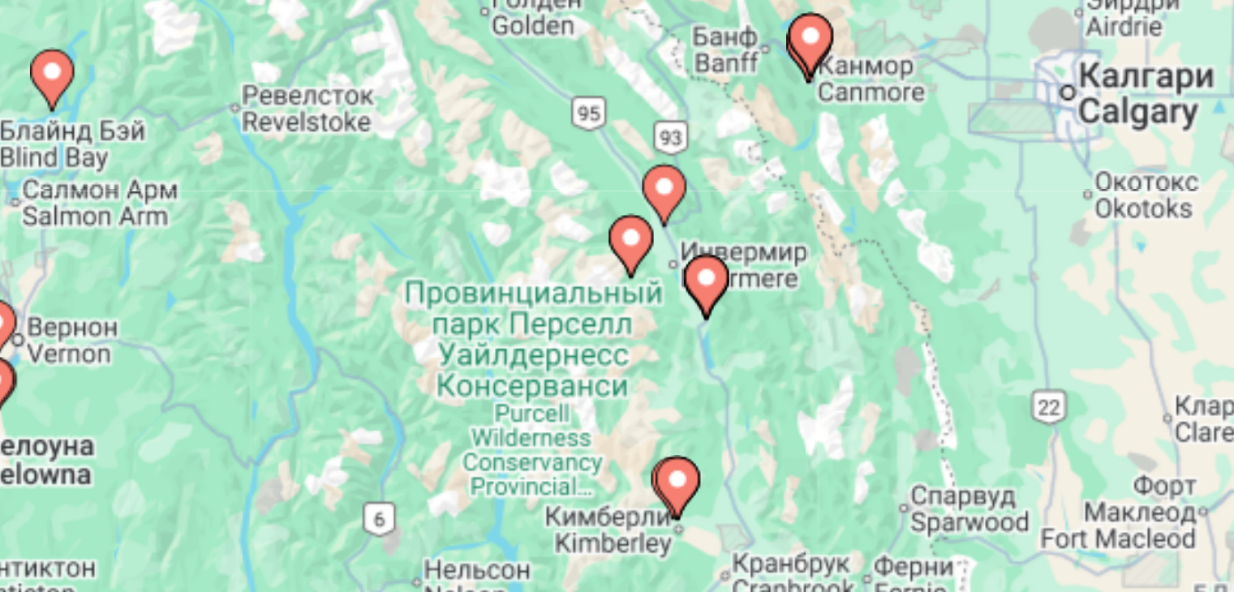
drag, startPoint x: 621, startPoint y: 419, endPoint x: 622, endPoint y: 432, distance: 13.8
click at [622, 432] on div "Для навигации используйте клавиши со стрелками. Чтобы активировать перетаскиван…" at bounding box center [616, 344] width 1169 height 487
click at [561, 402] on image "Main content" at bounding box center [562, 401] width 10 height 10
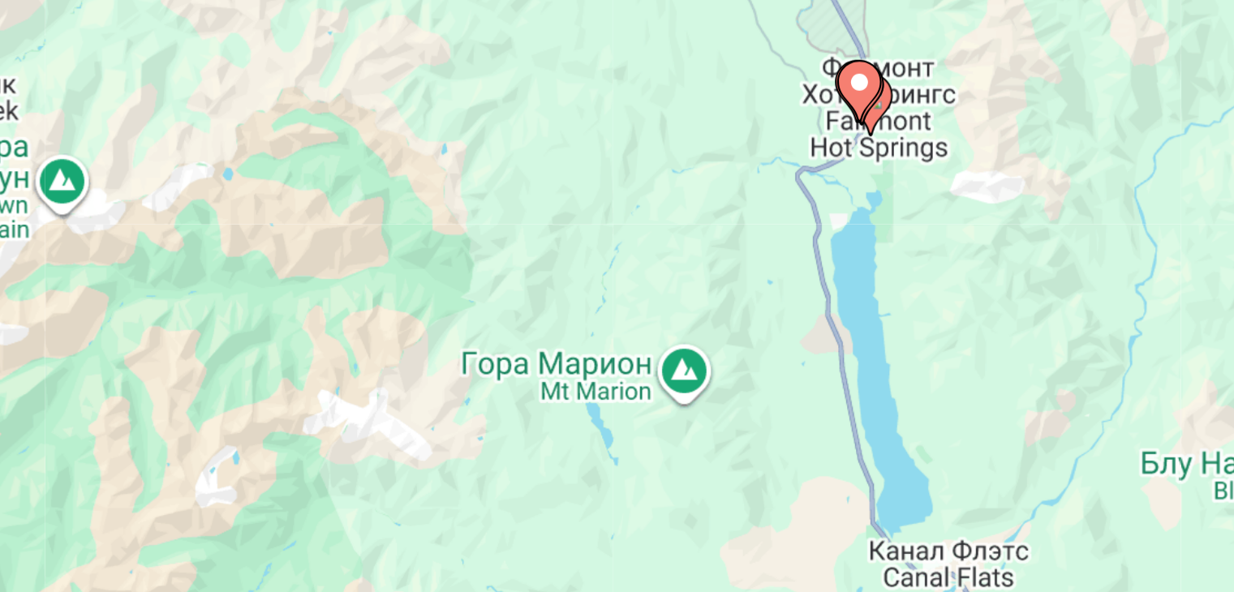
click at [617, 335] on icon "Main content" at bounding box center [616, 332] width 15 height 21
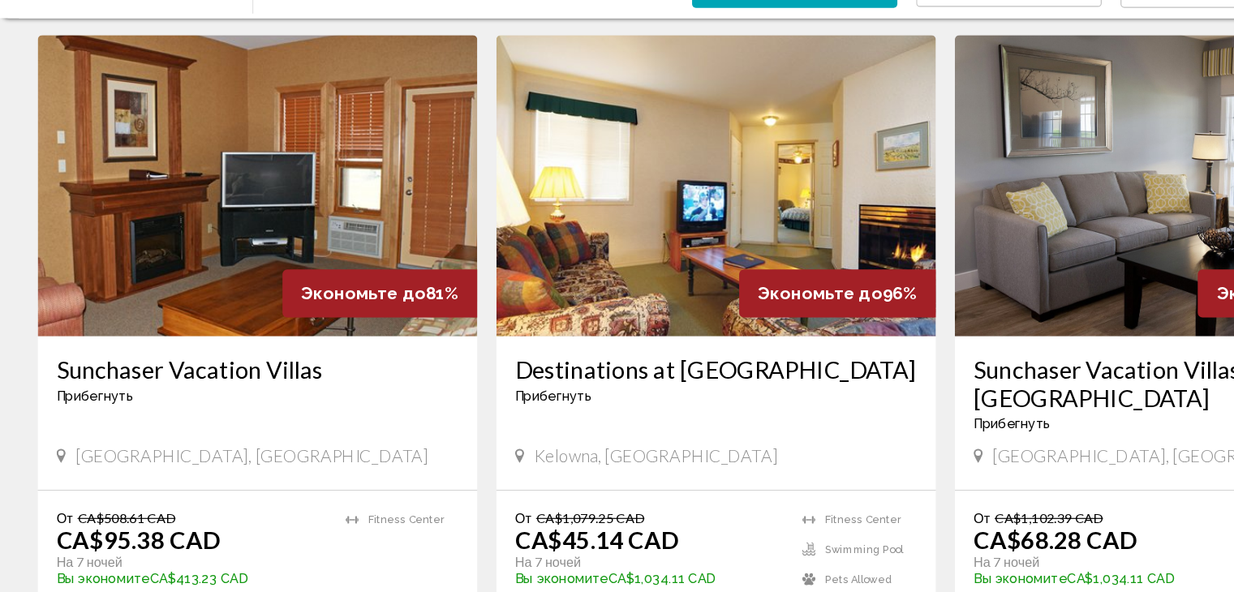
scroll to position [566, 0]
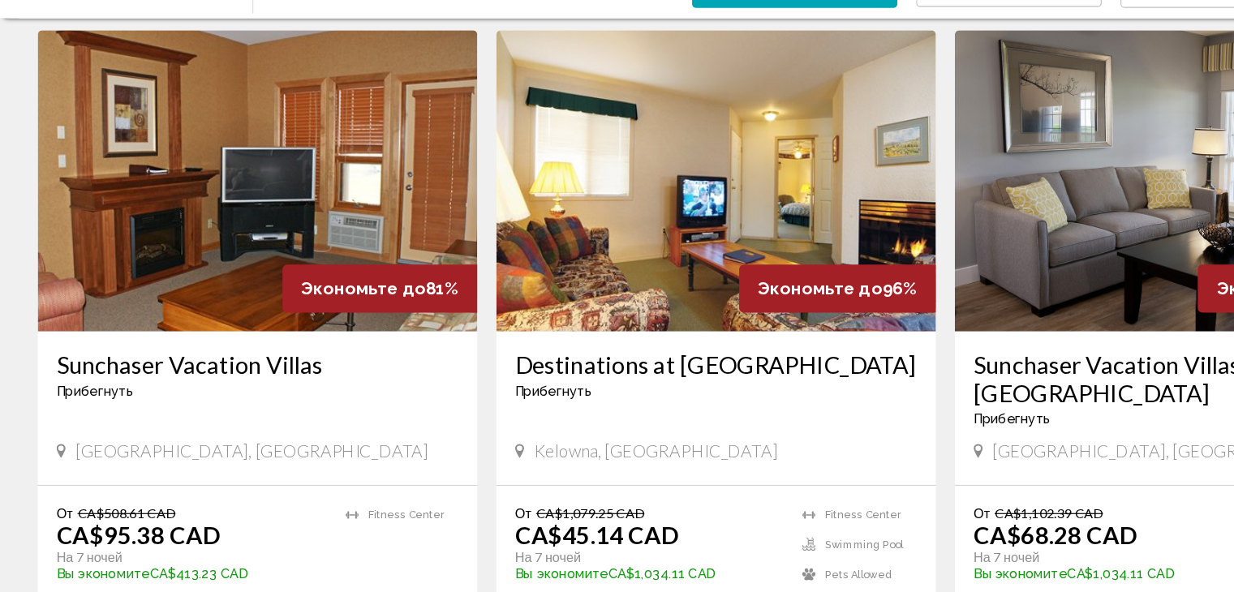
click at [232, 393] on h3 "Sunchaser Vacation Villas" at bounding box center [222, 396] width 346 height 24
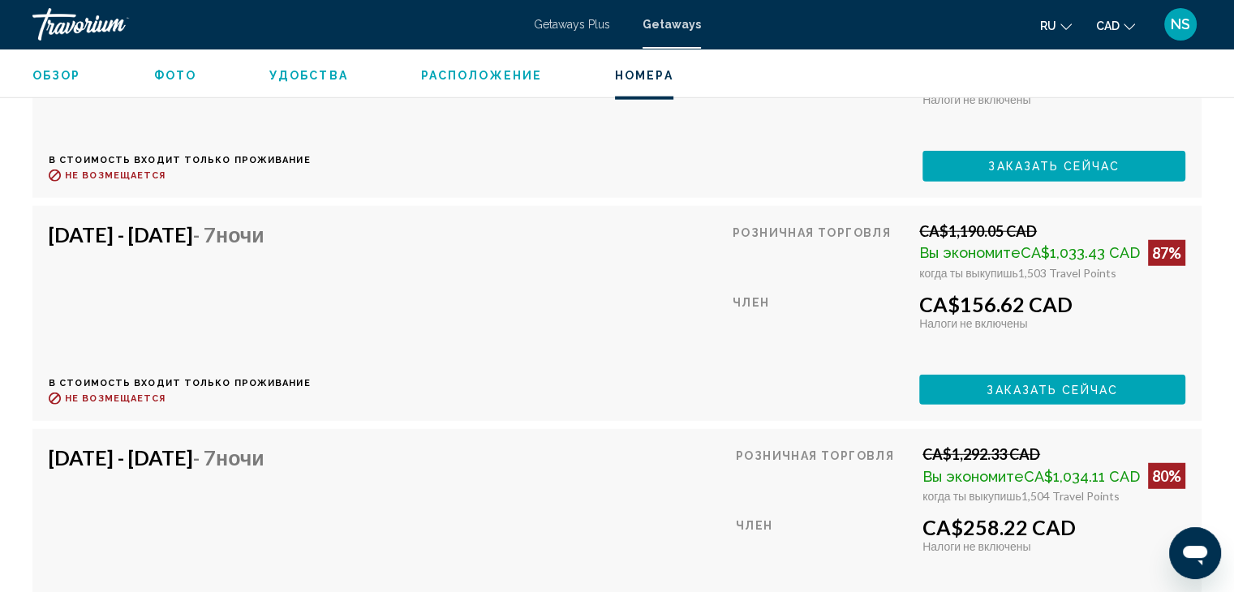
scroll to position [4343, 0]
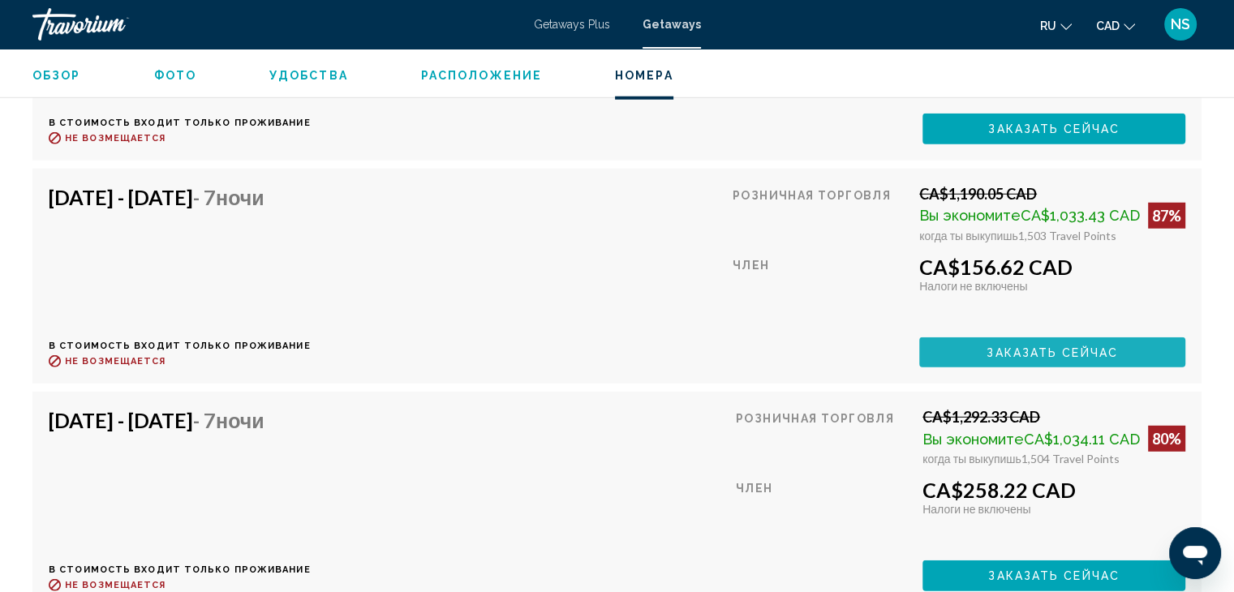
click at [1073, 346] on span "Заказать сейчас" at bounding box center [1052, 352] width 131 height 13
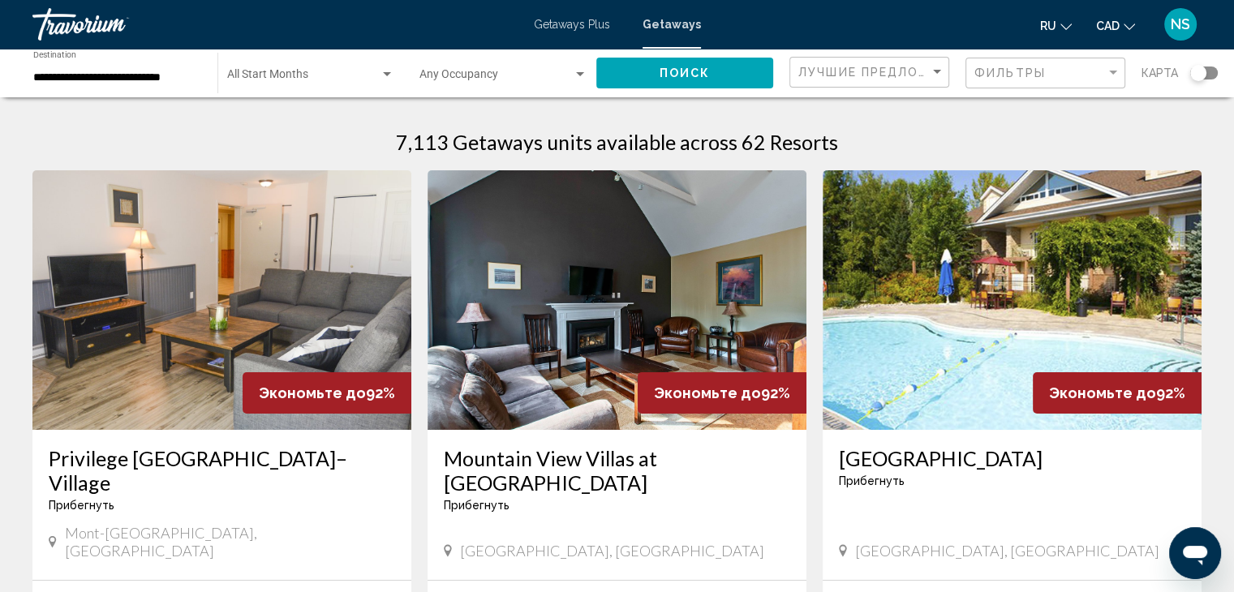
click at [1213, 73] on div "Search widget" at bounding box center [1204, 73] width 28 height 13
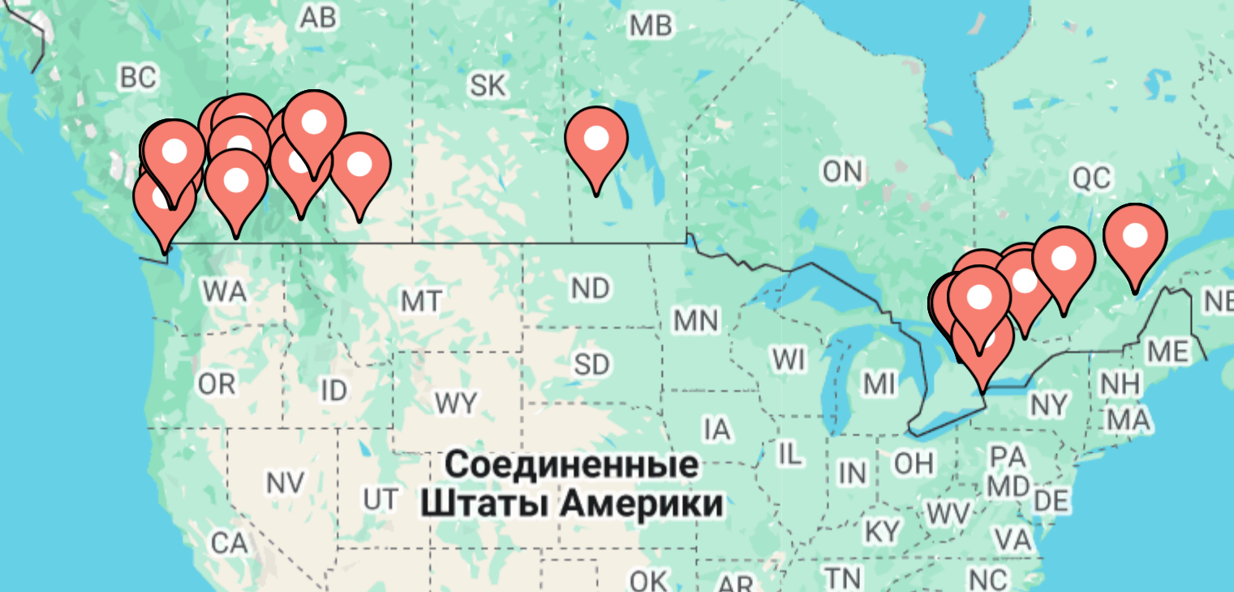
click at [207, 213] on image "Main content" at bounding box center [205, 218] width 10 height 10
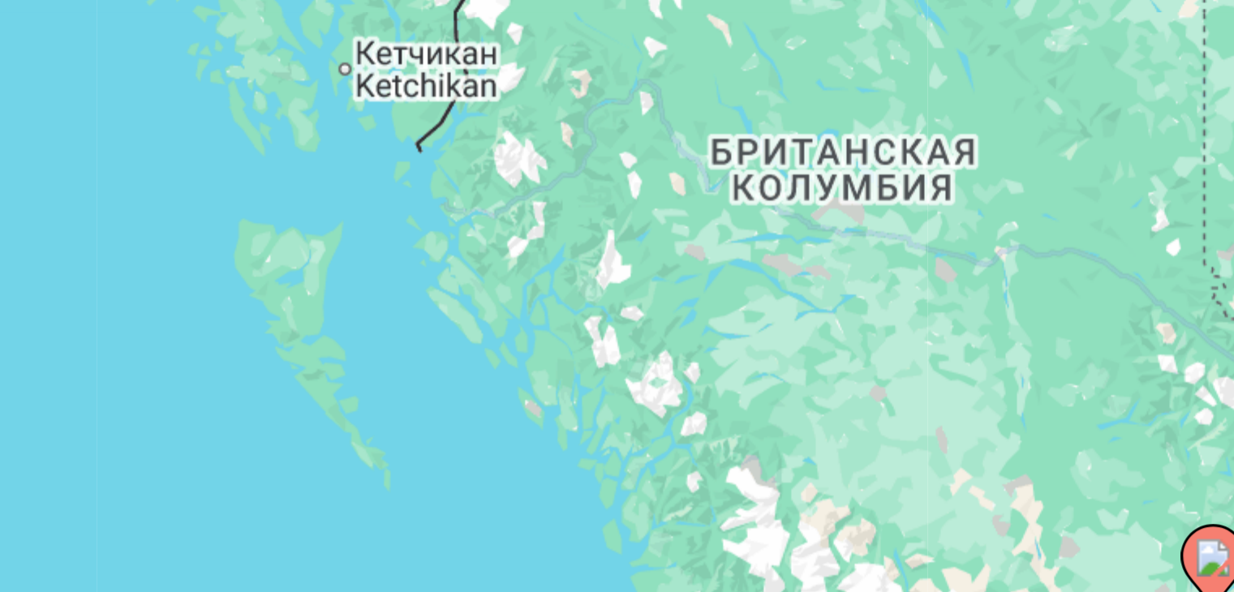
drag, startPoint x: 433, startPoint y: 254, endPoint x: 238, endPoint y: 254, distance: 195.5
click at [238, 254] on div "Чтобы активировать перетаскивание с помощью клавиатуры, нажмите Alt + Ввод. Пос…" at bounding box center [616, 357] width 1169 height 487
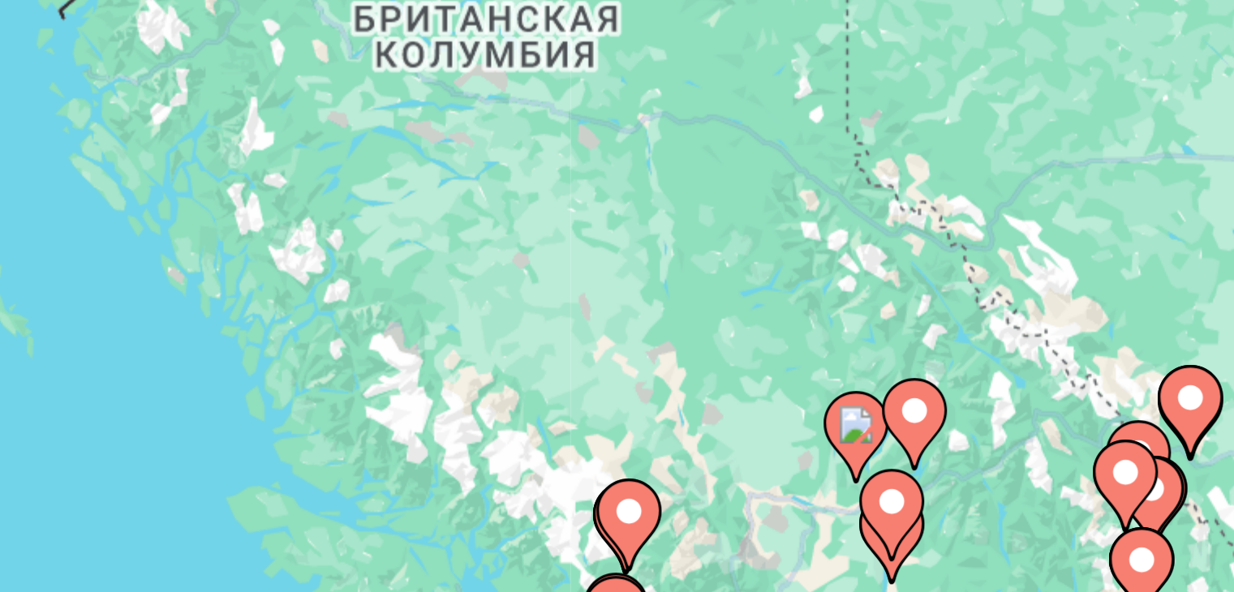
drag, startPoint x: 364, startPoint y: 290, endPoint x: 282, endPoint y: 220, distance: 107.6
click at [282, 220] on div "Чтобы активировать перетаскивание с помощью клавиатуры, нажмите Alt + Ввод. Пос…" at bounding box center [616, 357] width 1169 height 487
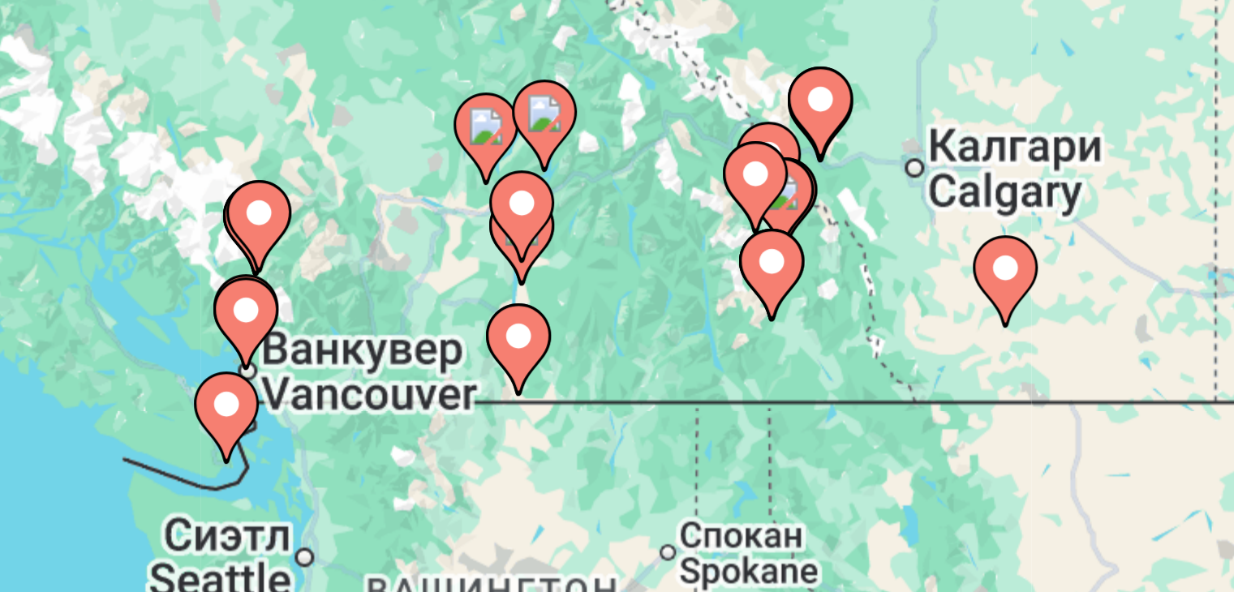
drag, startPoint x: 364, startPoint y: 270, endPoint x: 313, endPoint y: 234, distance: 61.7
click at [313, 234] on div "Чтобы активировать перетаскивание с помощью клавиатуры, нажмите Alt + Ввод. Пос…" at bounding box center [616, 357] width 1169 height 487
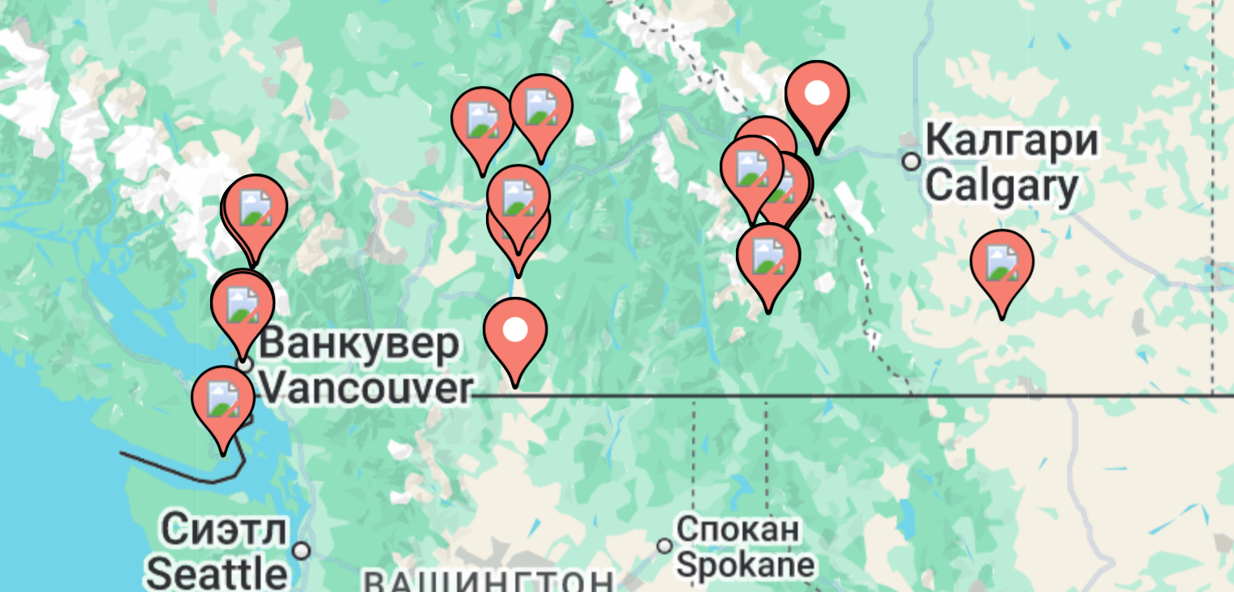
click at [333, 230] on icon "Main content" at bounding box center [332, 226] width 15 height 21
type input "**********"
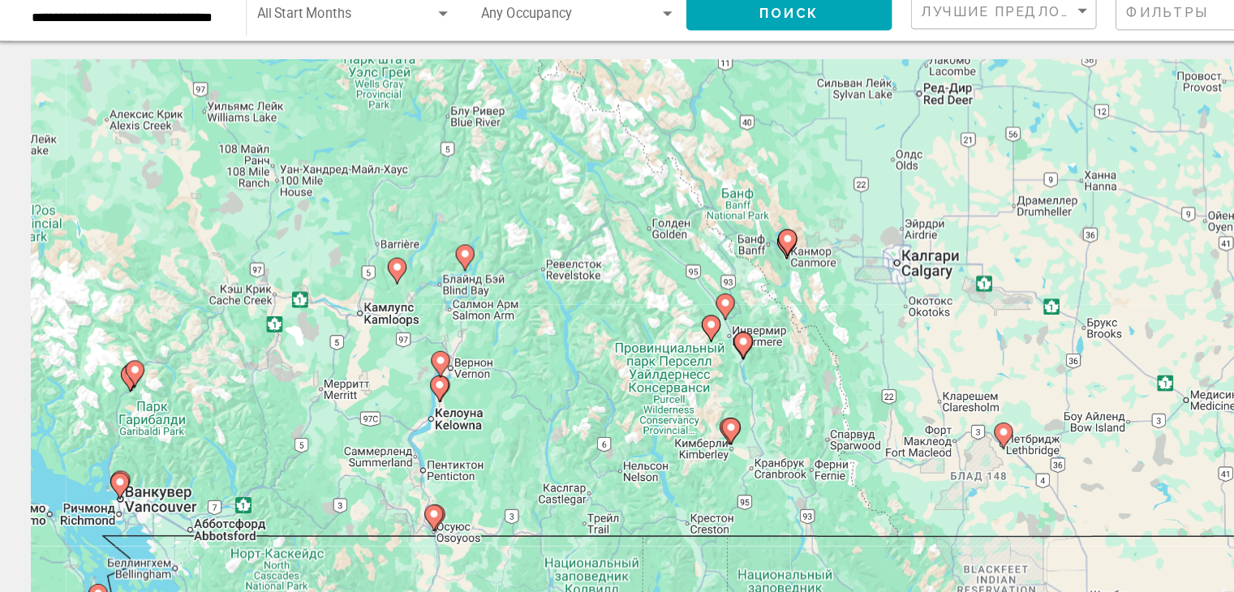
click at [645, 356] on image "Main content" at bounding box center [645, 356] width 10 height 10
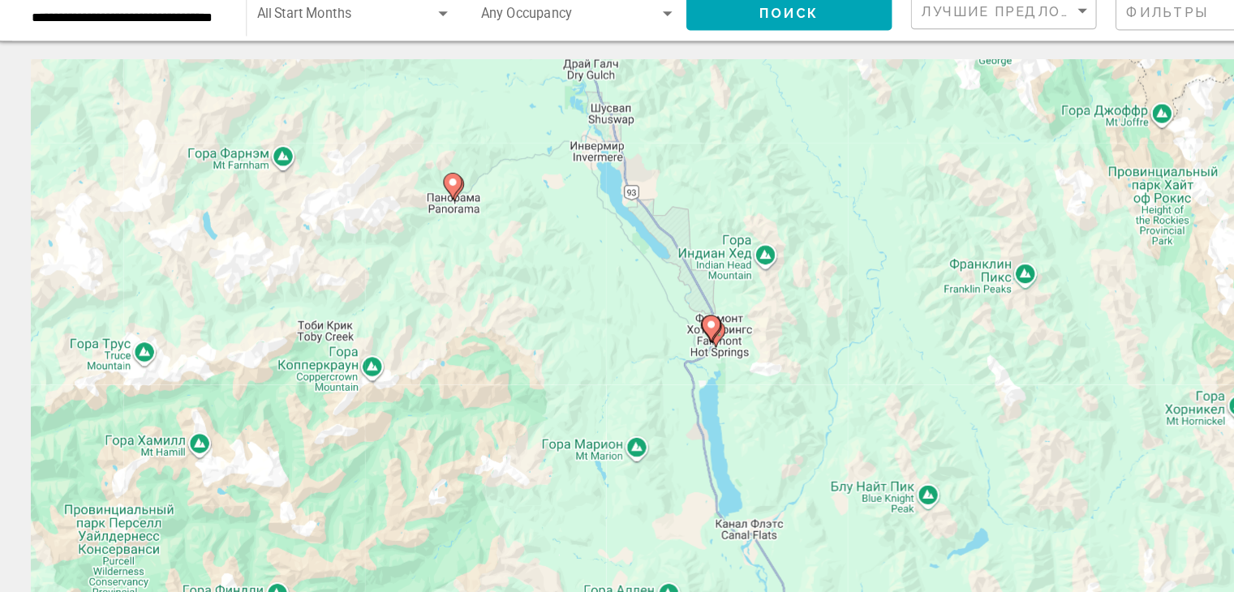
click at [623, 348] on gmp-advanced-marker "Main content" at bounding box center [617, 345] width 16 height 24
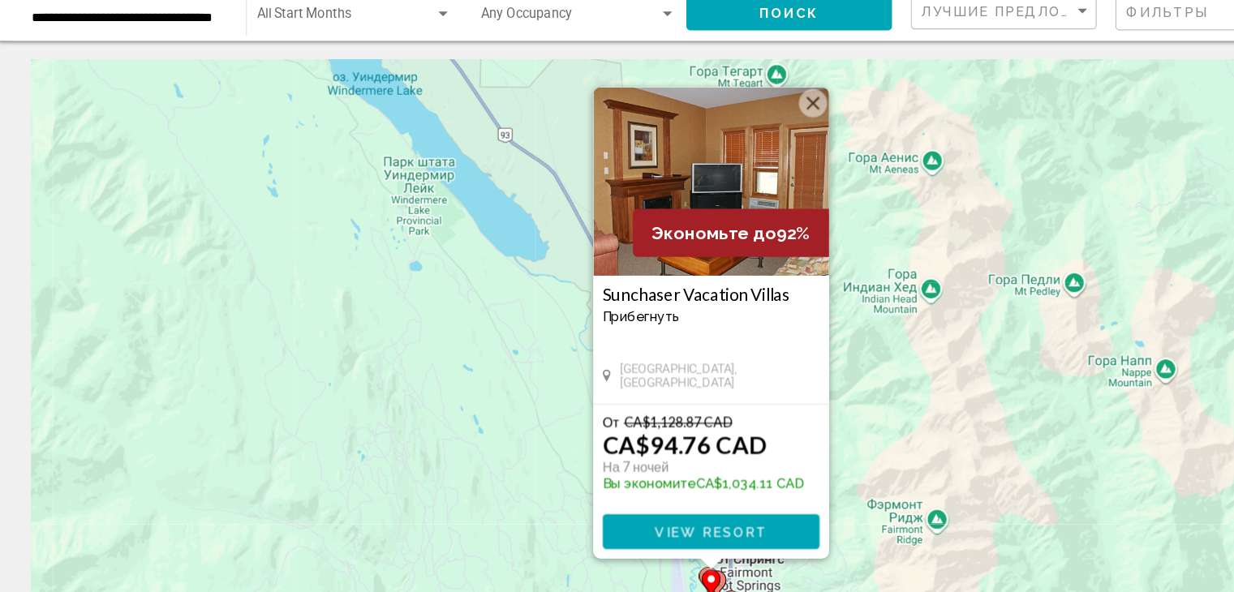
click at [628, 562] on icon "Main content" at bounding box center [621, 564] width 15 height 21
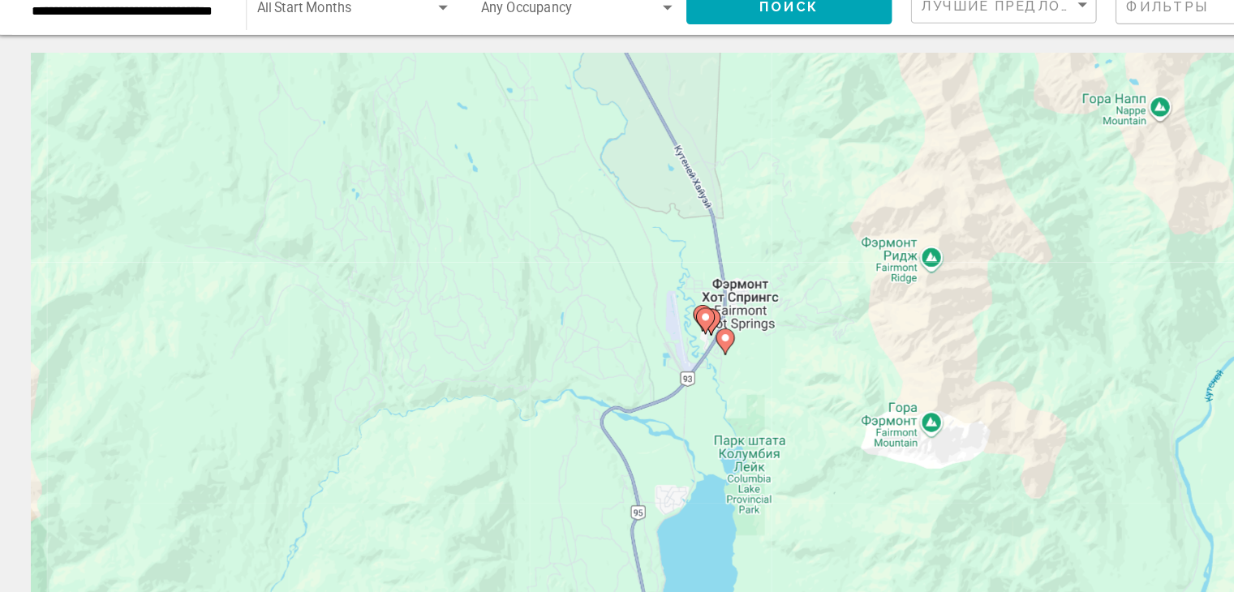
click at [629, 362] on image "Main content" at bounding box center [630, 359] width 10 height 10
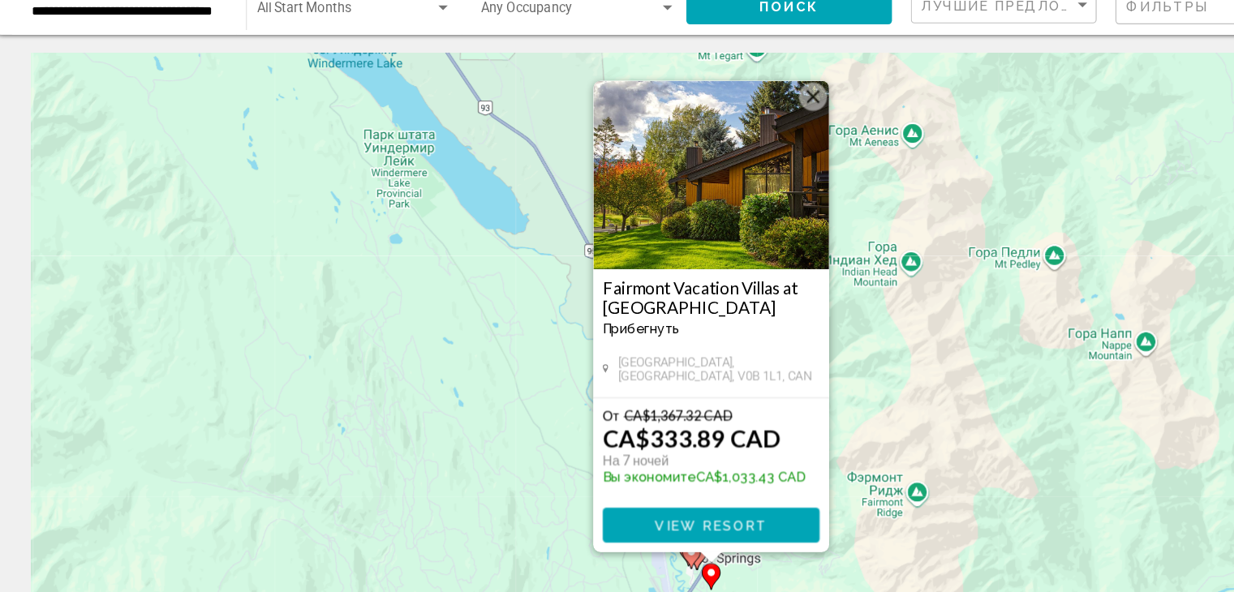
click at [627, 313] on h3 "Fairmont Vacation Villas at [GEOGRAPHIC_DATA]" at bounding box center [617, 324] width 187 height 32
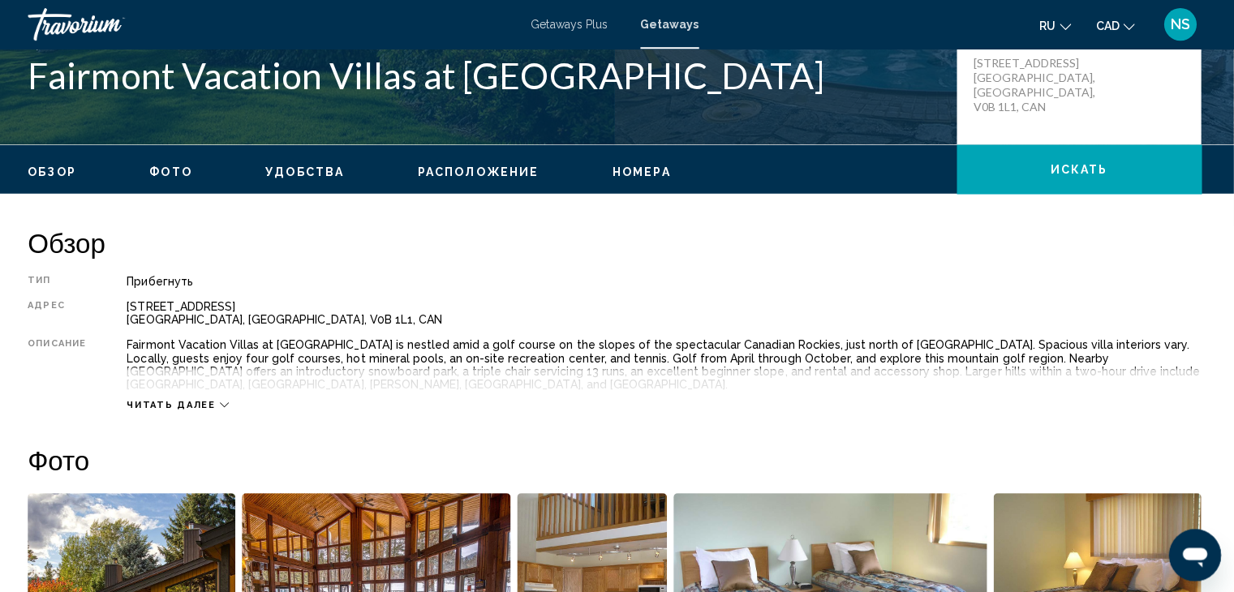
scroll to position [391, 0]
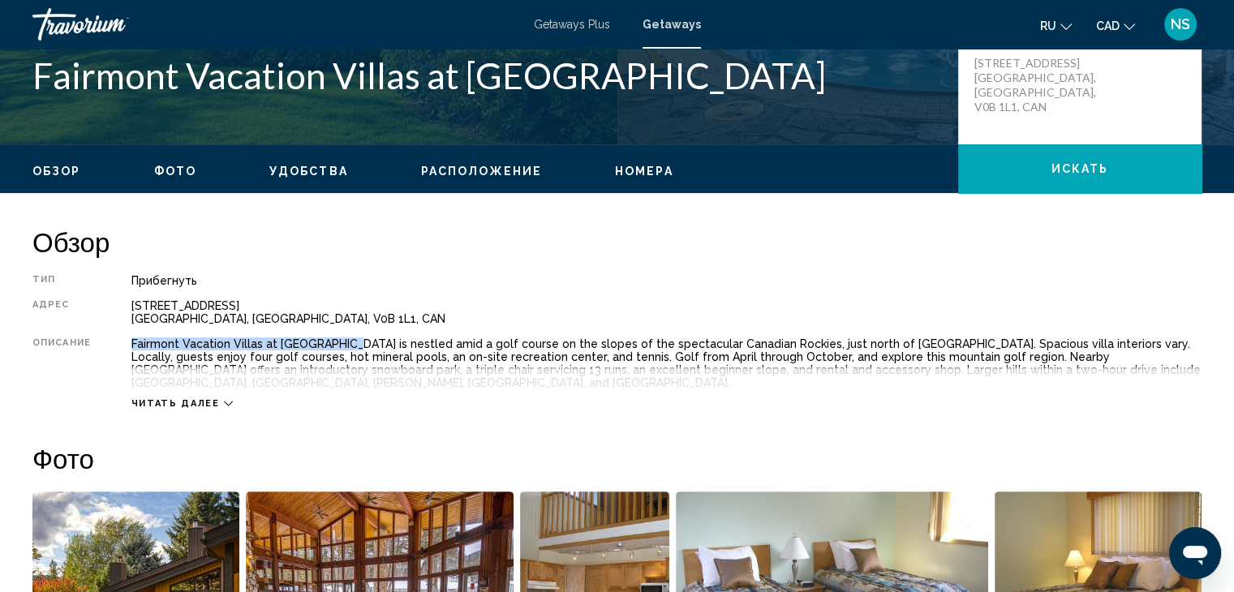
drag, startPoint x: 131, startPoint y: 343, endPoint x: 344, endPoint y: 340, distance: 213.4
click at [344, 340] on div "Fairmont Vacation Villas at [GEOGRAPHIC_DATA] is nestled amid a golf course on …" at bounding box center [666, 364] width 1070 height 52
copy div "Fairmont Vacation Villas at [GEOGRAPHIC_DATA]"
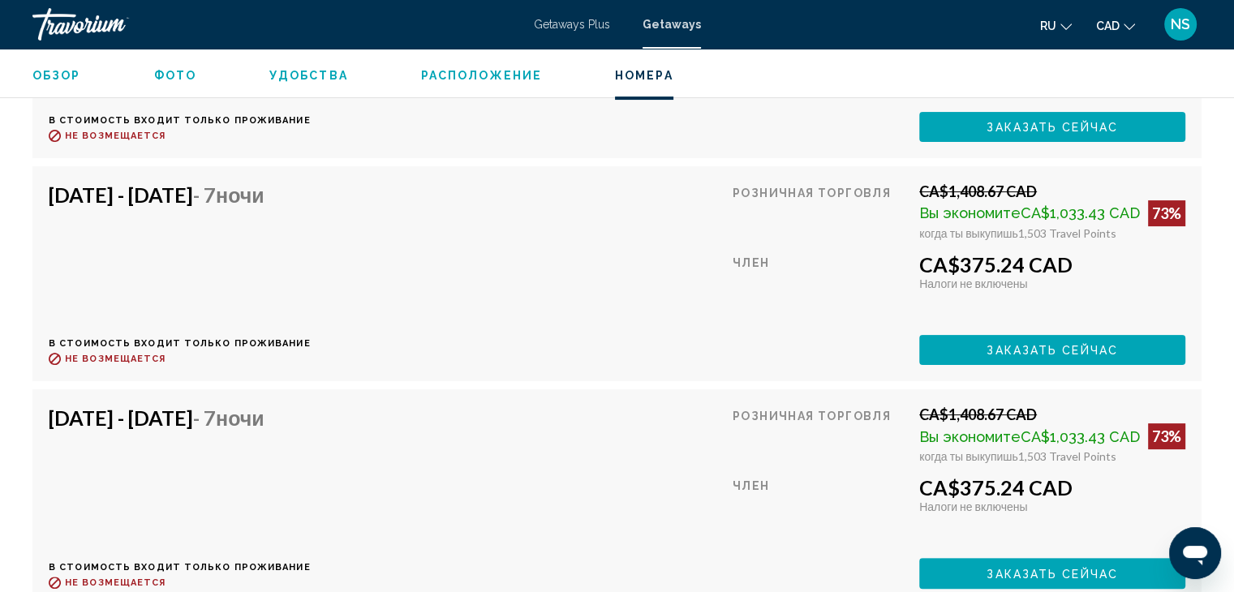
scroll to position [6563, 0]
